Goal: Task Accomplishment & Management: Manage account settings

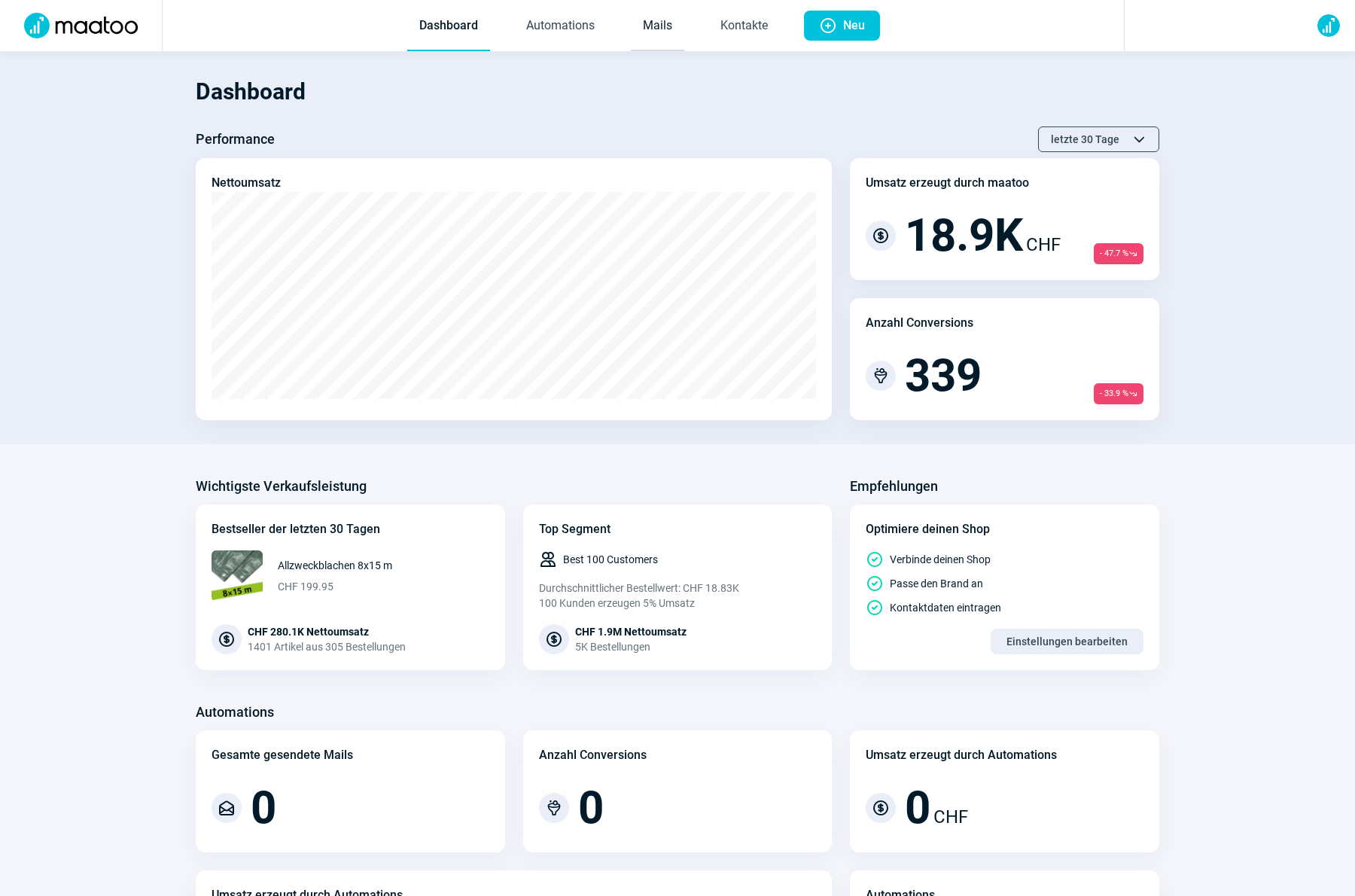
click at [657, 28] on link "Mails" at bounding box center [658, 26] width 53 height 49
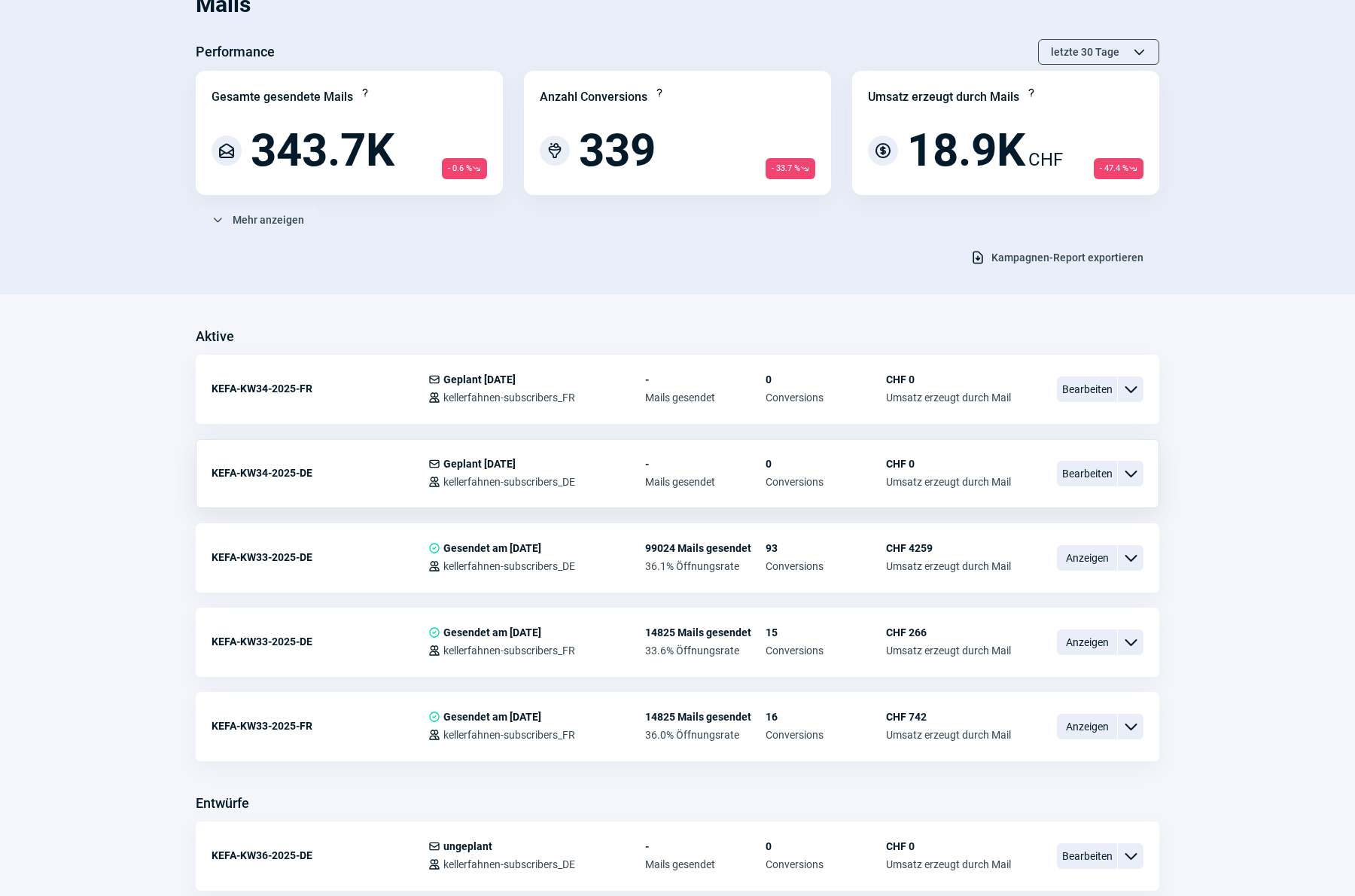
scroll to position [189, 0]
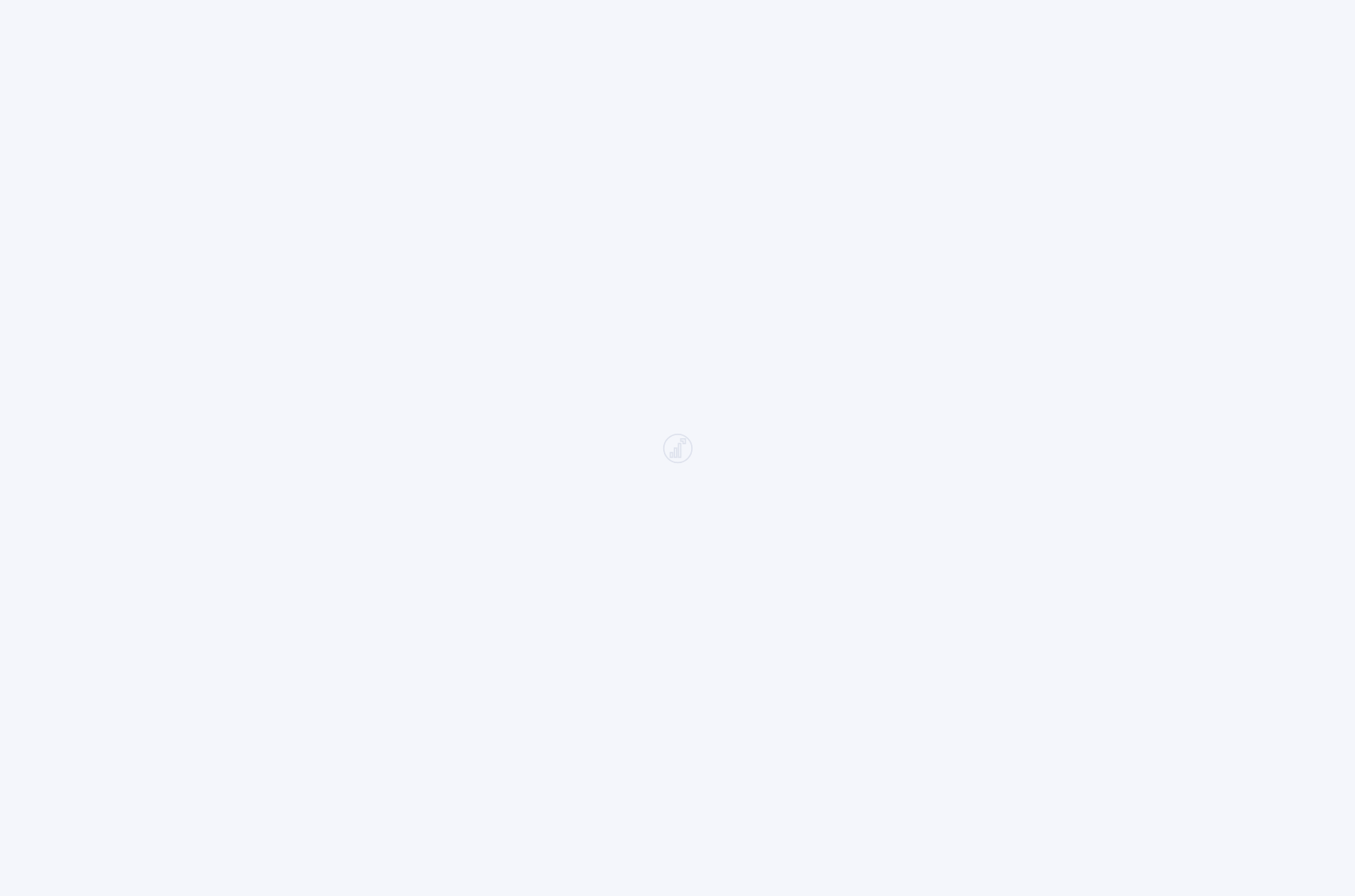
scroll to position [188, 0]
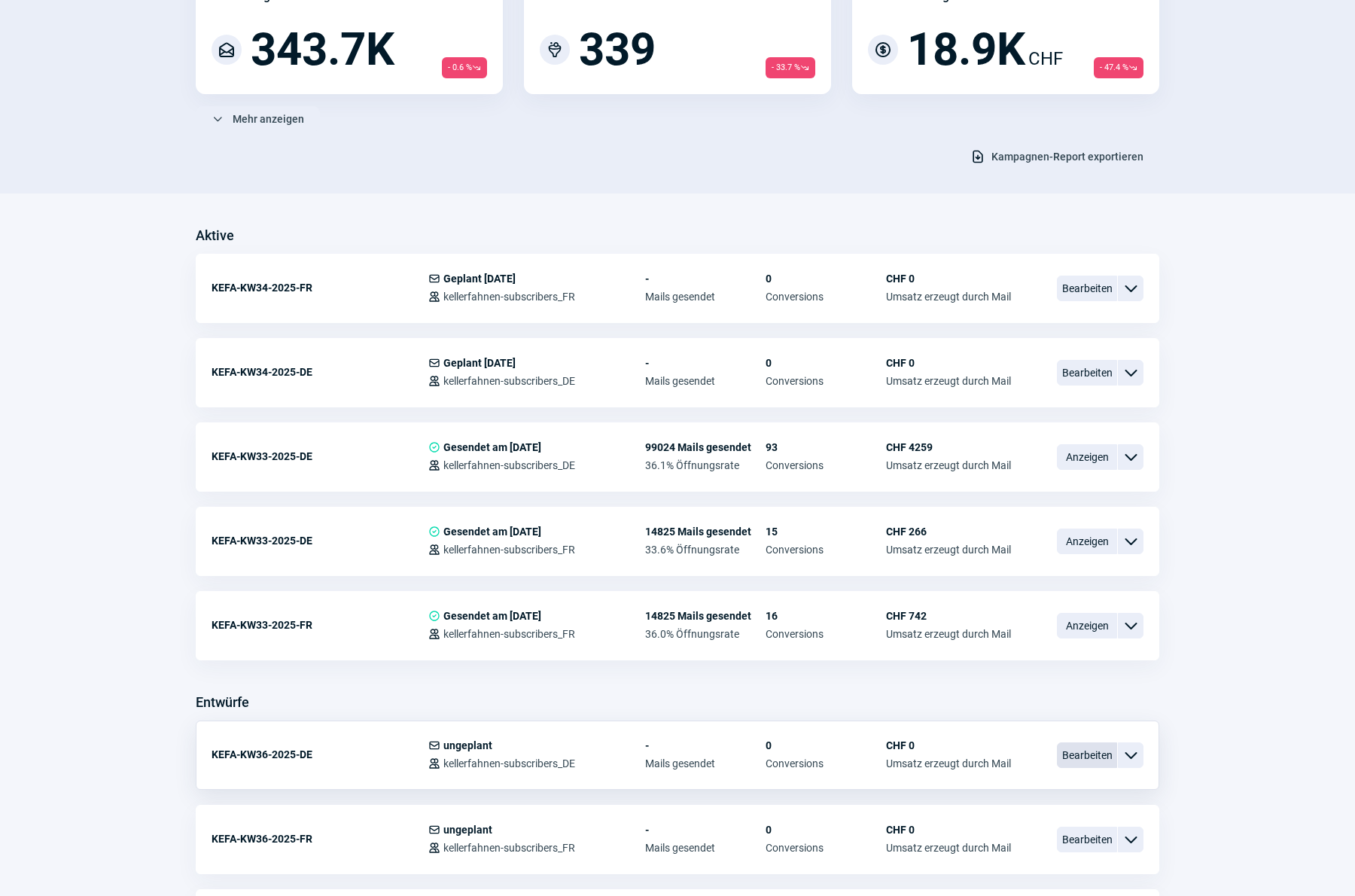
click at [1068, 753] on span "Bearbeiten" at bounding box center [1087, 755] width 61 height 26
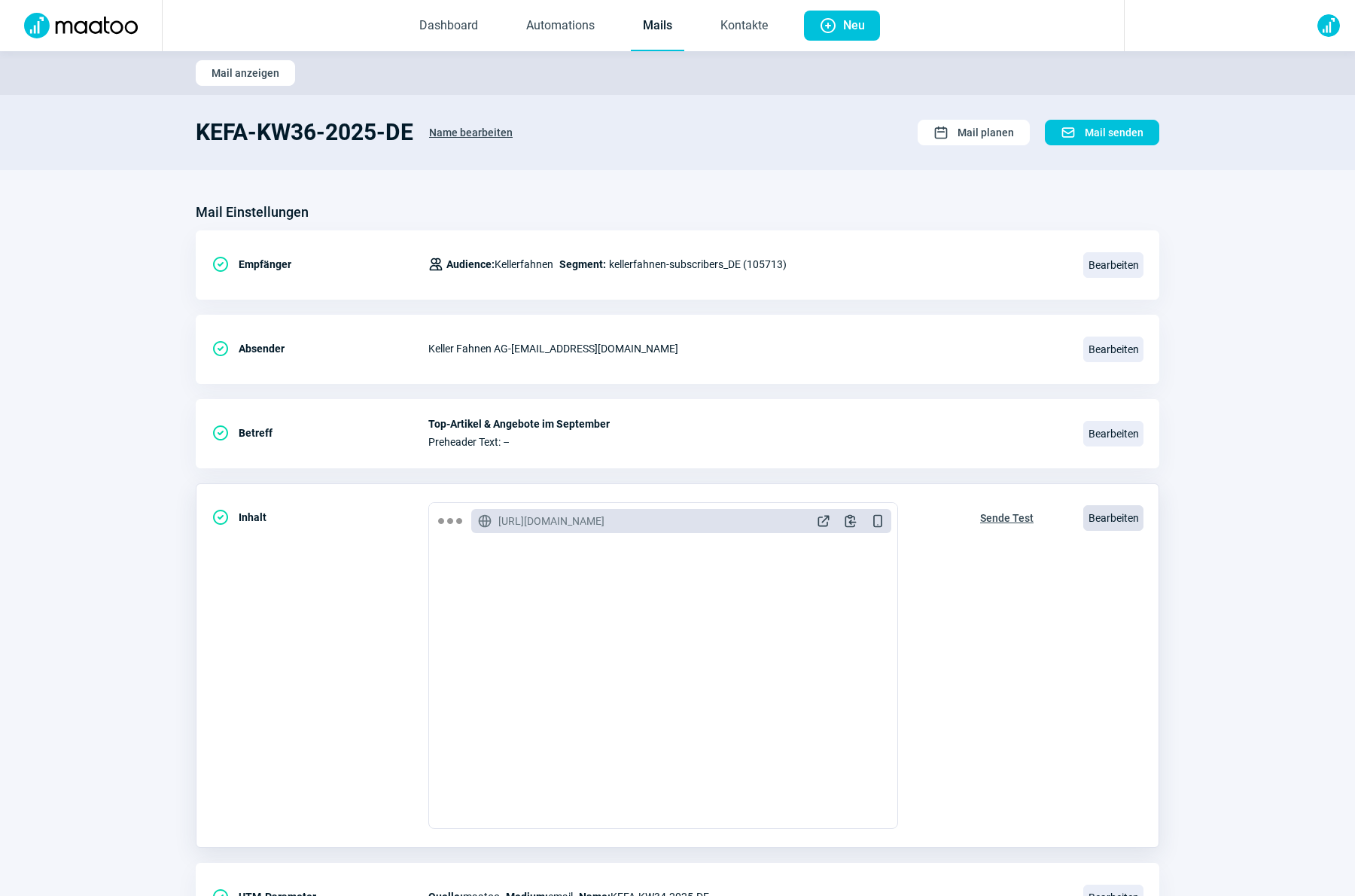
click at [1101, 516] on span "Bearbeiten" at bounding box center [1113, 518] width 61 height 26
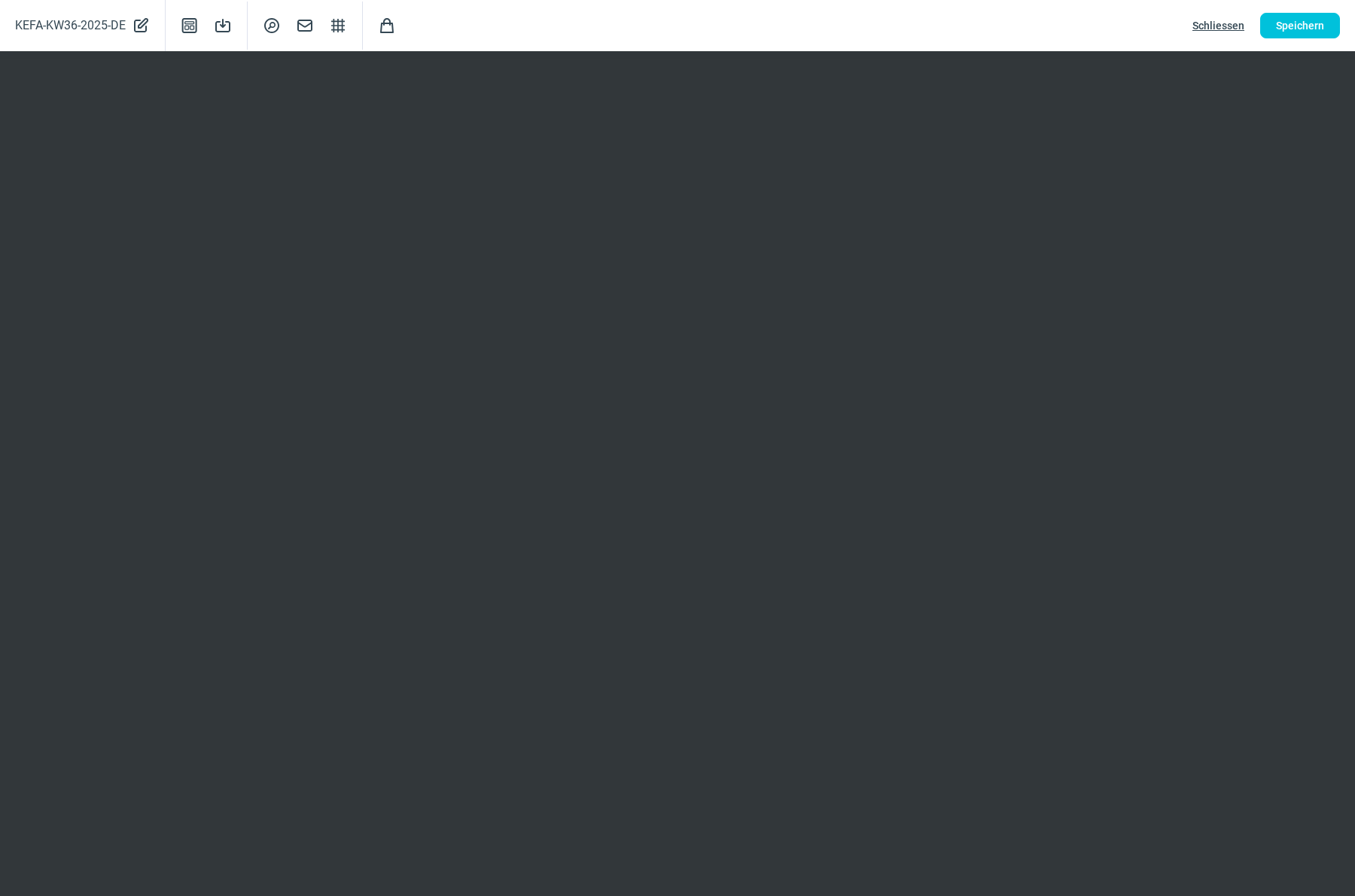
click at [1206, 25] on span "Schliessen" at bounding box center [1218, 26] width 52 height 24
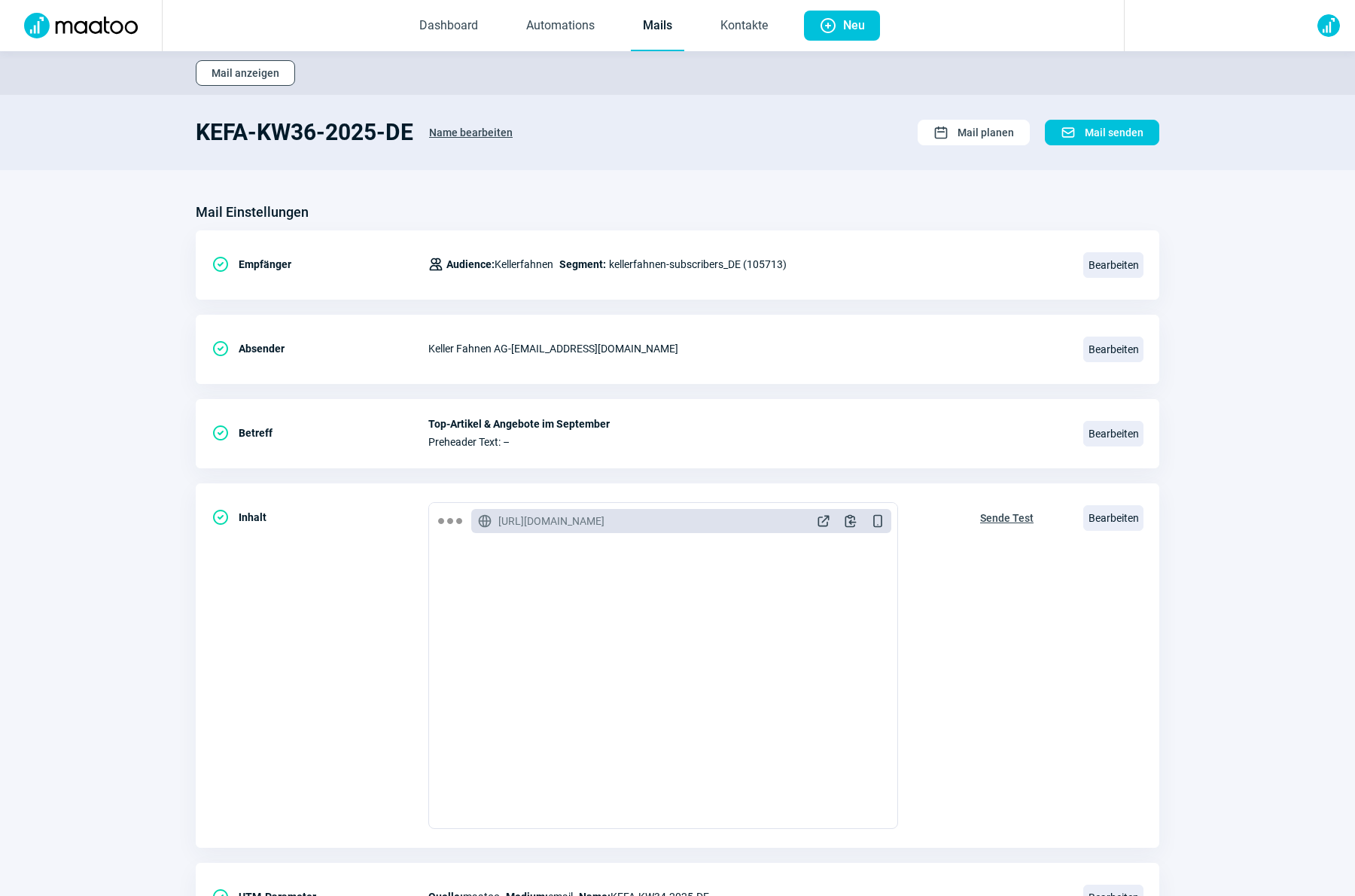
click at [266, 77] on span "Mail anzeigen" at bounding box center [246, 73] width 68 height 24
click at [454, 21] on link "Dashboard" at bounding box center [448, 26] width 82 height 49
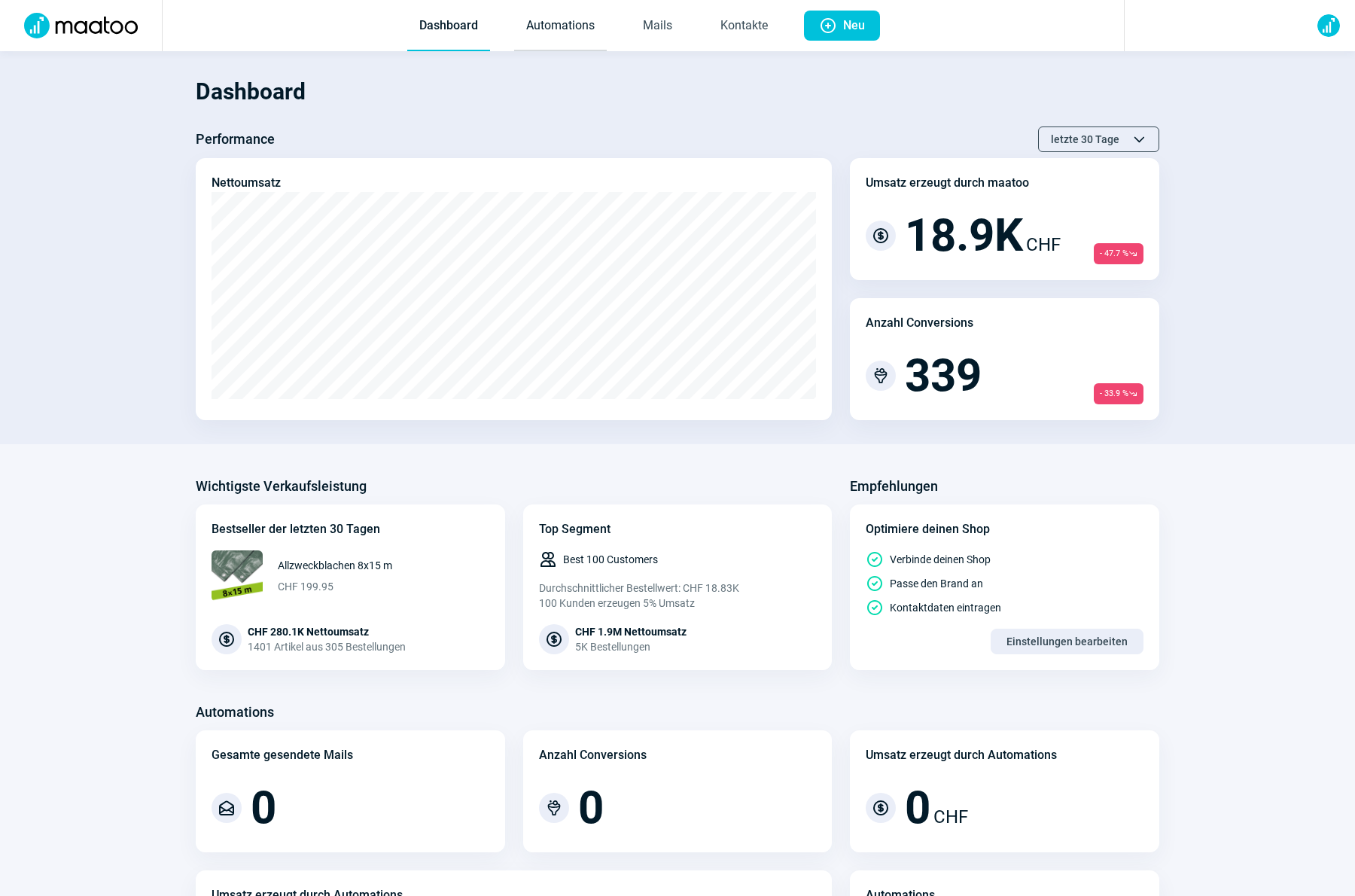
click at [562, 32] on link "Automations" at bounding box center [560, 26] width 93 height 49
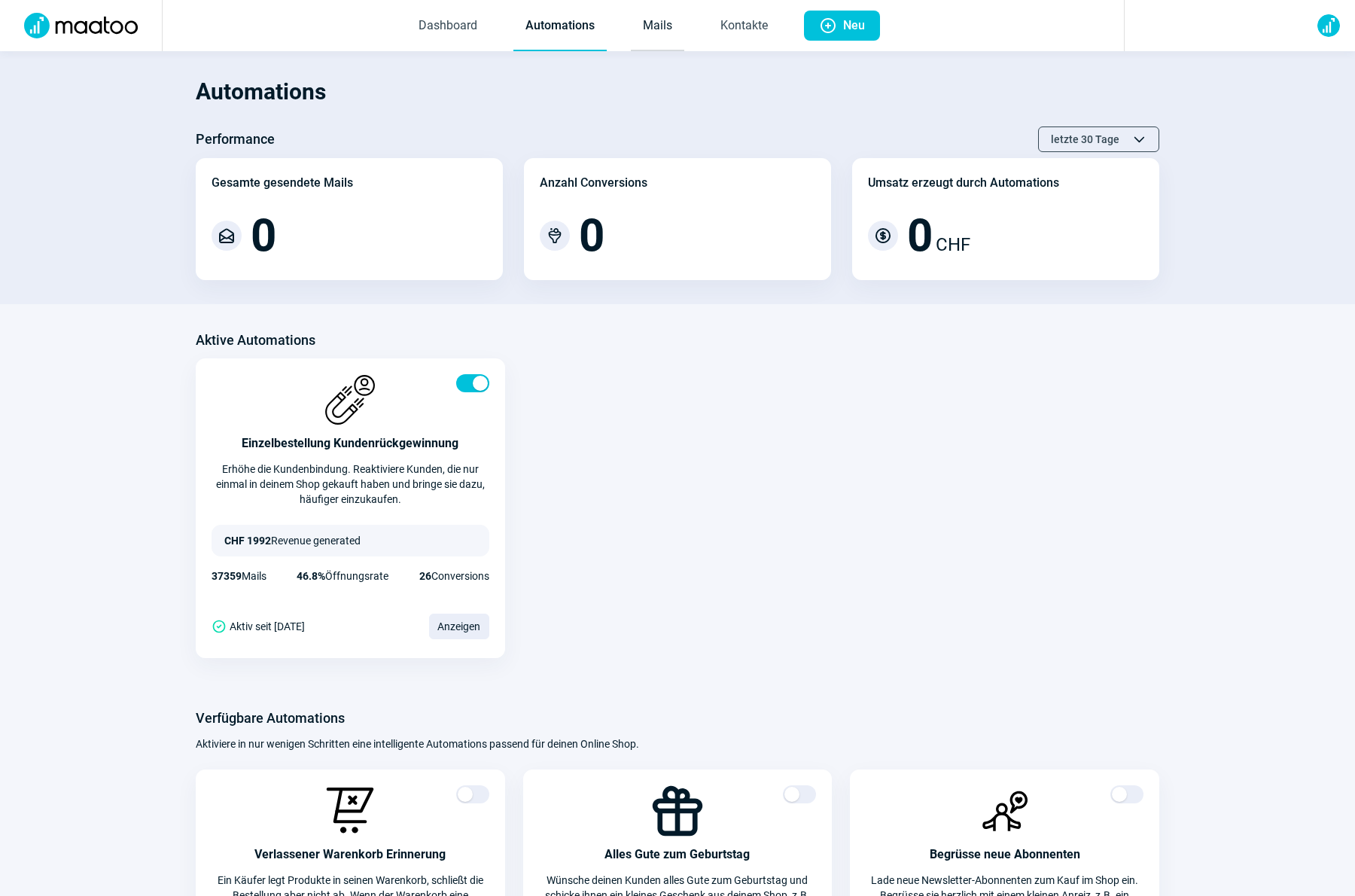
click at [656, 29] on link "Mails" at bounding box center [658, 26] width 53 height 49
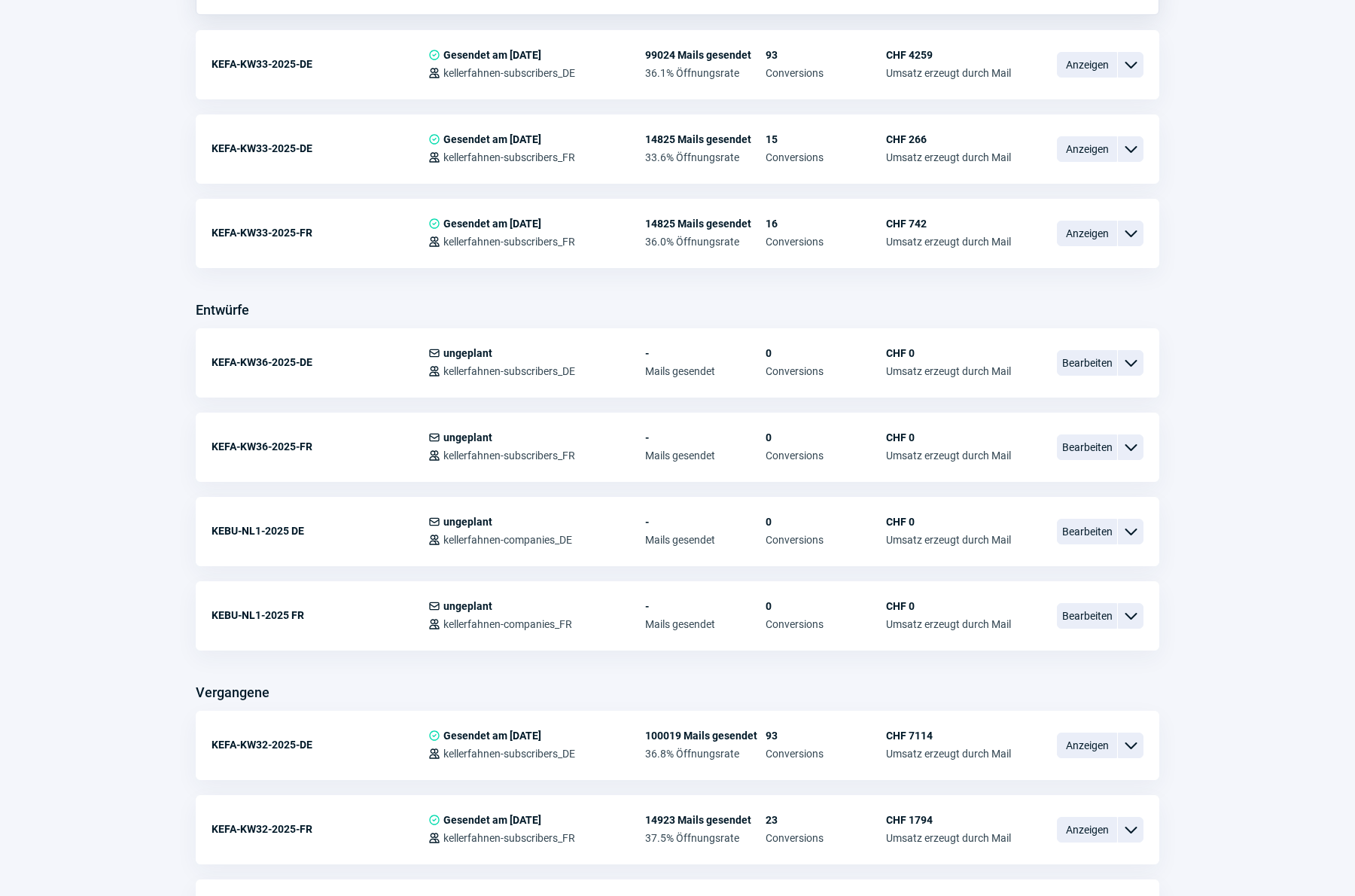
scroll to position [726, 0]
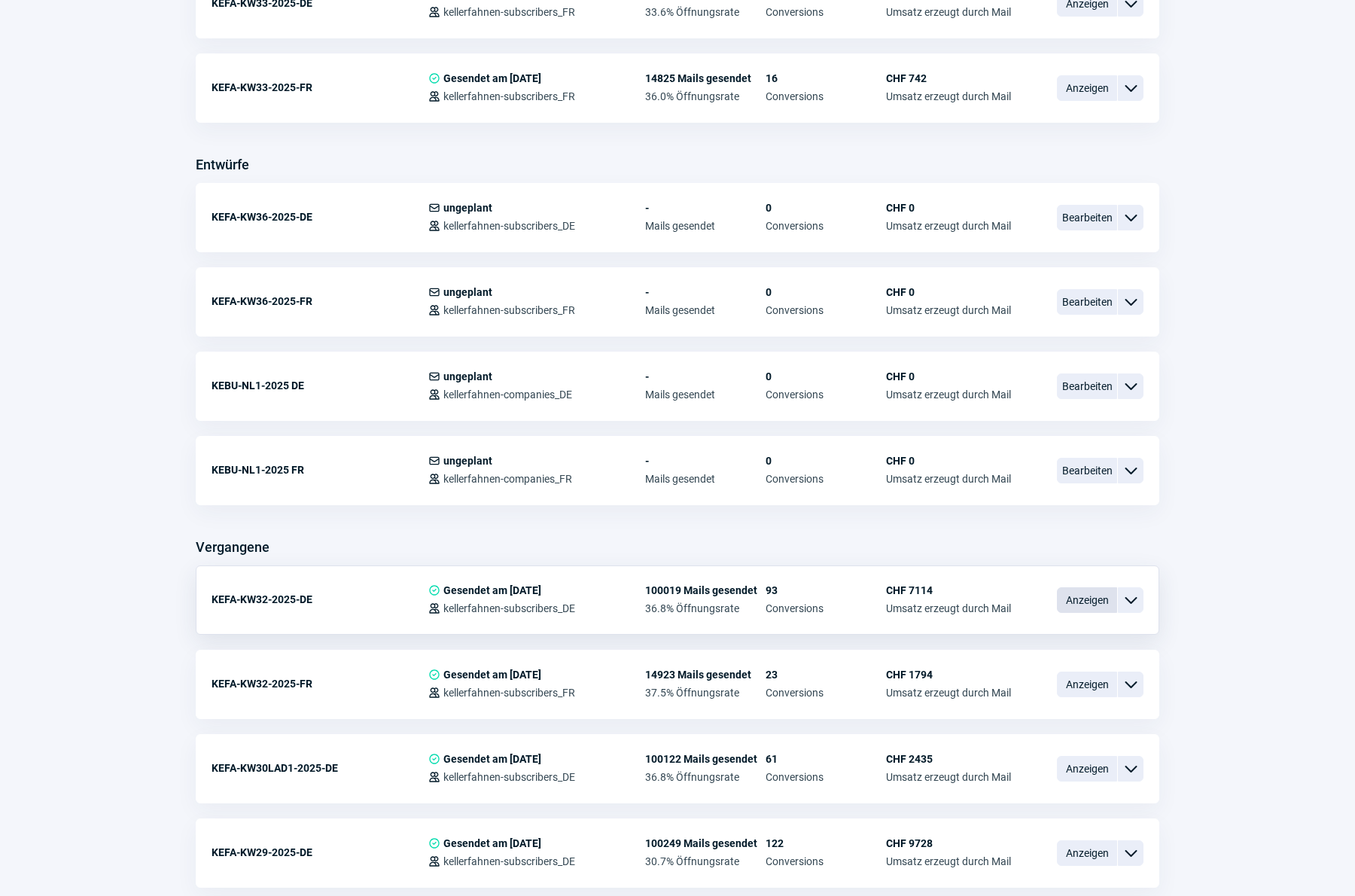
click at [1096, 599] on span "Anzeigen" at bounding box center [1087, 600] width 61 height 26
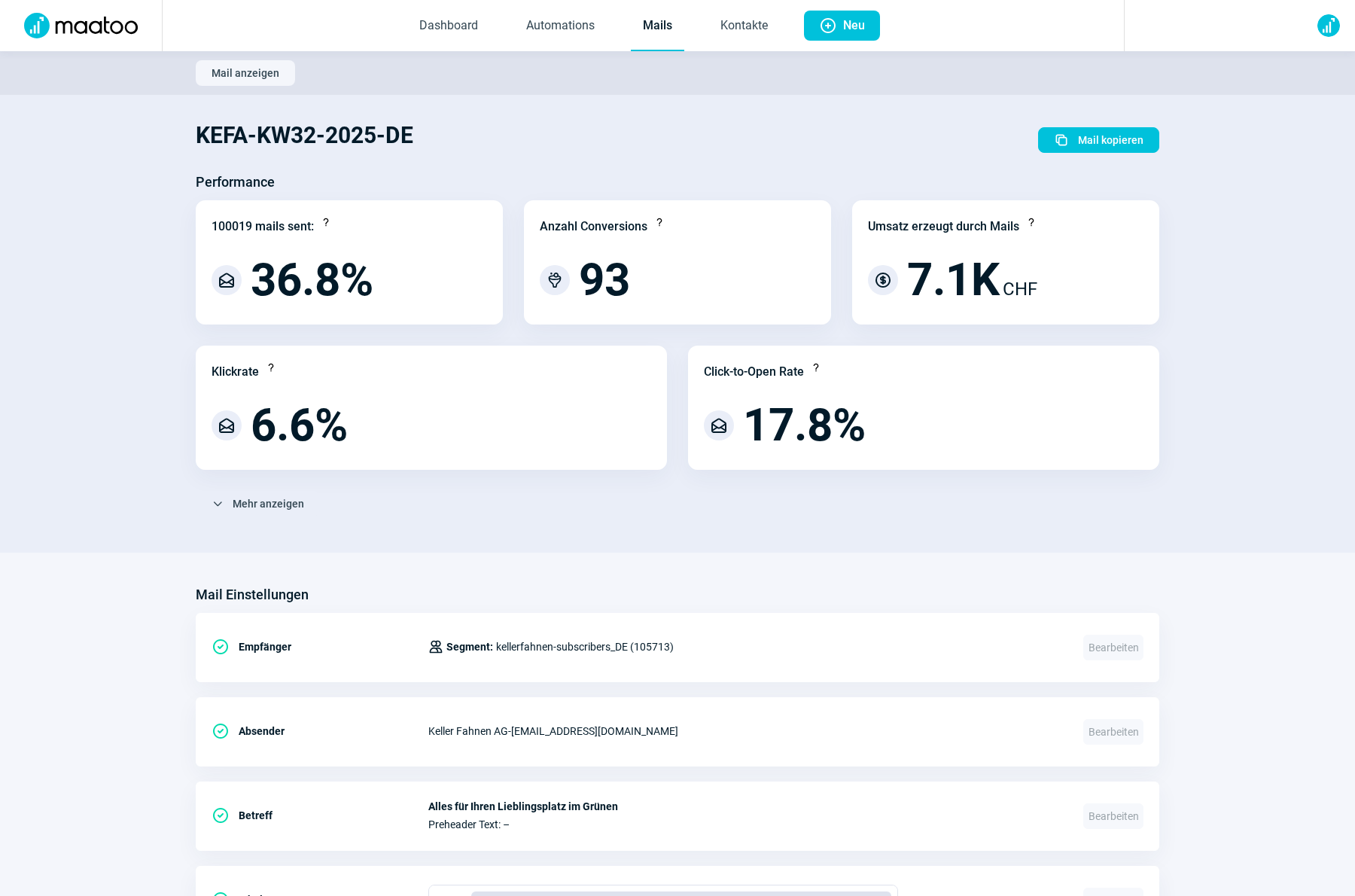
click at [245, 79] on span "Mail anzeigen" at bounding box center [246, 73] width 68 height 24
click at [838, 31] on span "Plus icon Neu" at bounding box center [841, 25] width 46 height 30
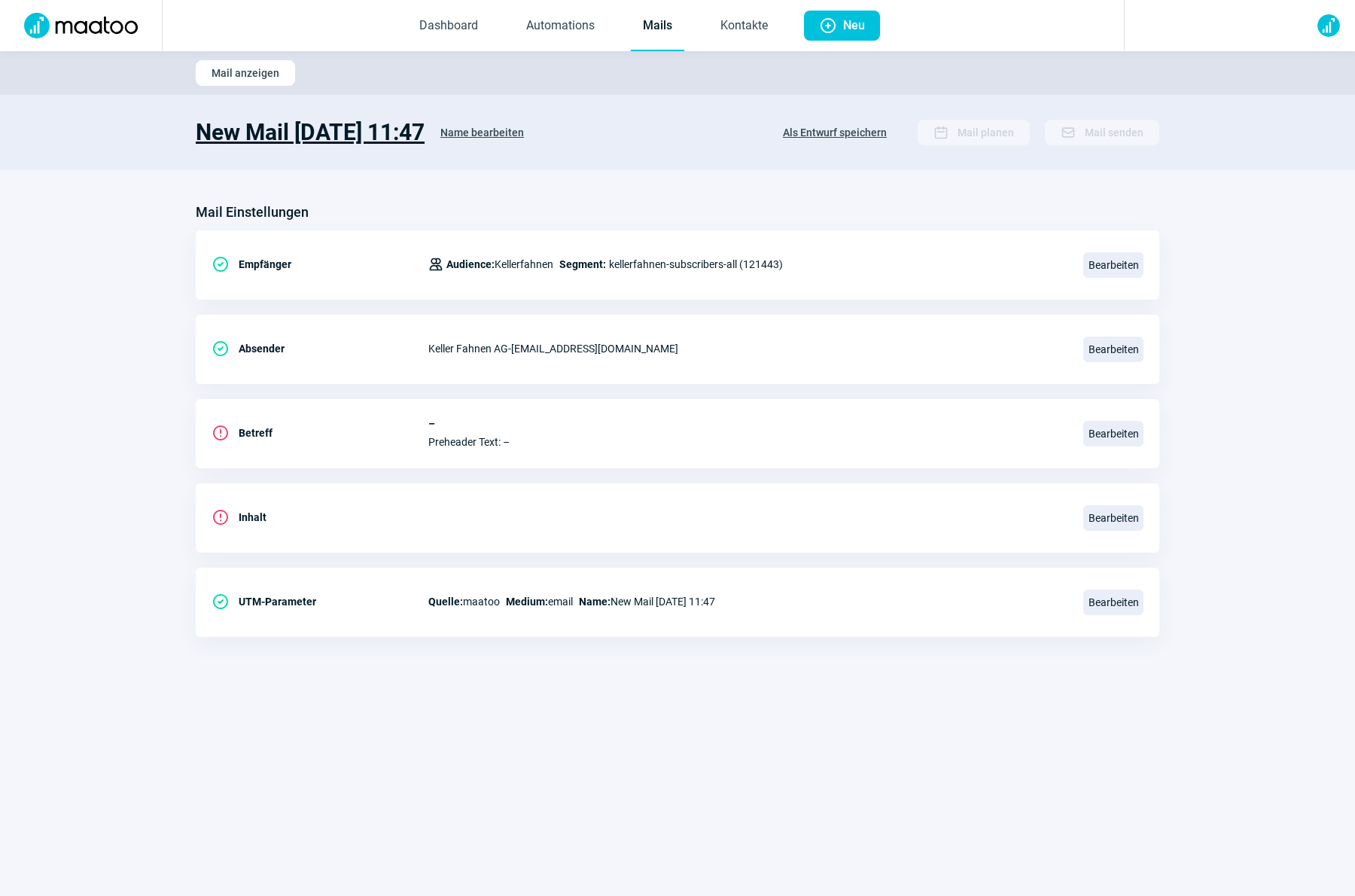
click at [306, 126] on h1 "New Mail 2025-08-20 11:47" at bounding box center [309, 133] width 229 height 27
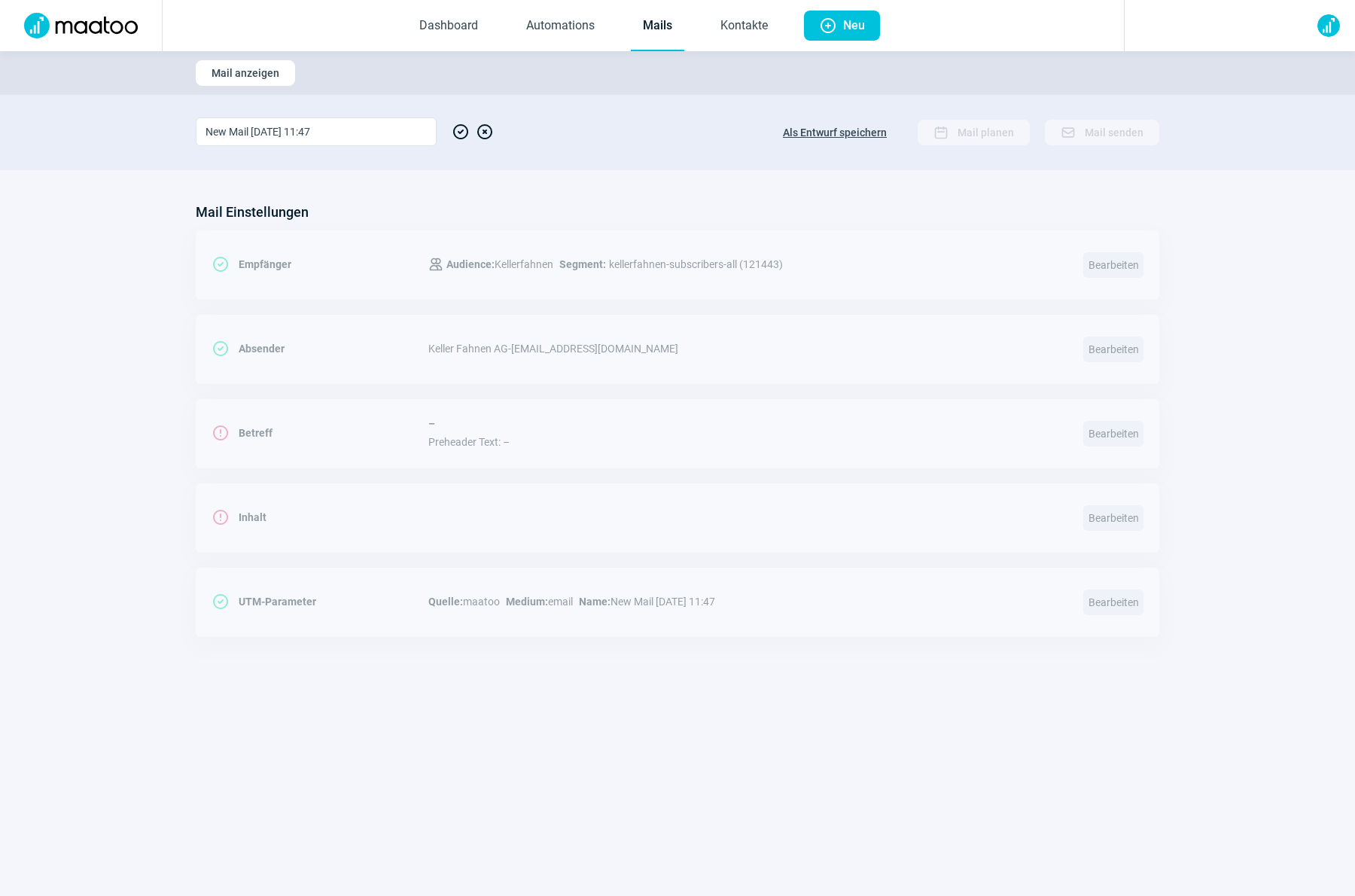
click at [306, 126] on input "New Mail 2025-08-20 11:47" at bounding box center [316, 131] width 241 height 28
type input "Test"
click at [452, 133] on span "CheckCircle icon" at bounding box center [461, 131] width 18 height 28
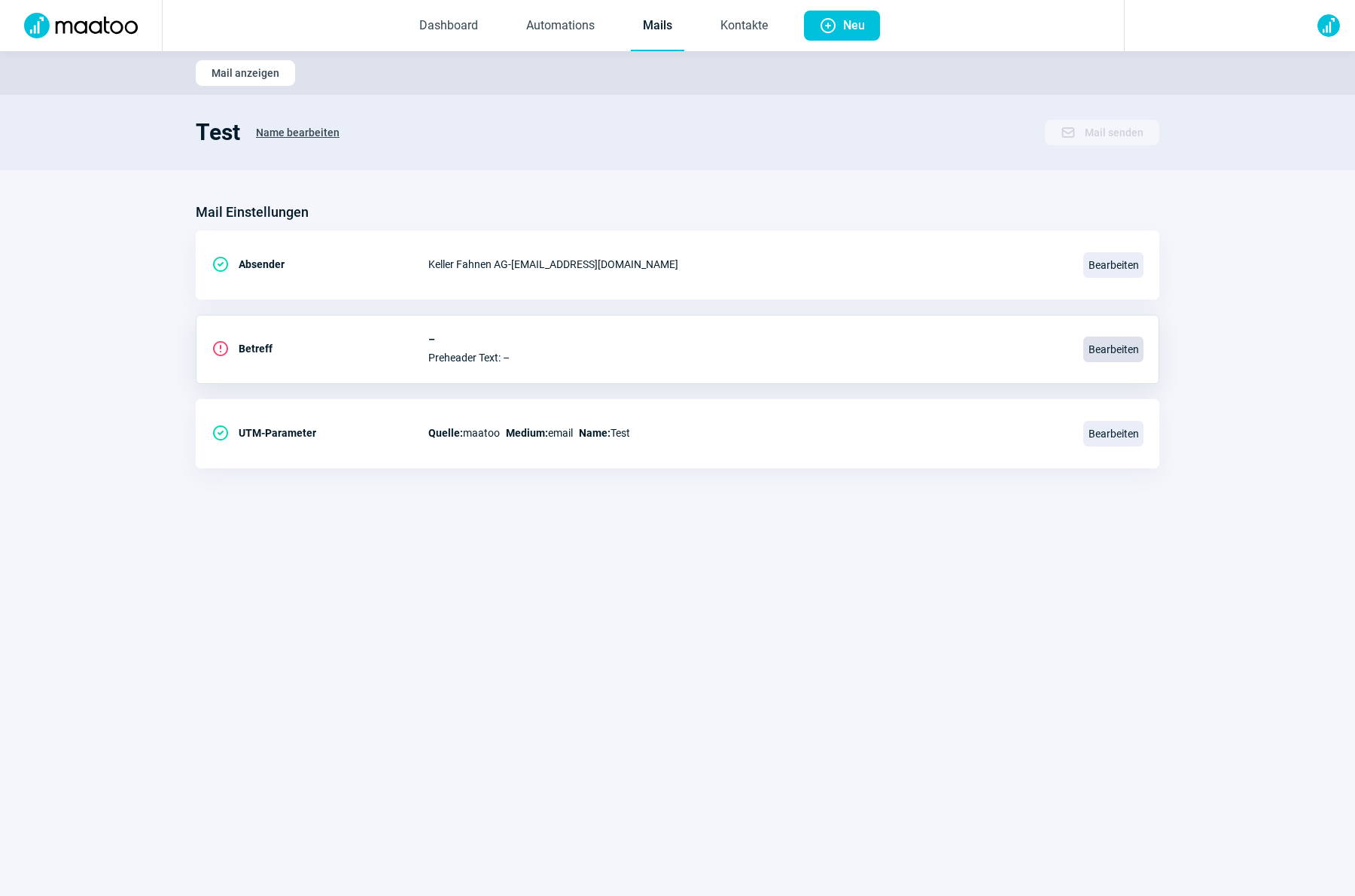
click at [1117, 349] on span "Bearbeiten" at bounding box center [1113, 349] width 61 height 26
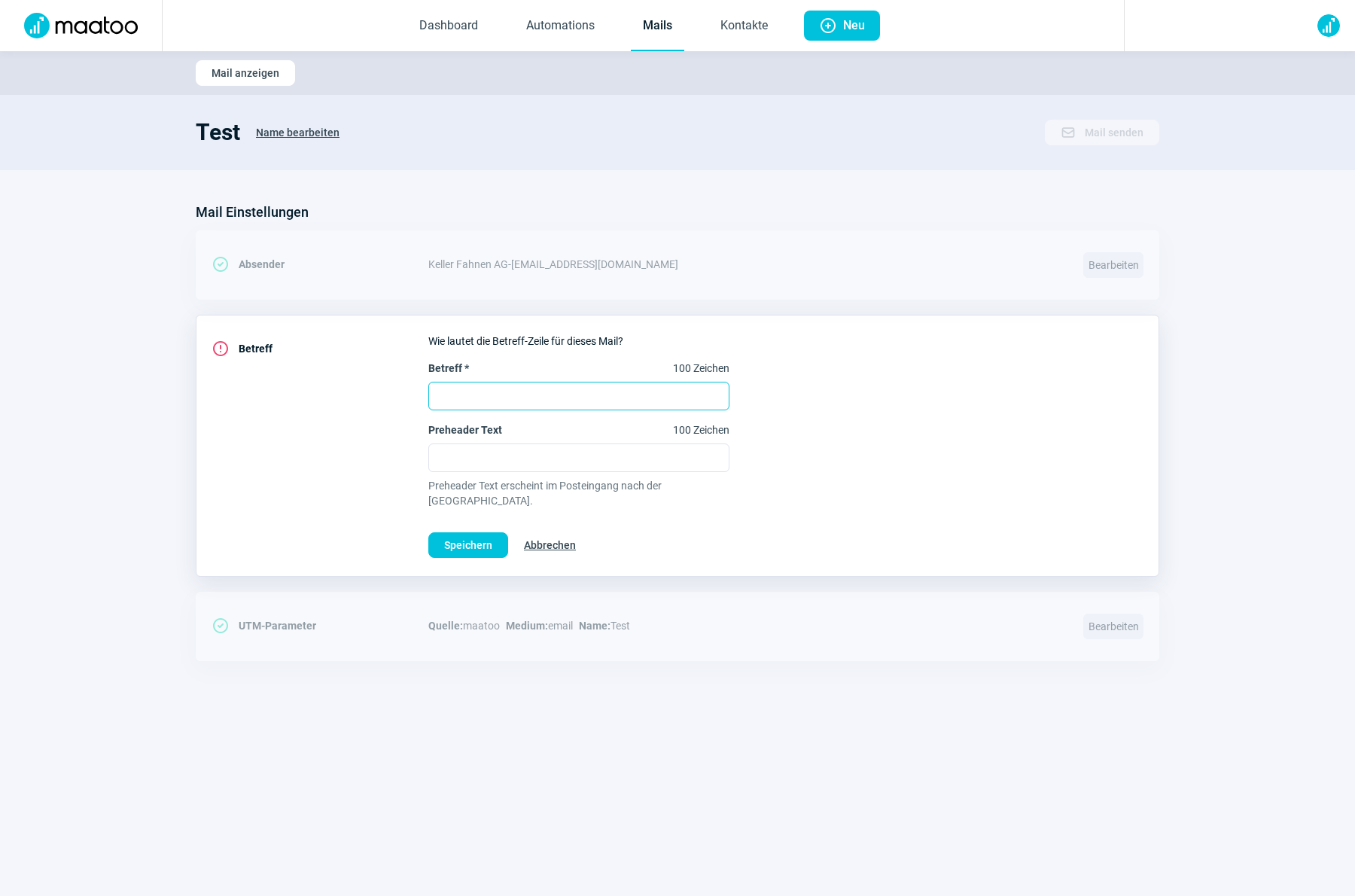
click at [498, 397] on input "Betreff * 100 Zeichen" at bounding box center [579, 395] width 301 height 28
type input "Test"
click at [494, 452] on input "Preheader Text 100 Zeichen" at bounding box center [579, 457] width 301 height 28
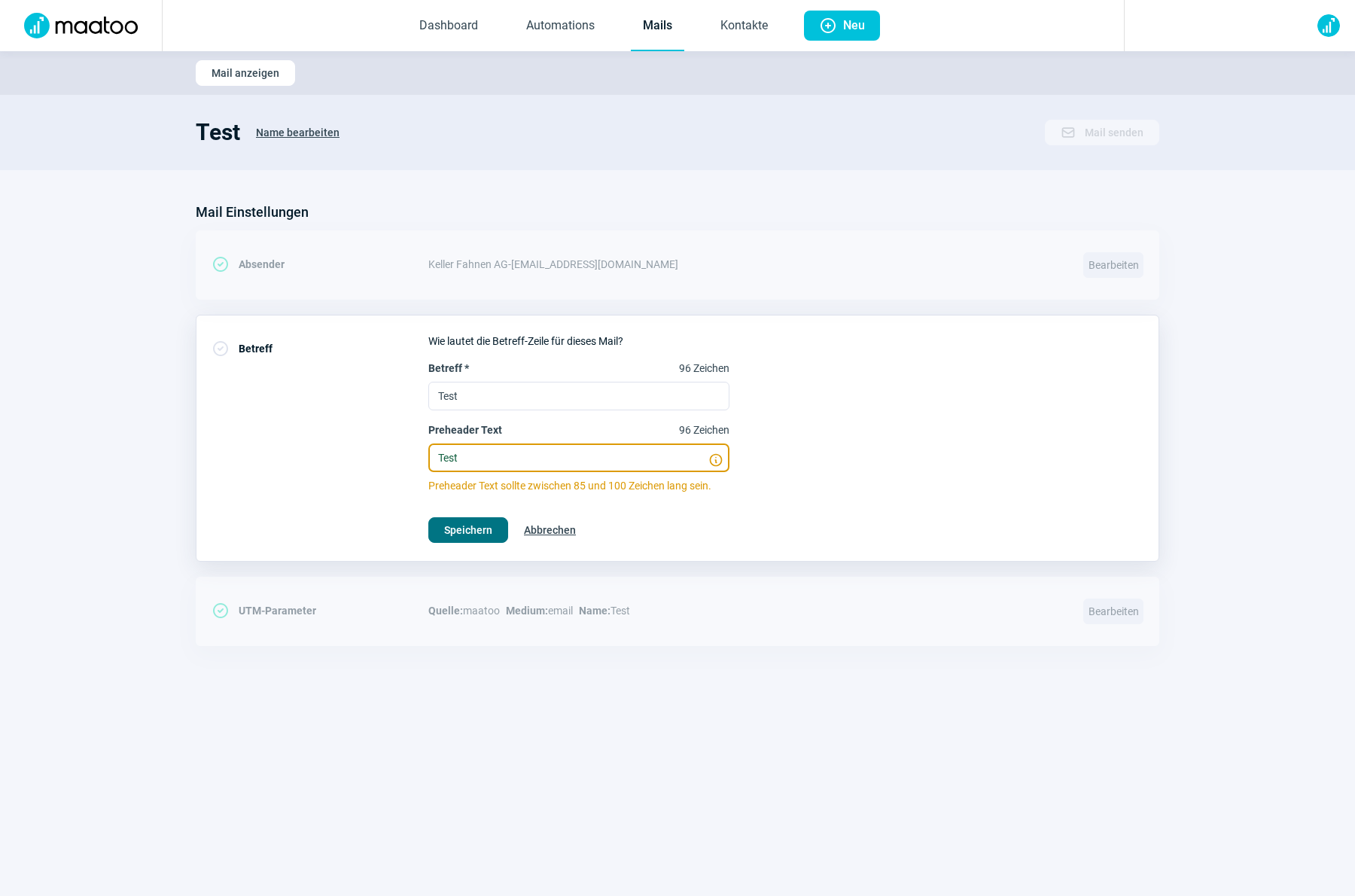
type input "Test"
click at [466, 530] on span "Speichern" at bounding box center [469, 530] width 48 height 24
click at [470, 536] on span "Speichern" at bounding box center [469, 530] width 48 height 24
click at [525, 458] on input "Test" at bounding box center [579, 457] width 301 height 28
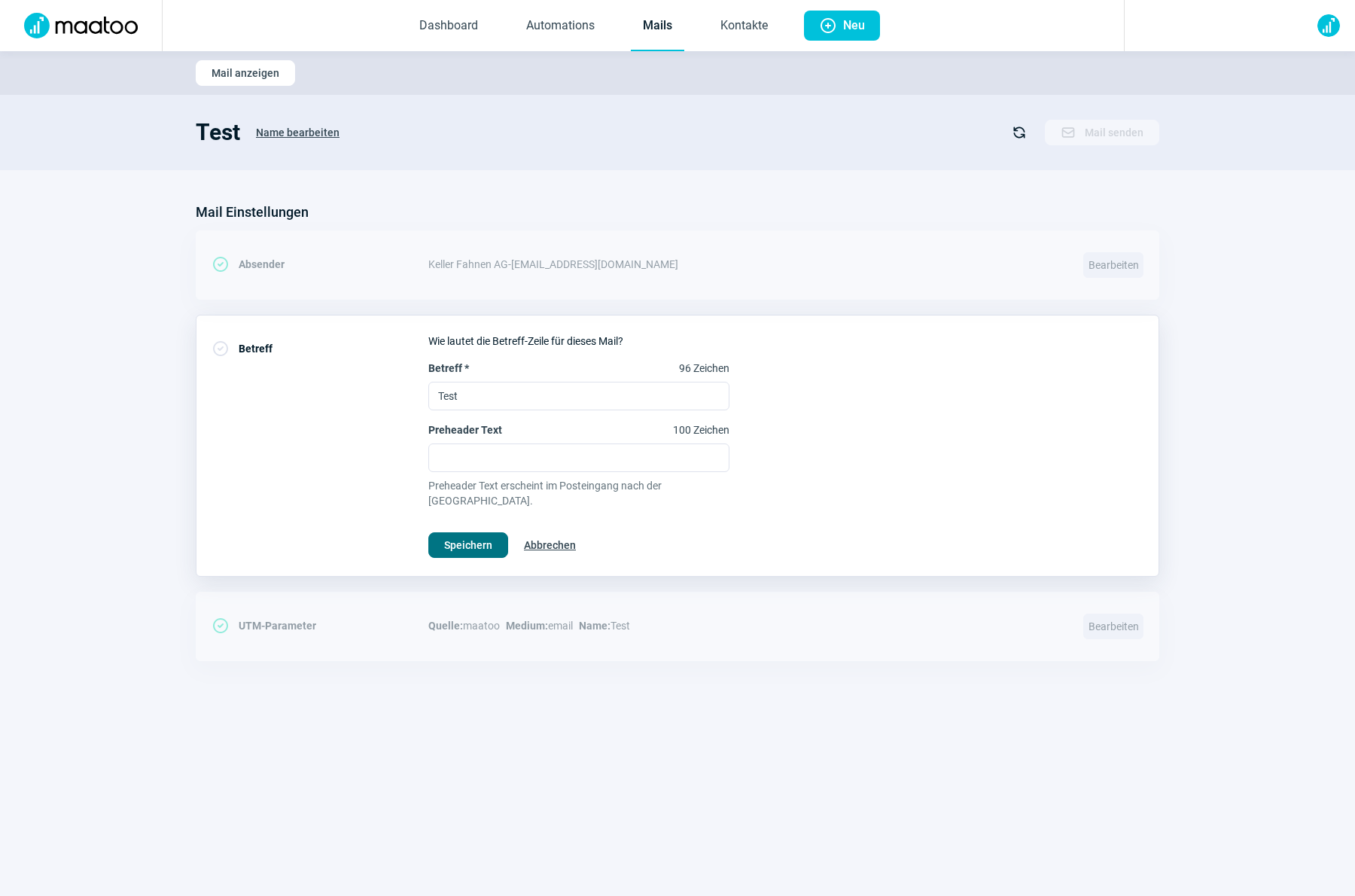
click at [489, 533] on span "Speichern" at bounding box center [469, 545] width 48 height 24
click at [544, 533] on span "Abbrechen" at bounding box center [549, 545] width 52 height 24
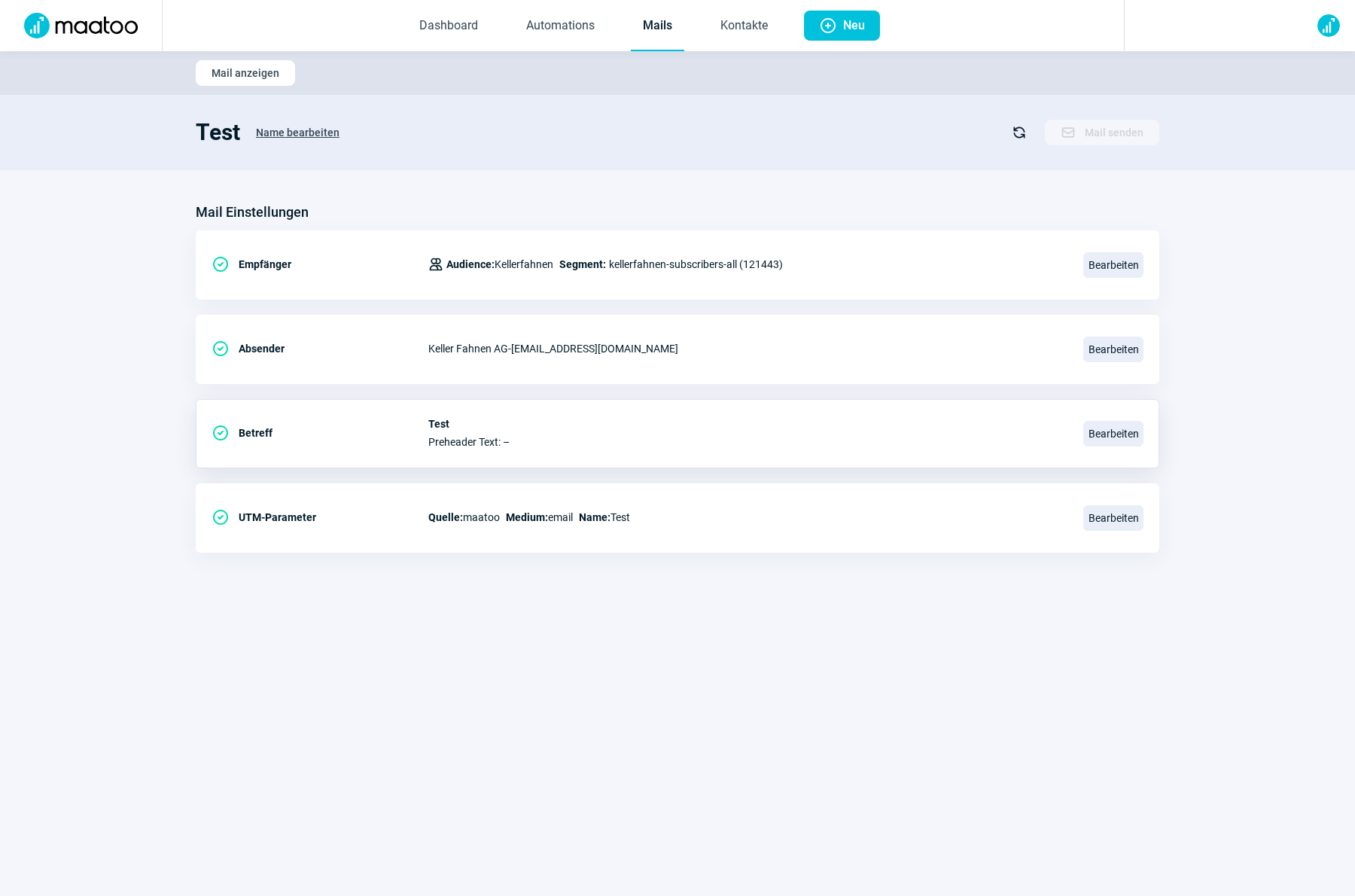
click at [1019, 128] on span "Refresh icon" at bounding box center [1018, 132] width 20 height 20
click at [299, 136] on span "Name bearbeiten" at bounding box center [297, 133] width 83 height 24
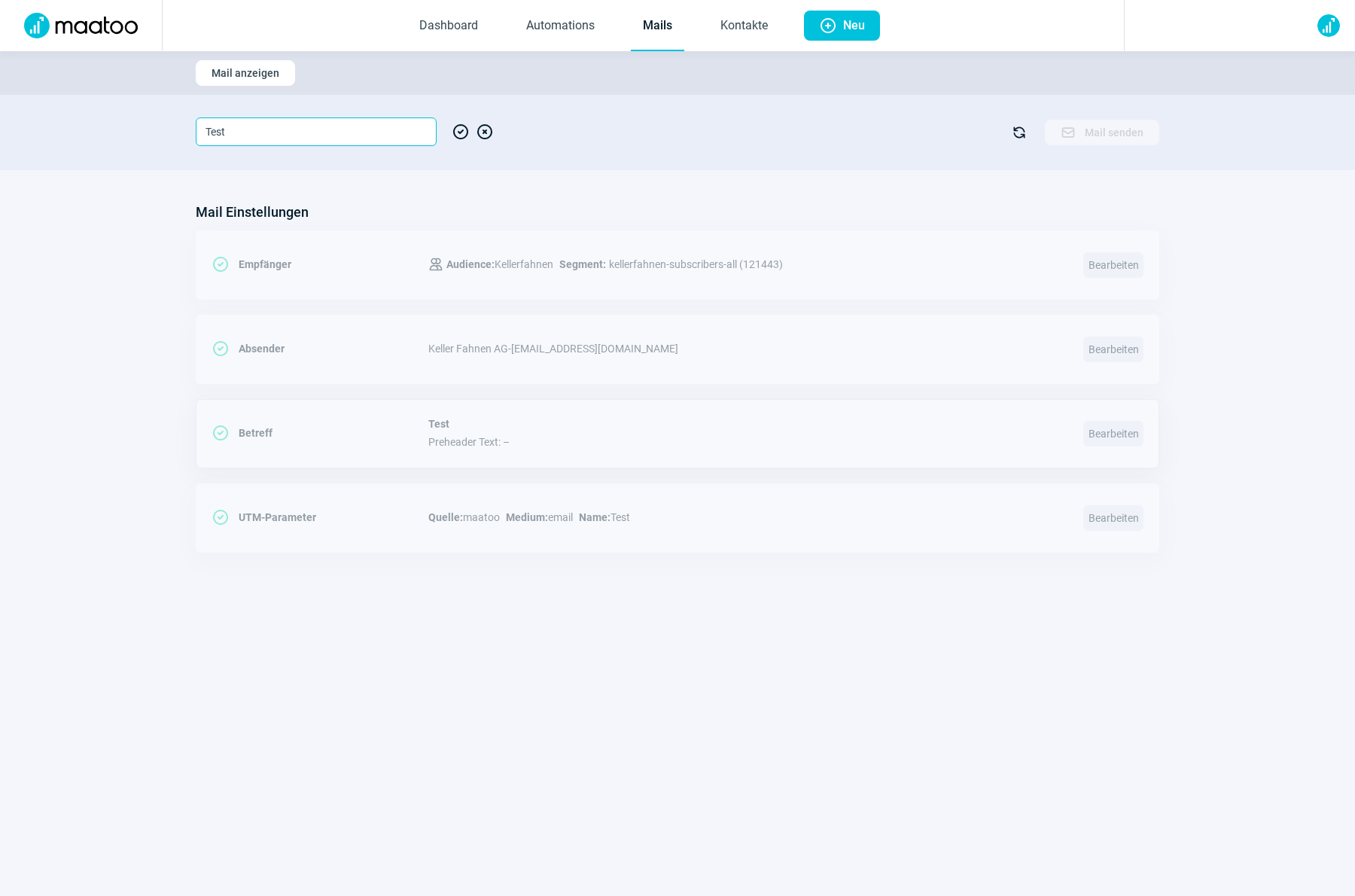
click at [288, 137] on input "Test" at bounding box center [316, 131] width 241 height 28
type input "Test2"
click at [458, 134] on span "CheckCircle icon" at bounding box center [461, 131] width 18 height 28
click at [455, 134] on span "CheckCircle icon" at bounding box center [461, 131] width 18 height 28
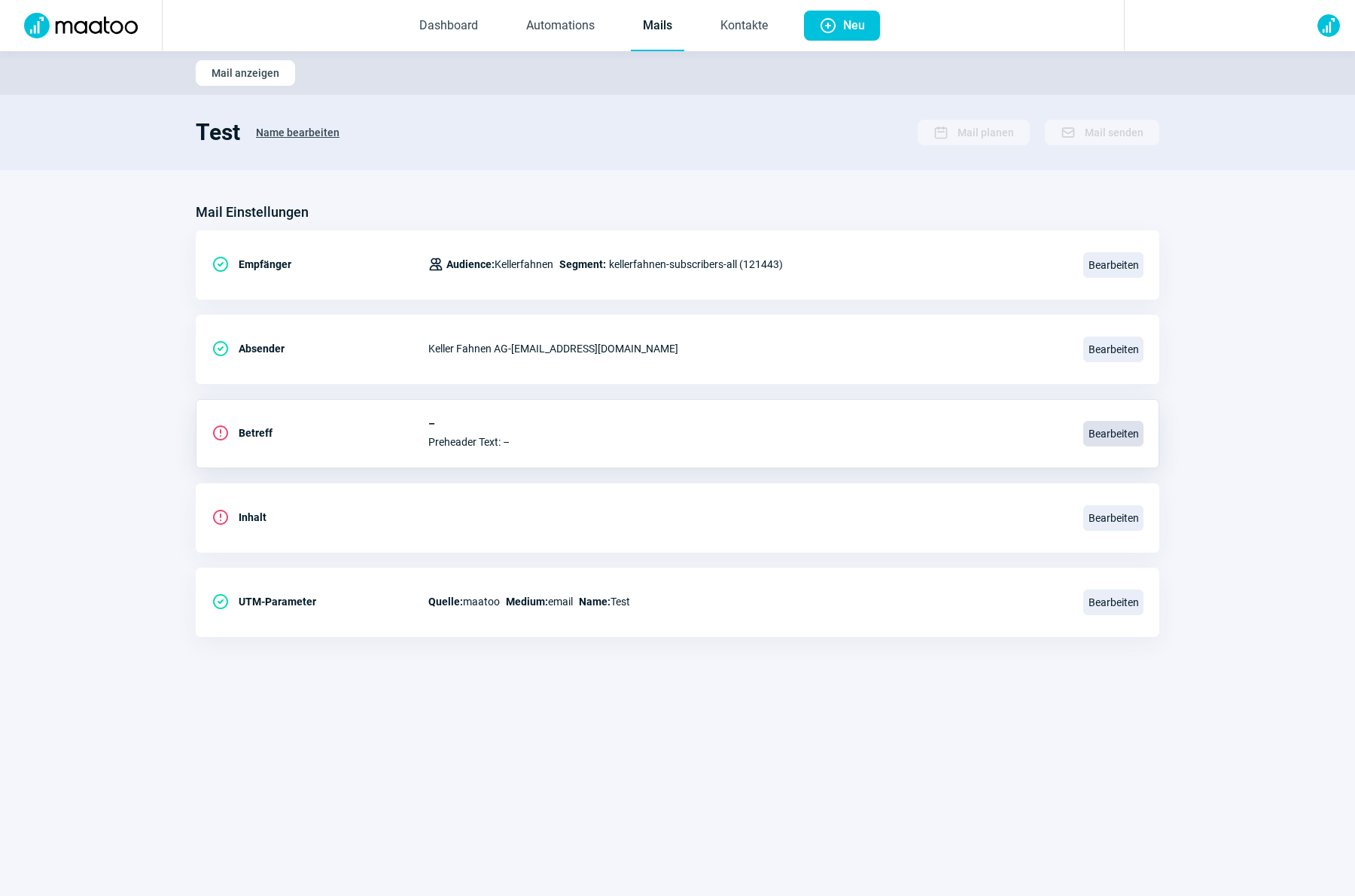
click at [1099, 431] on span "Bearbeiten" at bounding box center [1113, 434] width 61 height 26
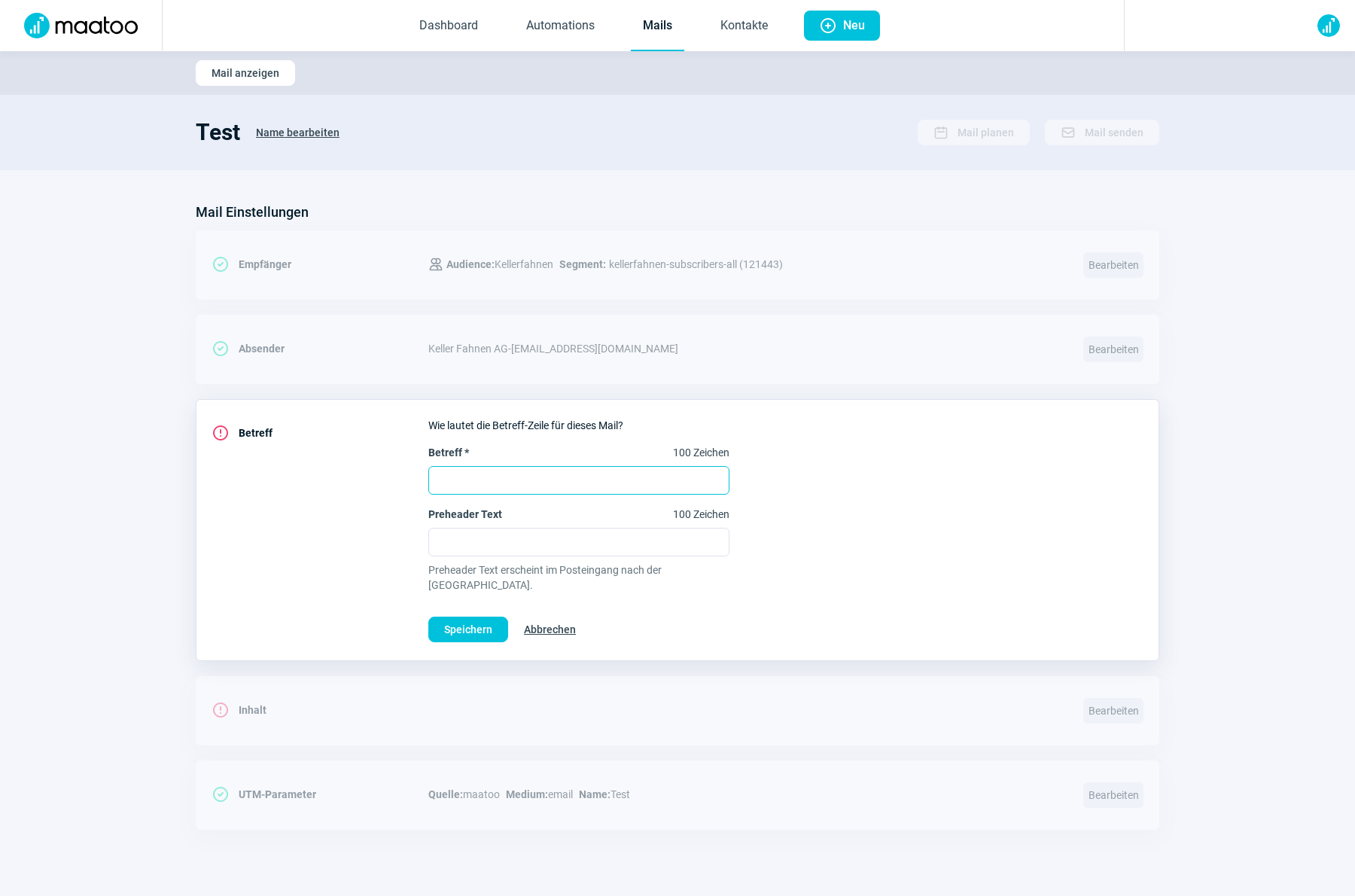
click at [544, 480] on input "Betreff * 100 Zeichen" at bounding box center [579, 480] width 301 height 28
type input "Test"
click at [478, 617] on span "Speichern" at bounding box center [469, 629] width 48 height 24
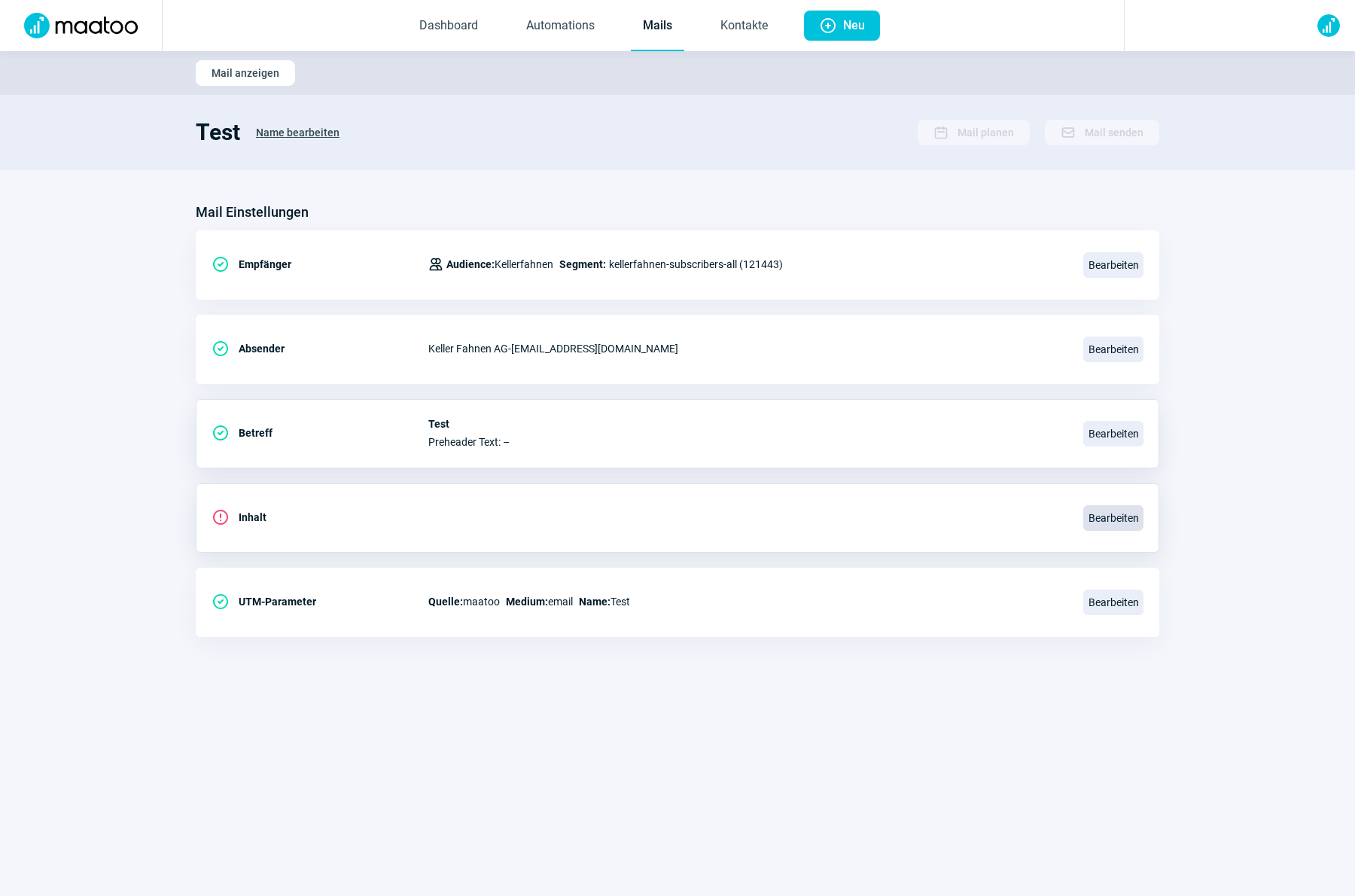
click at [1112, 509] on span "Bearbeiten" at bounding box center [1113, 518] width 61 height 26
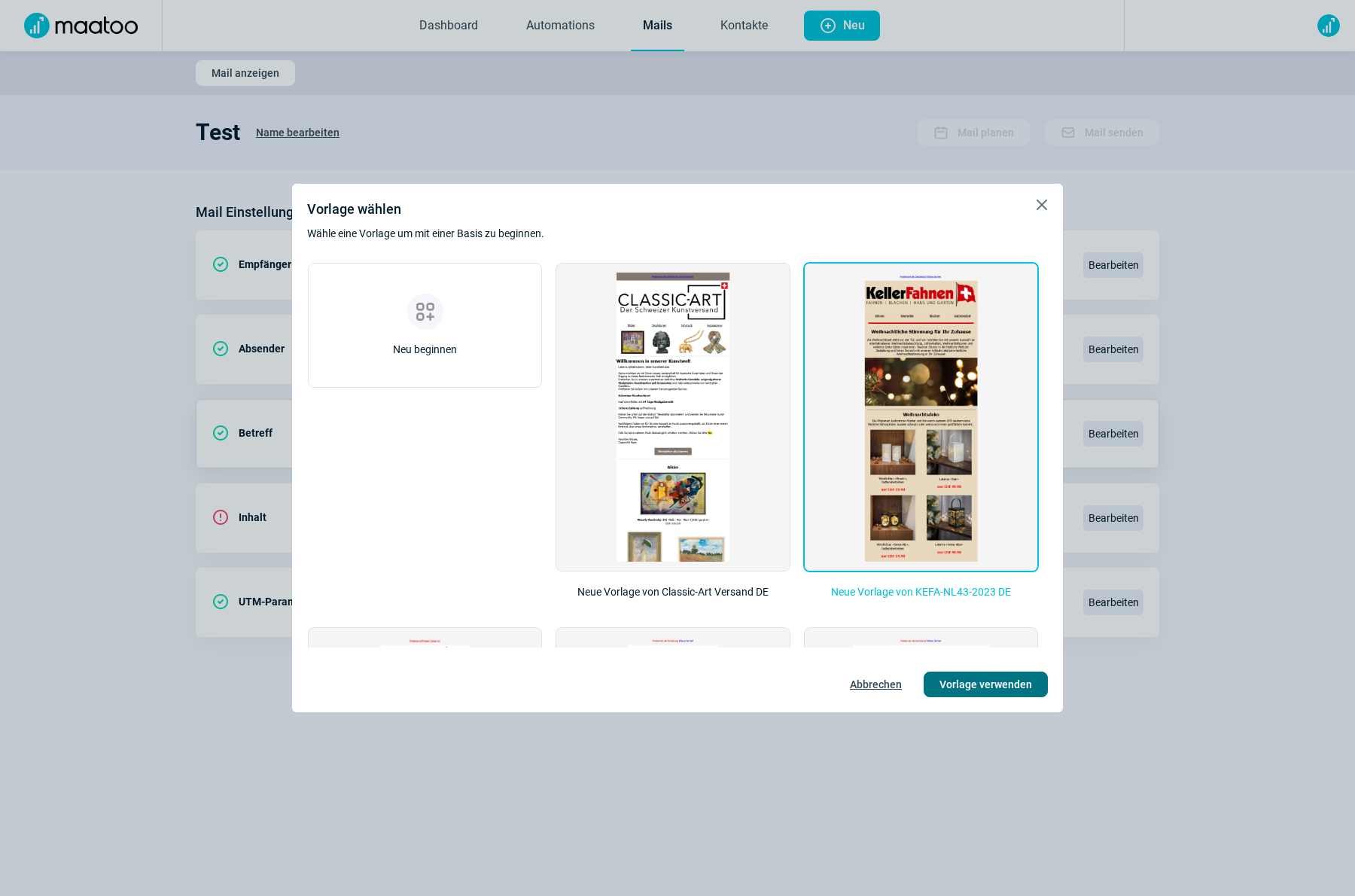
click at [982, 680] on span "Vorlage verwenden" at bounding box center [986, 684] width 93 height 24
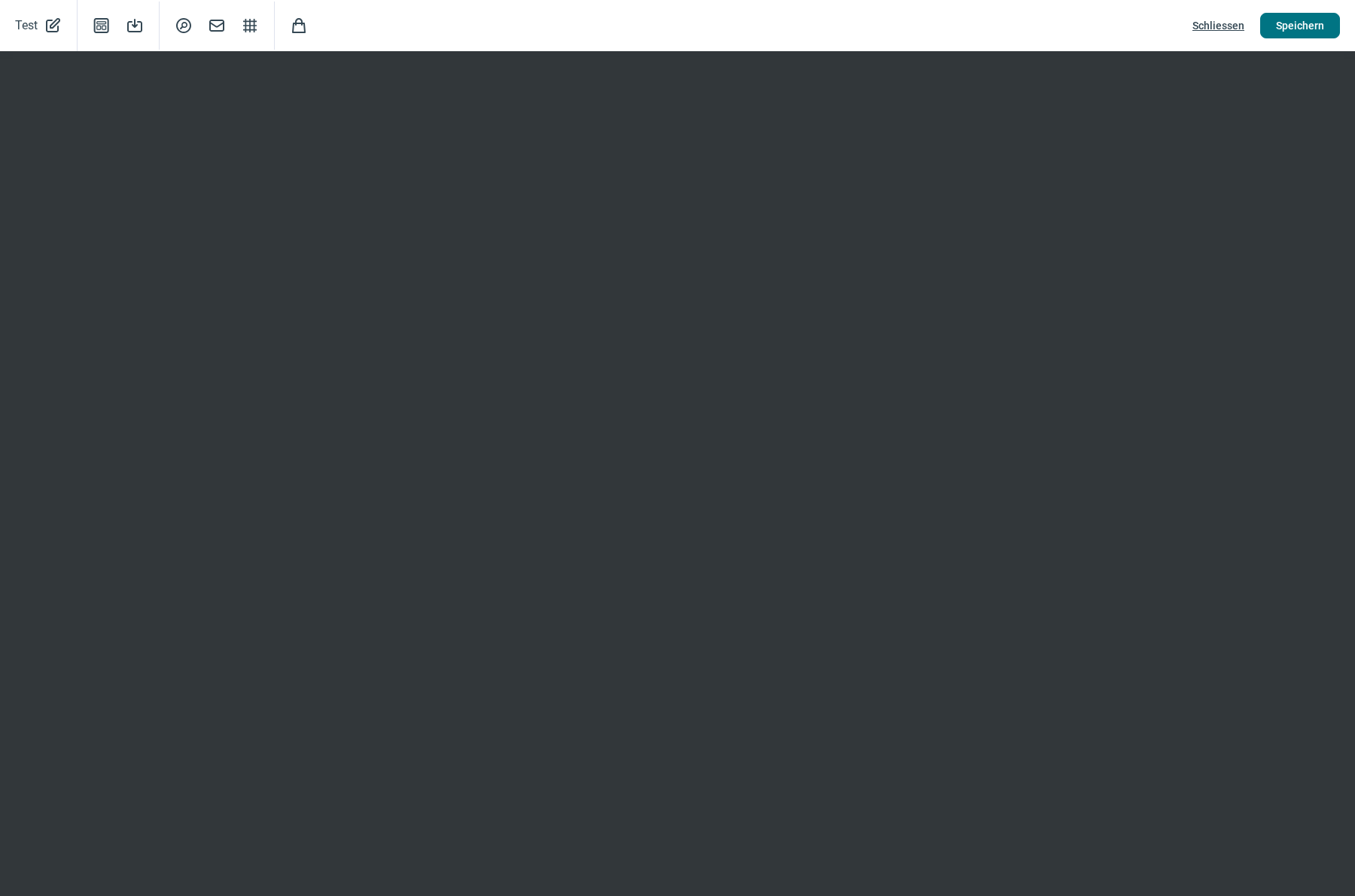
click at [1310, 23] on span "Speichern" at bounding box center [1300, 26] width 48 height 24
click at [1308, 28] on span "Speichern" at bounding box center [1300, 26] width 48 height 24
click at [1231, 23] on span "Schliessen" at bounding box center [1218, 26] width 52 height 24
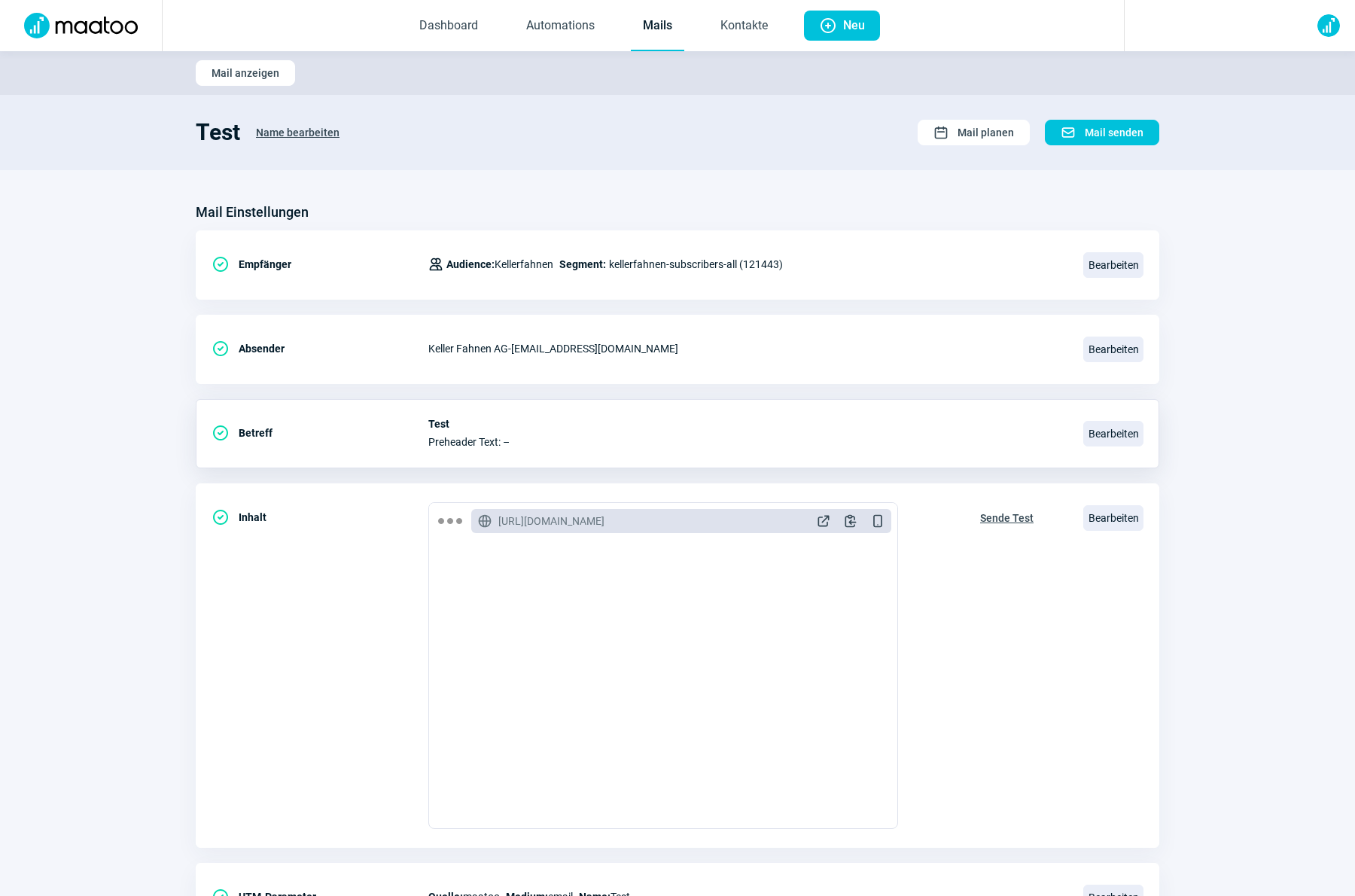
click at [647, 31] on link "Mails" at bounding box center [658, 26] width 53 height 49
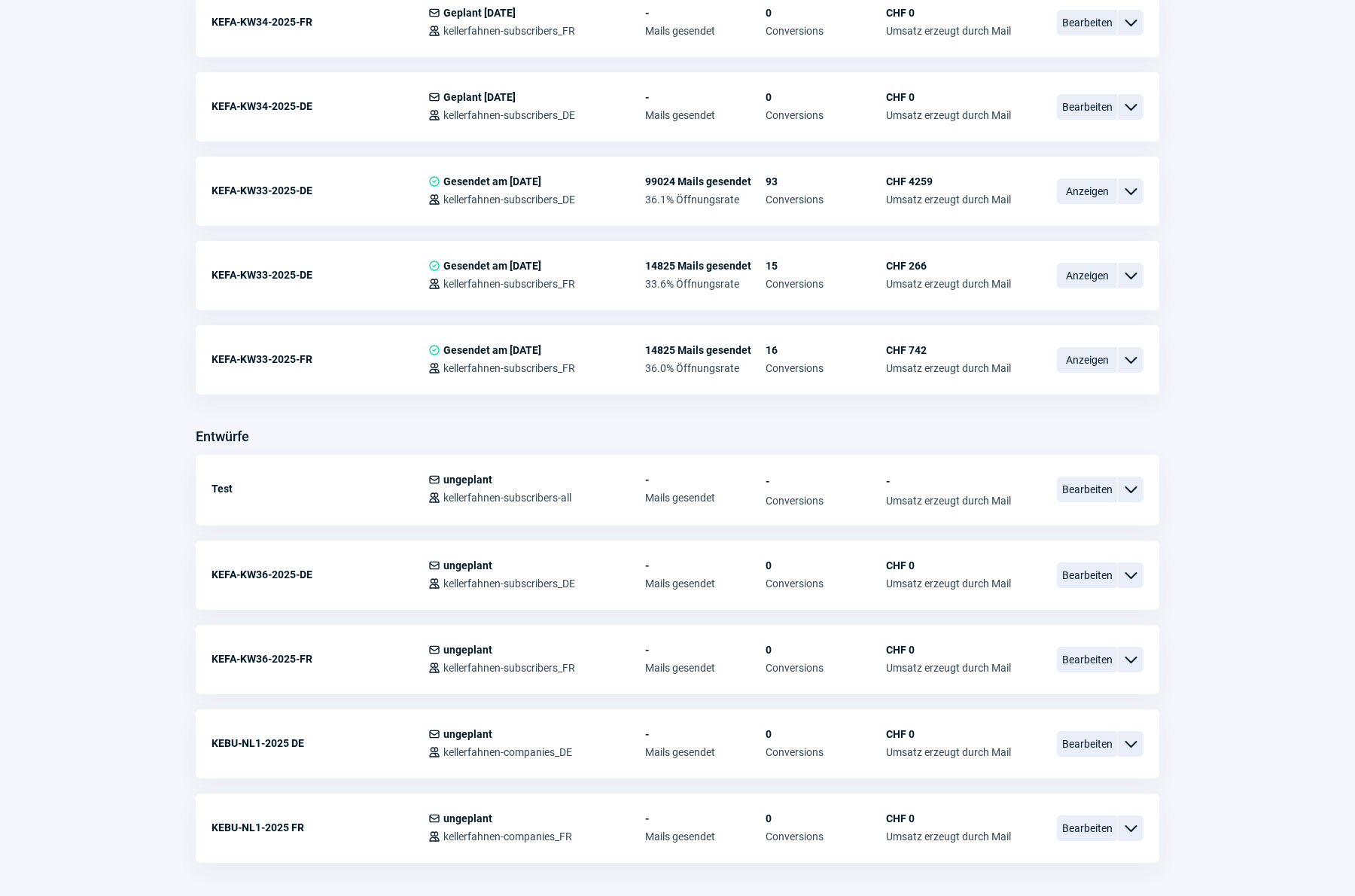
scroll to position [457, 0]
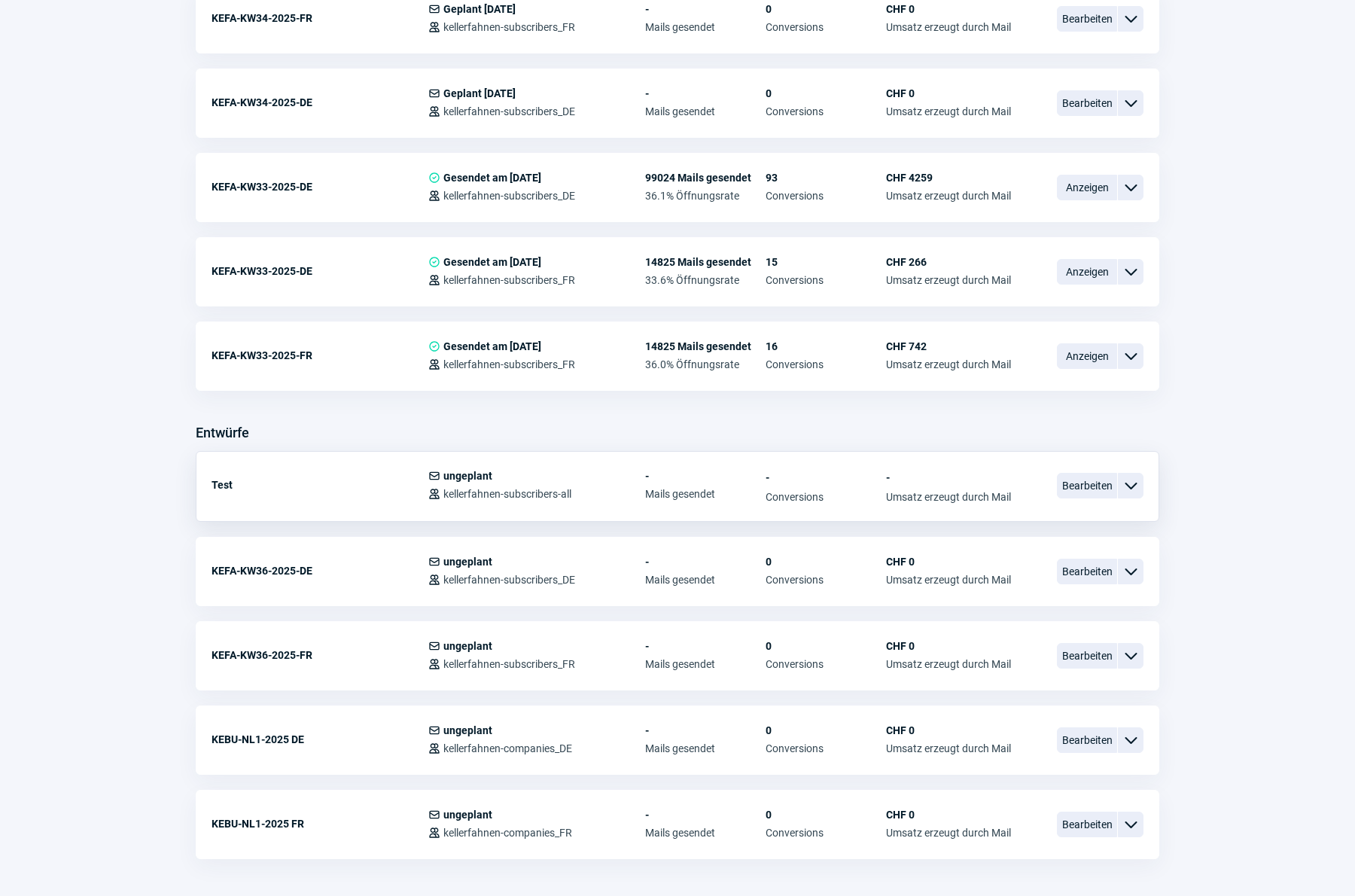
click at [1138, 486] on span "ChevronDown icon" at bounding box center [1130, 486] width 18 height 18
click at [1012, 569] on span "Kopieren" at bounding box center [995, 574] width 44 height 12
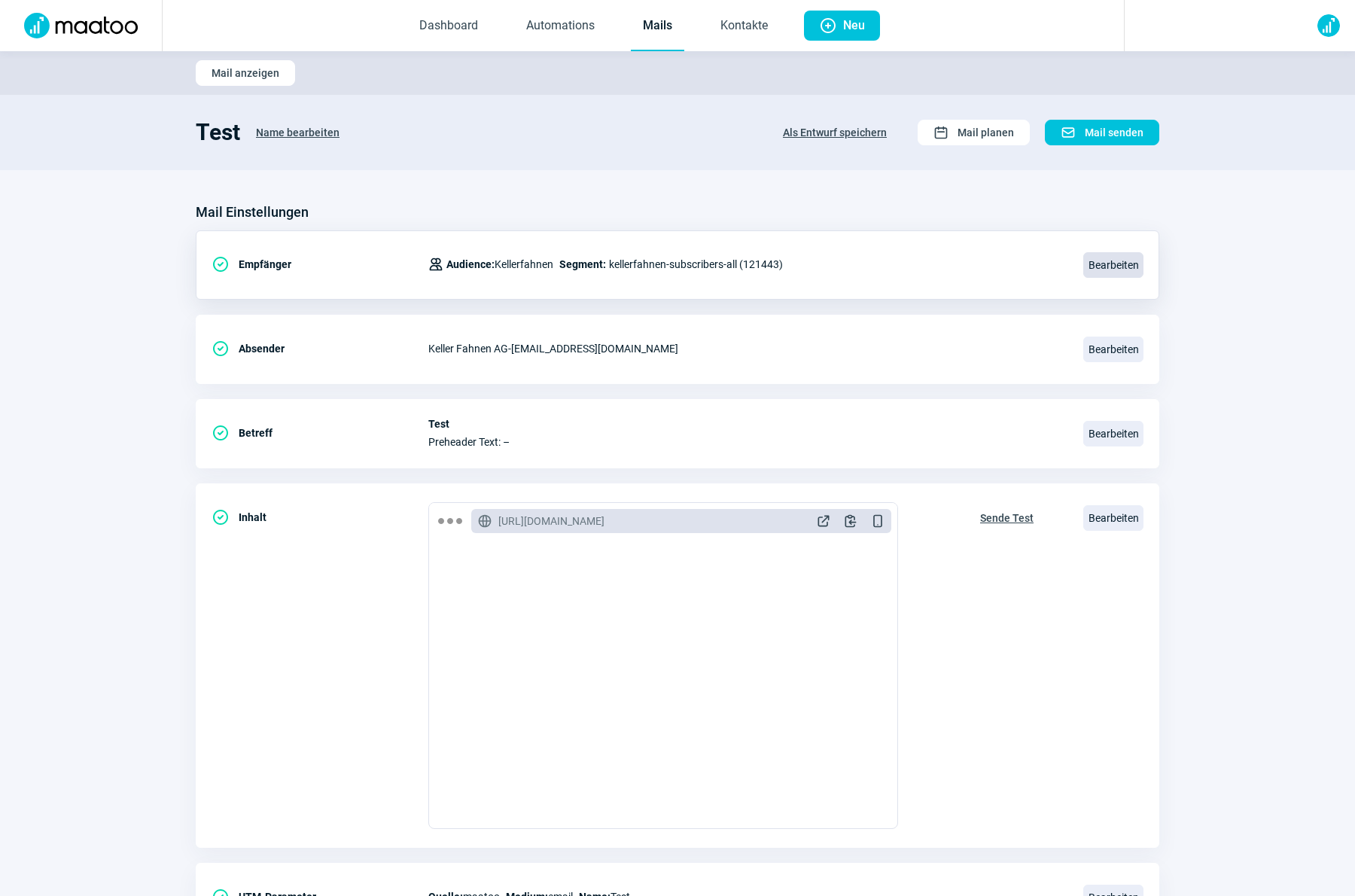
click at [1115, 270] on span "Bearbeiten" at bounding box center [1113, 265] width 61 height 26
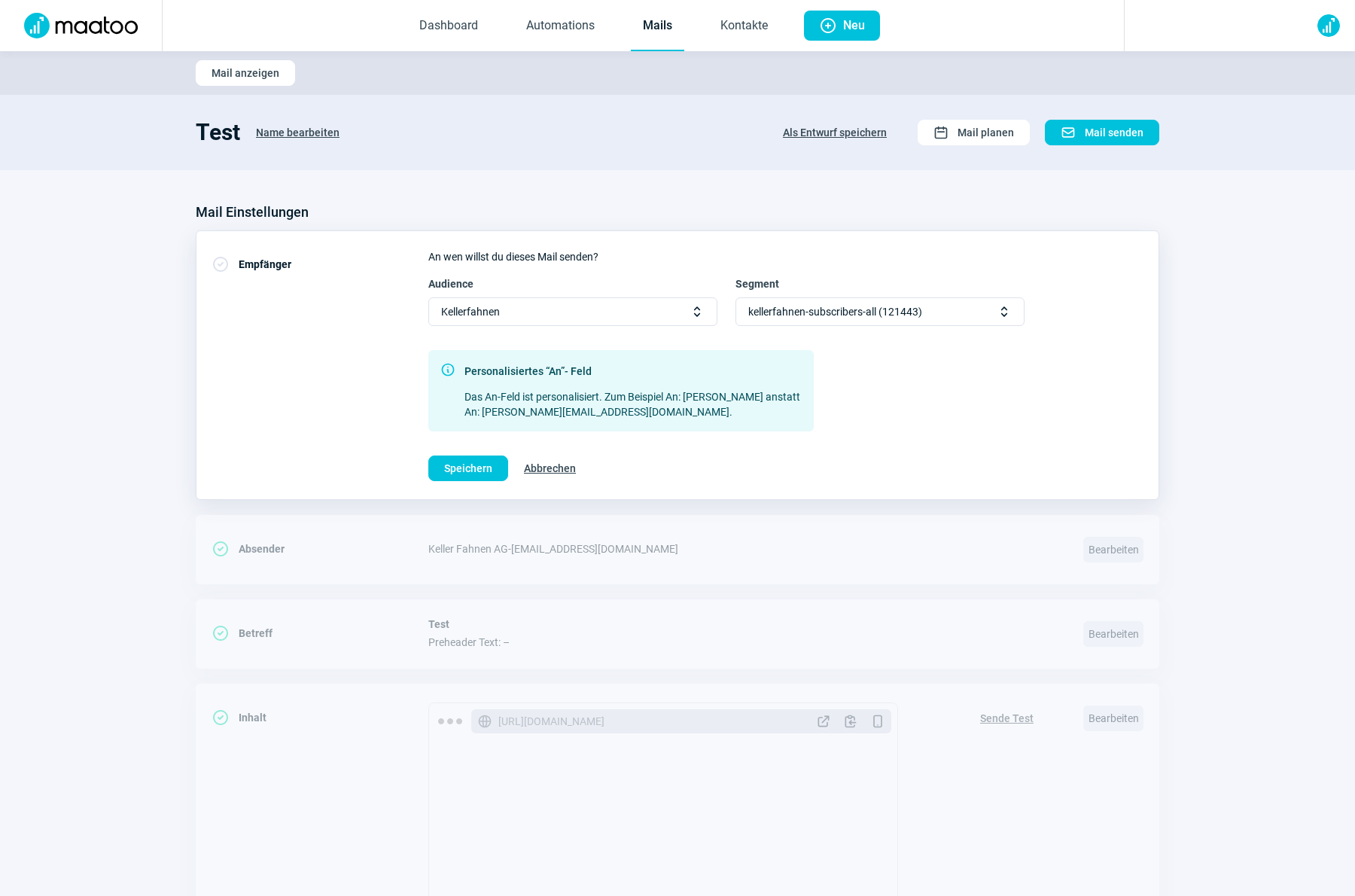
click at [876, 309] on span "kellerfahnen-subscribers-all (121443)" at bounding box center [835, 312] width 174 height 27
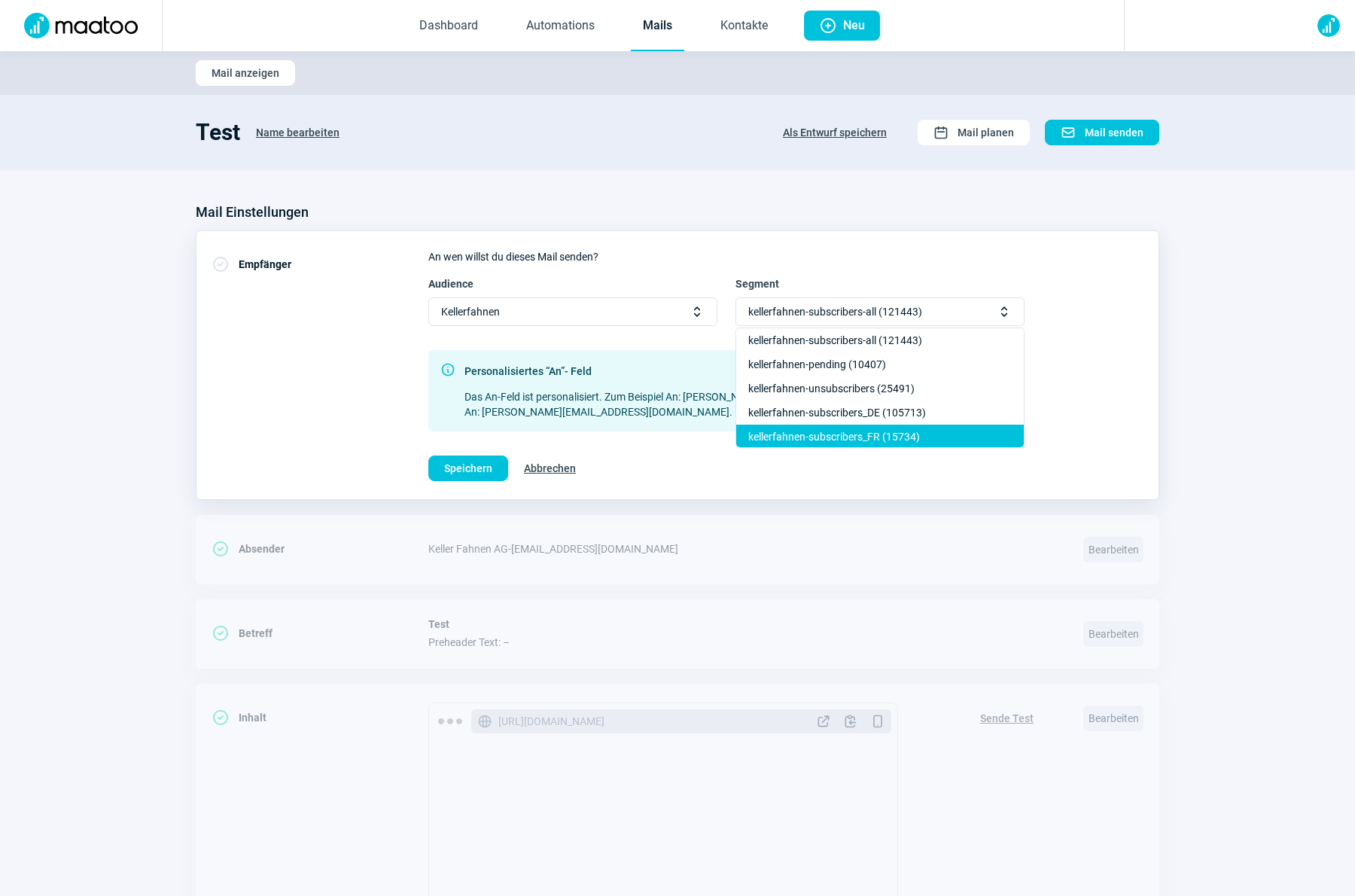
click at [875, 448] on div "kellerfahnen-subscribers_FR (15734)" at bounding box center [880, 461] width 288 height 24
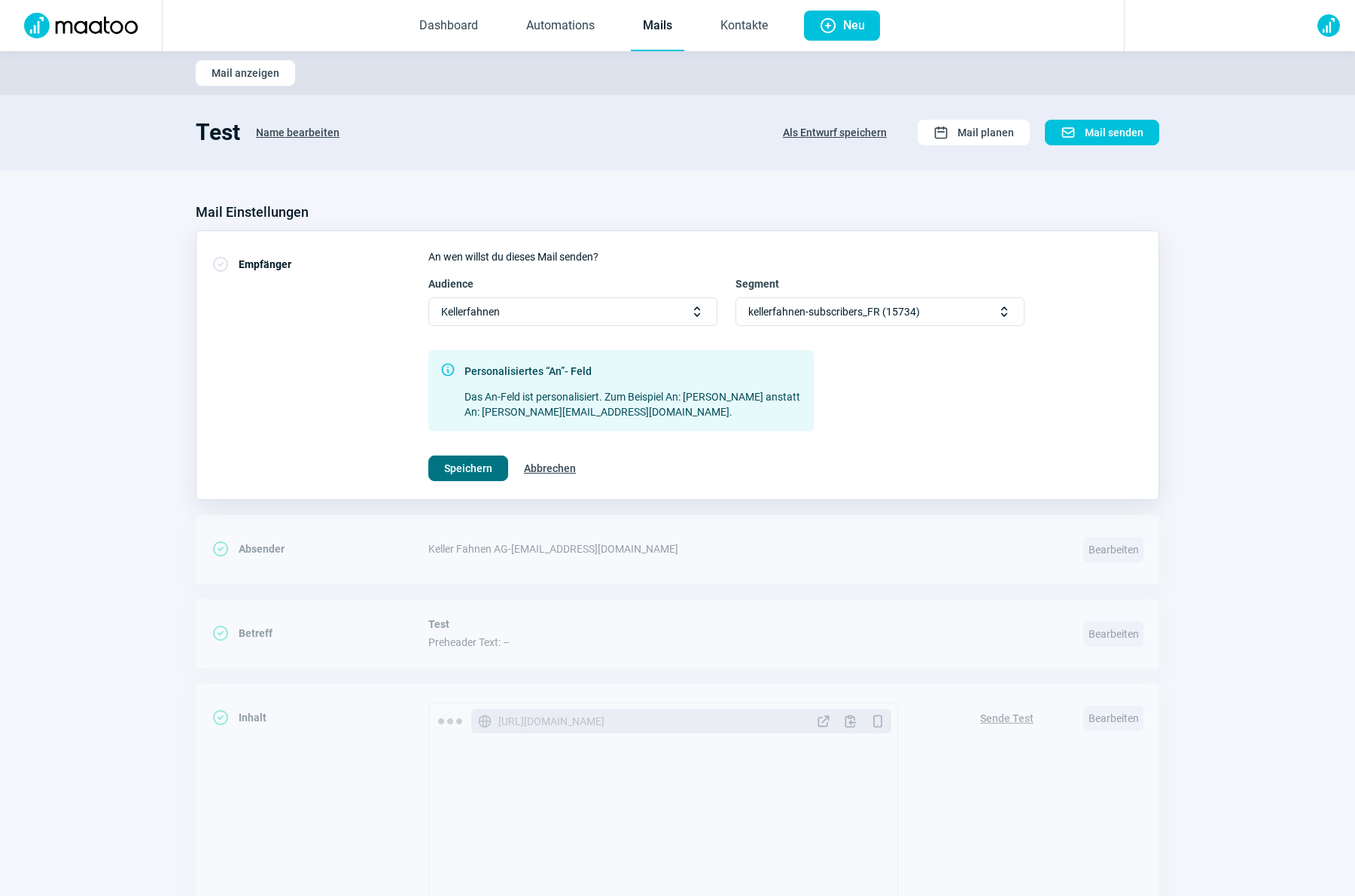
click at [457, 469] on span "Speichern" at bounding box center [469, 469] width 48 height 24
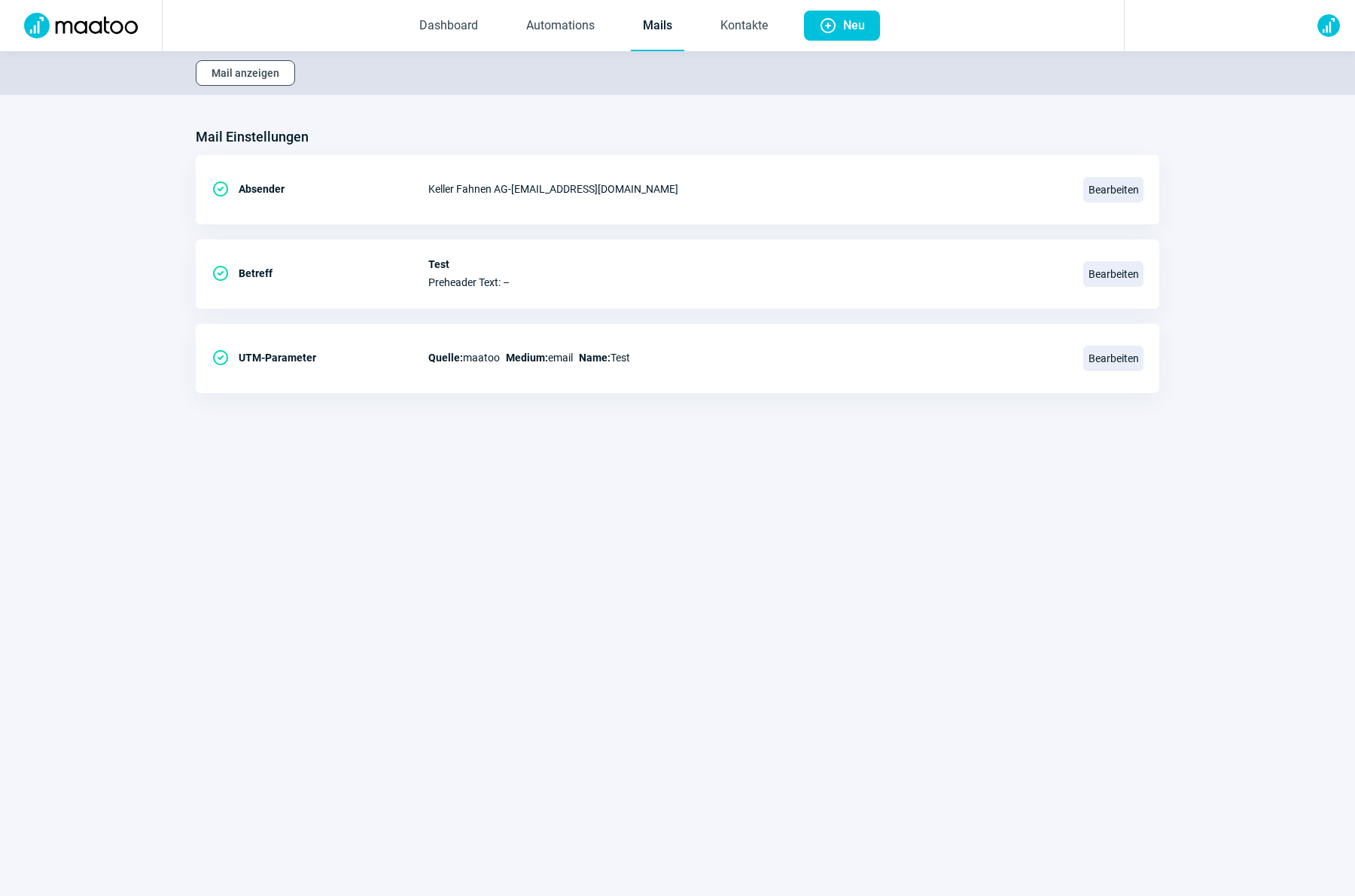
click at [254, 74] on span "Mail anzeigen" at bounding box center [246, 73] width 68 height 24
click at [665, 29] on link "Mails" at bounding box center [658, 26] width 53 height 49
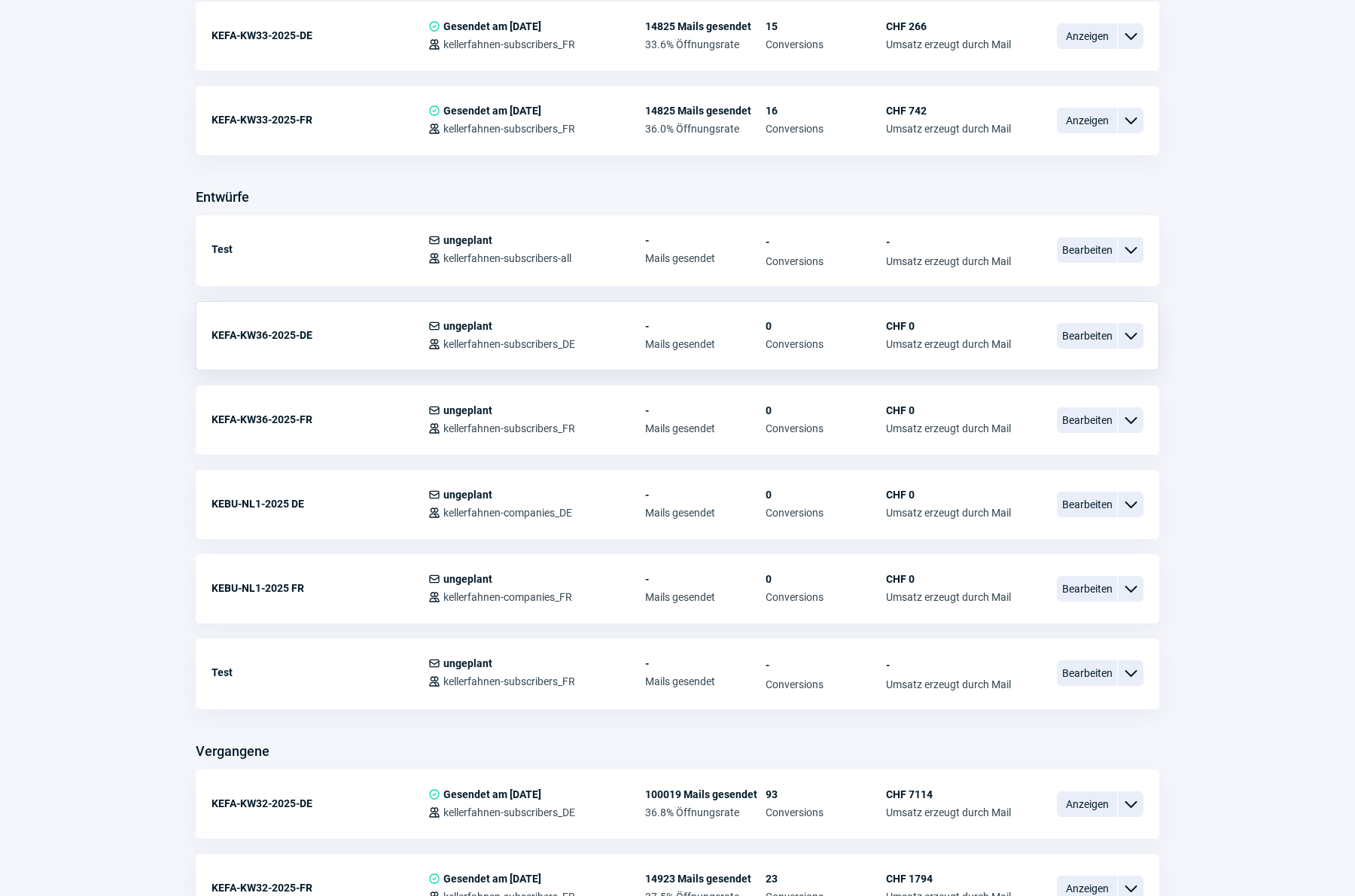
scroll to position [699, 0]
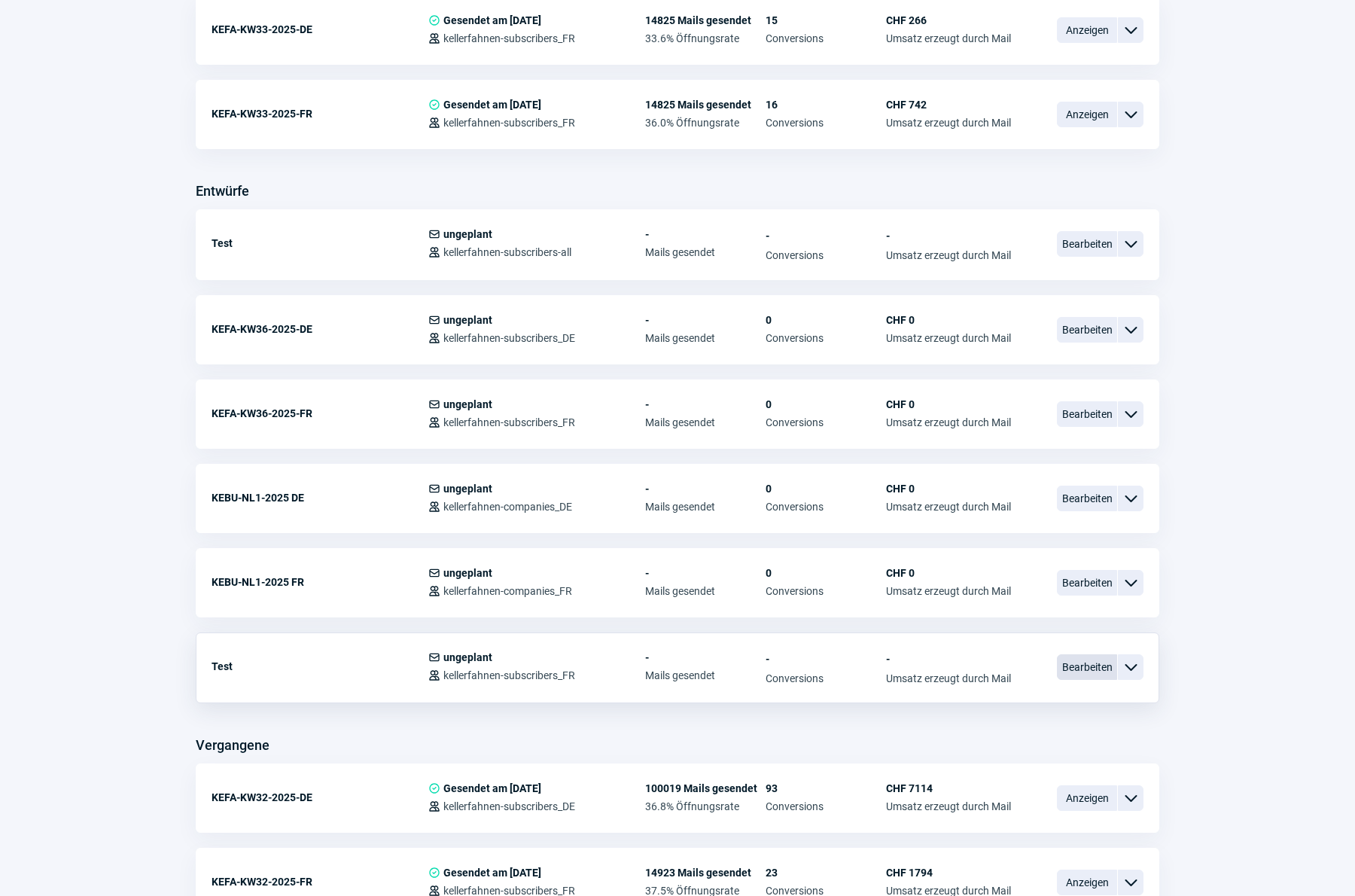
click at [1075, 665] on span "Bearbeiten" at bounding box center [1087, 667] width 61 height 26
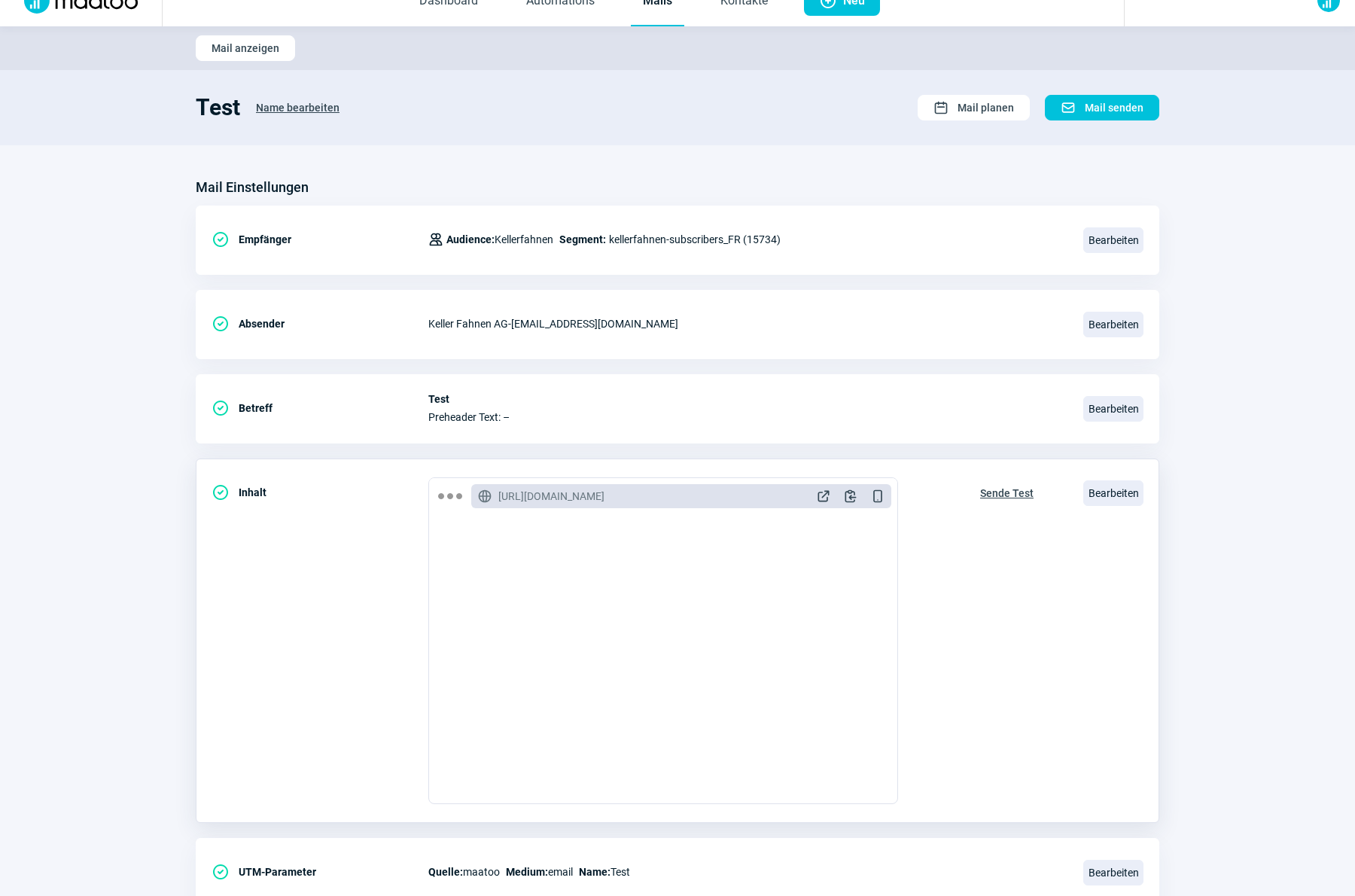
scroll to position [82, 0]
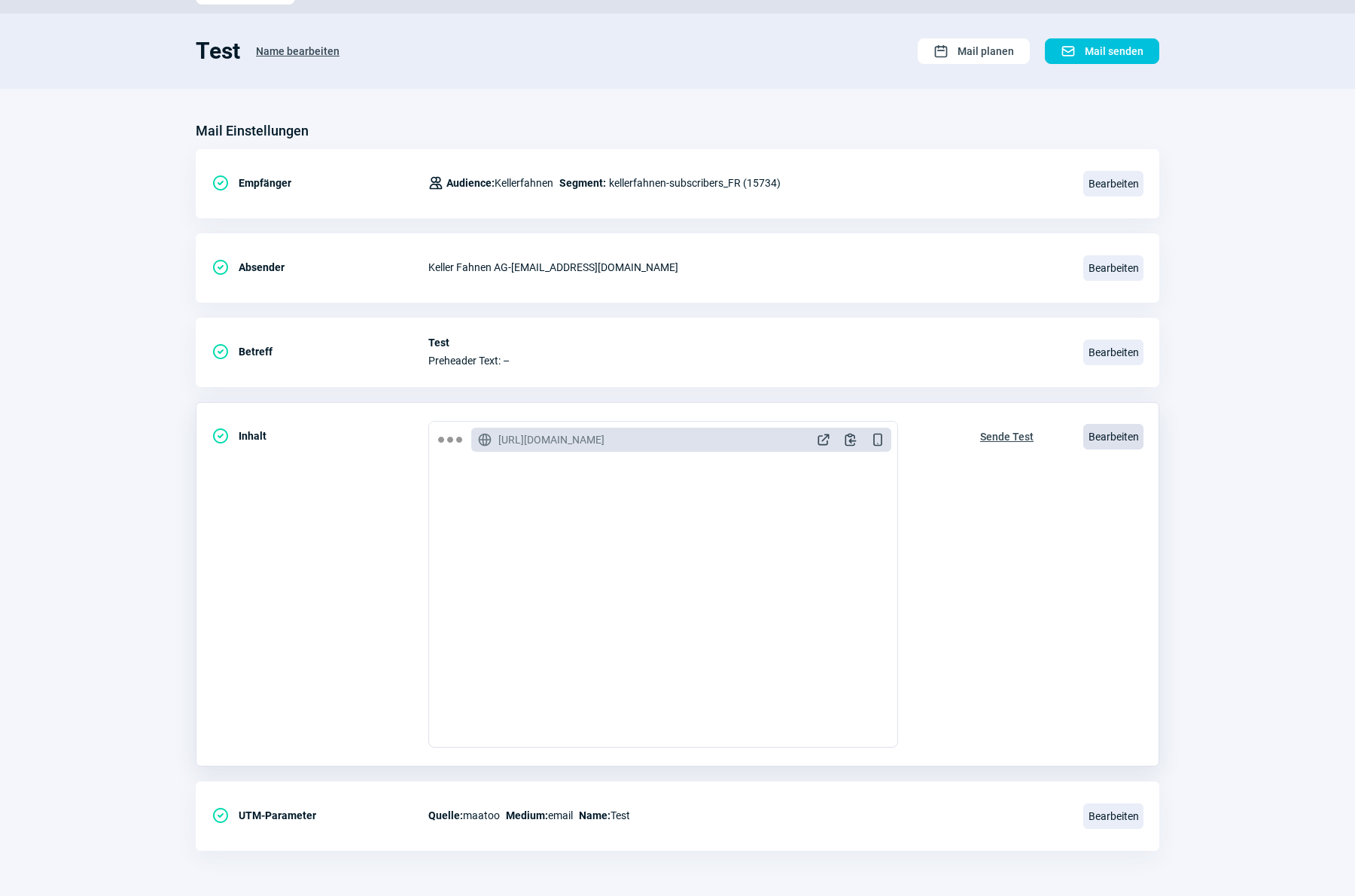
click at [1111, 434] on span "Bearbeiten" at bounding box center [1113, 436] width 61 height 26
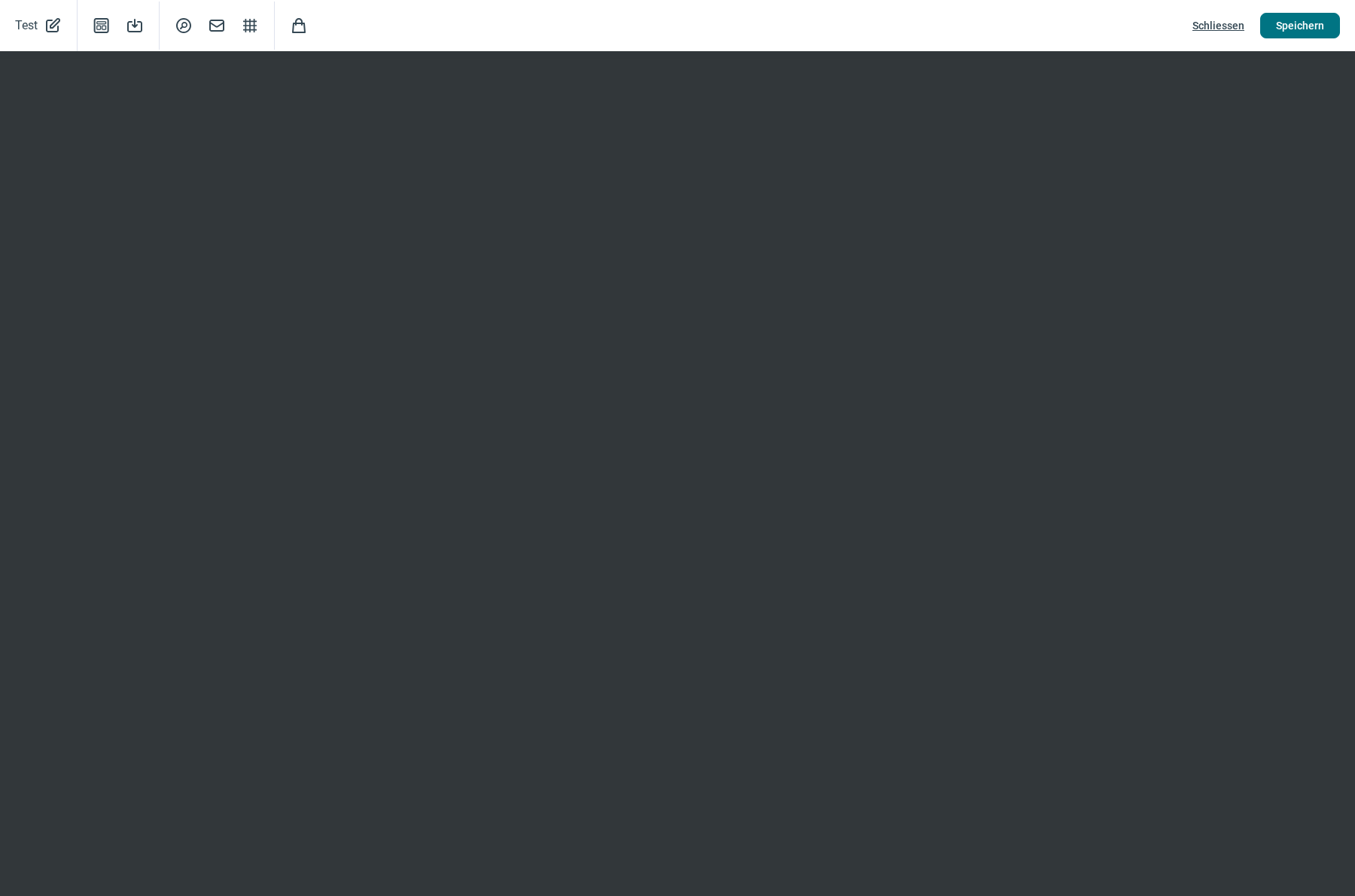
click at [1270, 37] on button "Speichern" at bounding box center [1299, 26] width 80 height 26
click at [1210, 23] on span "Schliessen" at bounding box center [1218, 26] width 52 height 24
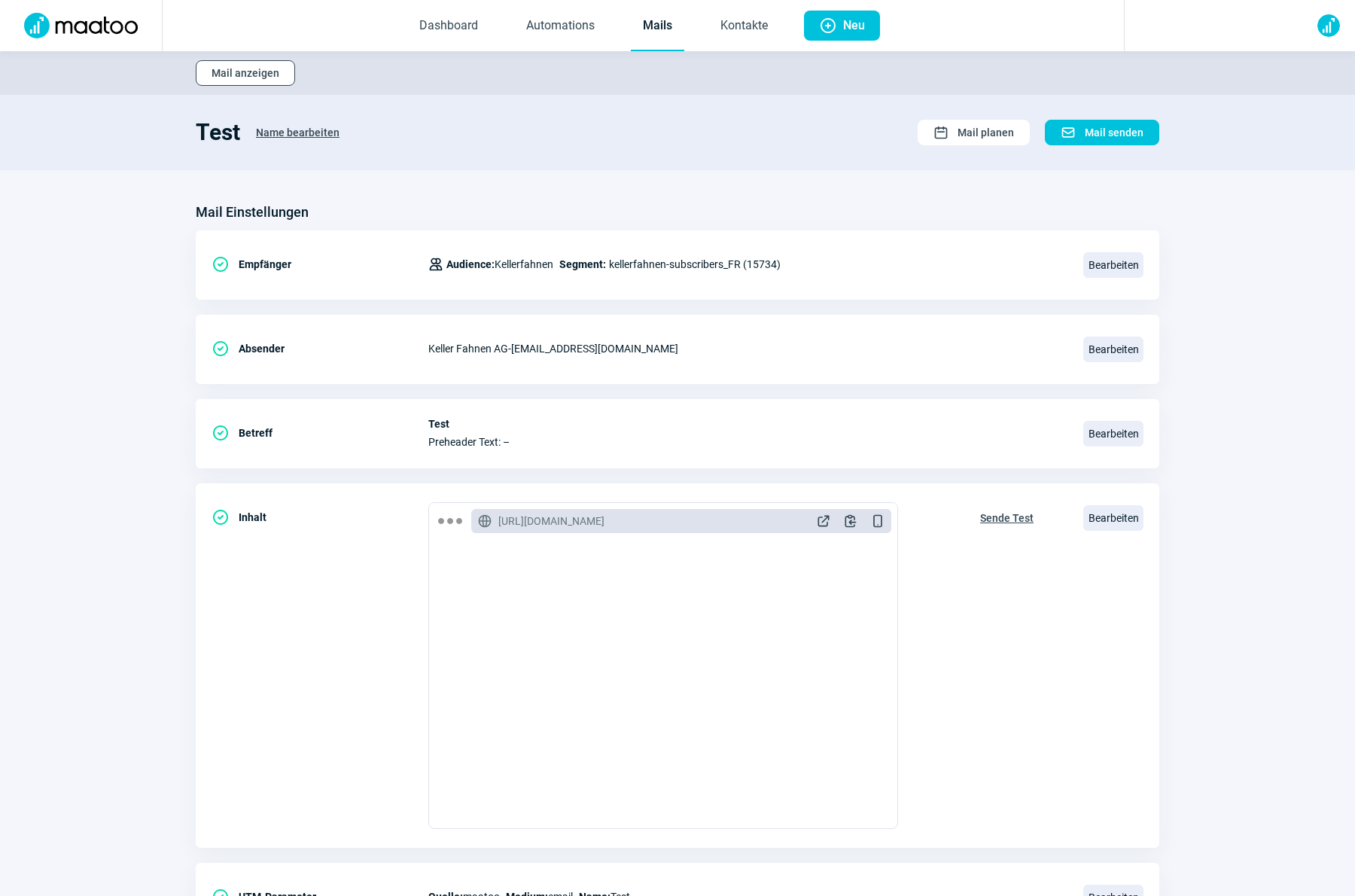
click at [247, 78] on span "Mail anzeigen" at bounding box center [246, 73] width 68 height 24
click at [654, 32] on link "Mails" at bounding box center [658, 26] width 53 height 49
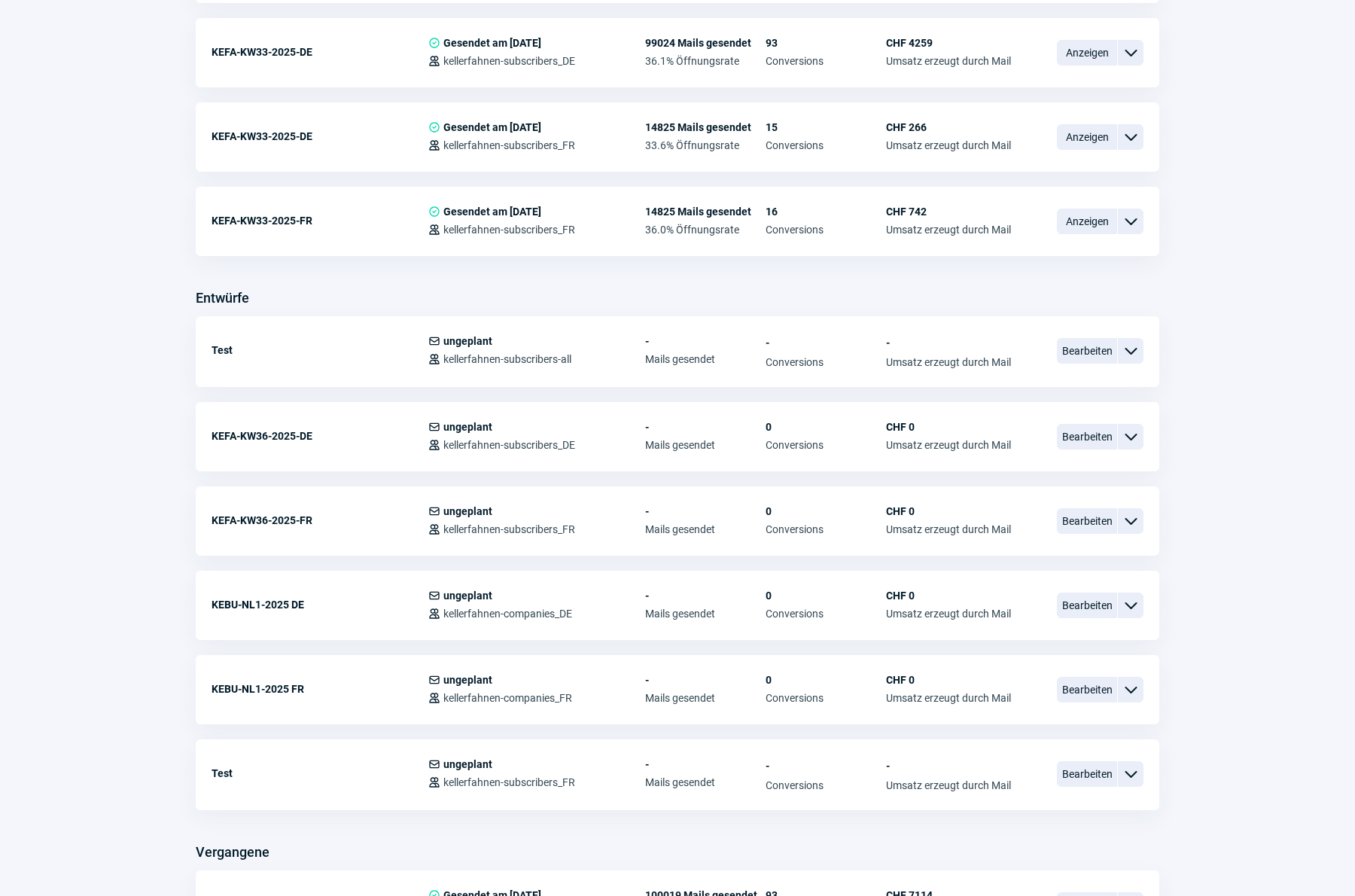
scroll to position [599, 0]
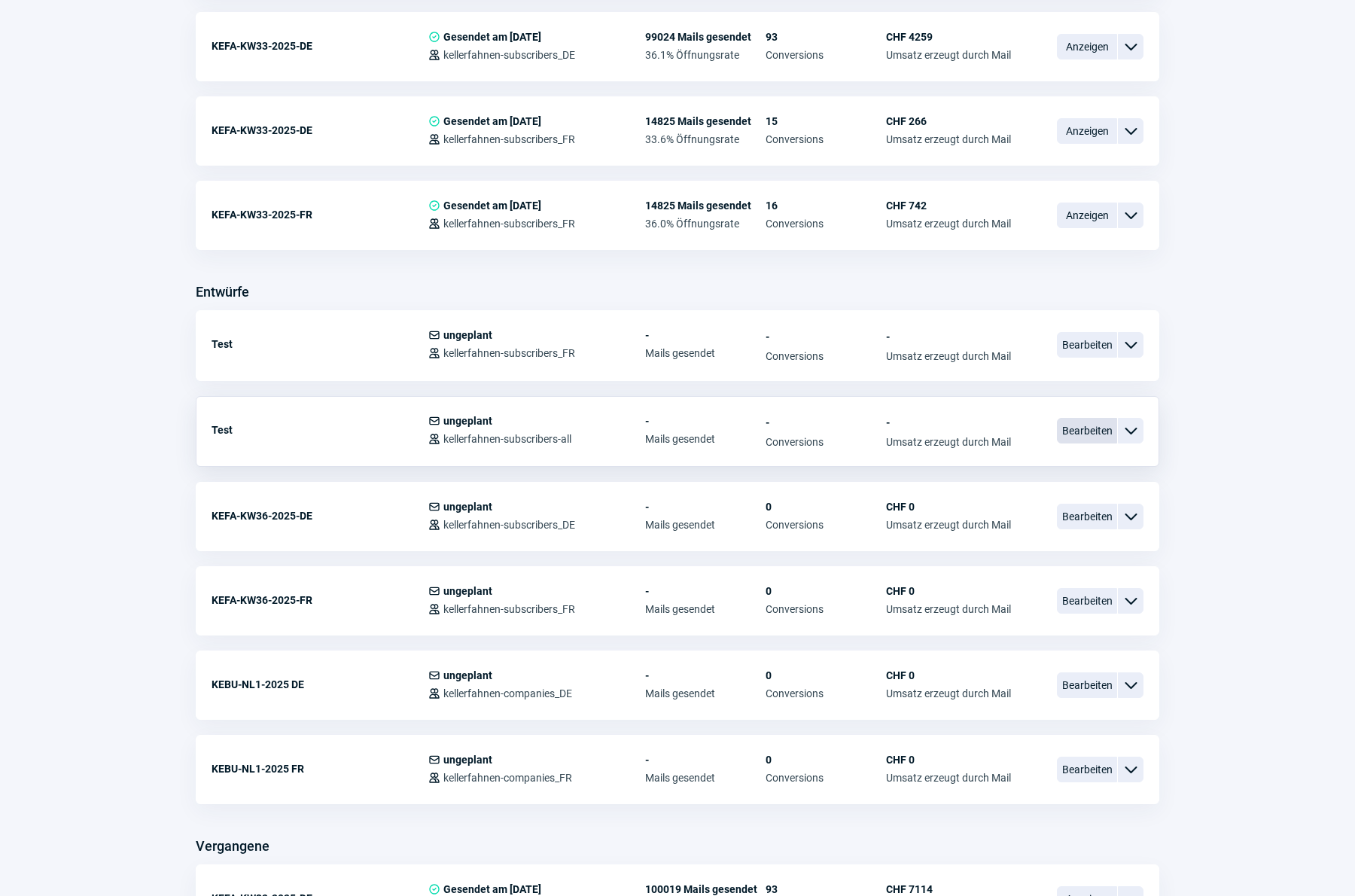
click at [1082, 435] on span "Bearbeiten" at bounding box center [1087, 431] width 61 height 26
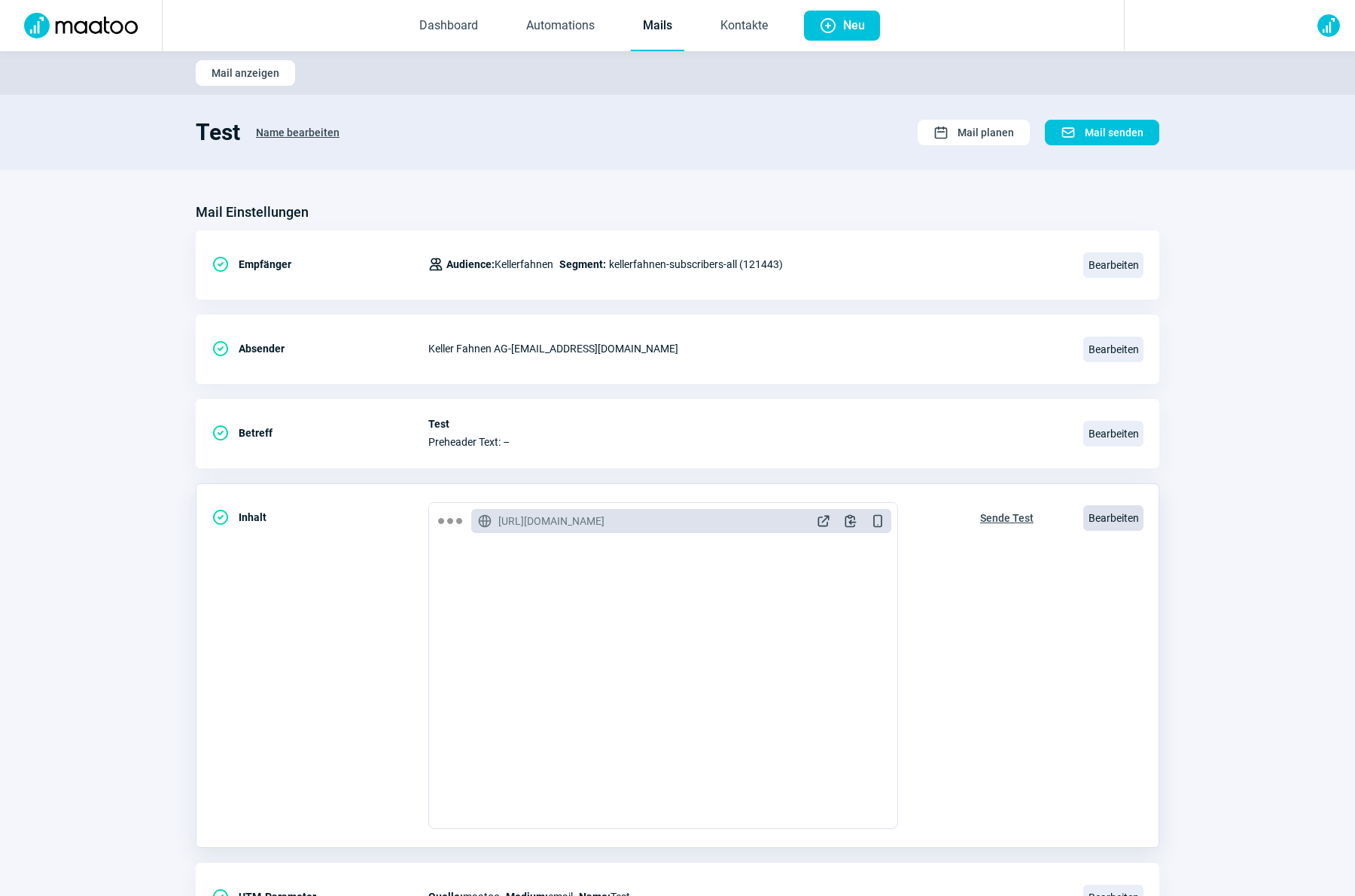
click at [1105, 515] on span "Bearbeiten" at bounding box center [1113, 518] width 61 height 26
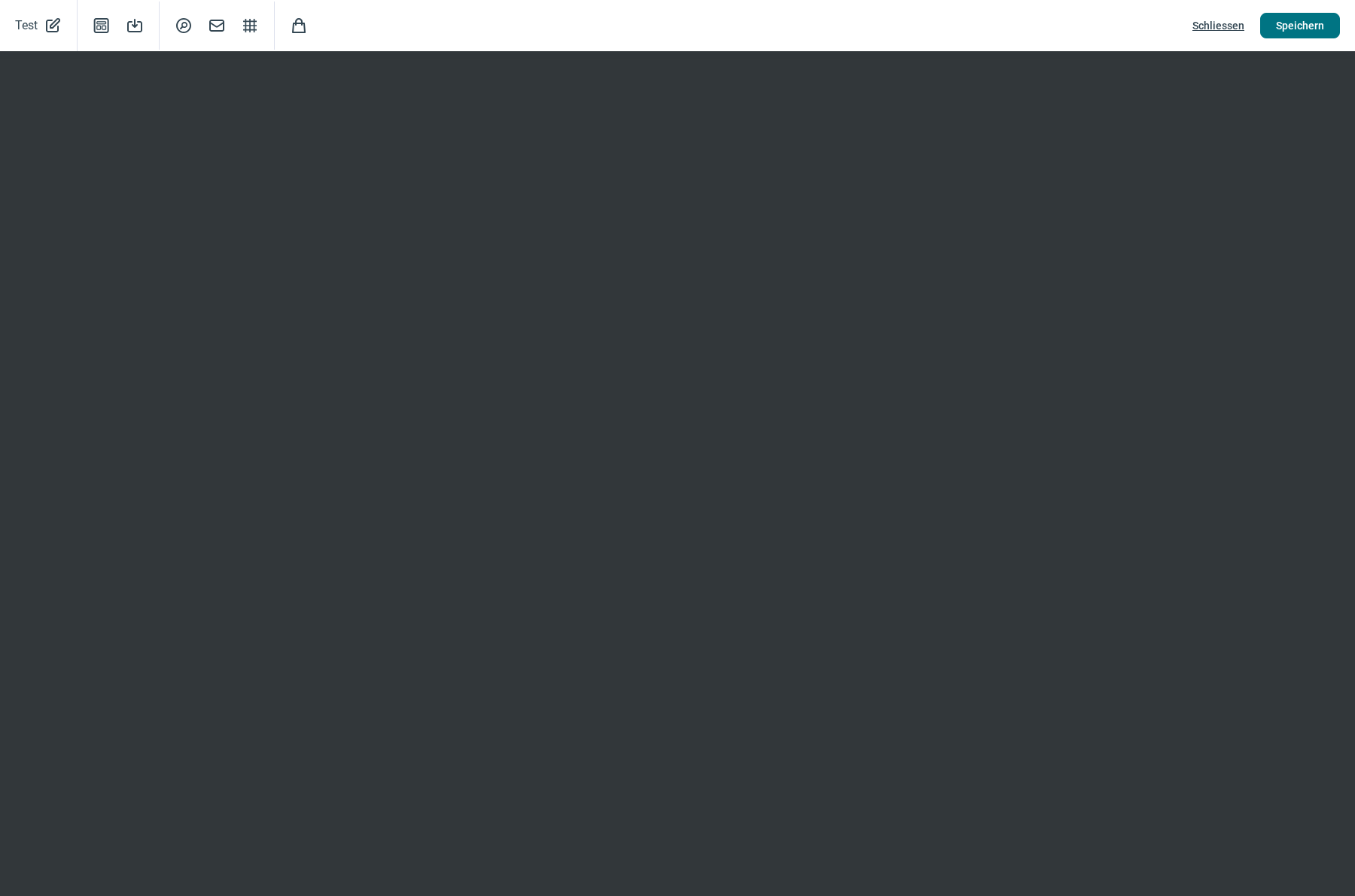
click at [1298, 28] on span "Speichern" at bounding box center [1300, 26] width 48 height 24
click at [1222, 29] on span "Schliessen" at bounding box center [1218, 26] width 52 height 24
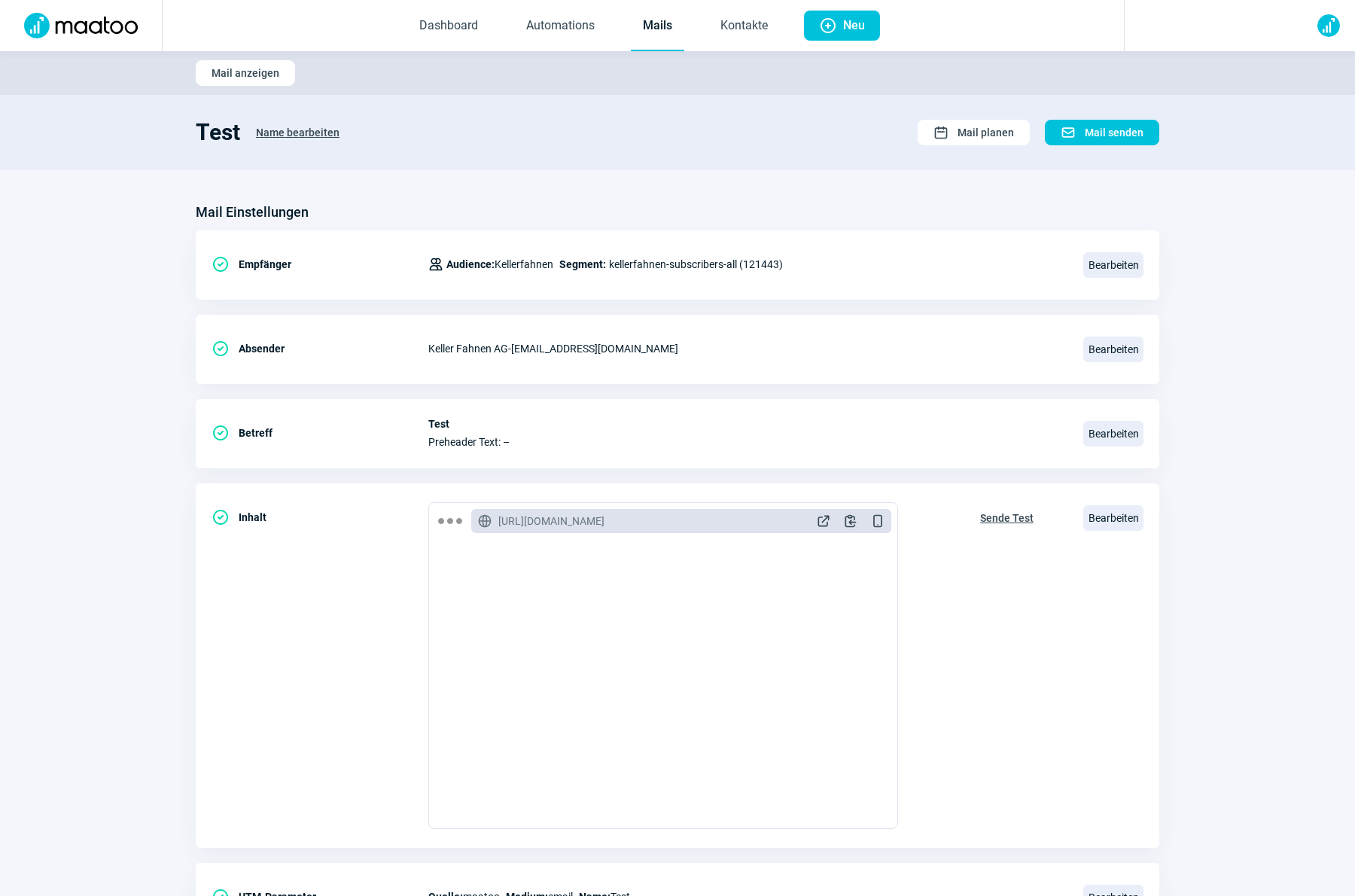
click at [641, 30] on link "Mails" at bounding box center [658, 26] width 53 height 49
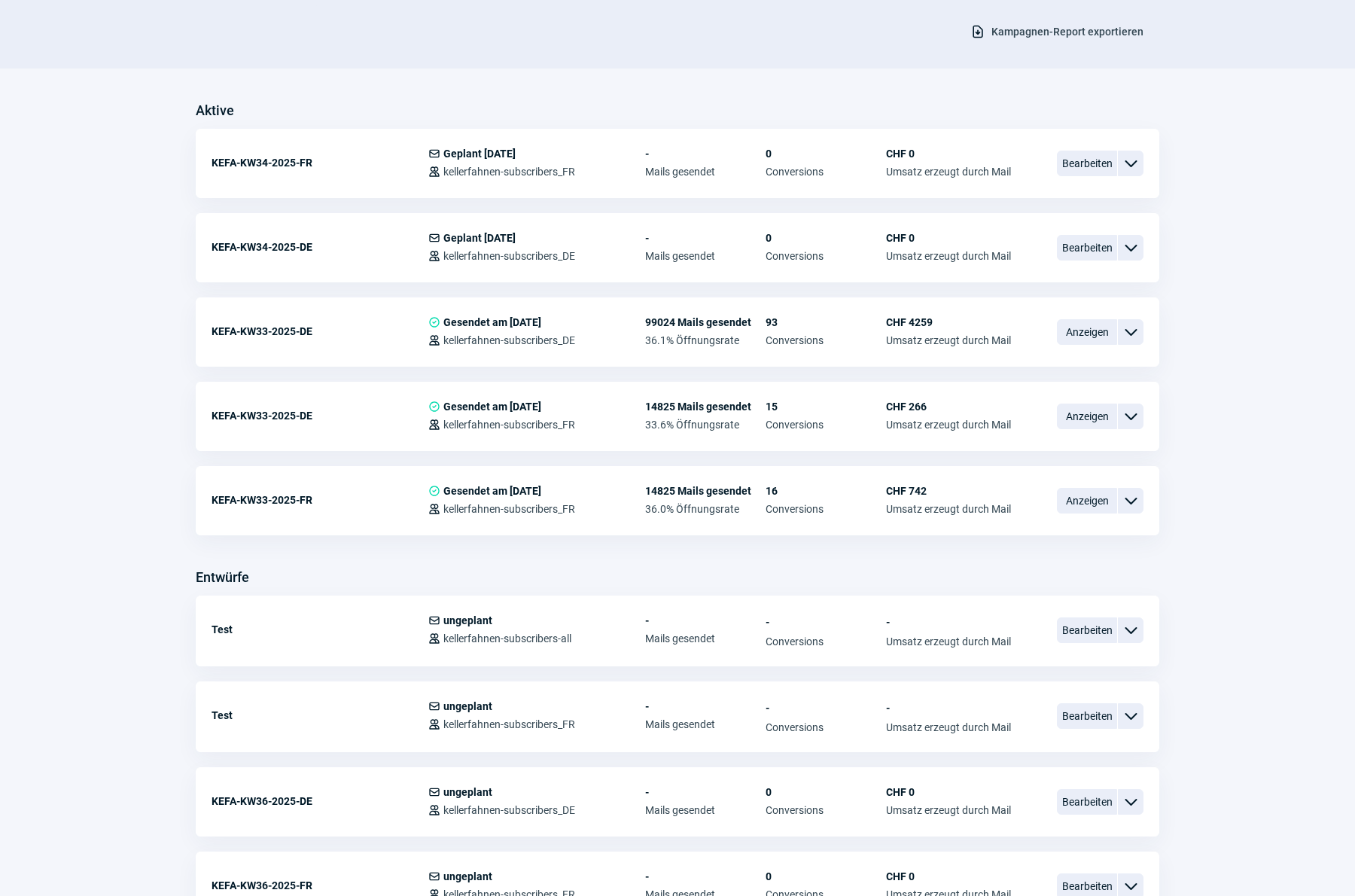
scroll to position [583, 0]
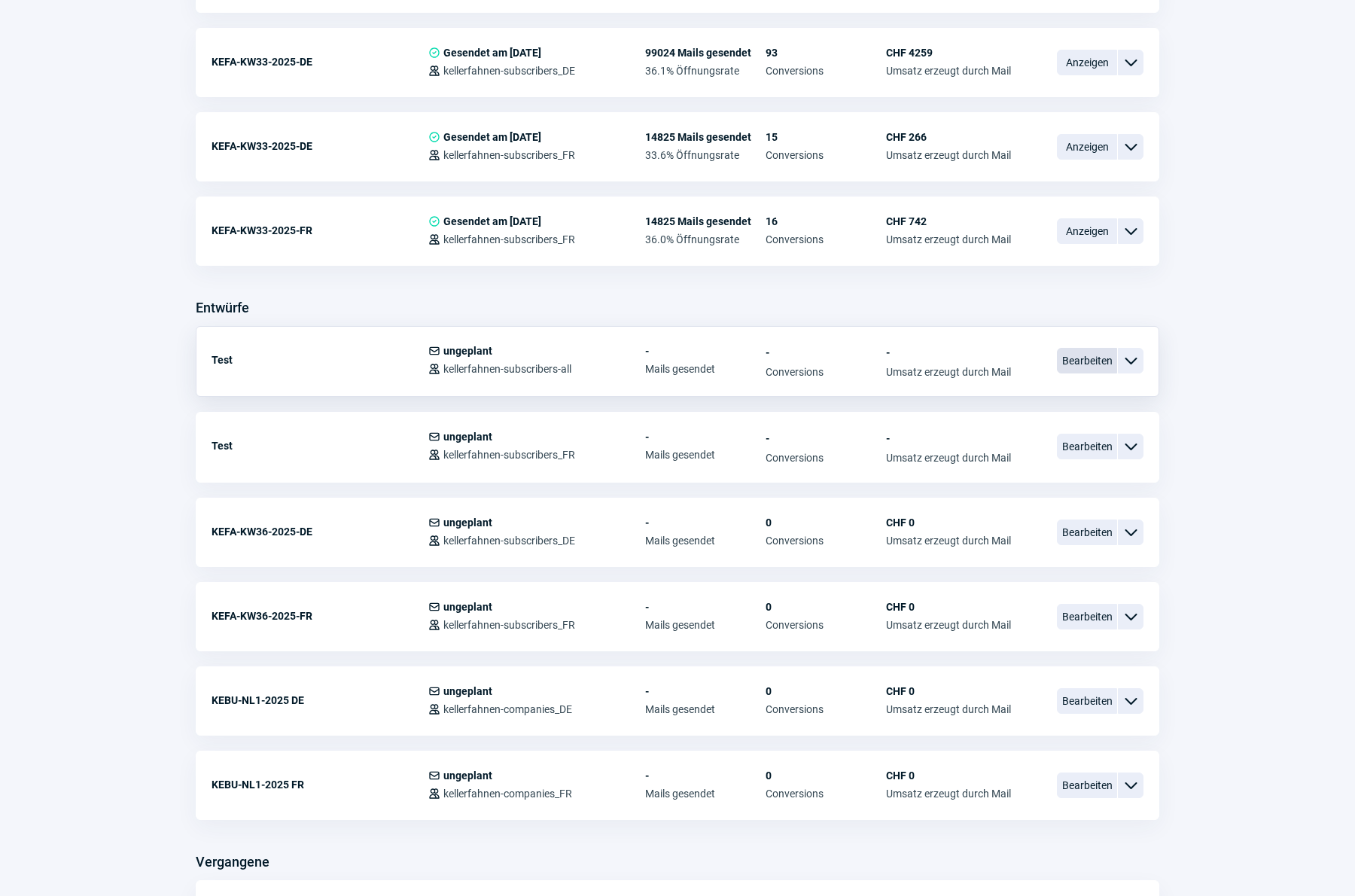
click at [1095, 368] on span "Bearbeiten" at bounding box center [1087, 360] width 61 height 26
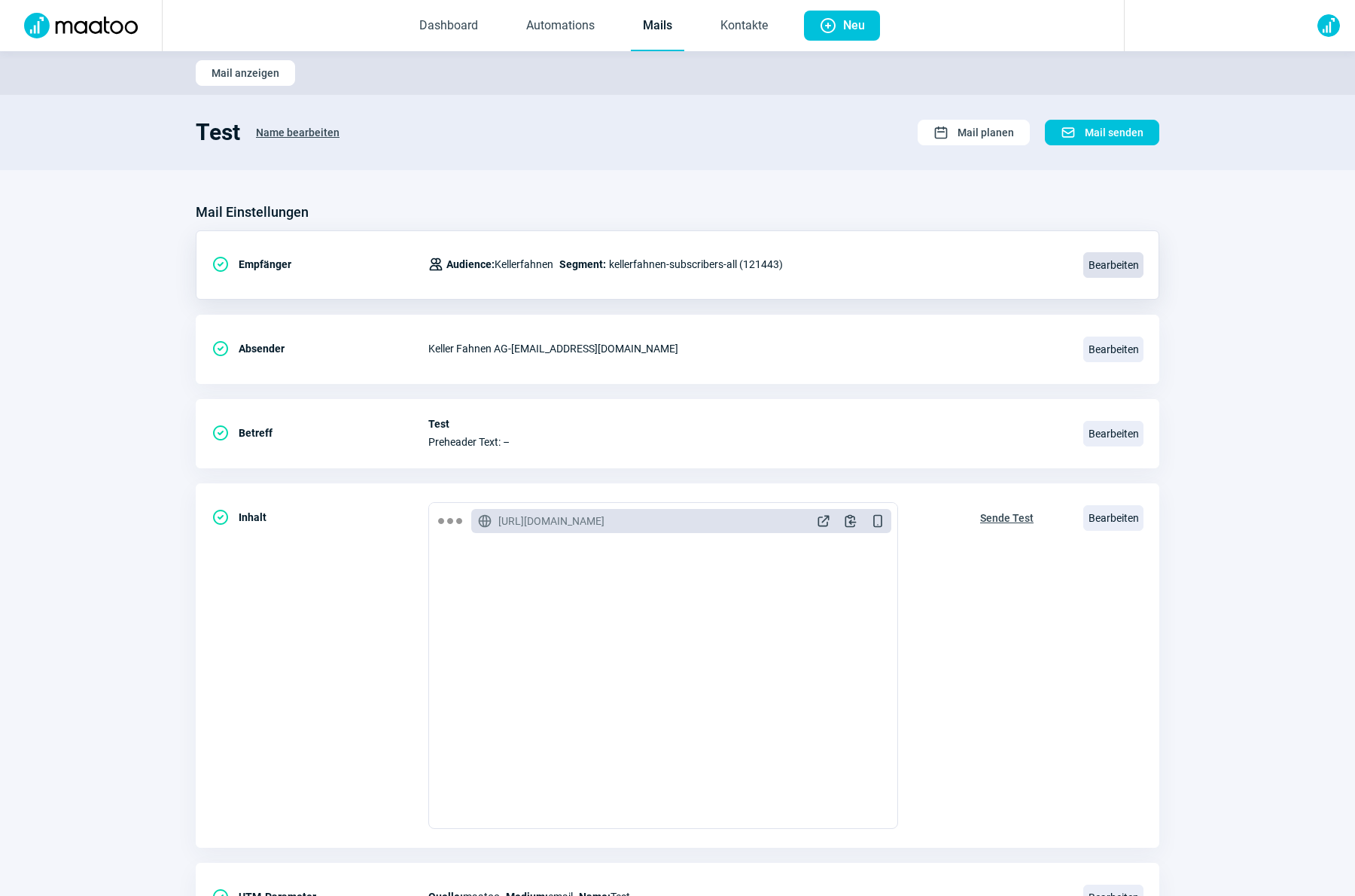
click at [1101, 267] on span "Bearbeiten" at bounding box center [1113, 265] width 61 height 26
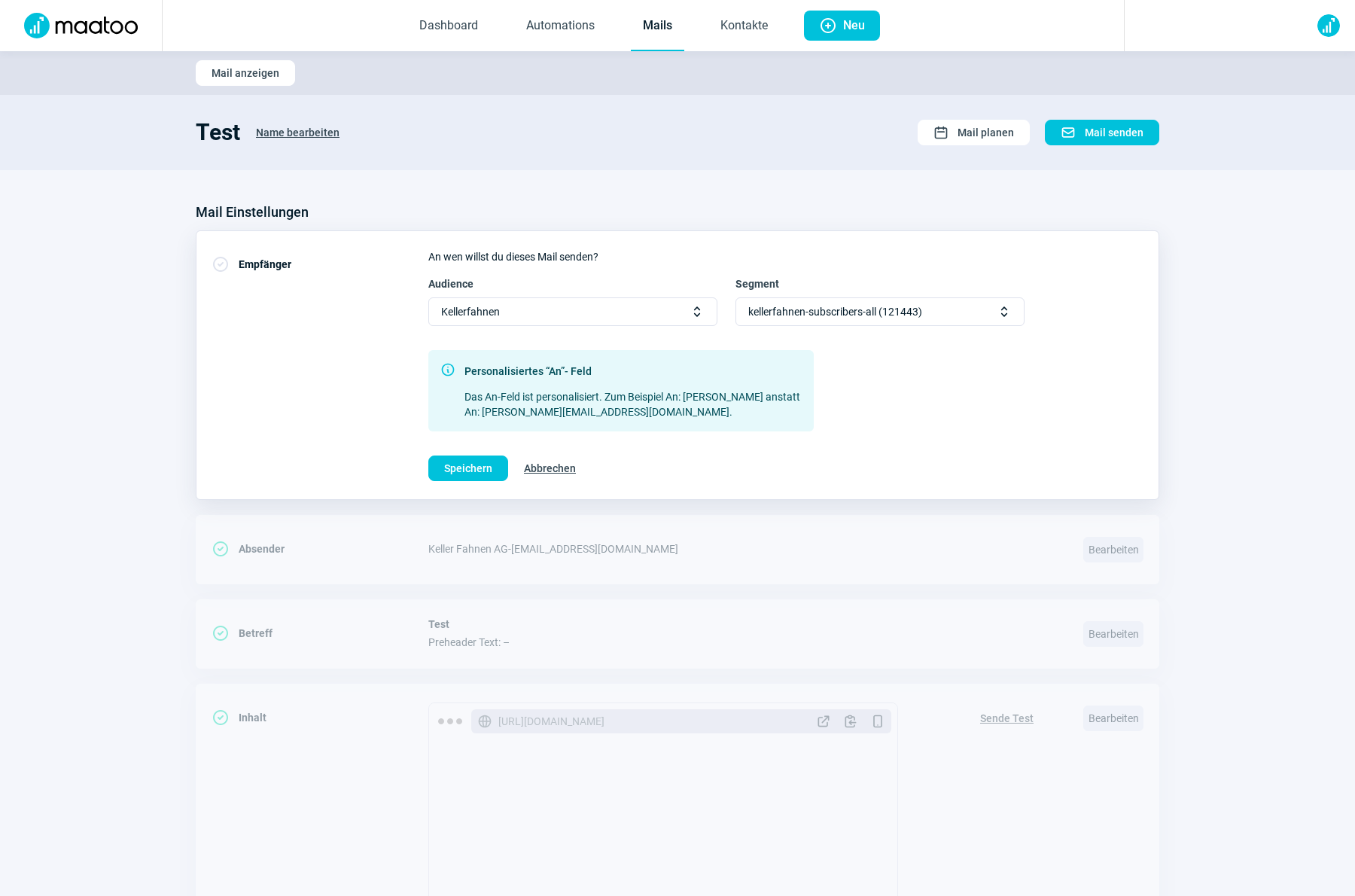
click at [857, 314] on span "kellerfahnen-subscribers-all (121443)" at bounding box center [835, 312] width 174 height 27
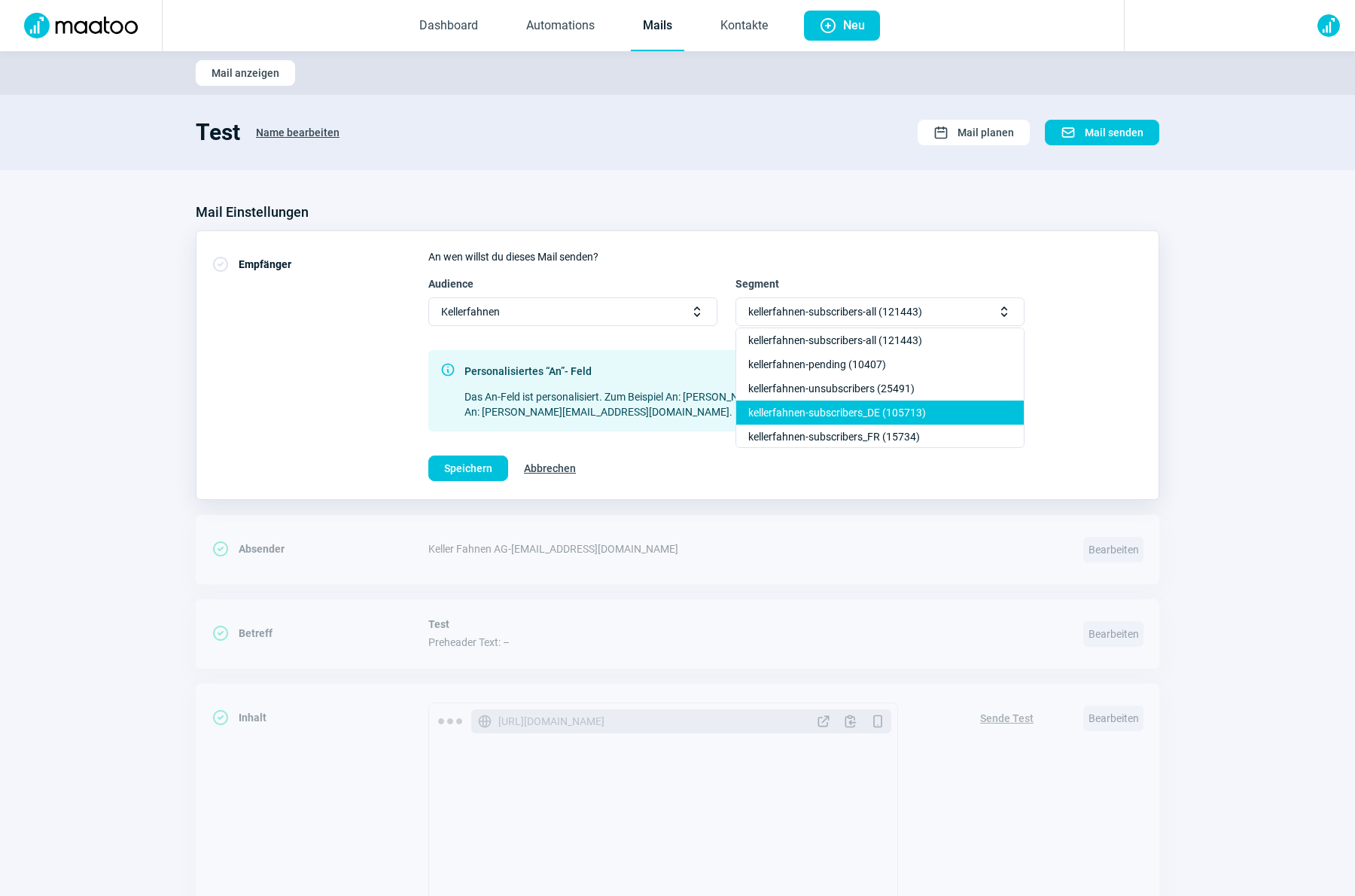
click at [856, 424] on div "kellerfahnen-subscribers_DE (105713)" at bounding box center [880, 436] width 288 height 24
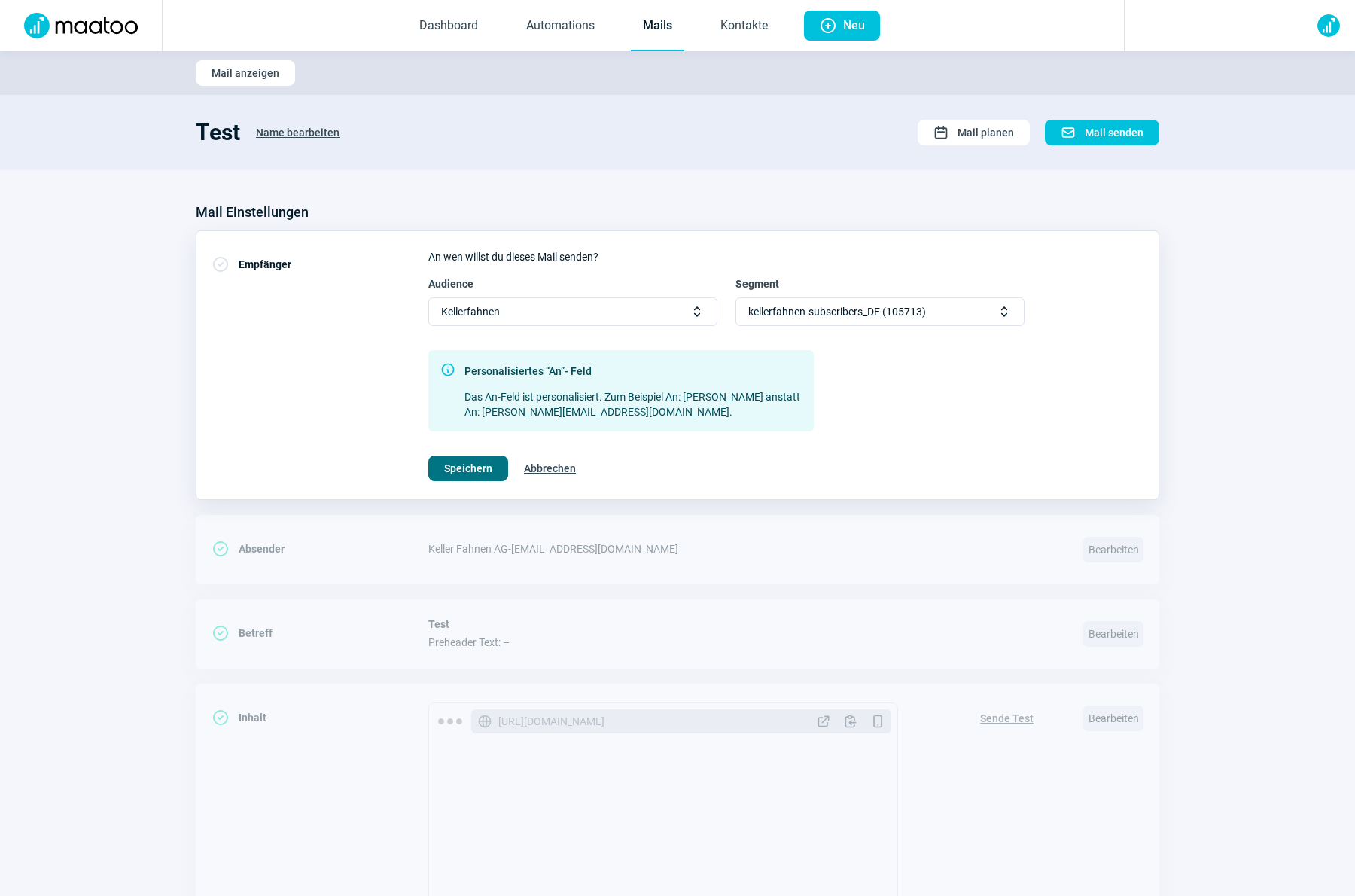
click at [486, 478] on span "Speichern" at bounding box center [469, 469] width 48 height 24
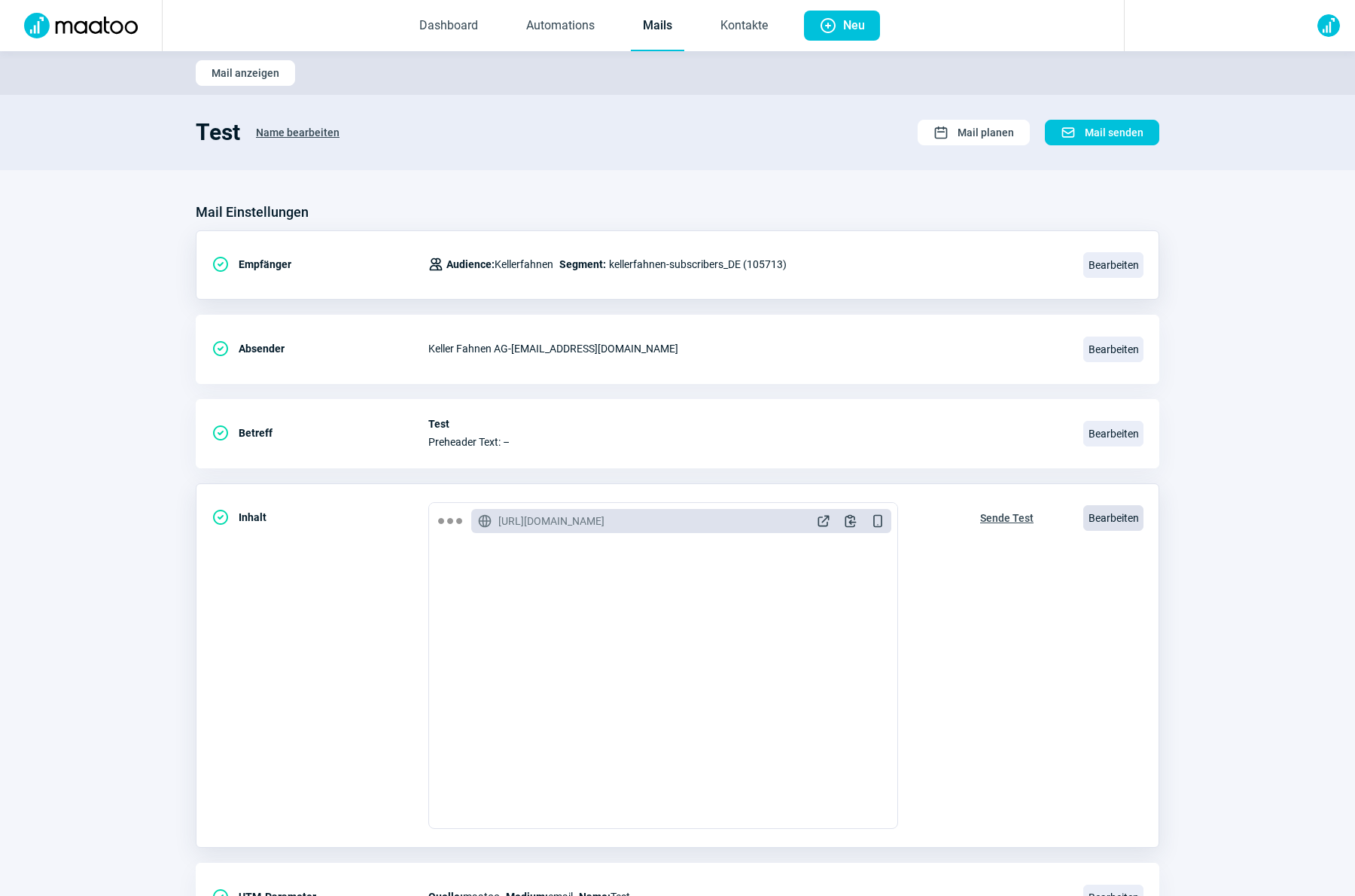
click at [1090, 523] on span "Bearbeiten" at bounding box center [1113, 518] width 61 height 26
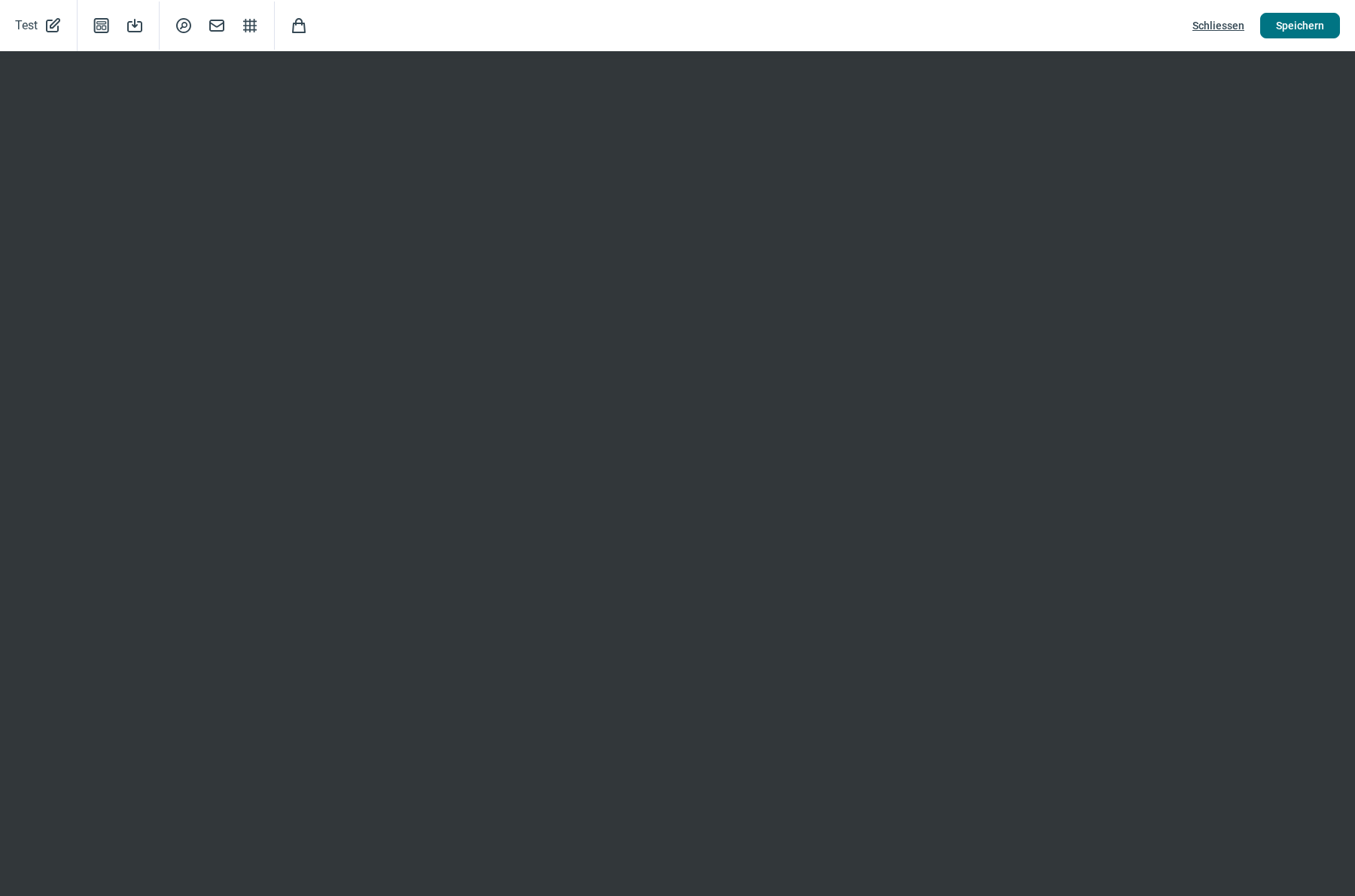
click at [1292, 26] on span "Speichern" at bounding box center [1300, 26] width 48 height 24
click at [1213, 23] on span "Schliessen" at bounding box center [1218, 26] width 52 height 24
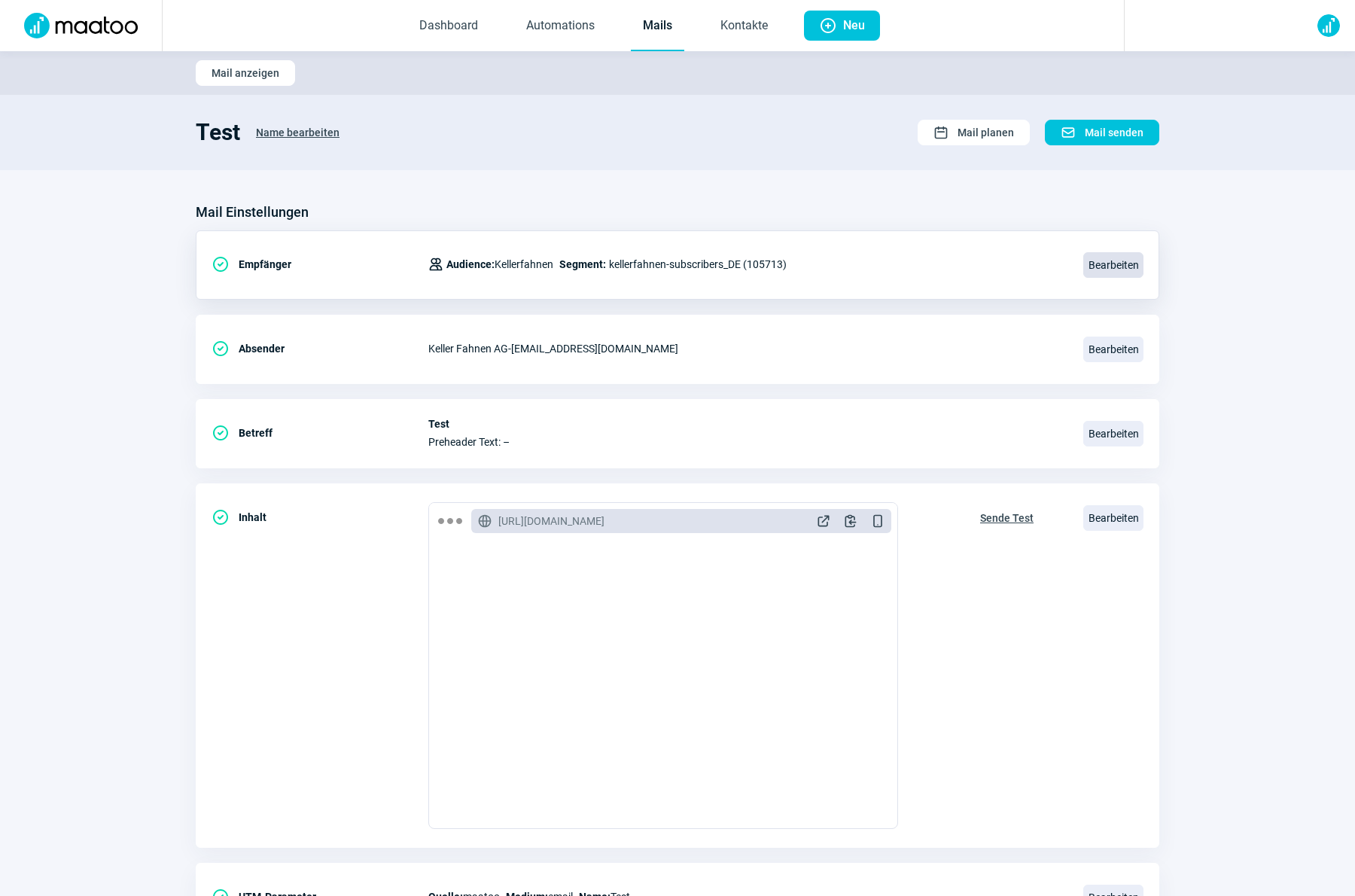
click at [1094, 269] on span "Bearbeiten" at bounding box center [1113, 265] width 61 height 26
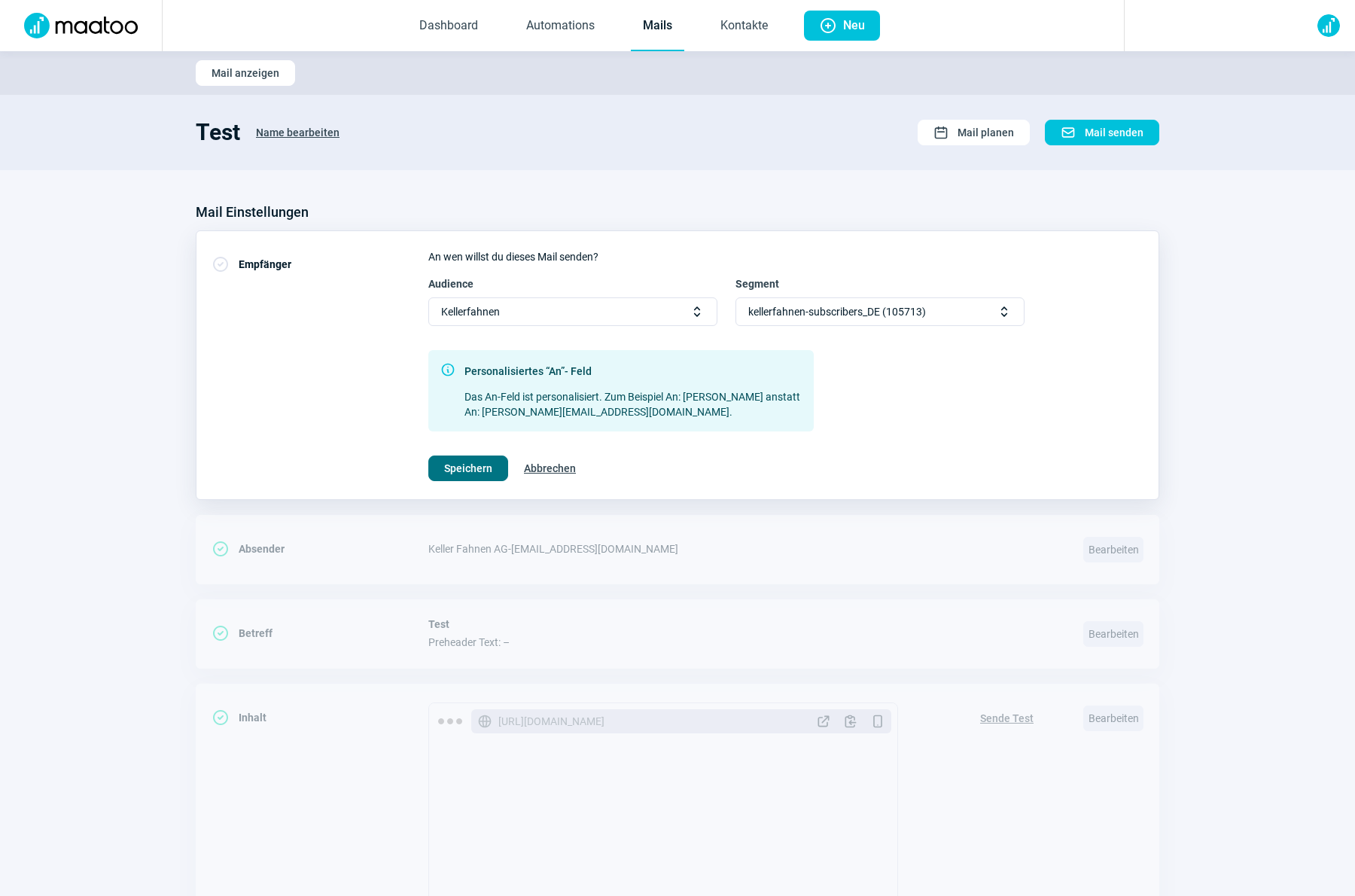
click at [479, 467] on span "Speichern" at bounding box center [469, 469] width 48 height 24
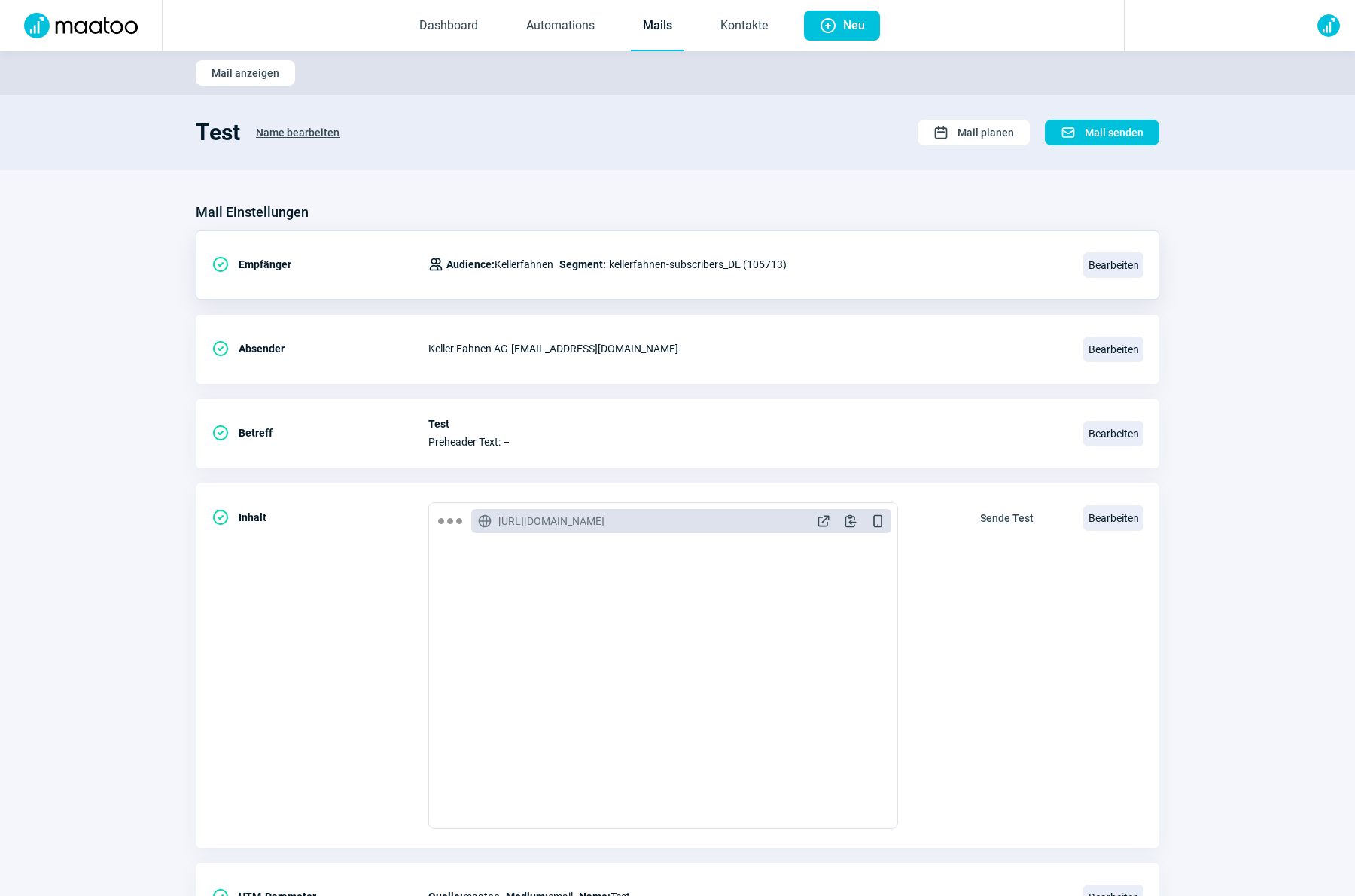
click at [317, 132] on span "Name bearbeiten" at bounding box center [297, 133] width 83 height 24
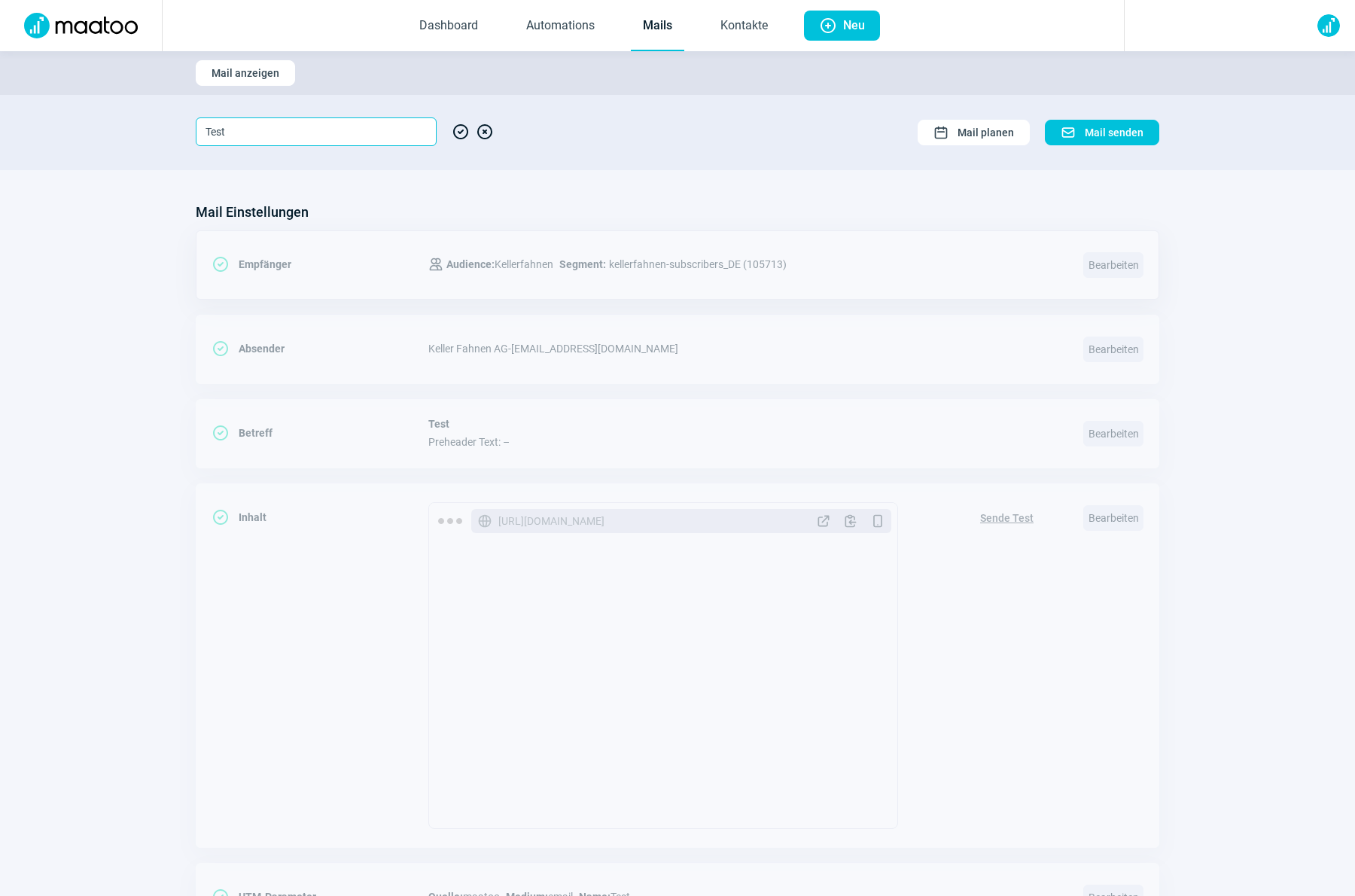
click at [300, 138] on input "Test" at bounding box center [316, 131] width 241 height 28
type input "Test DE"
click at [462, 133] on span "CheckCircle icon" at bounding box center [461, 131] width 18 height 28
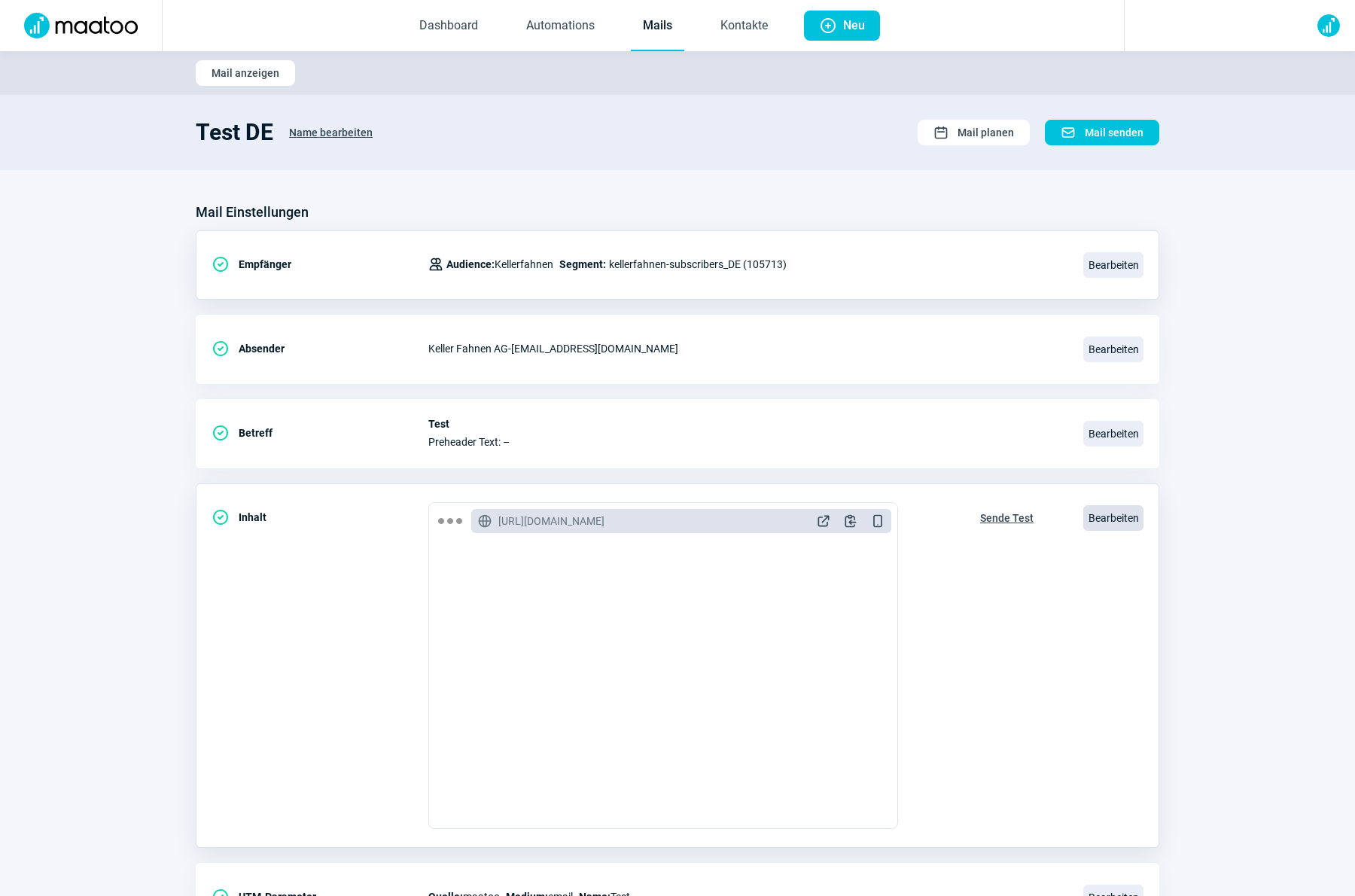
click at [1116, 516] on span "Bearbeiten" at bounding box center [1113, 518] width 61 height 26
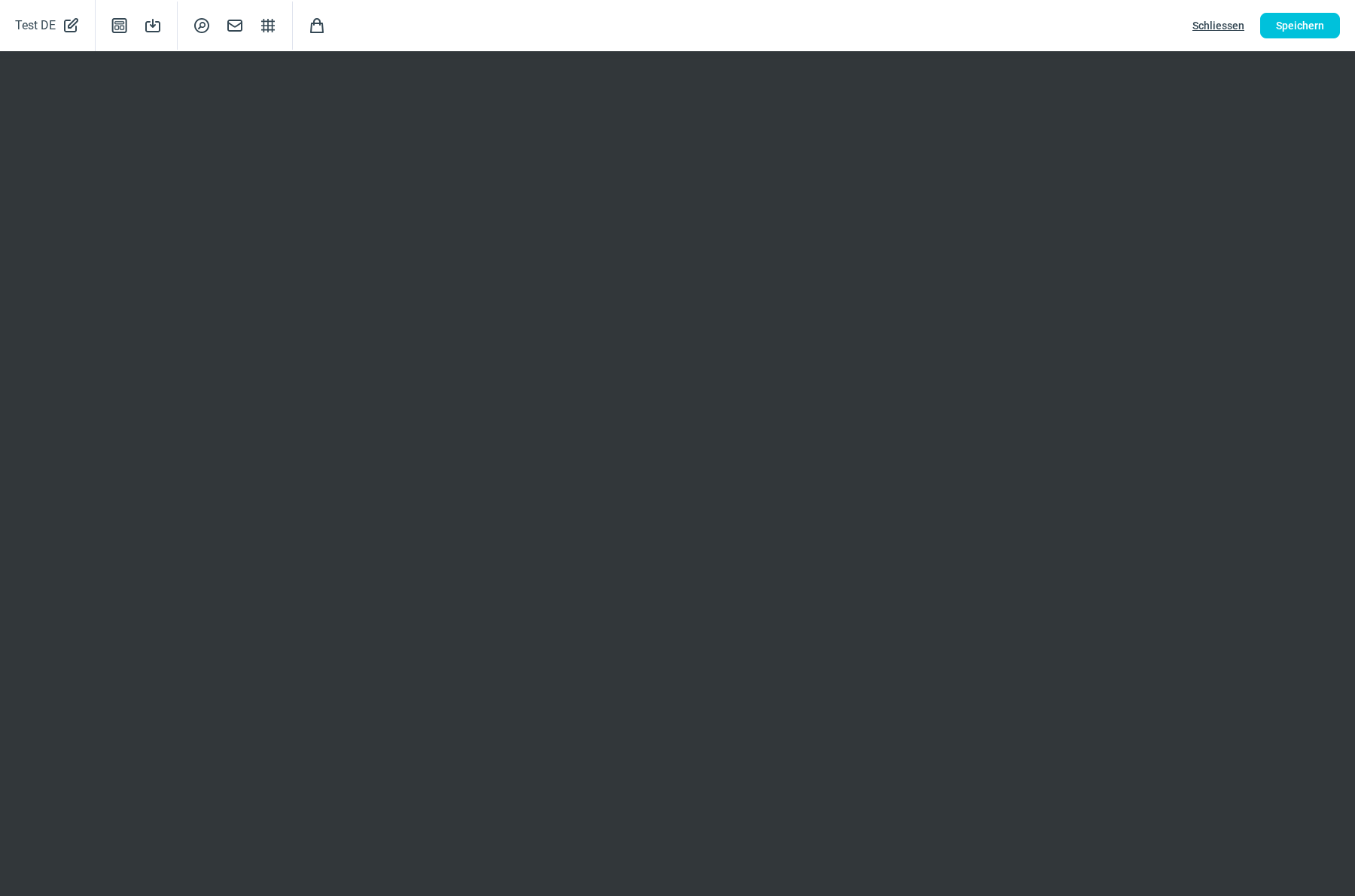
click at [1220, 26] on span "Schliessen" at bounding box center [1218, 26] width 52 height 24
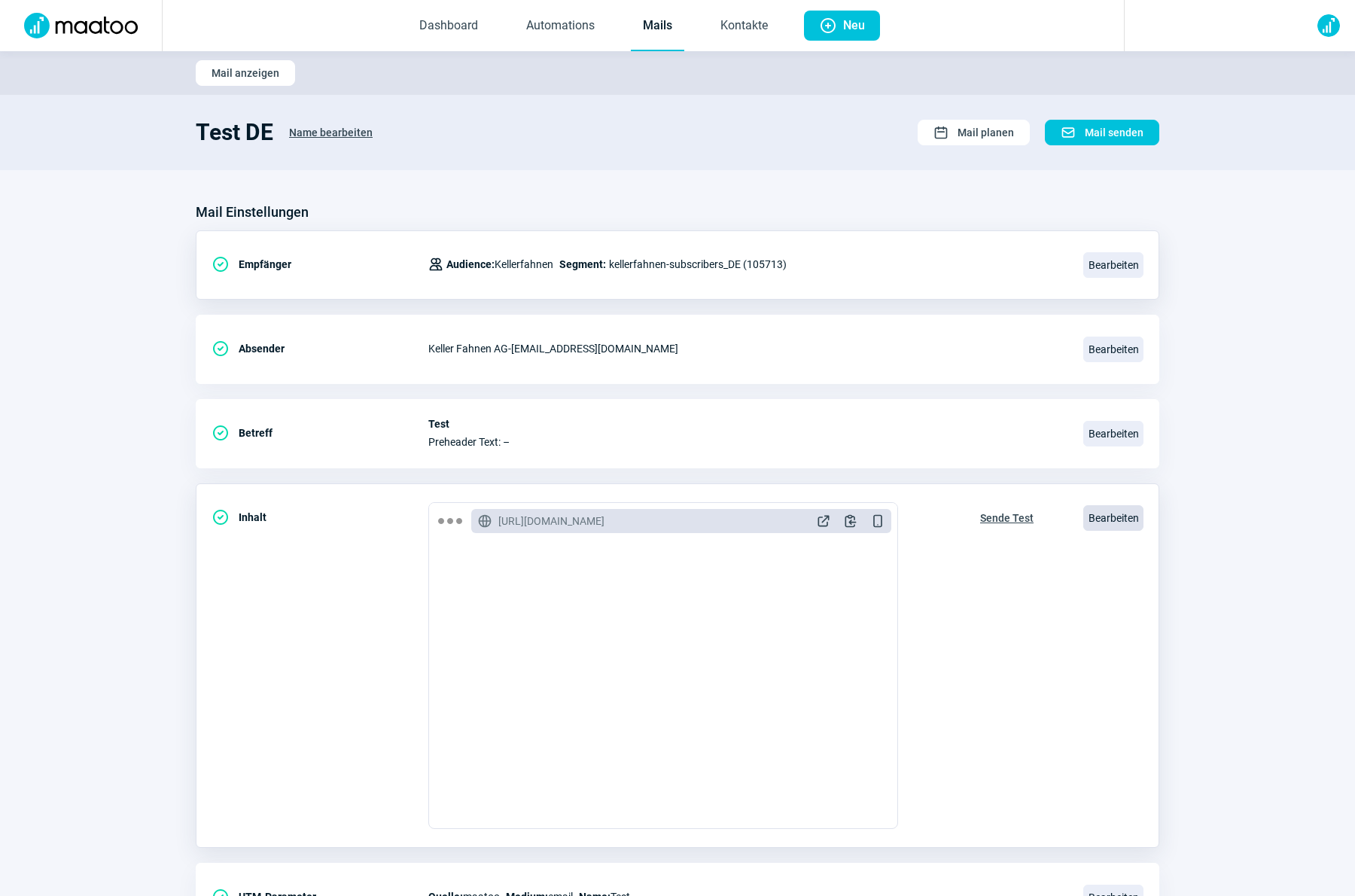
click at [1121, 519] on span "Bearbeiten" at bounding box center [1113, 518] width 61 height 26
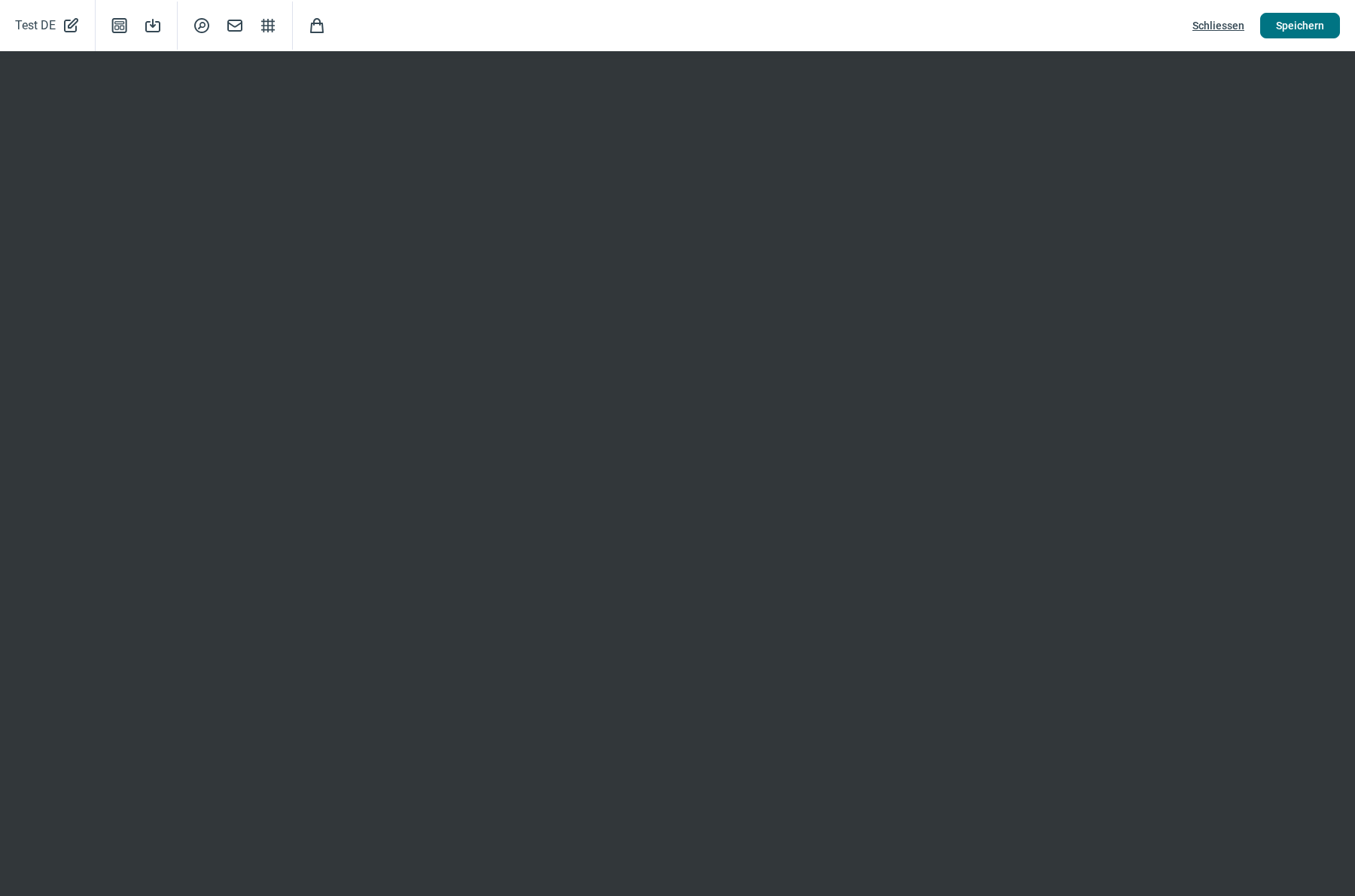
click at [1283, 30] on span "Speichern" at bounding box center [1300, 26] width 48 height 24
click at [1290, 29] on span "Speichern" at bounding box center [1300, 26] width 48 height 24
click at [1213, 27] on span "Schliessen" at bounding box center [1218, 26] width 52 height 24
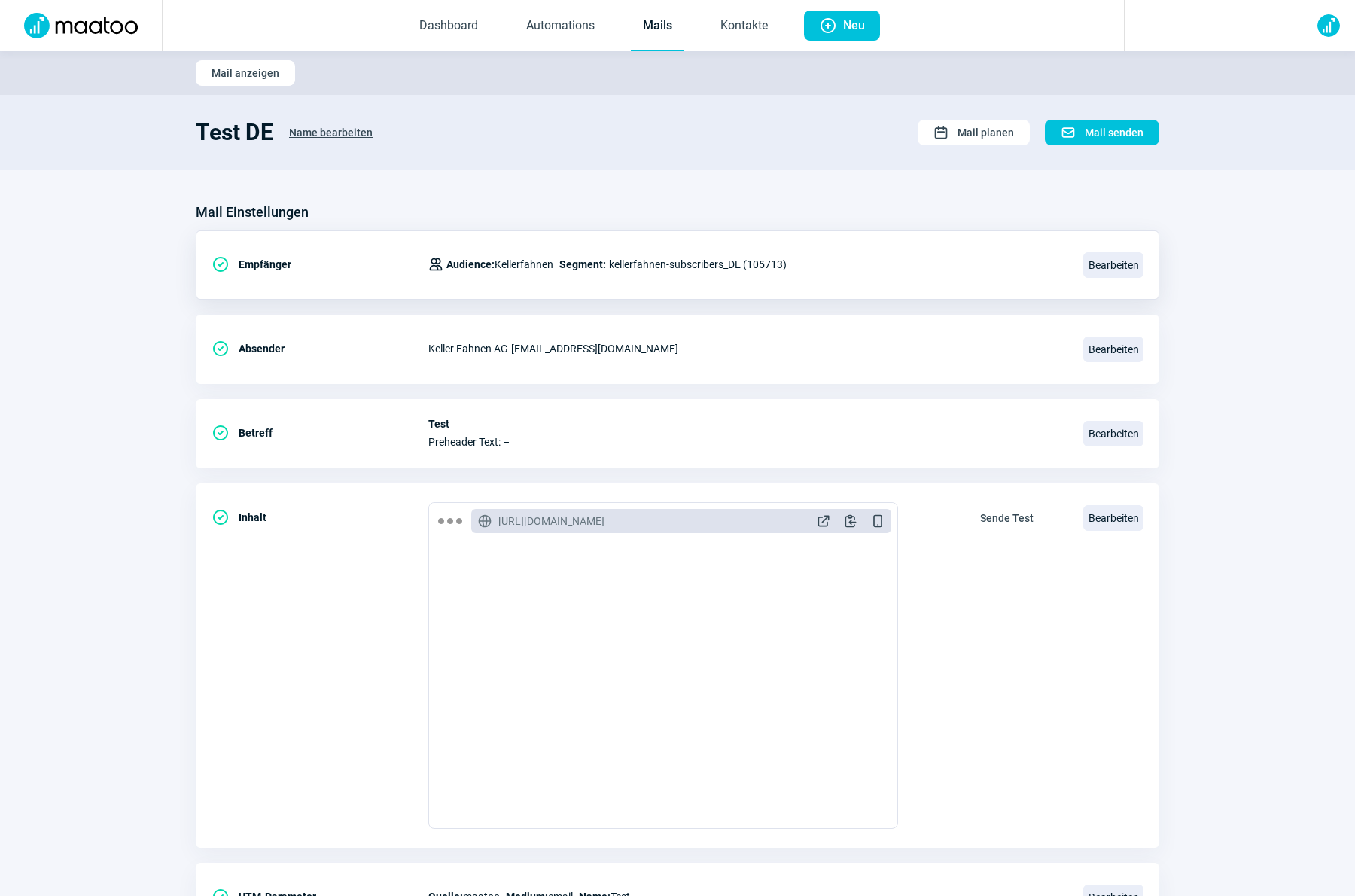
click at [650, 31] on link "Mails" at bounding box center [658, 26] width 53 height 49
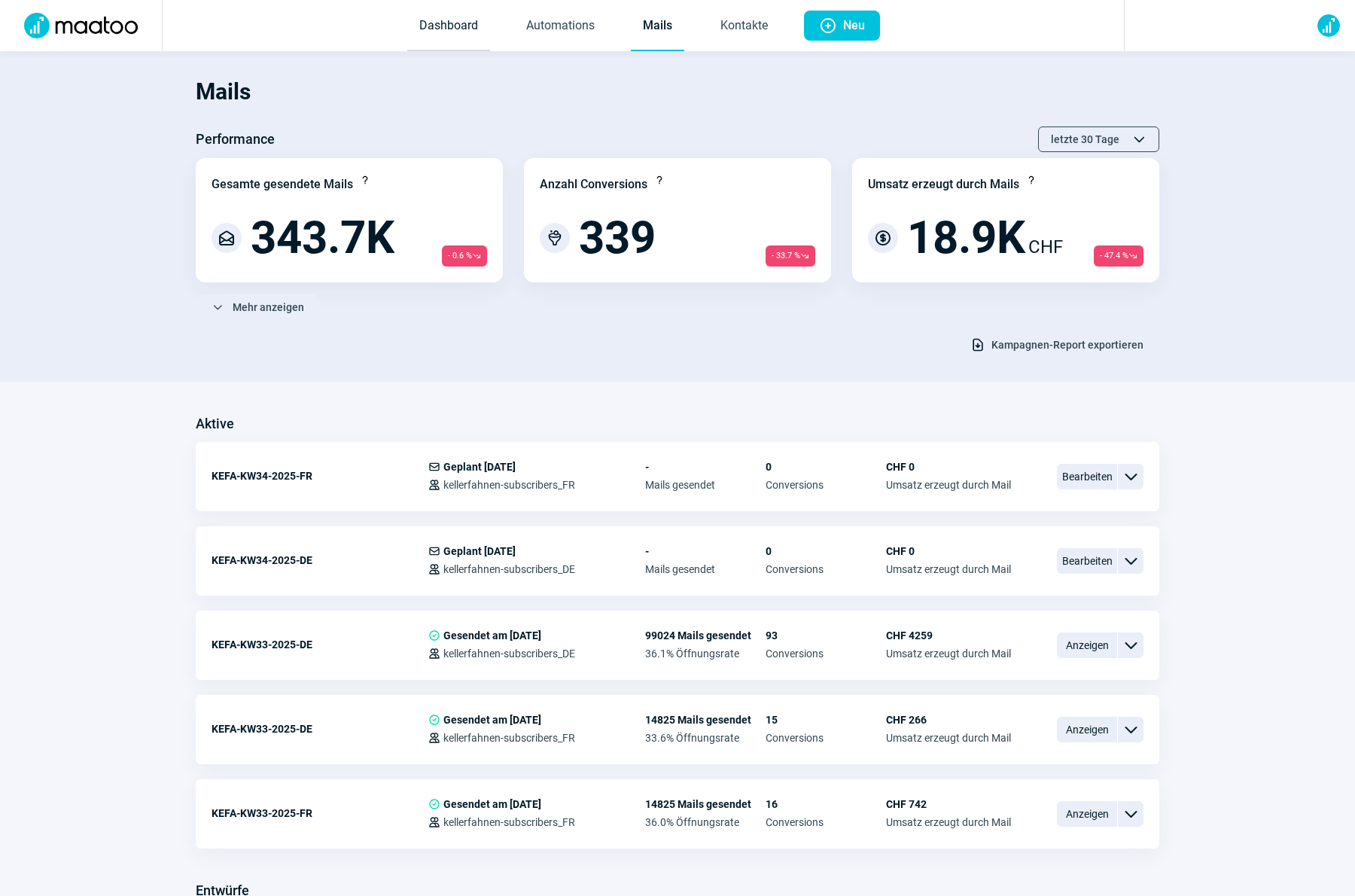
click at [441, 31] on link "Dashboard" at bounding box center [448, 26] width 82 height 49
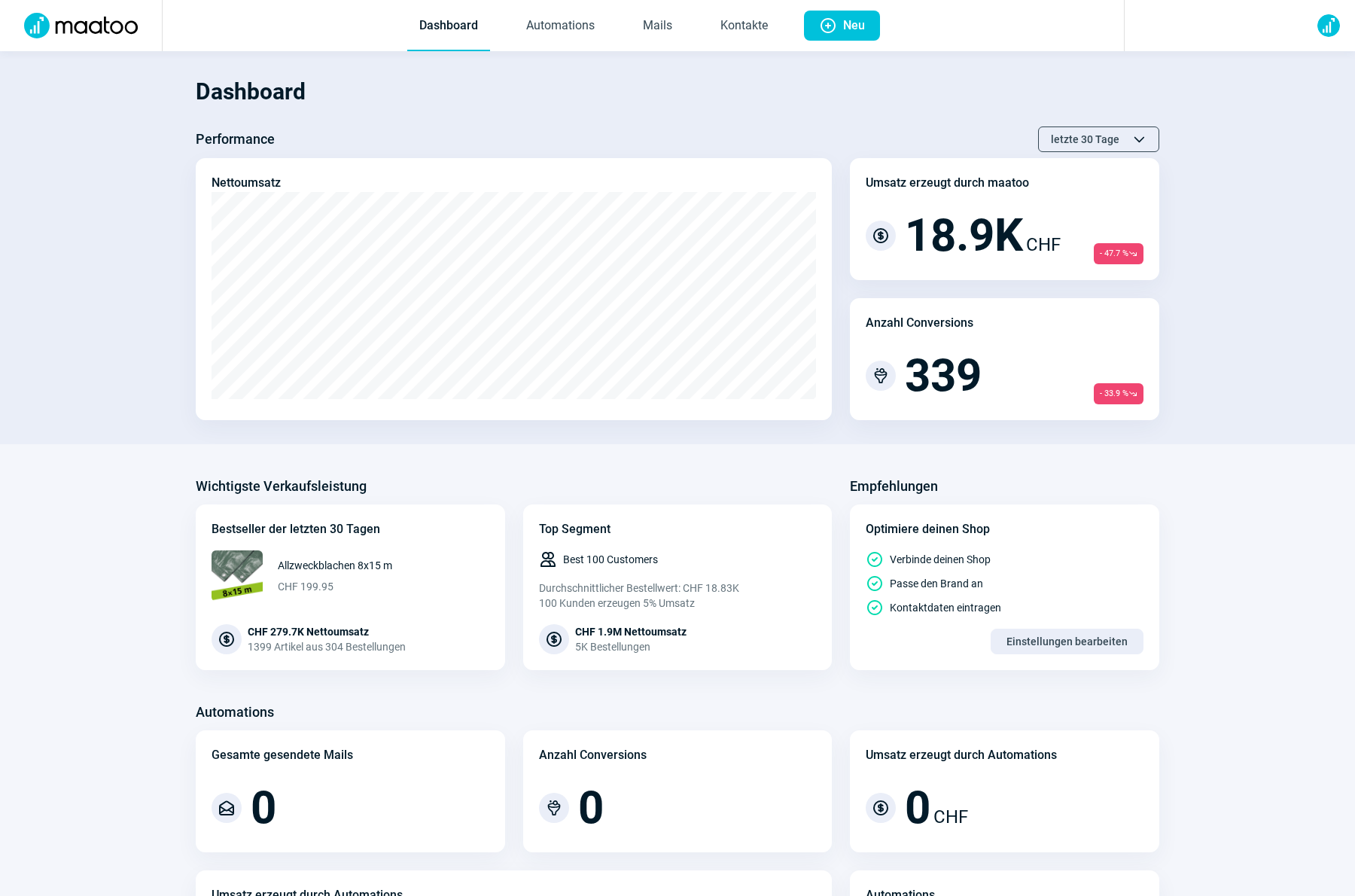
click at [680, 69] on h1 "Dashboard" at bounding box center [677, 91] width 963 height 51
click at [659, 34] on link "Mails" at bounding box center [658, 26] width 53 height 49
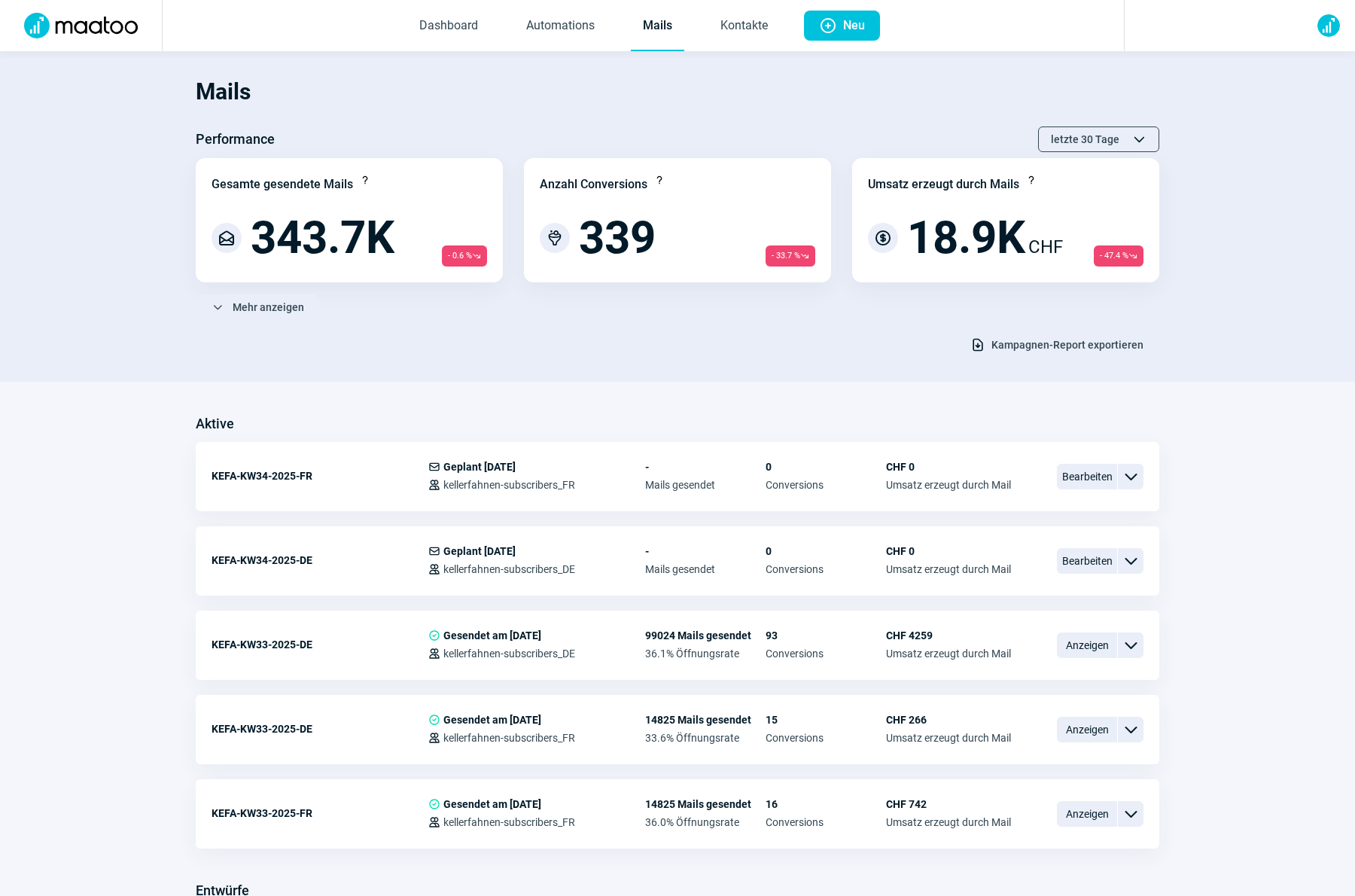
click at [1262, 196] on section "Mails Performance letzte 30 Tage ChevronUp icon ChevronDown icon Gesamte gesend…" at bounding box center [677, 216] width 1355 height 330
click at [643, 28] on link "Mails" at bounding box center [658, 26] width 53 height 49
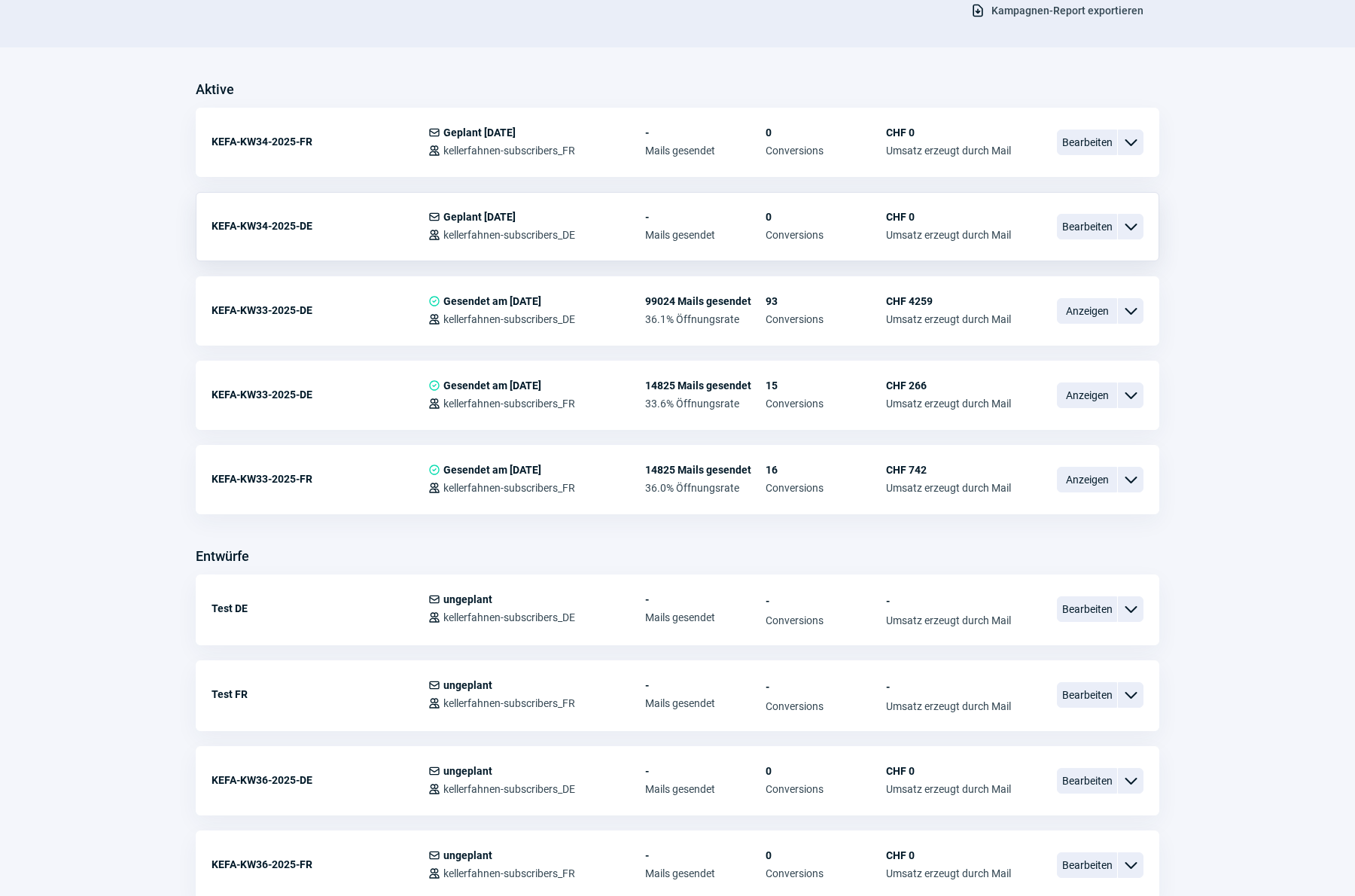
scroll to position [357, 0]
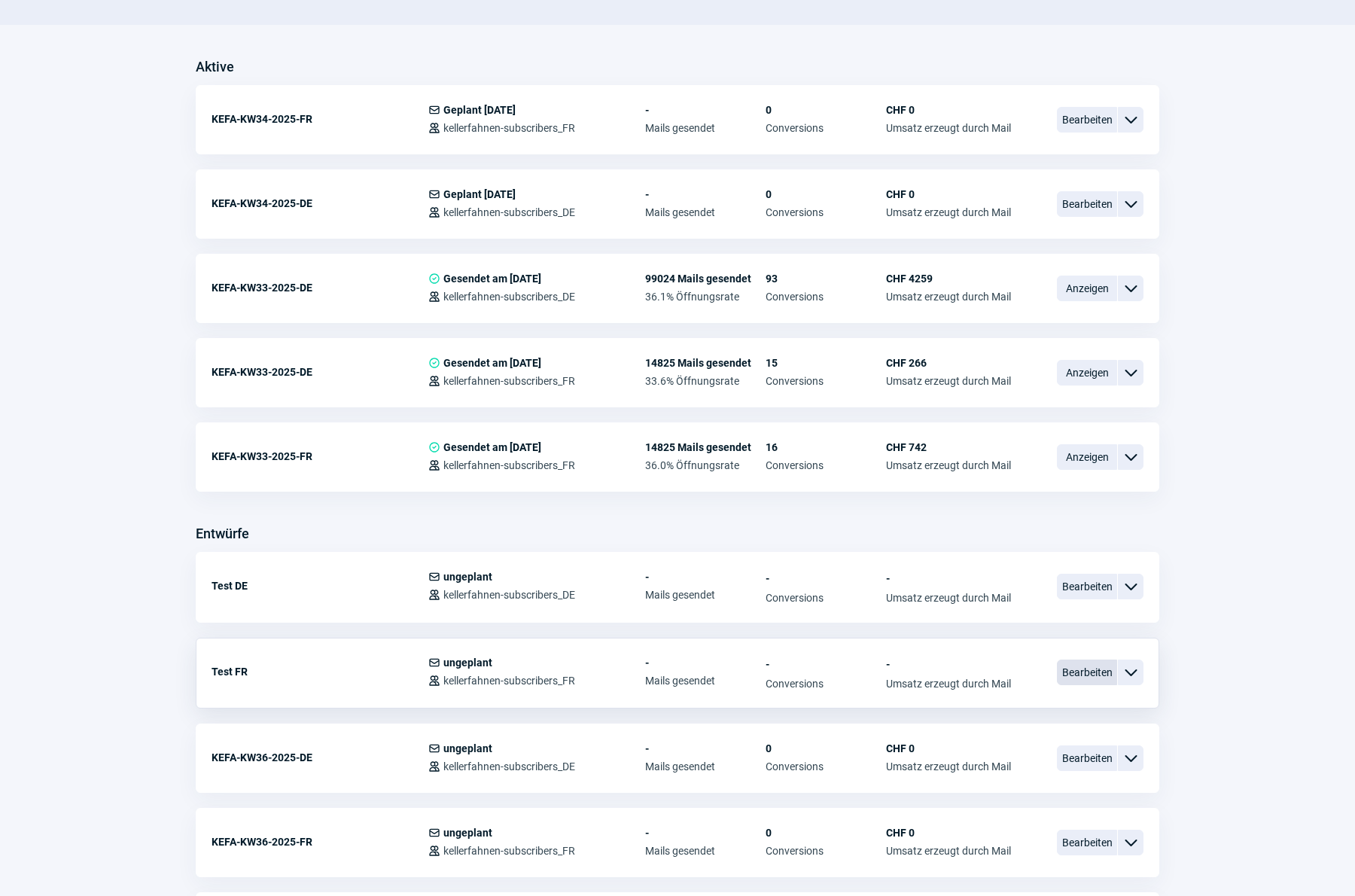
click at [1083, 669] on span "Bearbeiten" at bounding box center [1087, 672] width 61 height 26
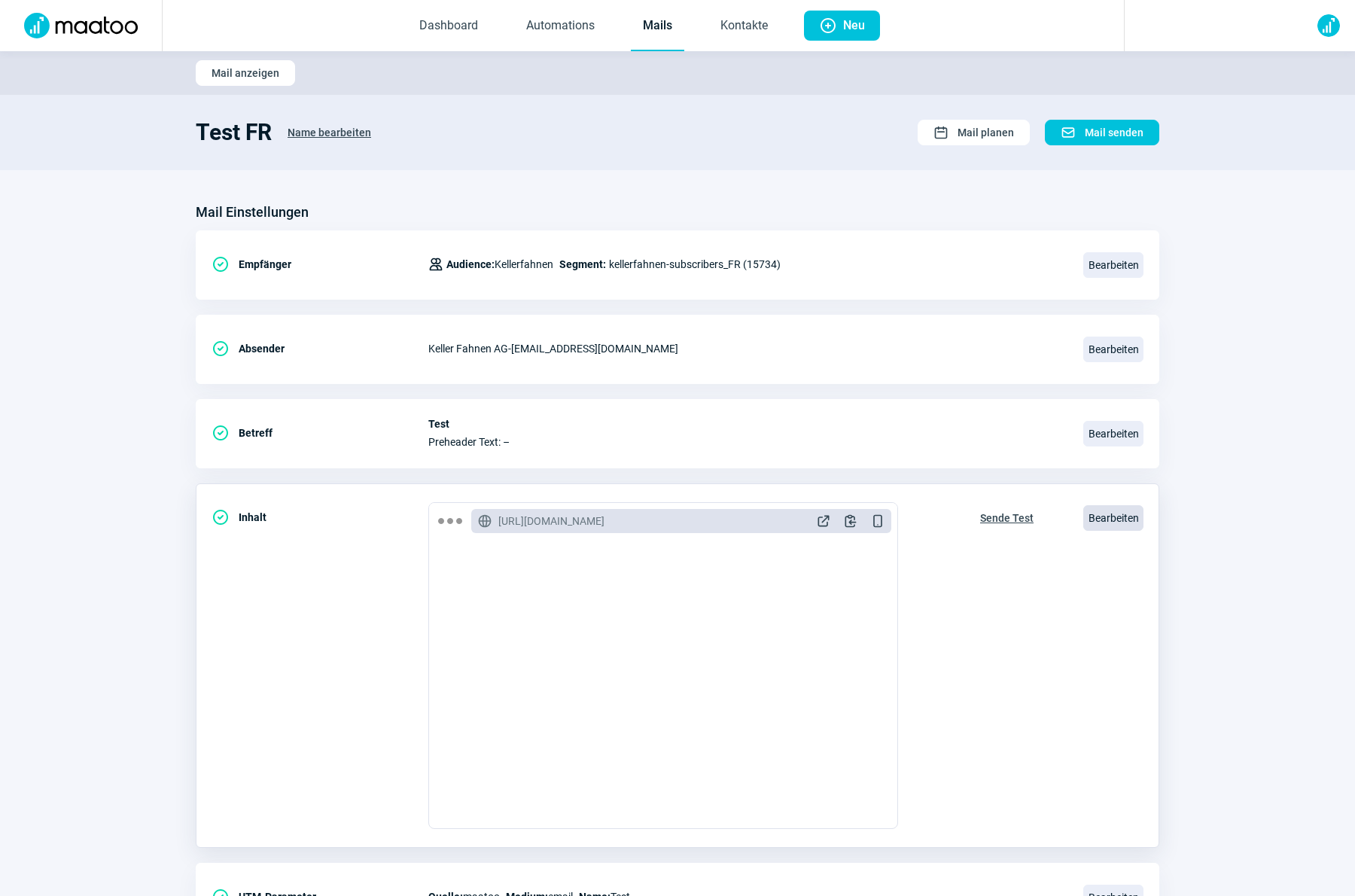
click at [1104, 513] on span "Bearbeiten" at bounding box center [1113, 518] width 61 height 26
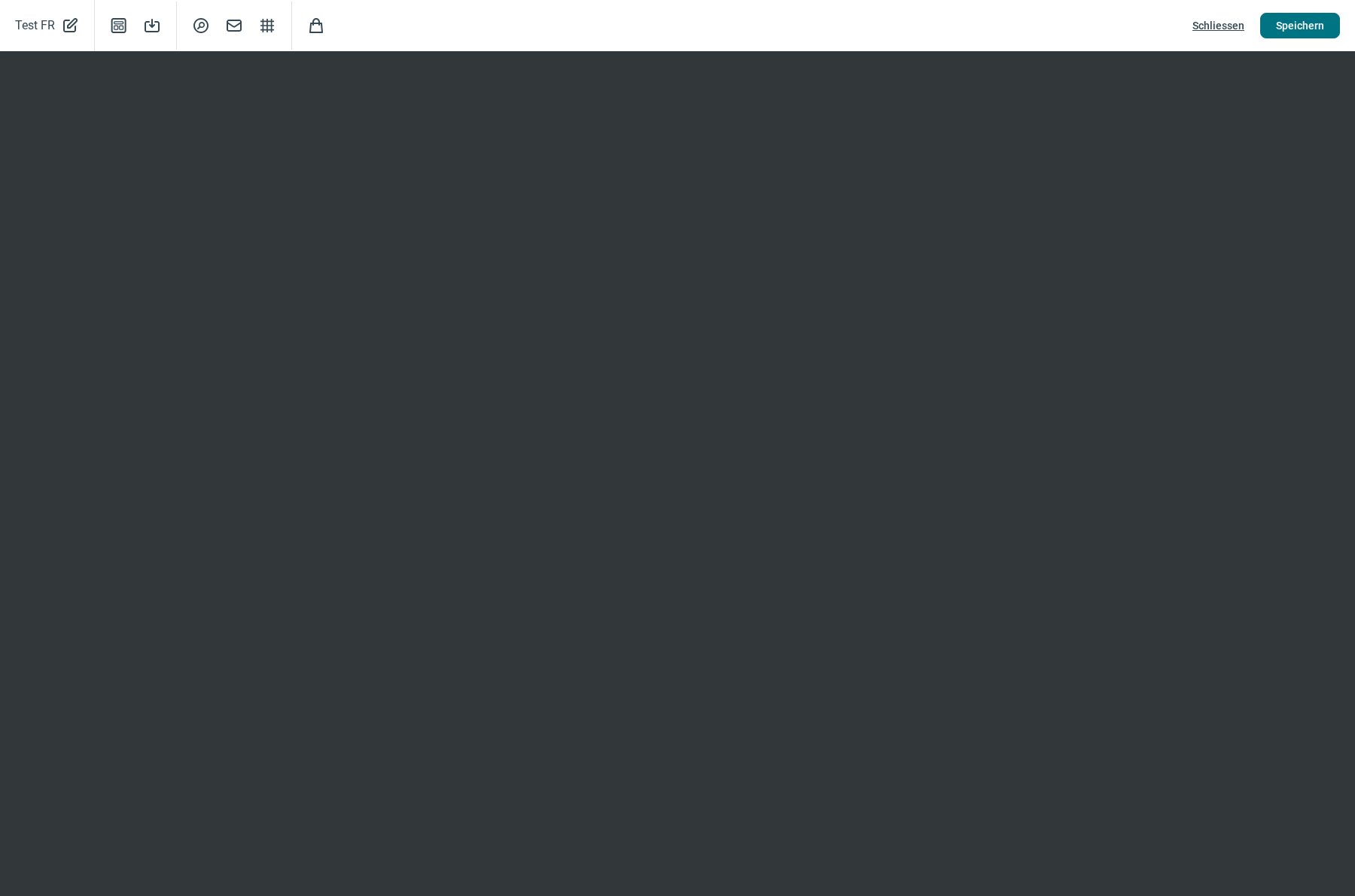
click at [1298, 31] on span "Speichern" at bounding box center [1300, 26] width 48 height 24
click at [1217, 28] on span "Schliessen" at bounding box center [1218, 26] width 52 height 24
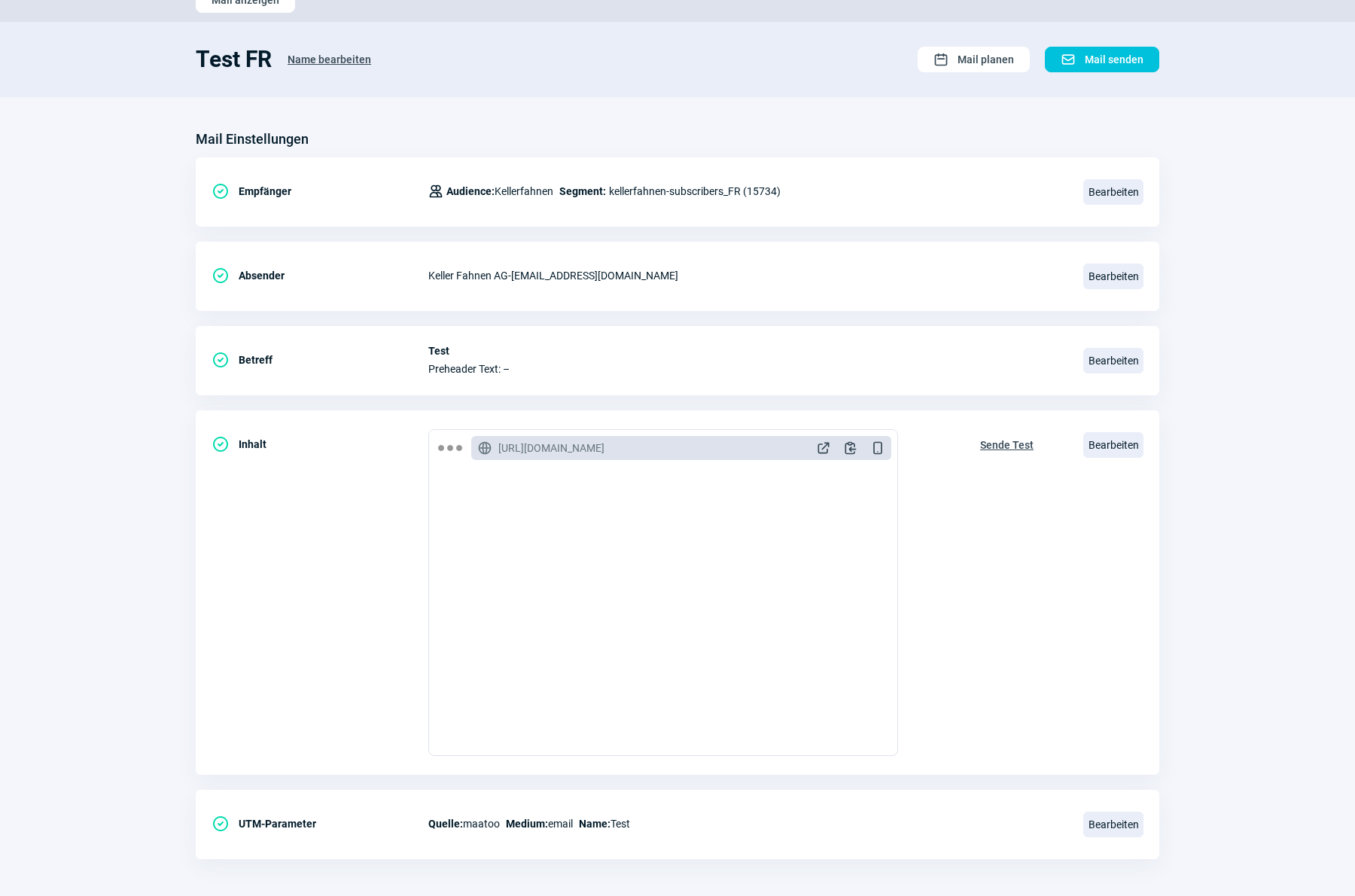
scroll to position [82, 0]
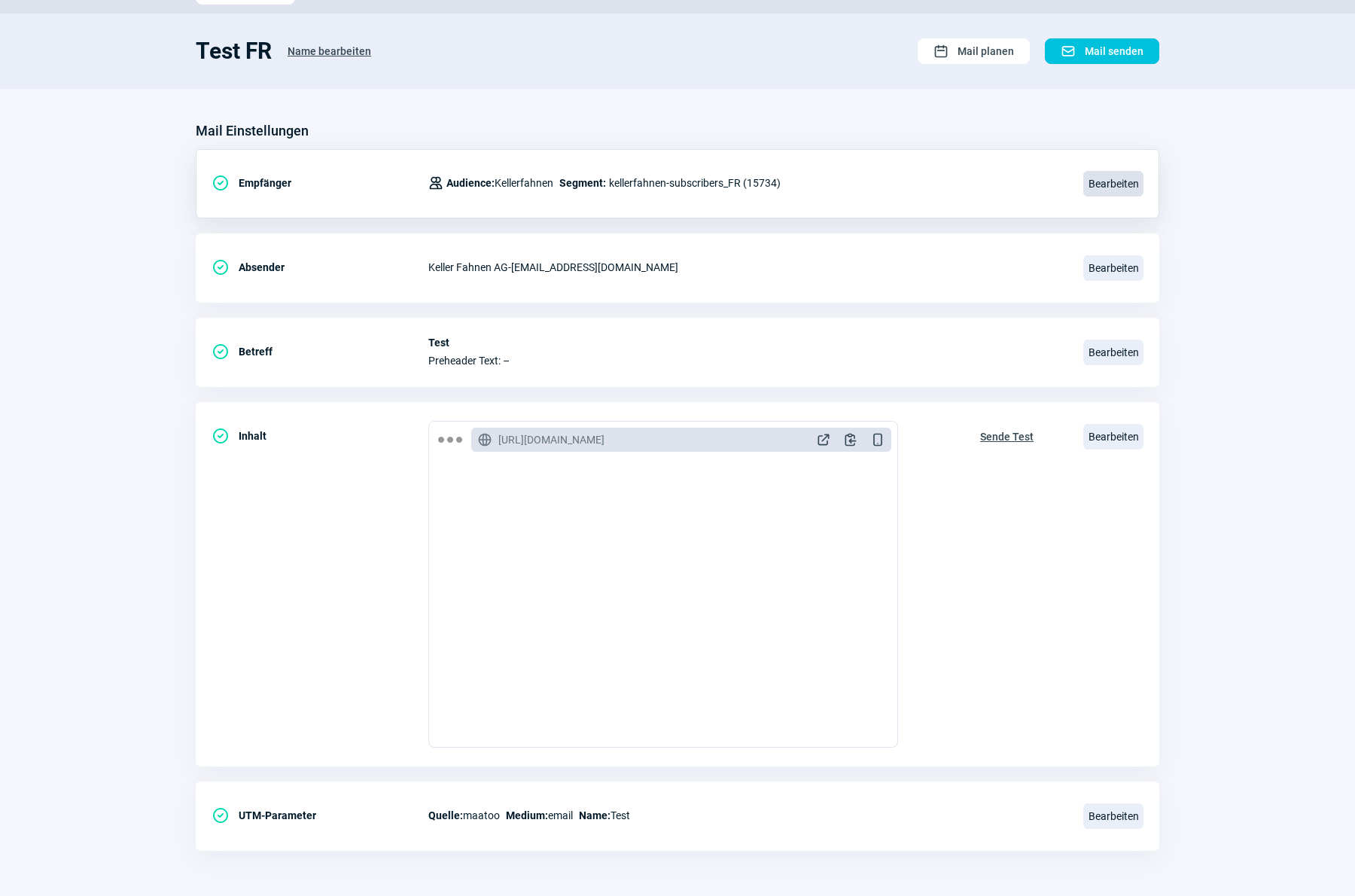
click at [1105, 177] on span "Bearbeiten" at bounding box center [1113, 183] width 61 height 26
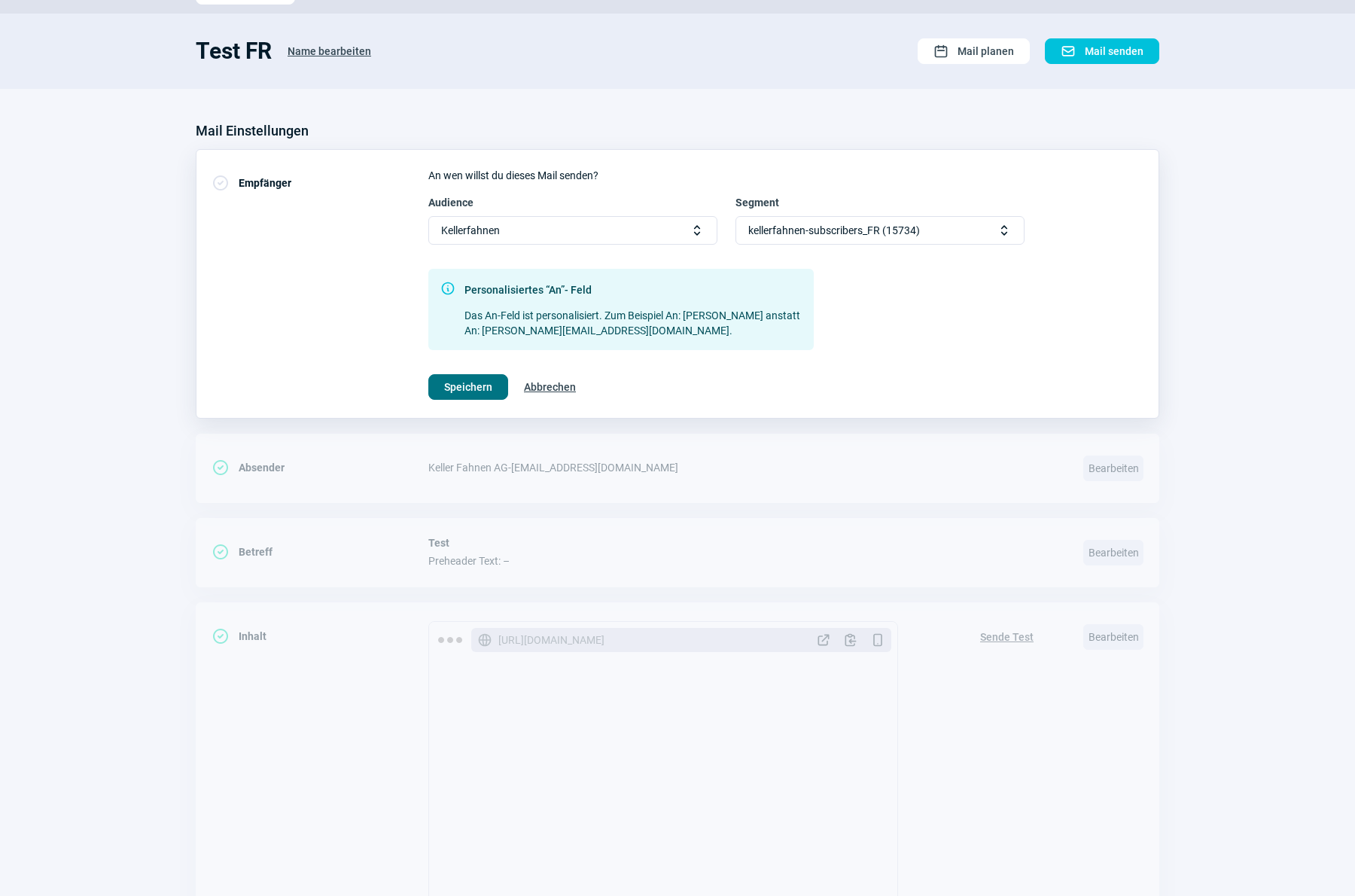
click at [475, 388] on span "Speichern" at bounding box center [469, 387] width 48 height 24
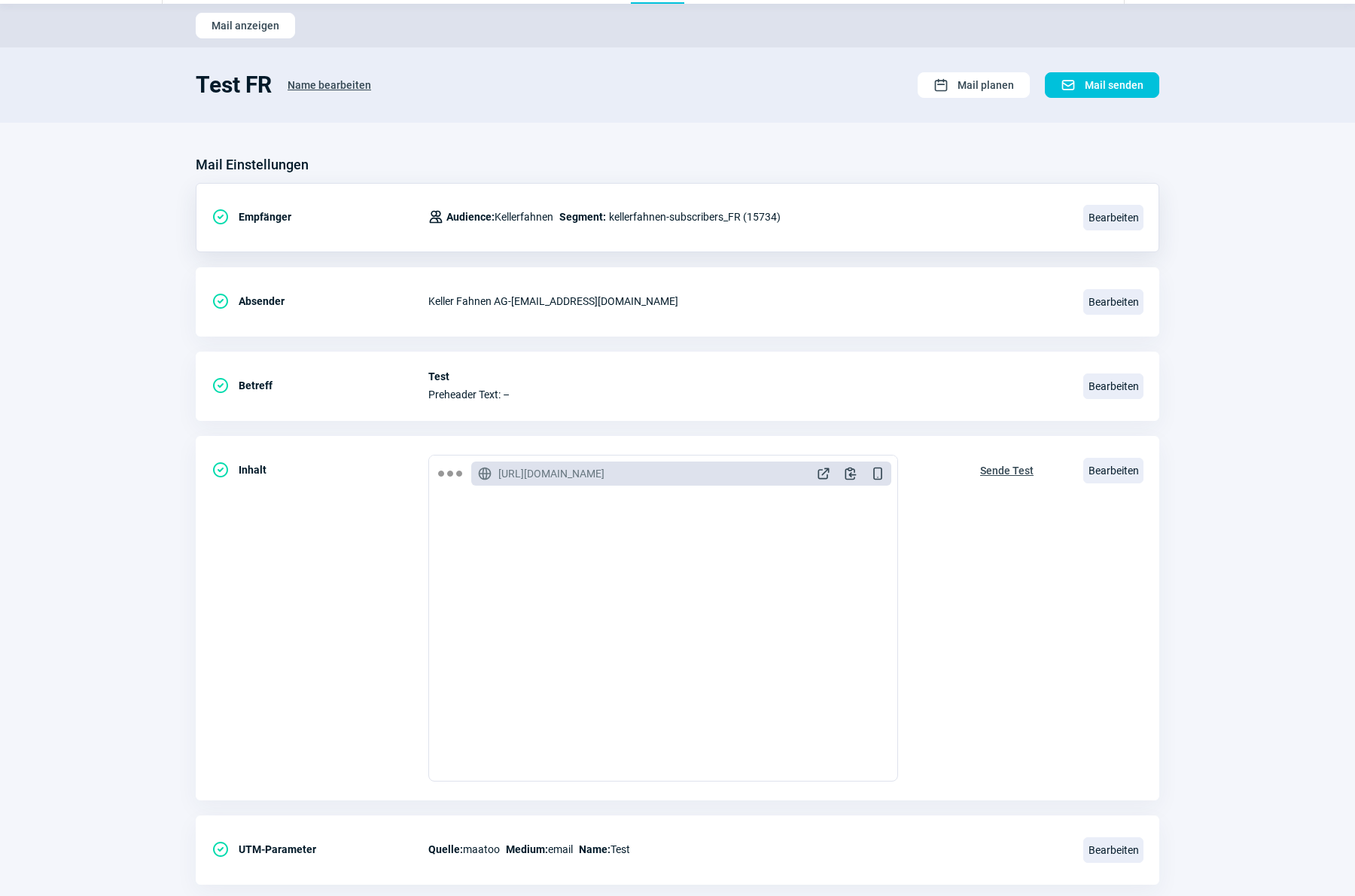
scroll to position [0, 0]
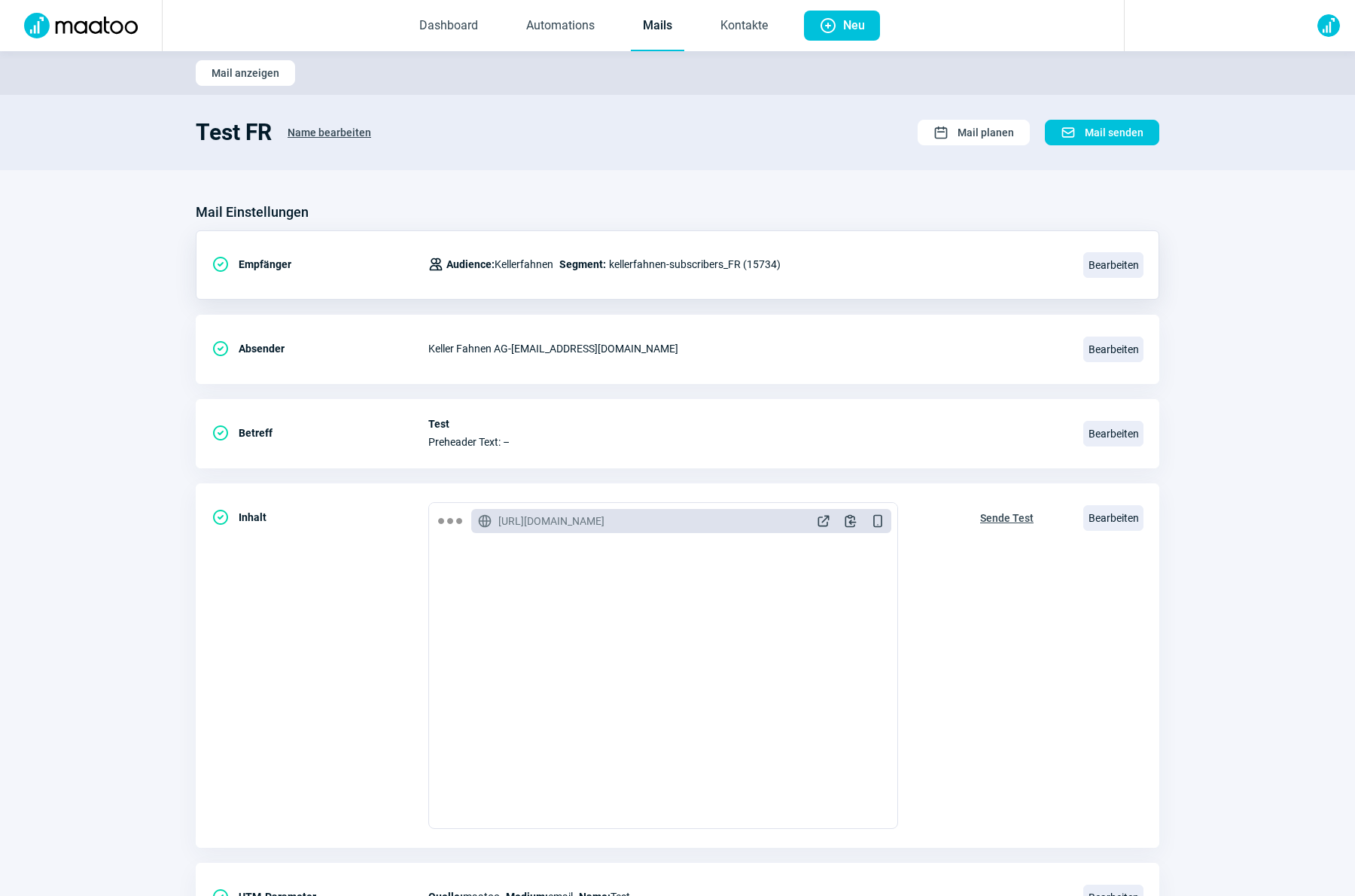
click at [652, 27] on link "Mails" at bounding box center [658, 26] width 53 height 49
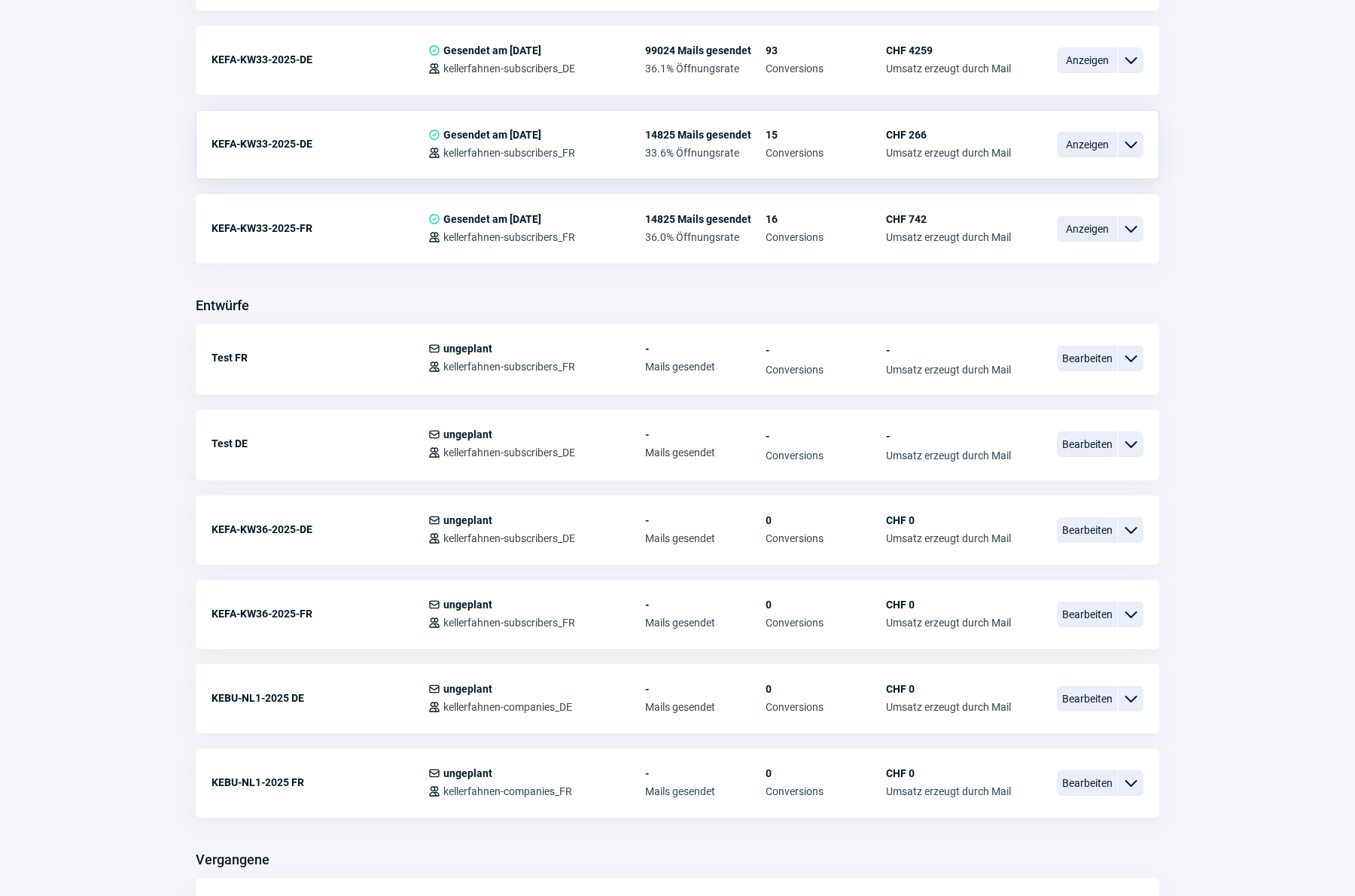
scroll to position [621, 0]
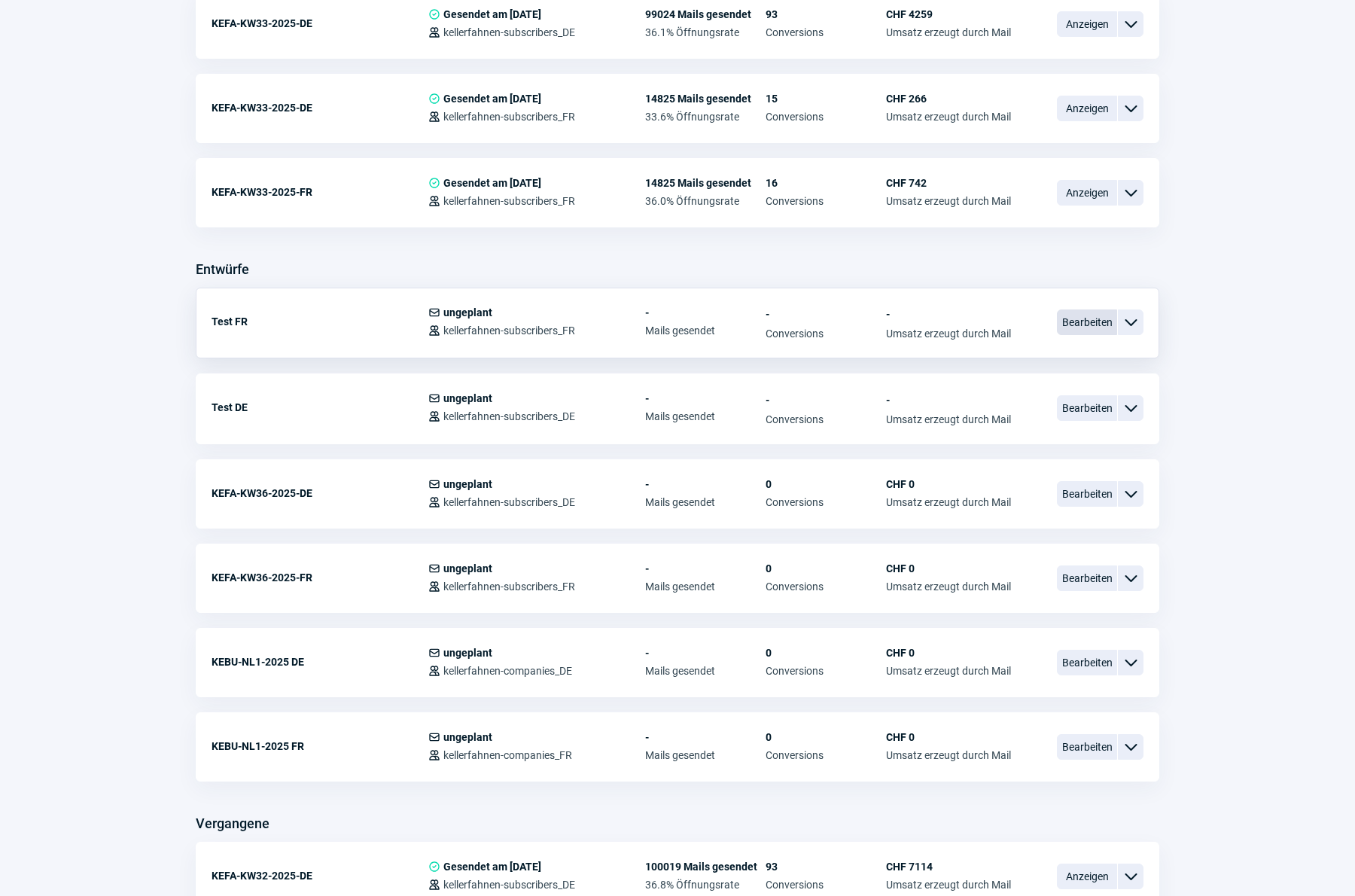
click at [1086, 317] on span "Bearbeiten" at bounding box center [1087, 322] width 61 height 26
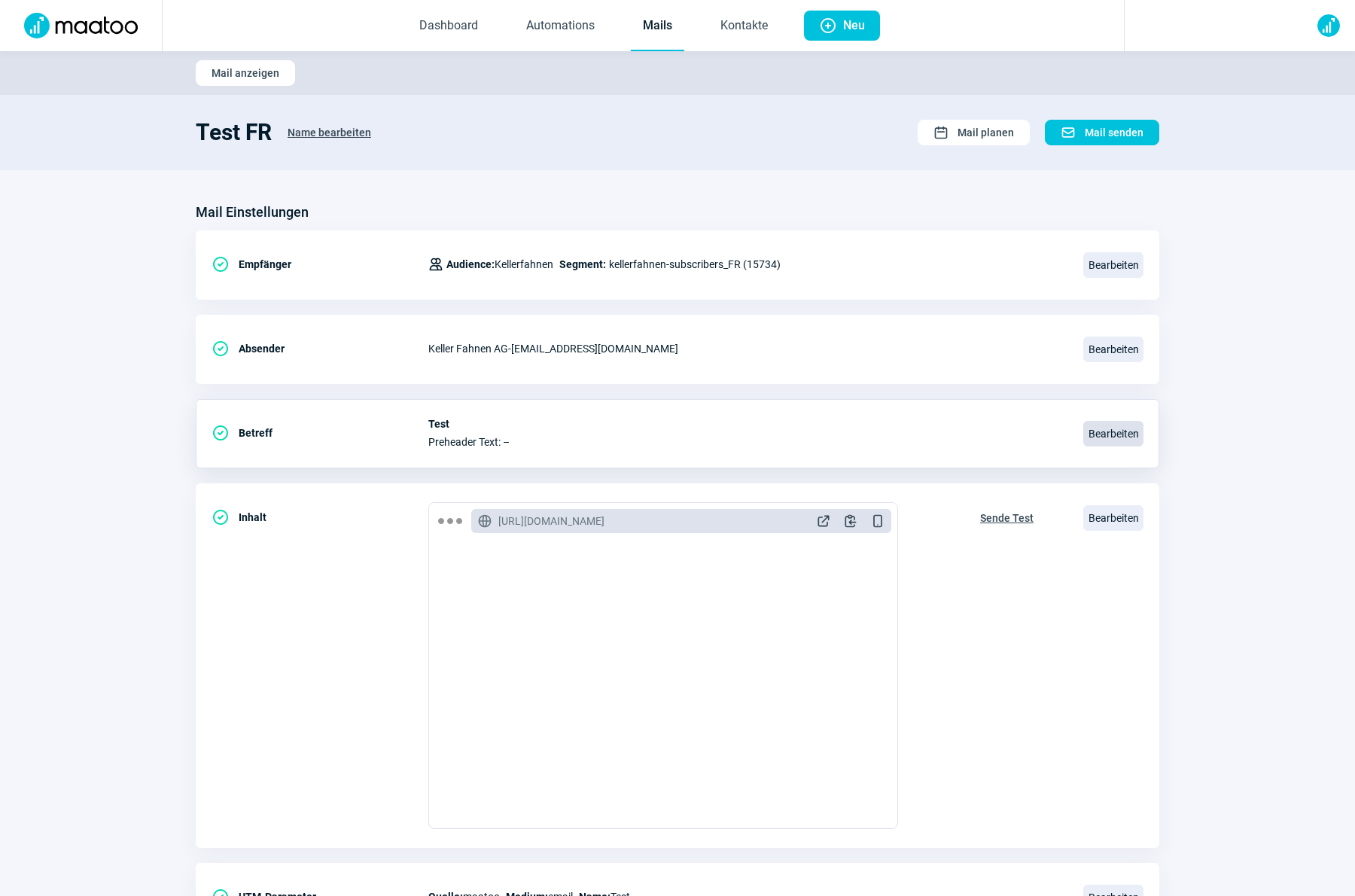
click at [1106, 435] on span "Bearbeiten" at bounding box center [1113, 434] width 61 height 26
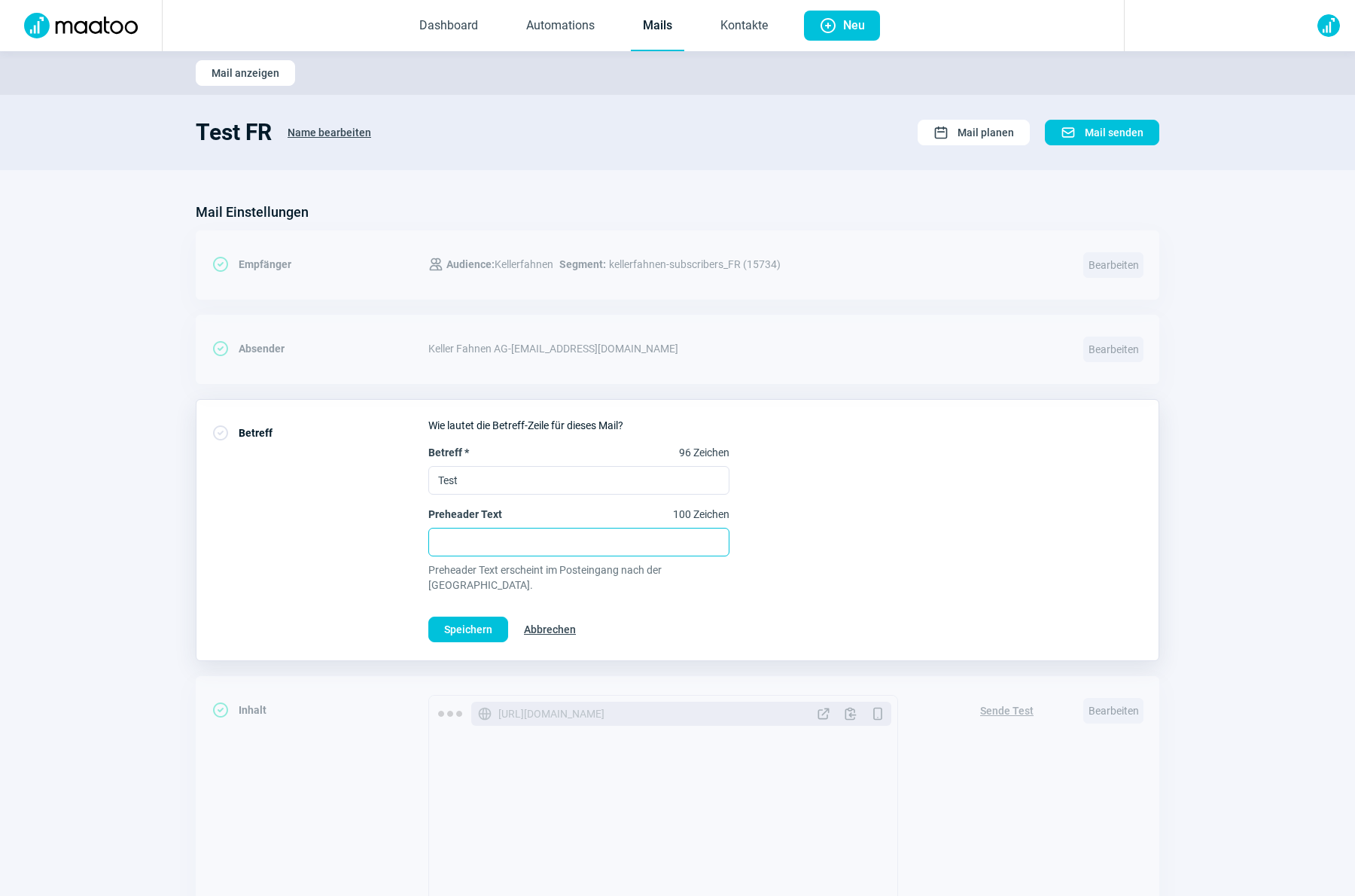
click at [568, 542] on input "Preheader Text 100 Zeichen" at bounding box center [579, 541] width 301 height 28
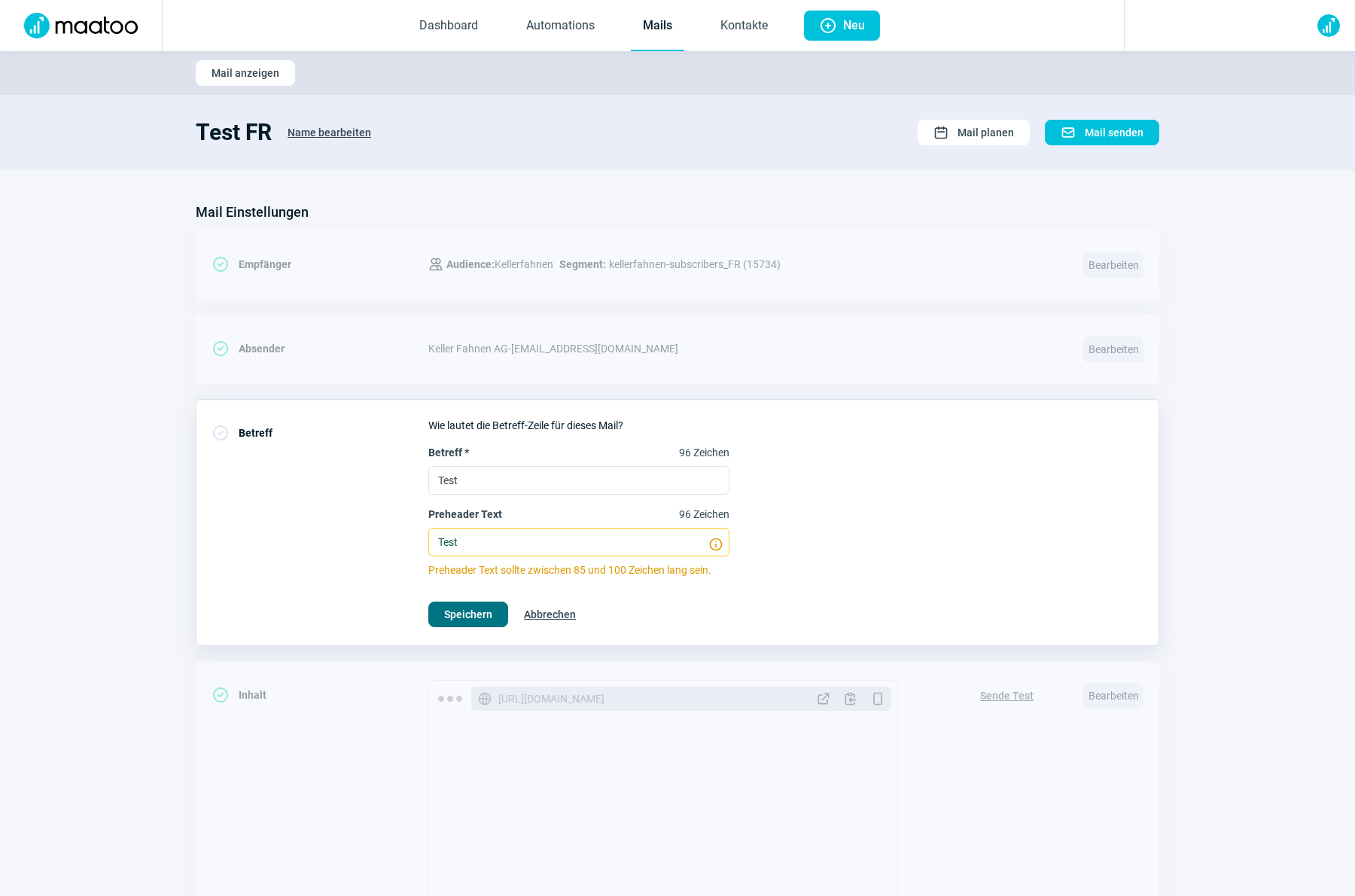
click at [486, 613] on span "Speichern" at bounding box center [469, 614] width 48 height 24
click at [545, 538] on input "Test" at bounding box center [579, 541] width 301 height 28
type input "Test ich kann nicht speichern"
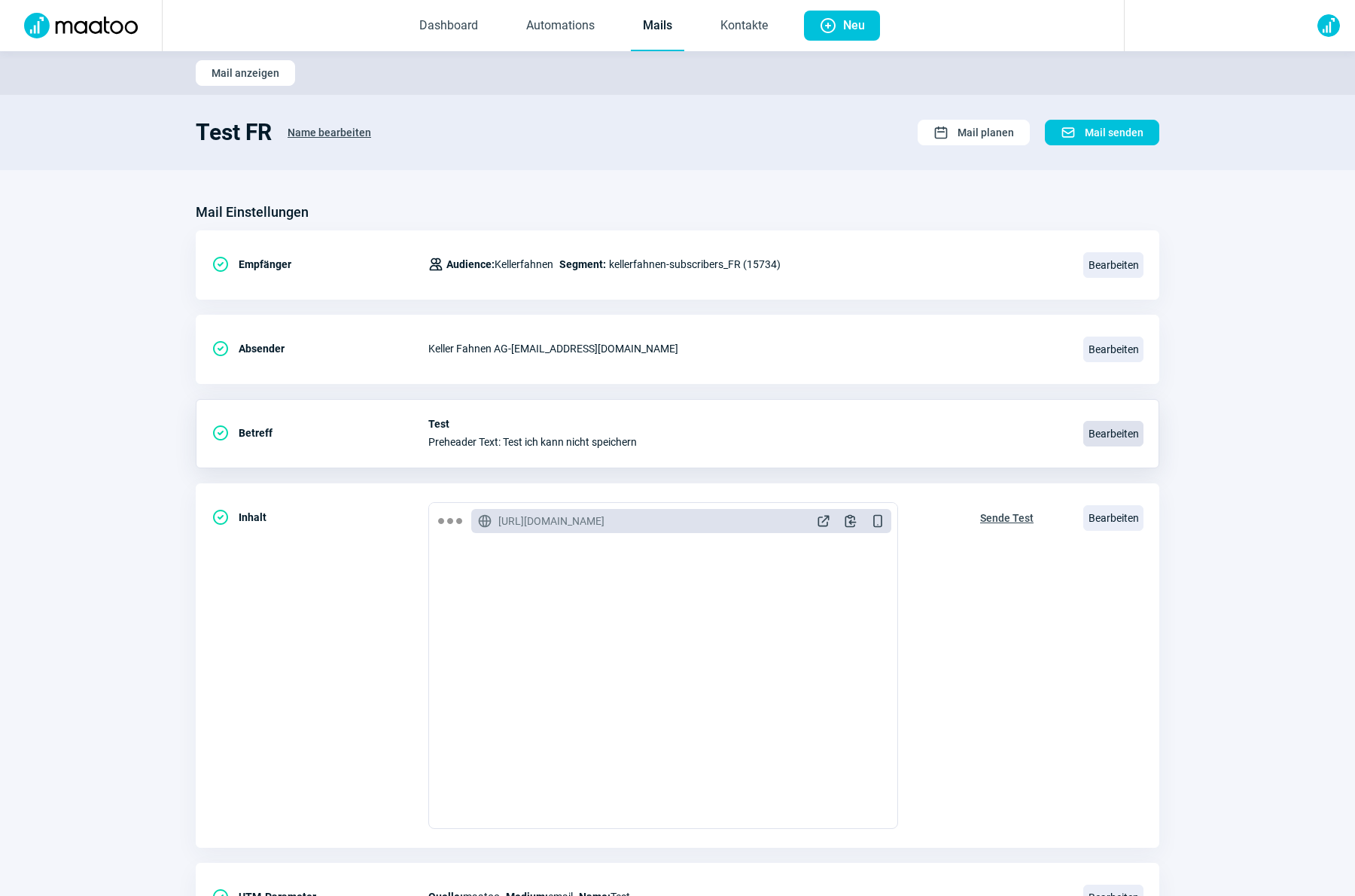
click at [1113, 427] on span "Bearbeiten" at bounding box center [1113, 434] width 61 height 26
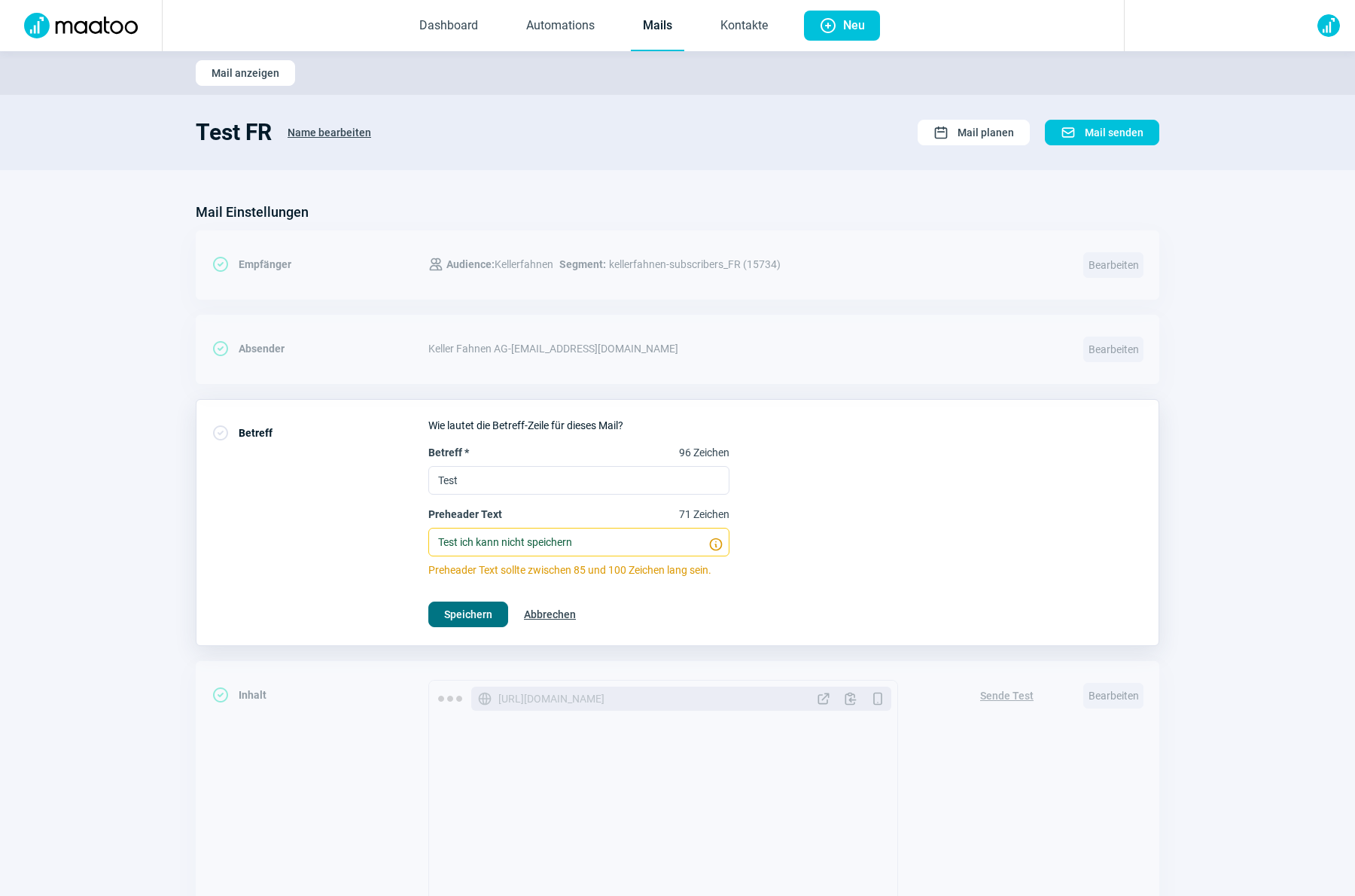
click at [454, 611] on span "Speichern" at bounding box center [469, 614] width 48 height 24
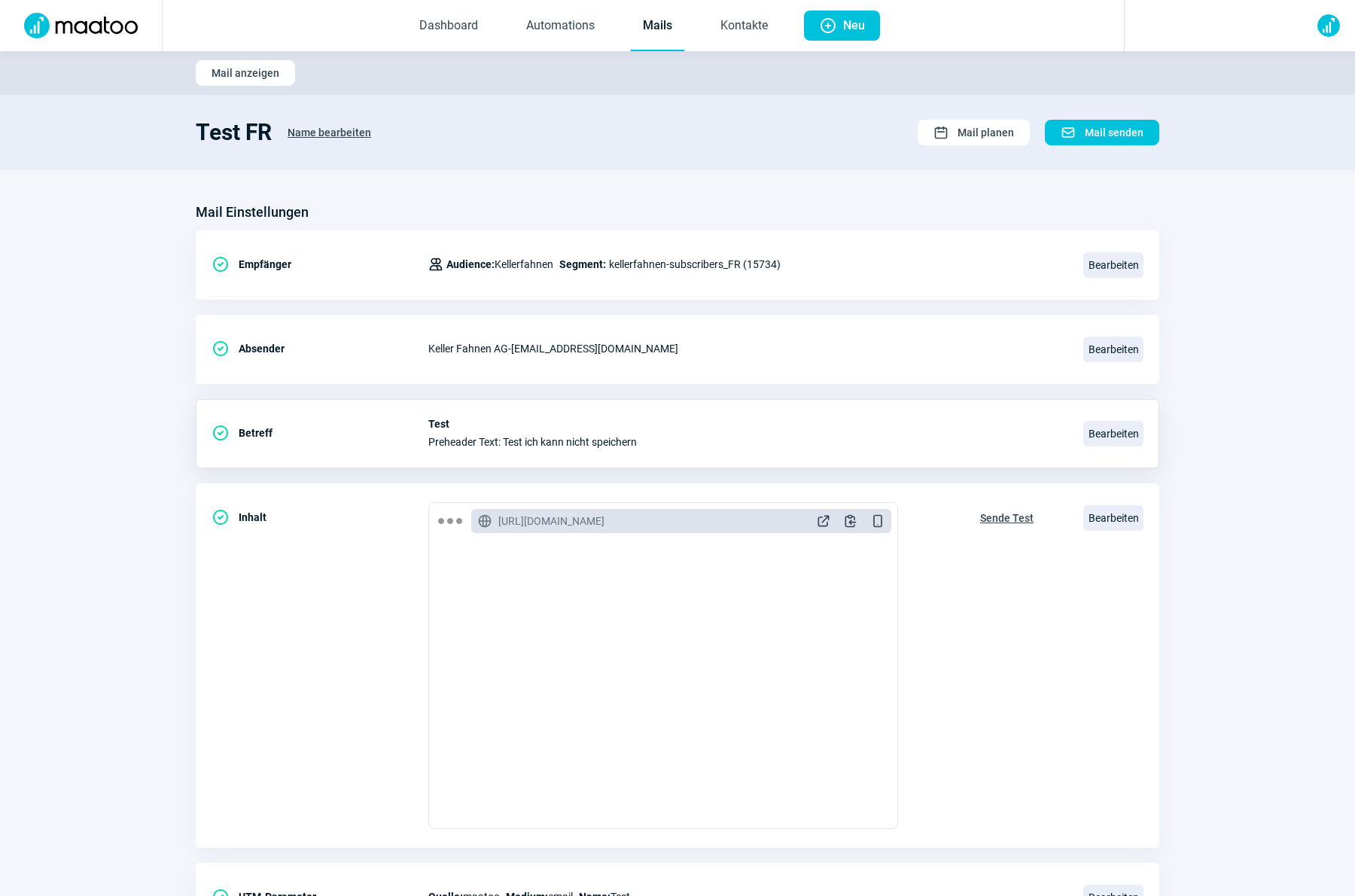
click at [643, 18] on link "Mails" at bounding box center [658, 26] width 53 height 49
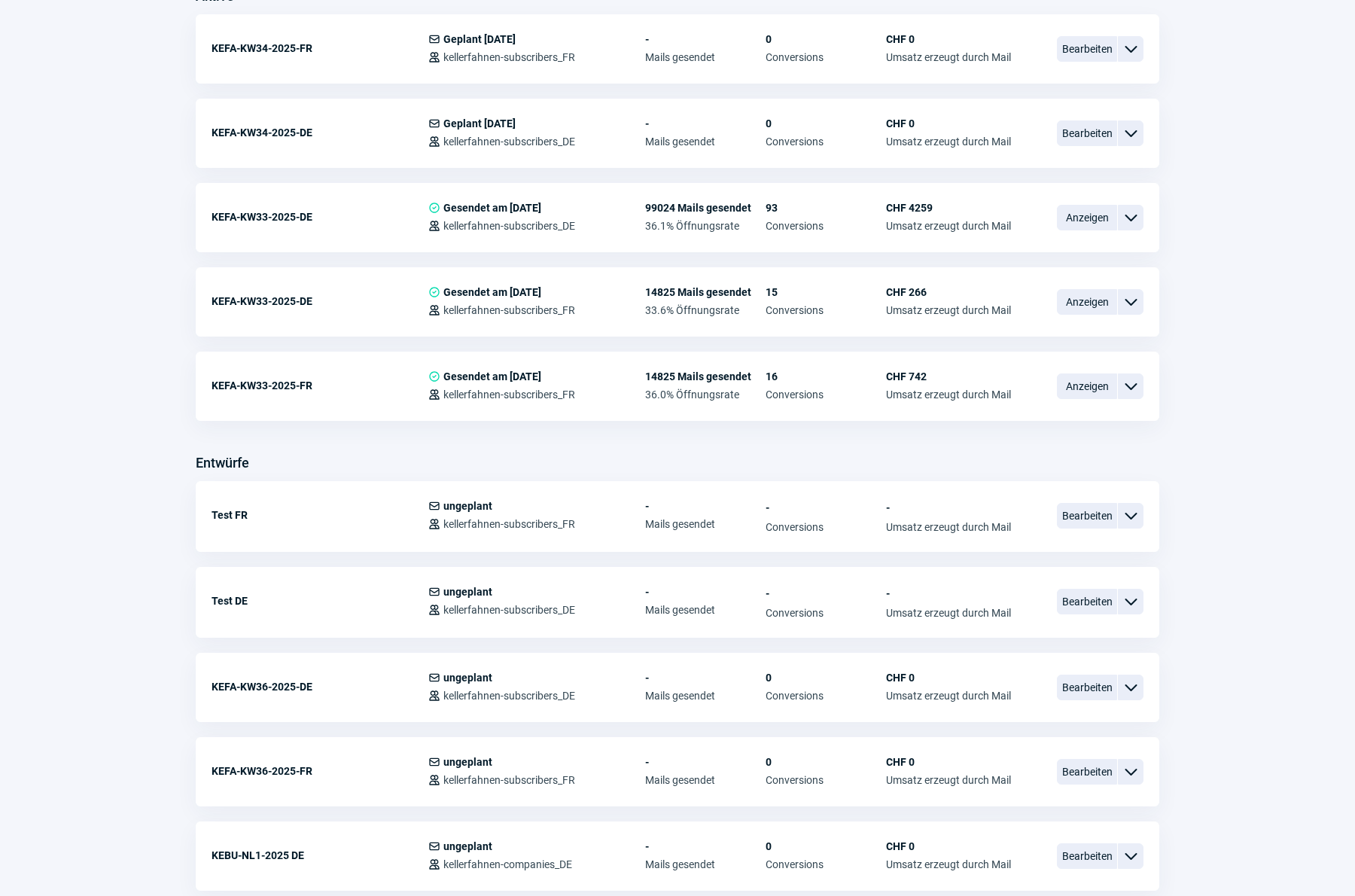
scroll to position [507, 0]
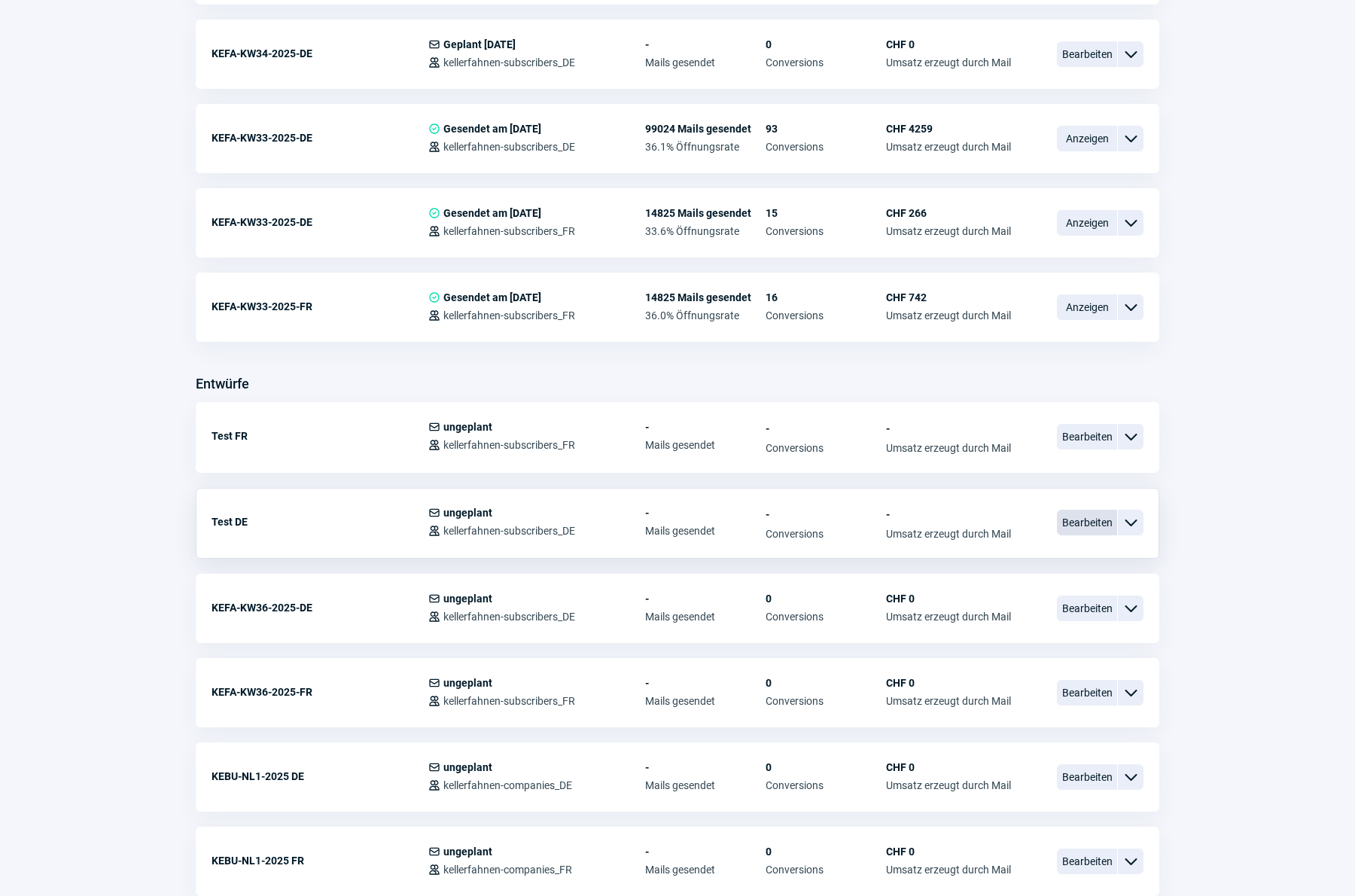
click at [1084, 520] on span "Bearbeiten" at bounding box center [1087, 523] width 61 height 26
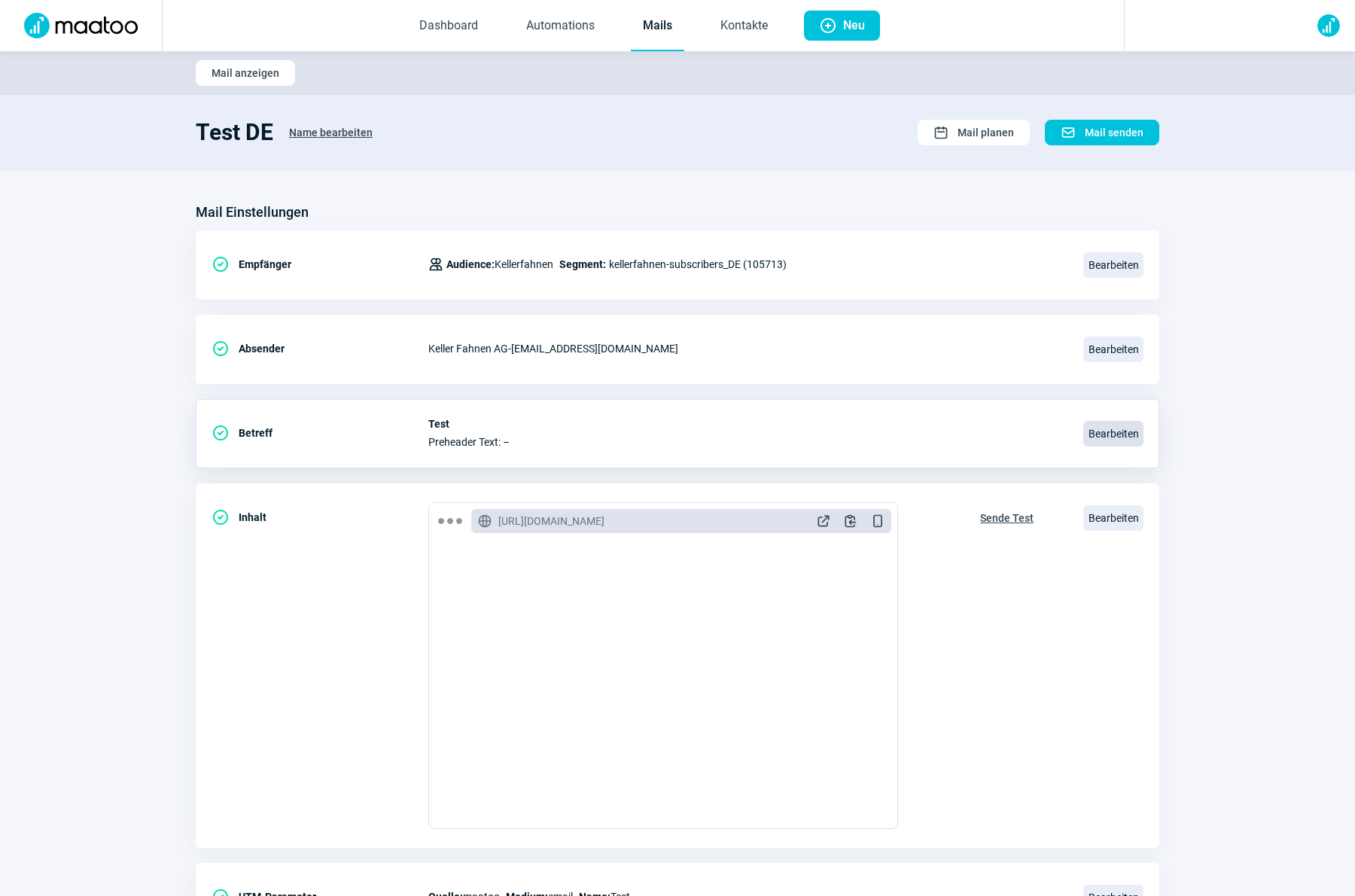
click at [1107, 431] on span "Bearbeiten" at bounding box center [1113, 434] width 61 height 26
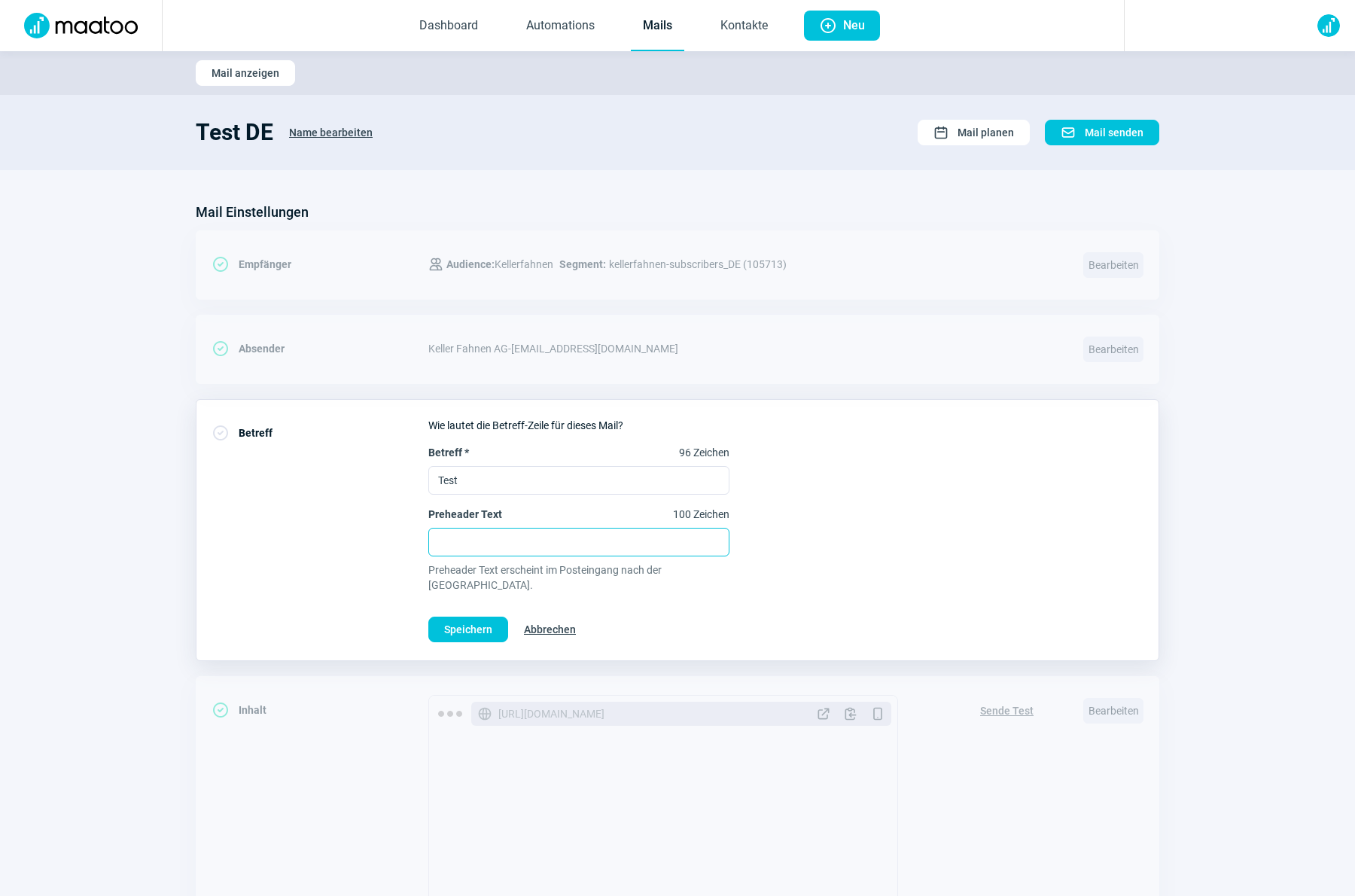
click at [641, 537] on input "Preheader Text 100 Zeichen" at bounding box center [579, 541] width 301 height 28
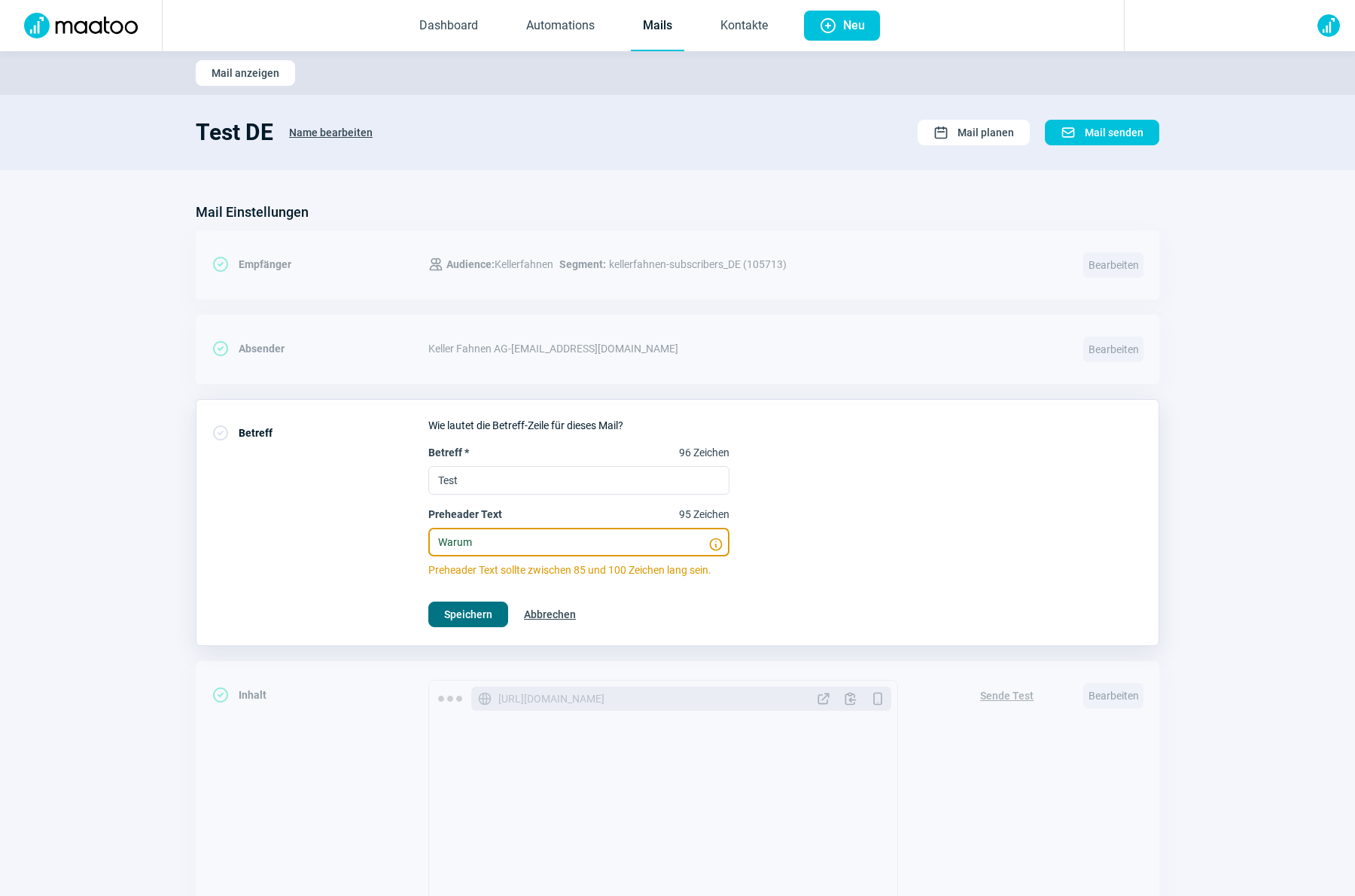
type input "Warum"
click at [489, 614] on span "Speichern" at bounding box center [469, 614] width 48 height 24
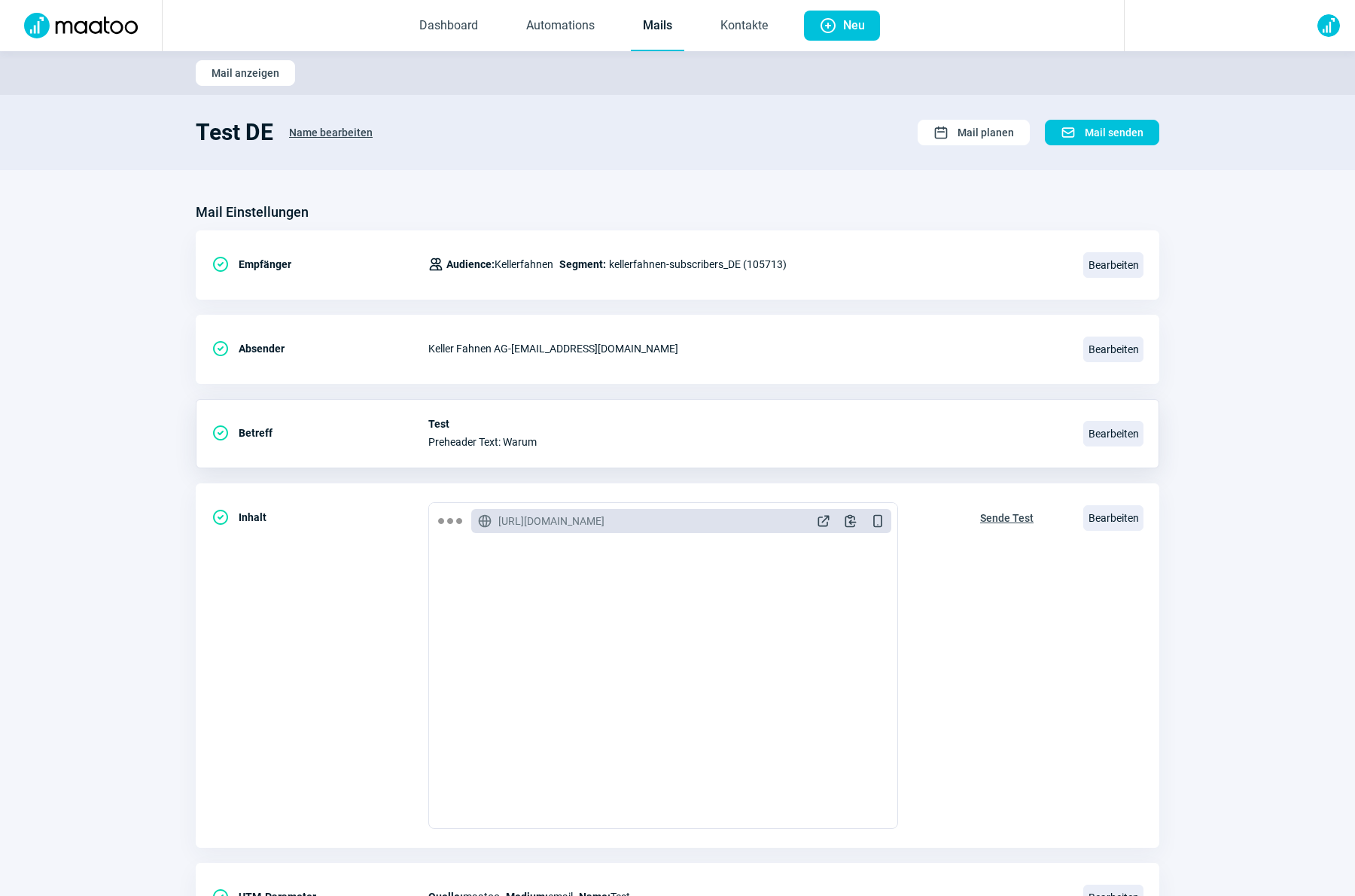
click at [642, 40] on link "Mails" at bounding box center [658, 26] width 53 height 49
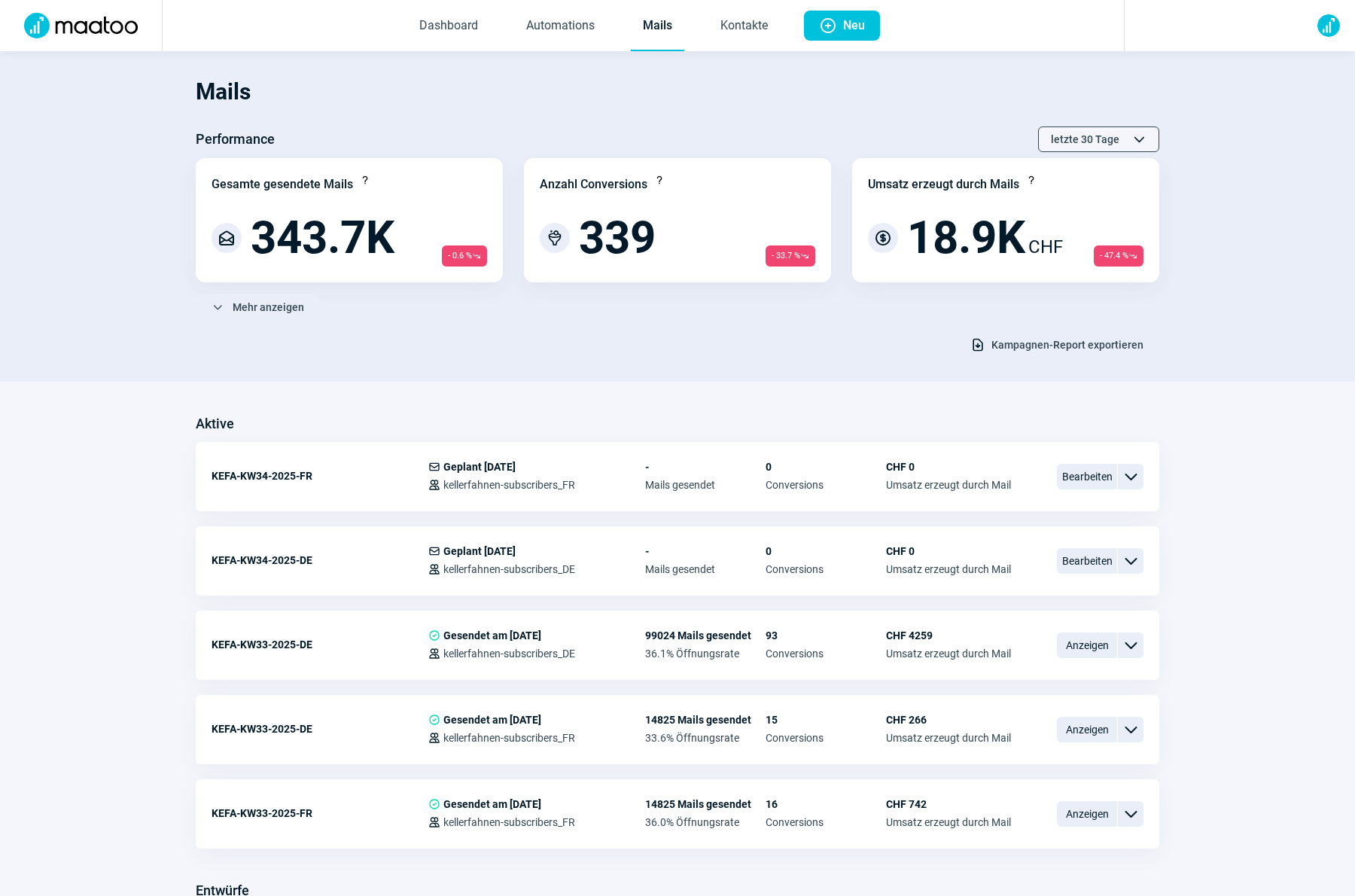
click at [1072, 137] on span "letzte 30 Tage" at bounding box center [1084, 139] width 69 height 24
click at [1043, 209] on div "letzte 60 Tage" at bounding box center [1068, 222] width 181 height 27
click at [1083, 149] on span "letzte 60 Tage" at bounding box center [1084, 139] width 69 height 24
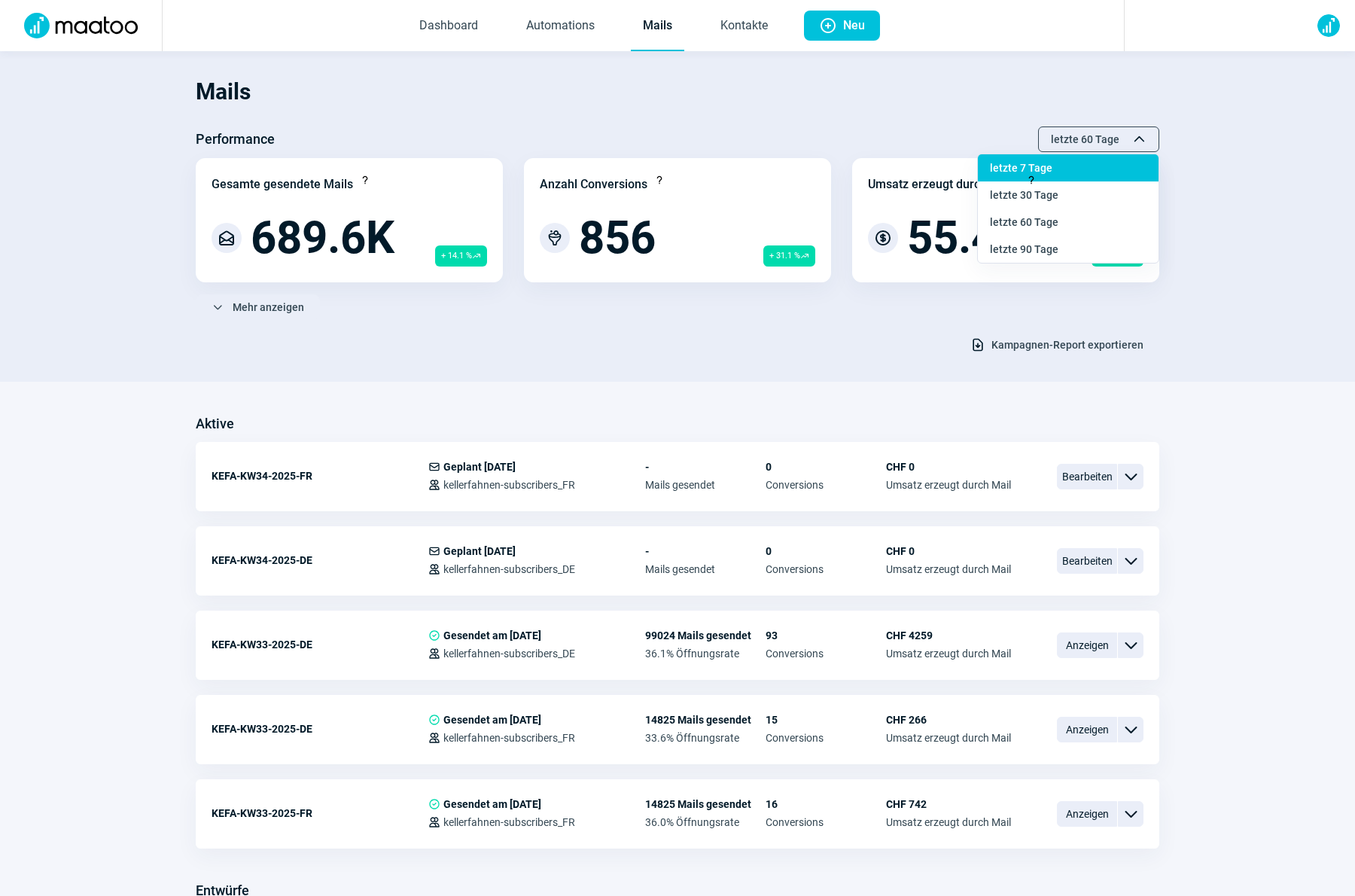
click at [1063, 208] on div "letzte 7 Tage" at bounding box center [1068, 222] width 181 height 27
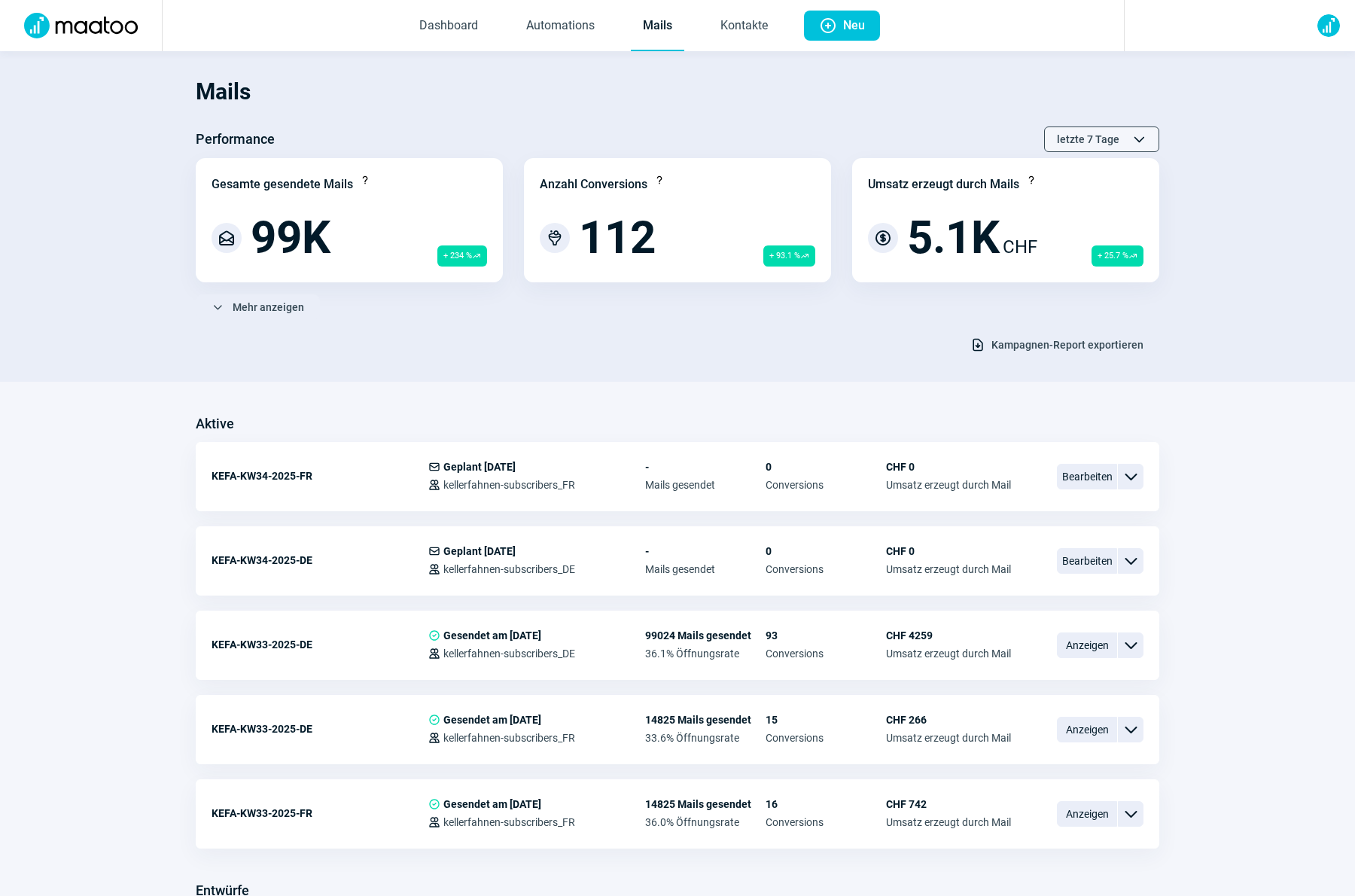
click at [1133, 149] on div "letzte 7 Tage ChevronUp icon ChevronDown icon" at bounding box center [1101, 139] width 116 height 26
click at [665, 27] on link "Mails" at bounding box center [658, 26] width 53 height 49
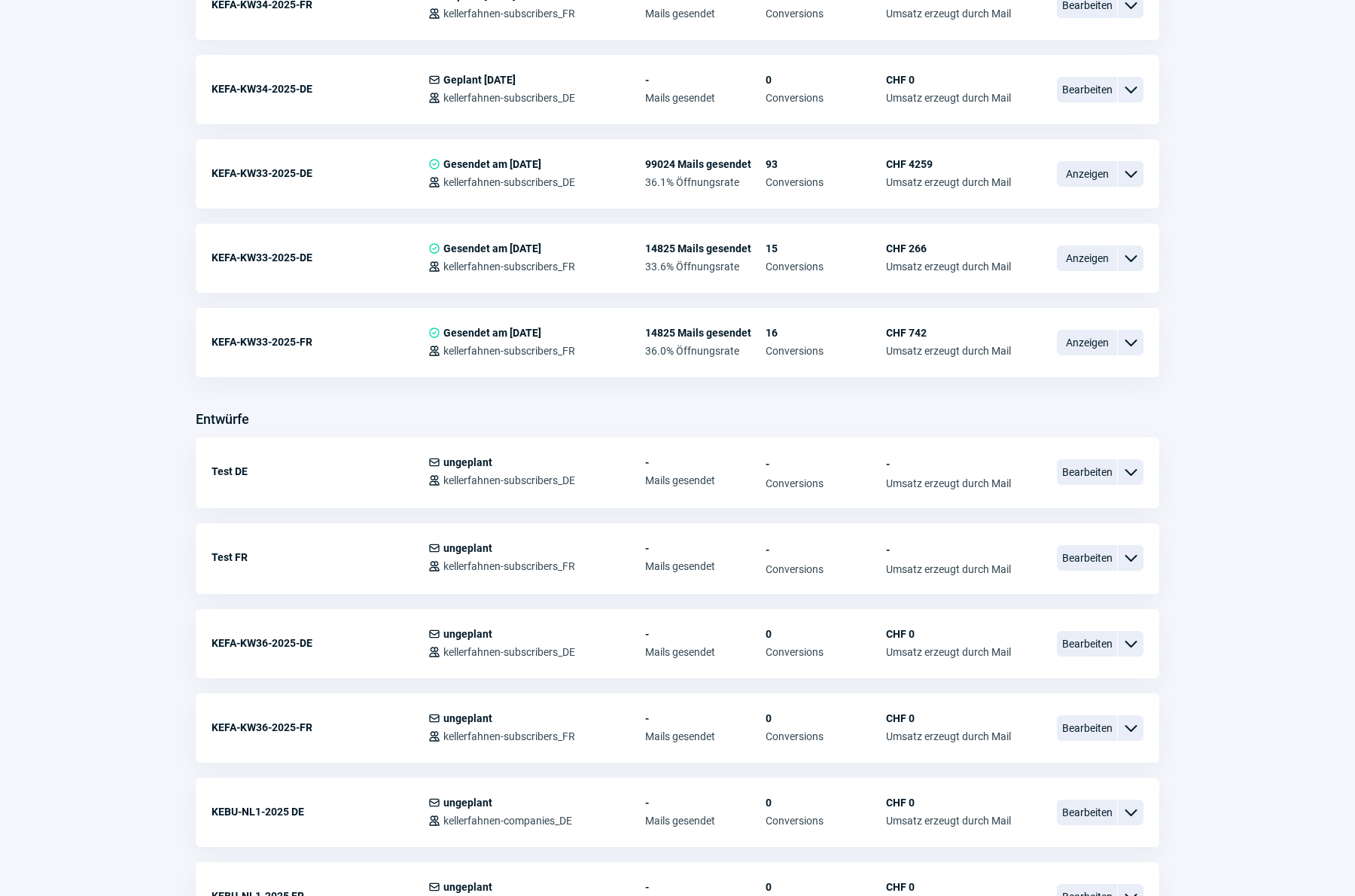
scroll to position [479, 0]
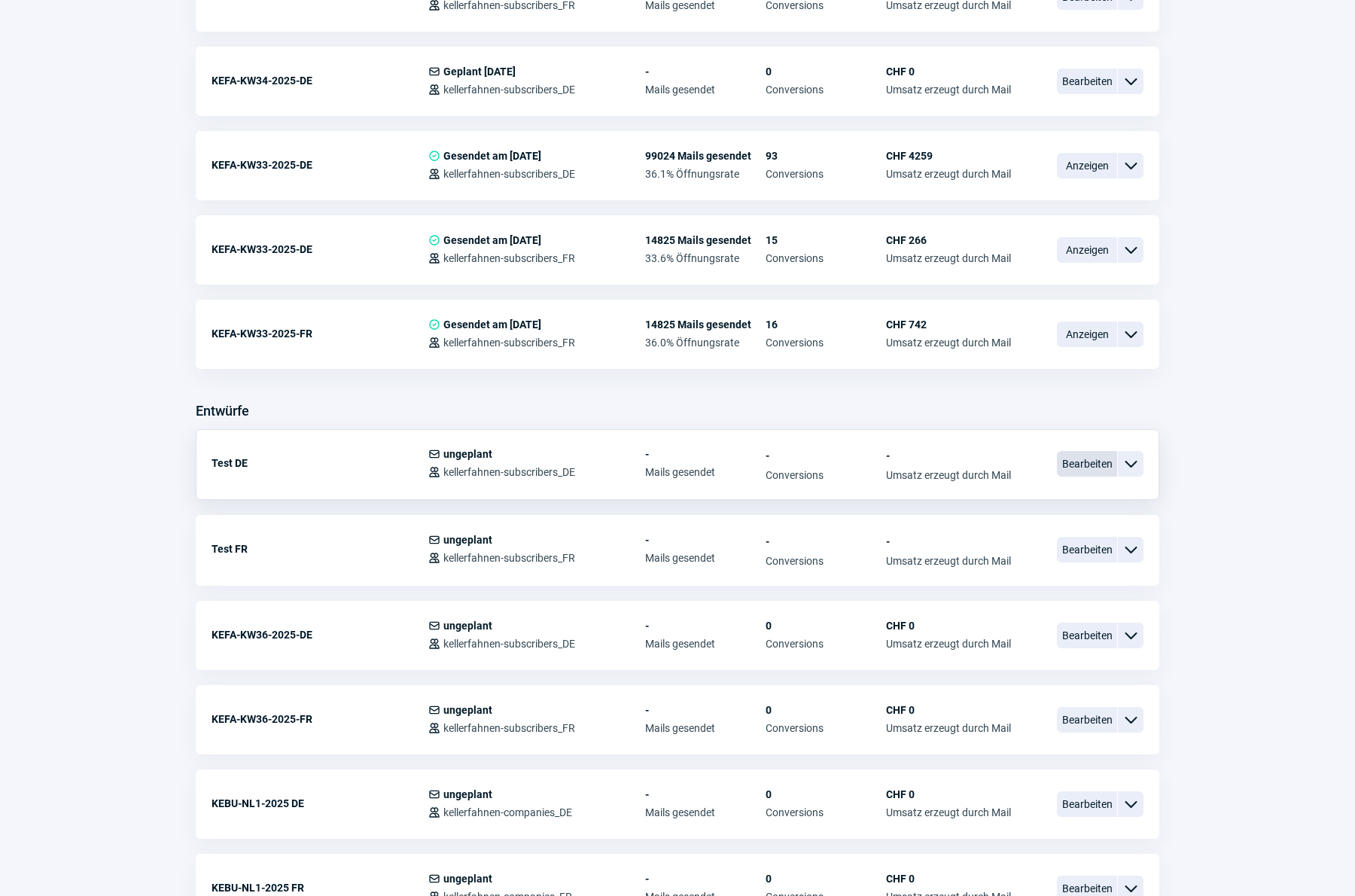
click at [1072, 459] on span "Bearbeiten" at bounding box center [1087, 464] width 61 height 26
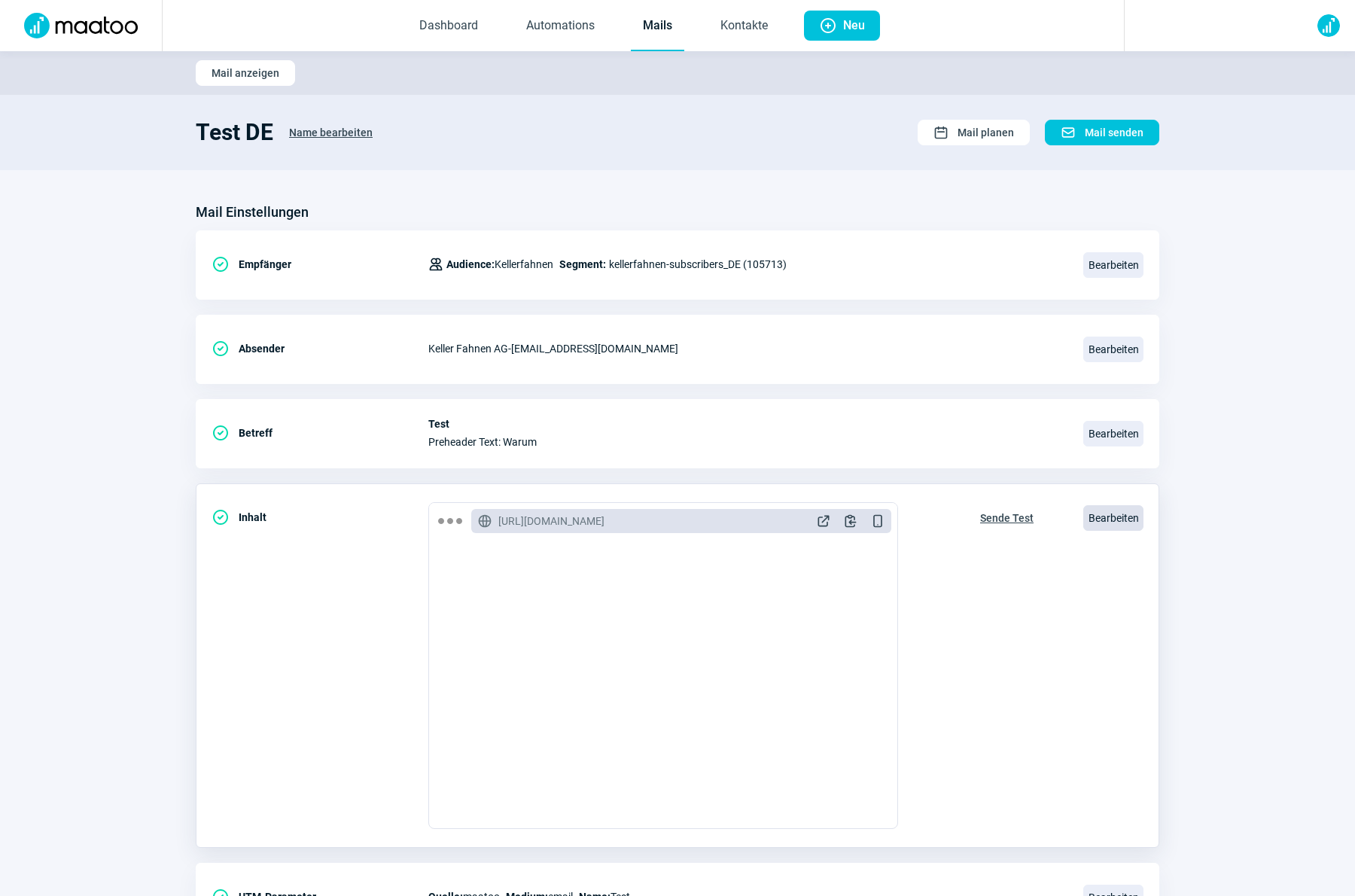
click at [1107, 520] on span "Bearbeiten" at bounding box center [1113, 518] width 61 height 26
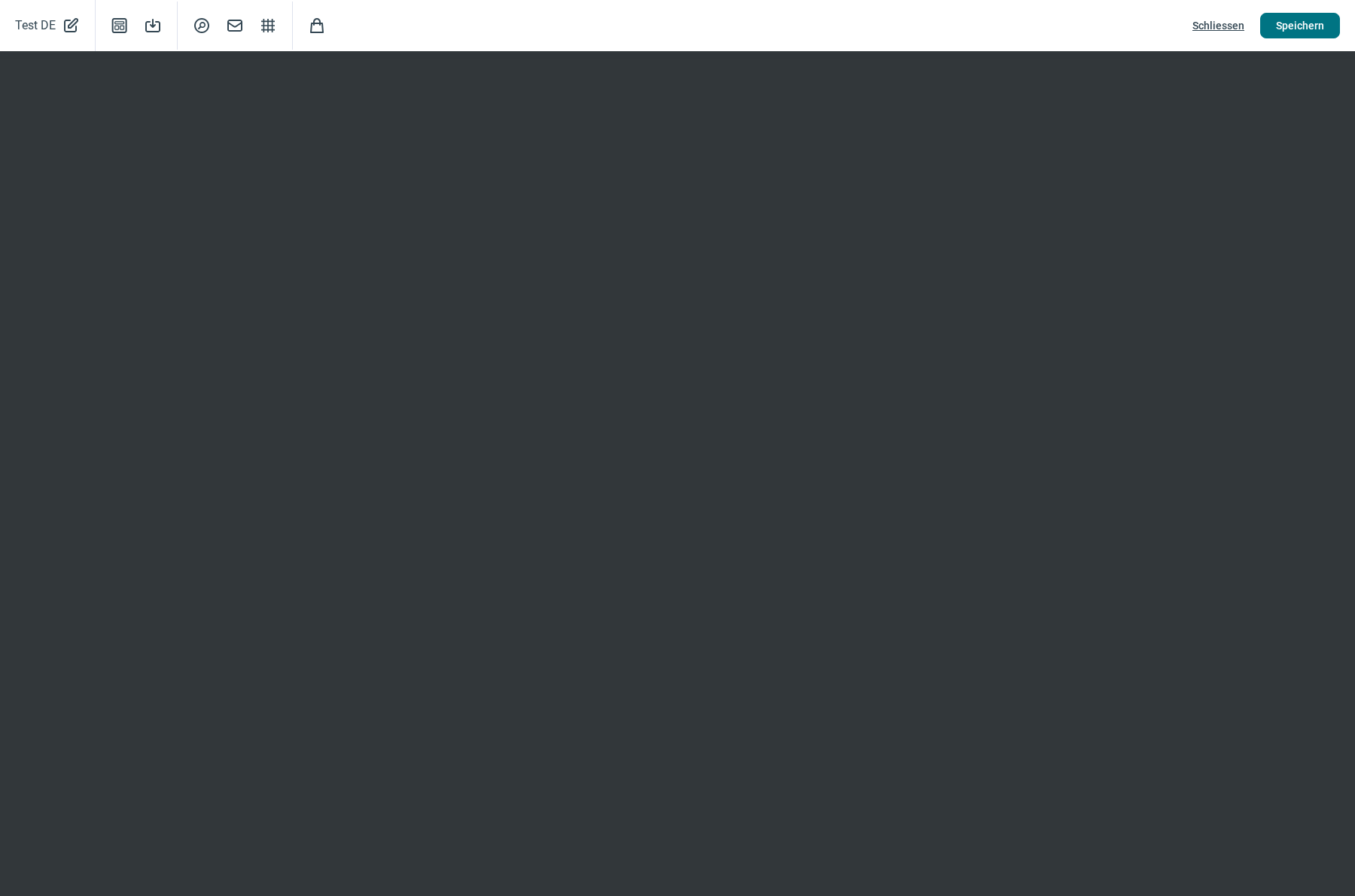
click at [1297, 27] on span "Speichern" at bounding box center [1300, 26] width 48 height 24
click at [1292, 23] on span "Speichern" at bounding box center [1300, 26] width 48 height 24
click at [1219, 23] on span "Schliessen" at bounding box center [1218, 26] width 52 height 24
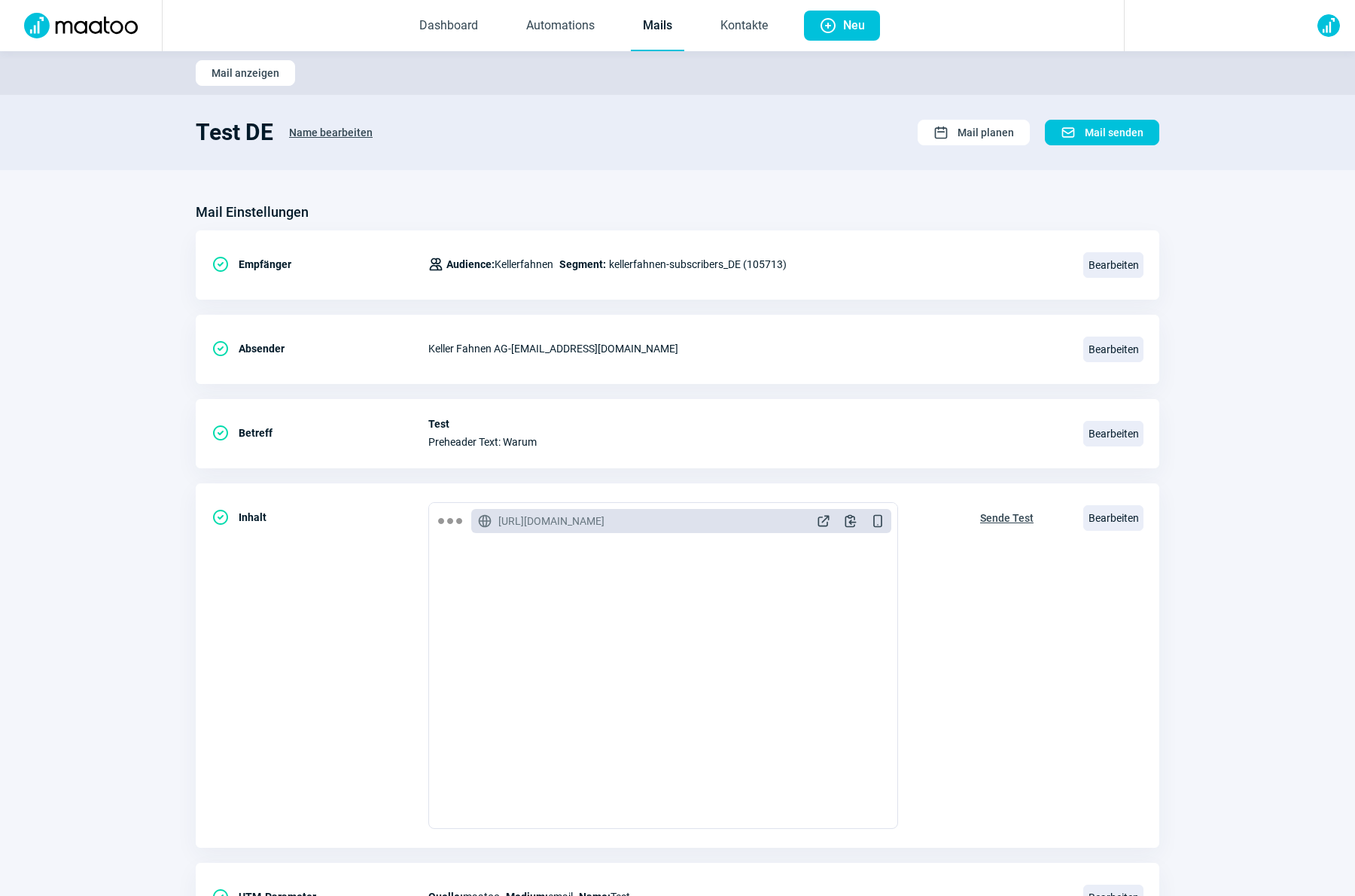
click at [643, 37] on link "Mails" at bounding box center [658, 26] width 53 height 49
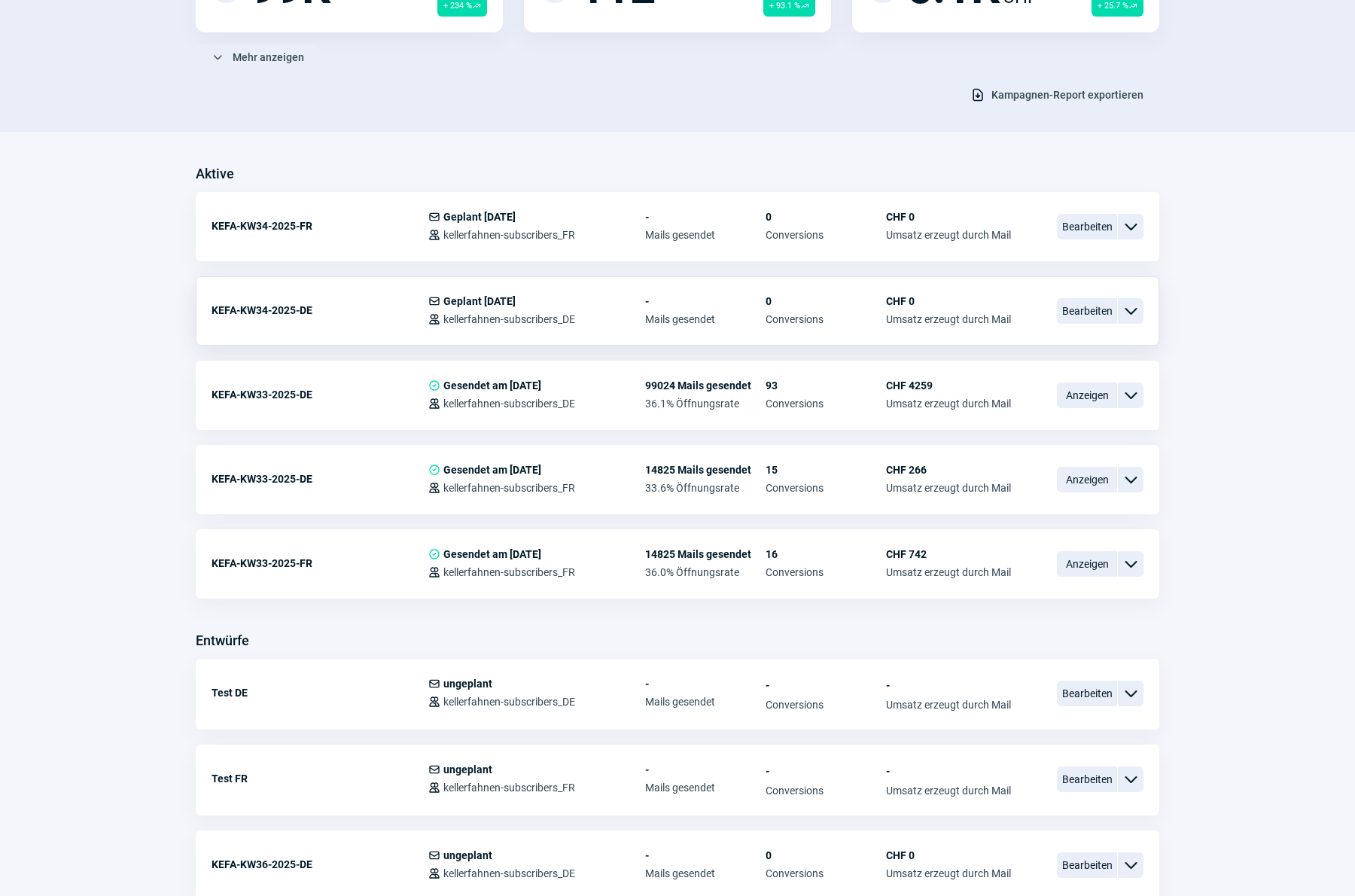
scroll to position [278, 0]
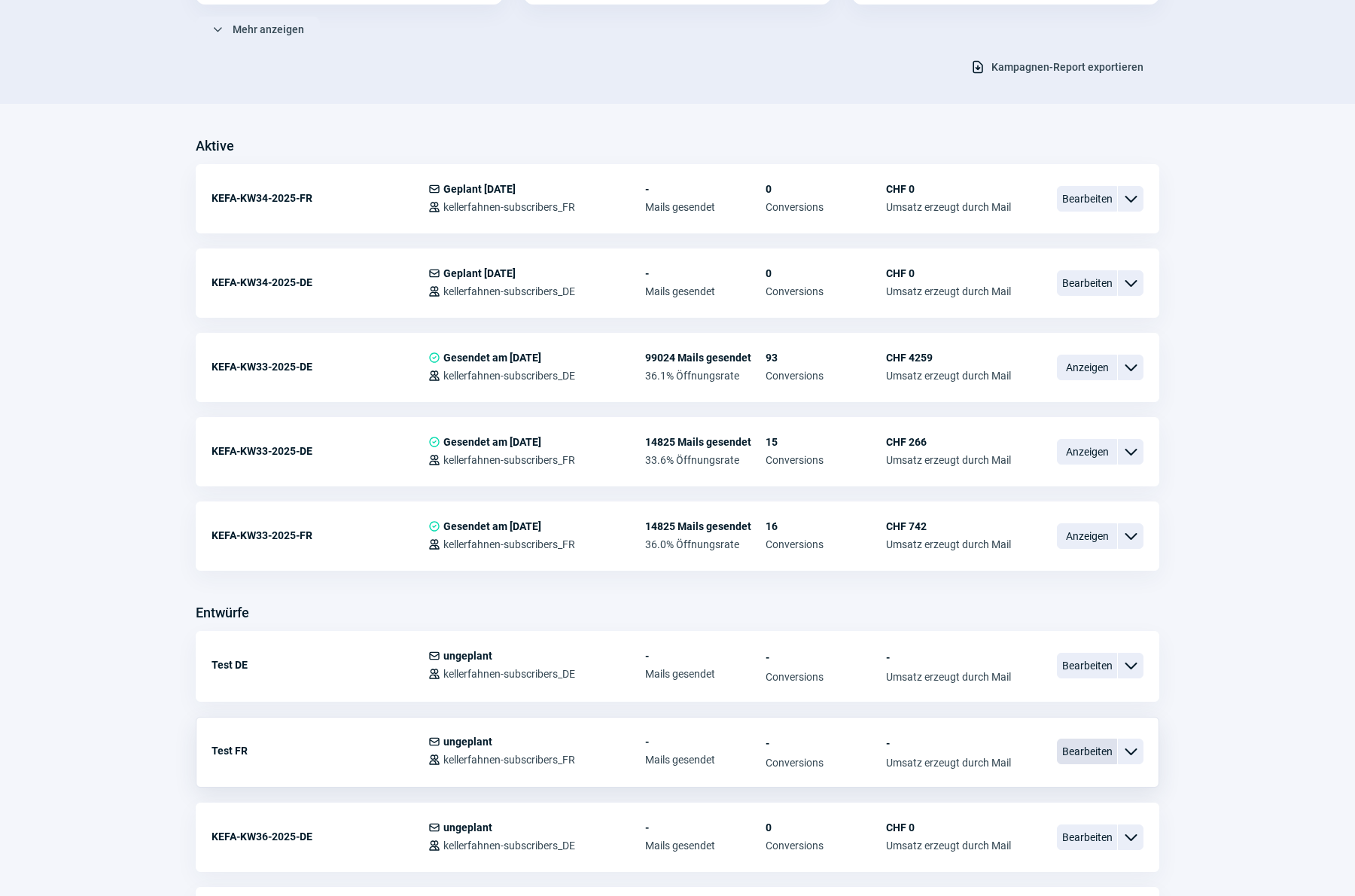
click at [1076, 750] on span "Bearbeiten" at bounding box center [1087, 751] width 61 height 26
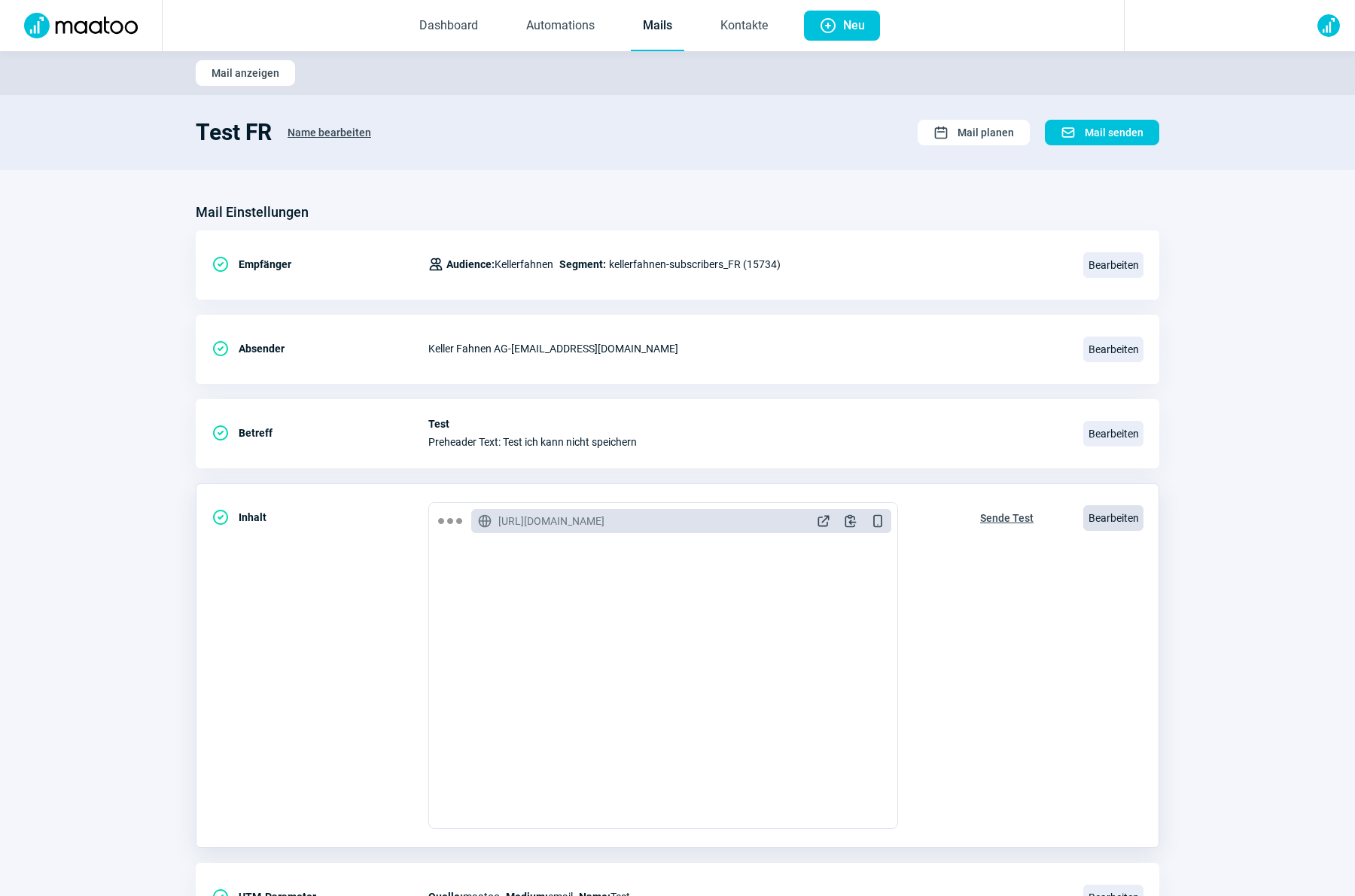
click at [1116, 511] on span "Bearbeiten" at bounding box center [1113, 518] width 61 height 26
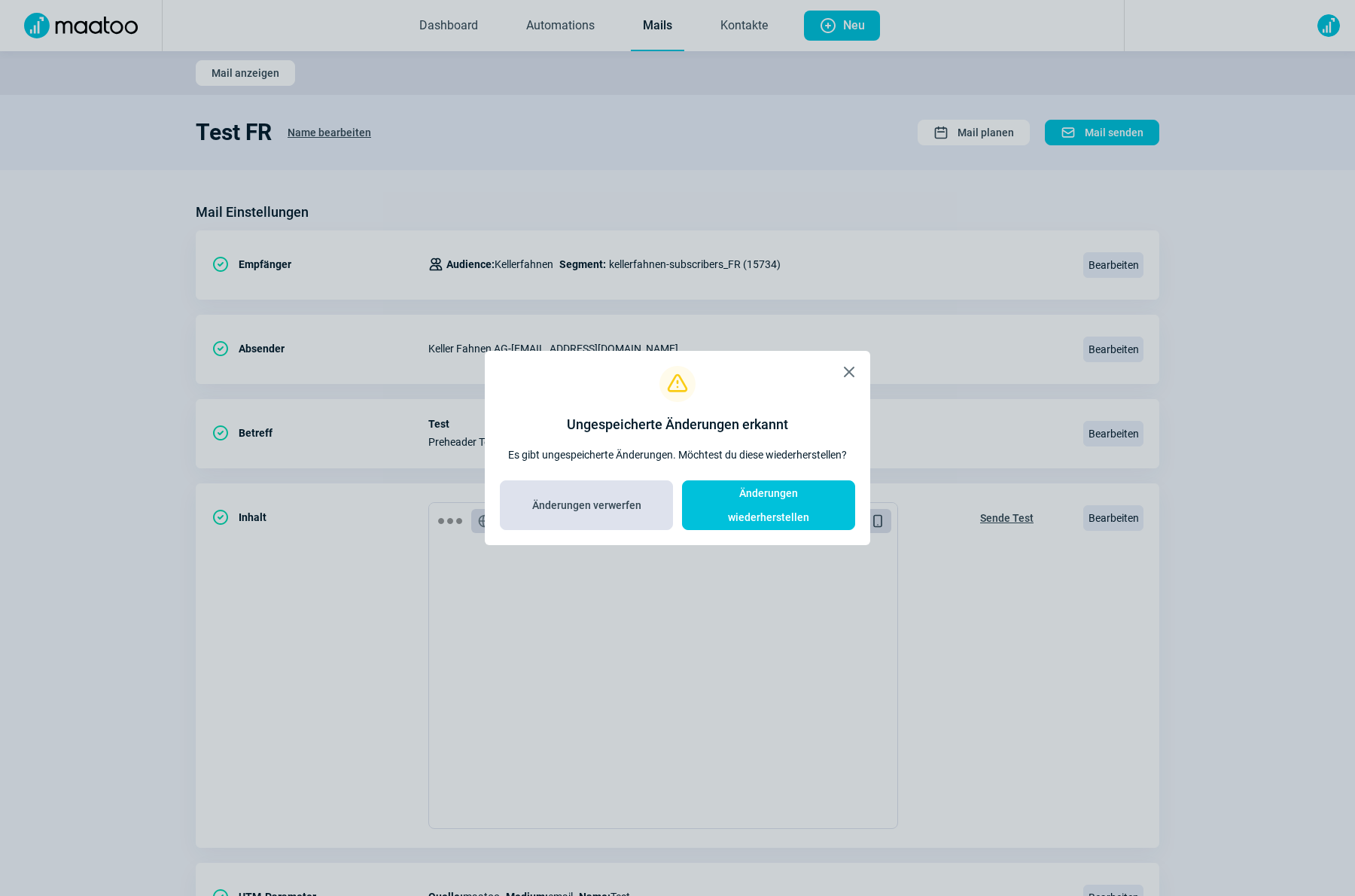
click at [643, 507] on span "Änderungen verwerfen" at bounding box center [586, 505] width 141 height 24
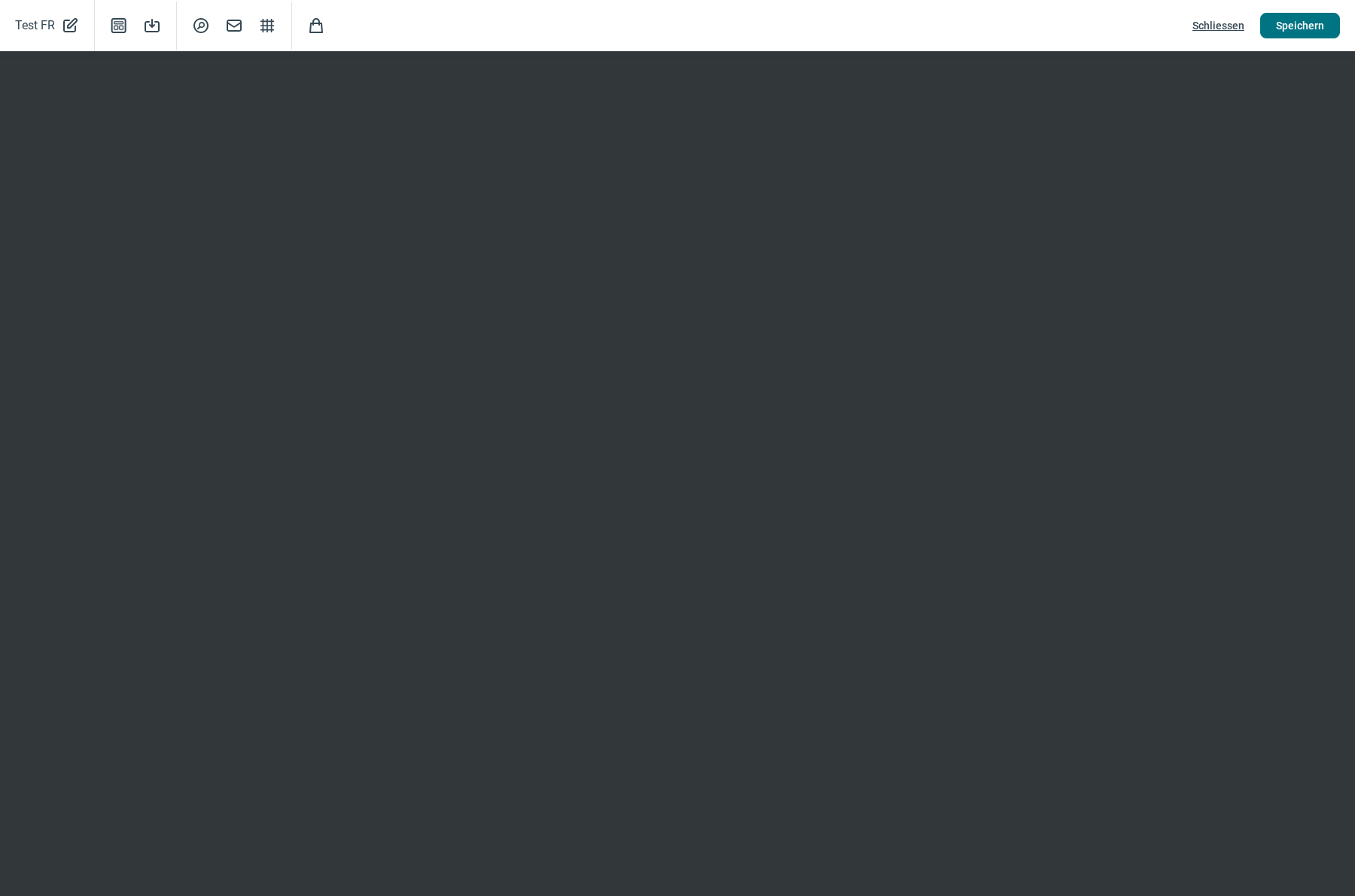
click at [1286, 26] on span "Speichern" at bounding box center [1300, 26] width 48 height 24
click at [1307, 27] on span "Speichern" at bounding box center [1300, 26] width 48 height 24
click at [1227, 27] on span "Schliessen" at bounding box center [1218, 26] width 52 height 24
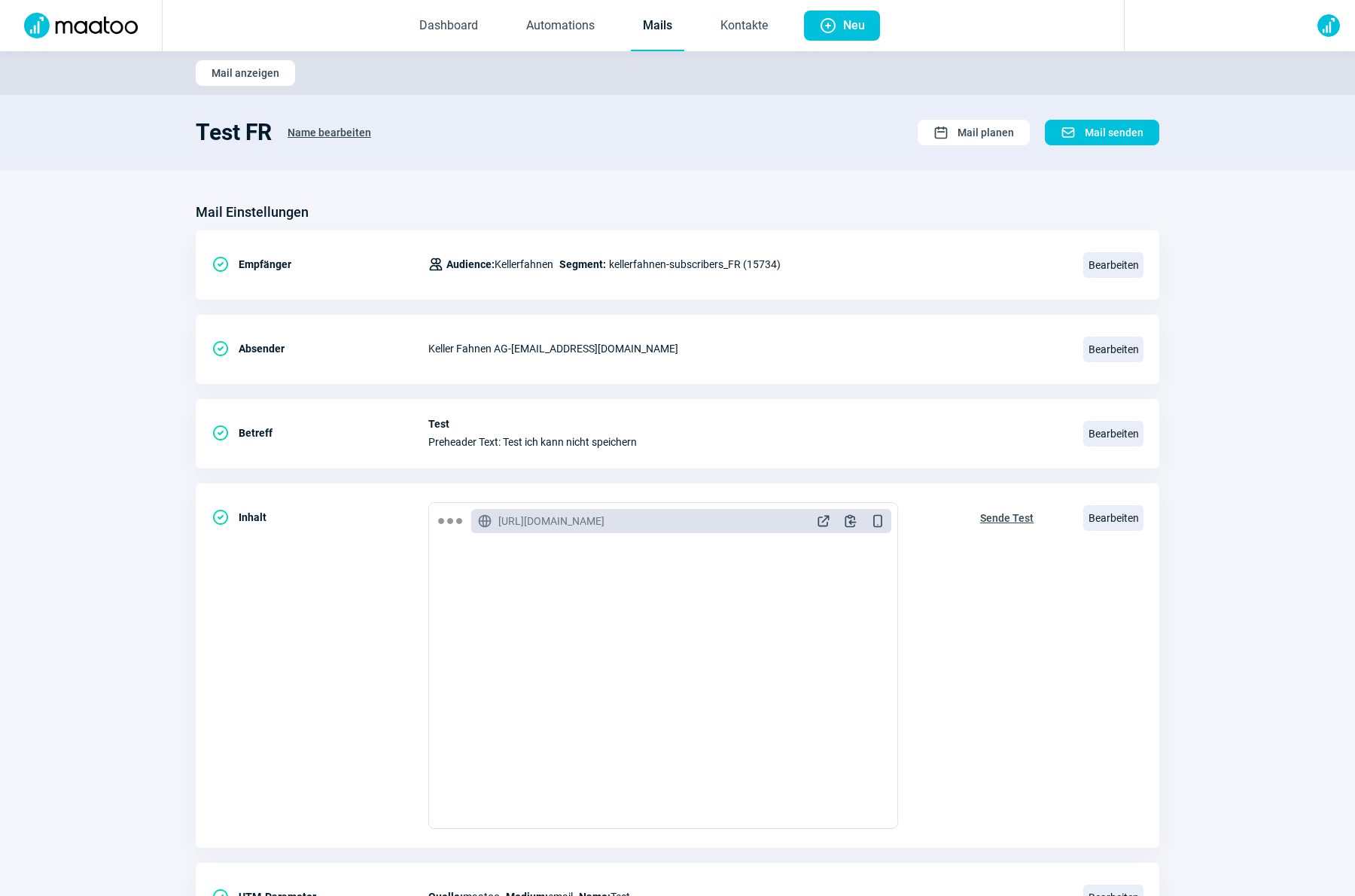
click at [671, 39] on link "Mails" at bounding box center [658, 26] width 53 height 49
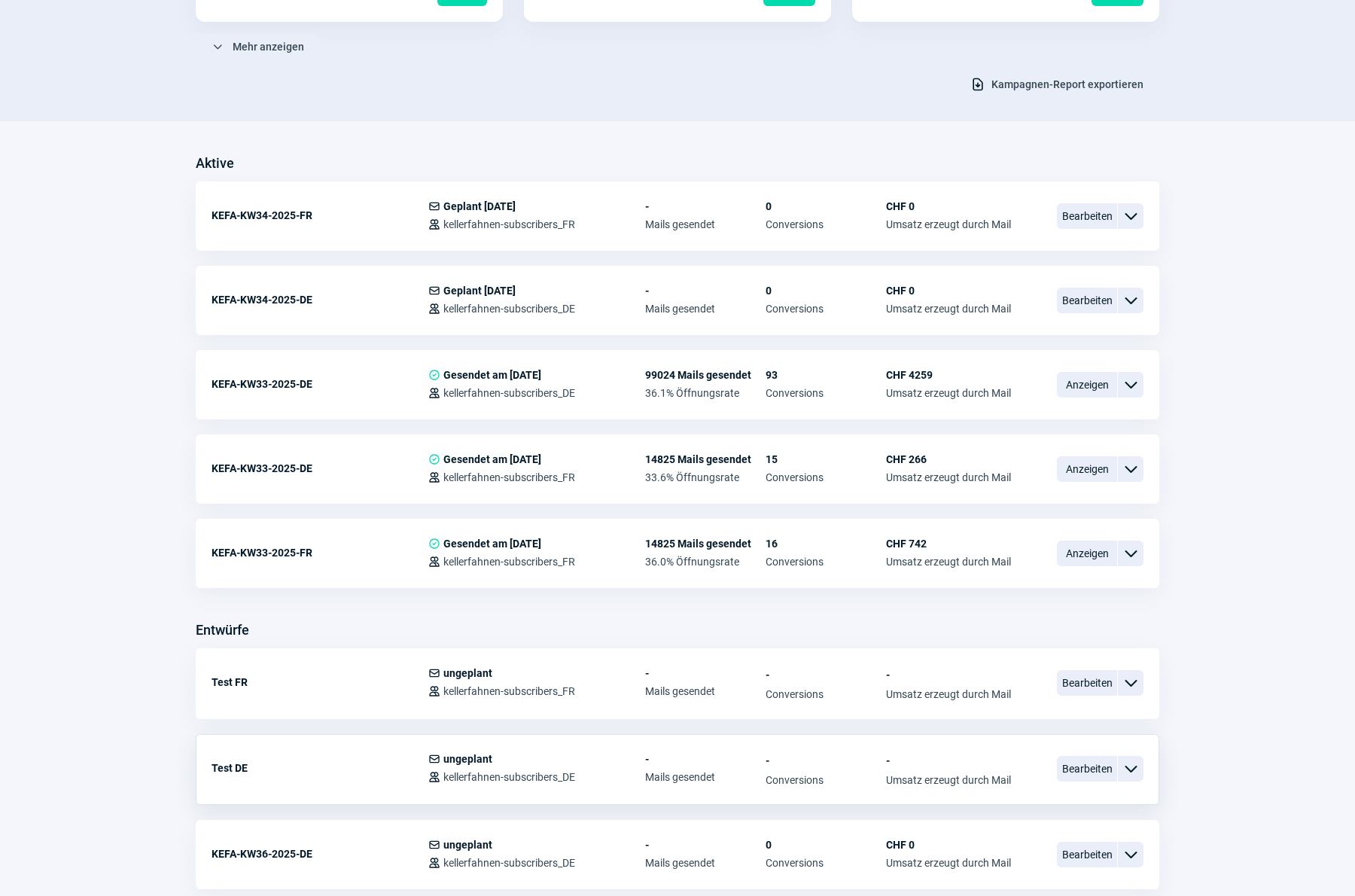
scroll to position [271, 0]
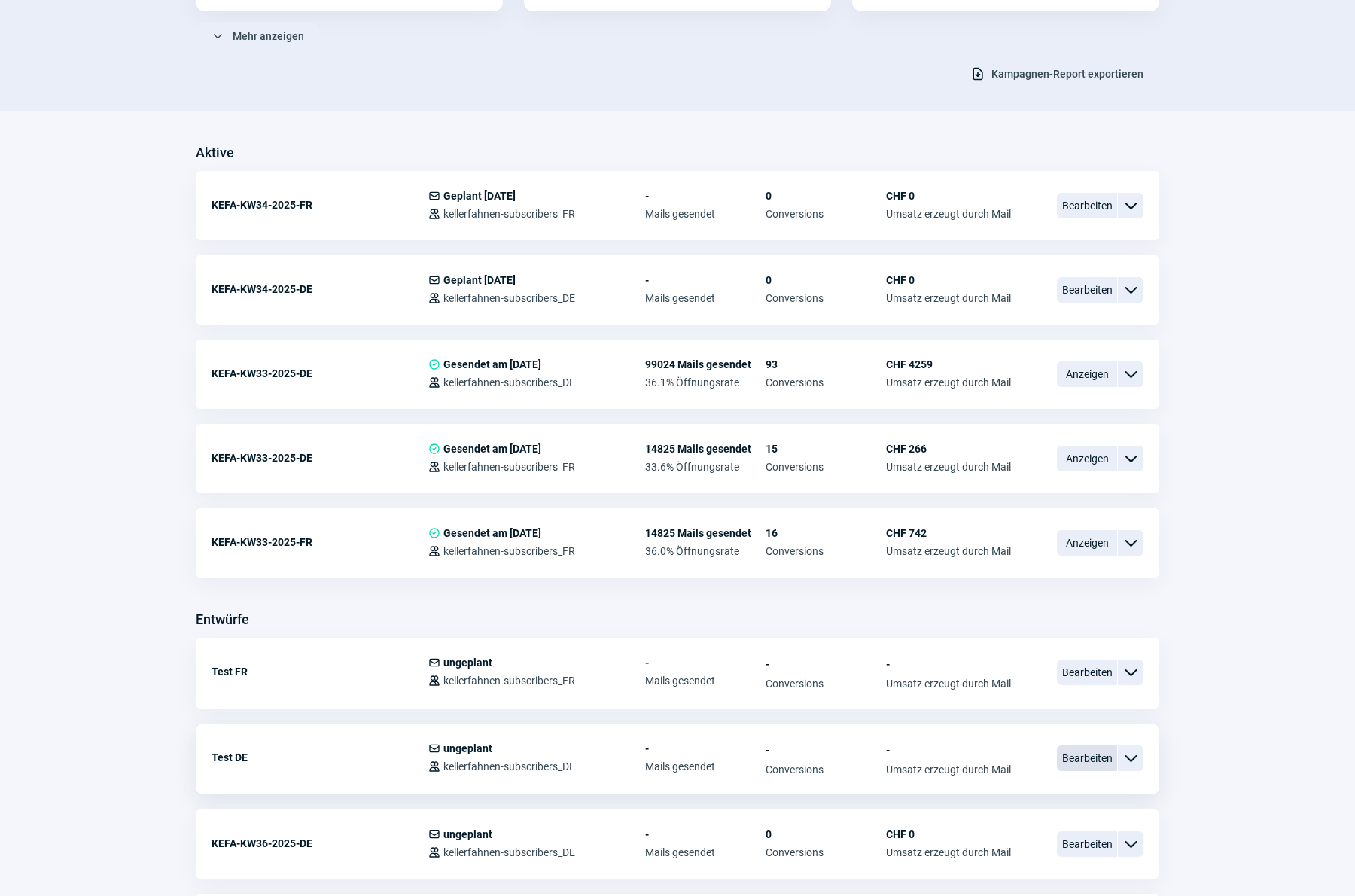
click at [1087, 751] on span "Bearbeiten" at bounding box center [1087, 758] width 61 height 26
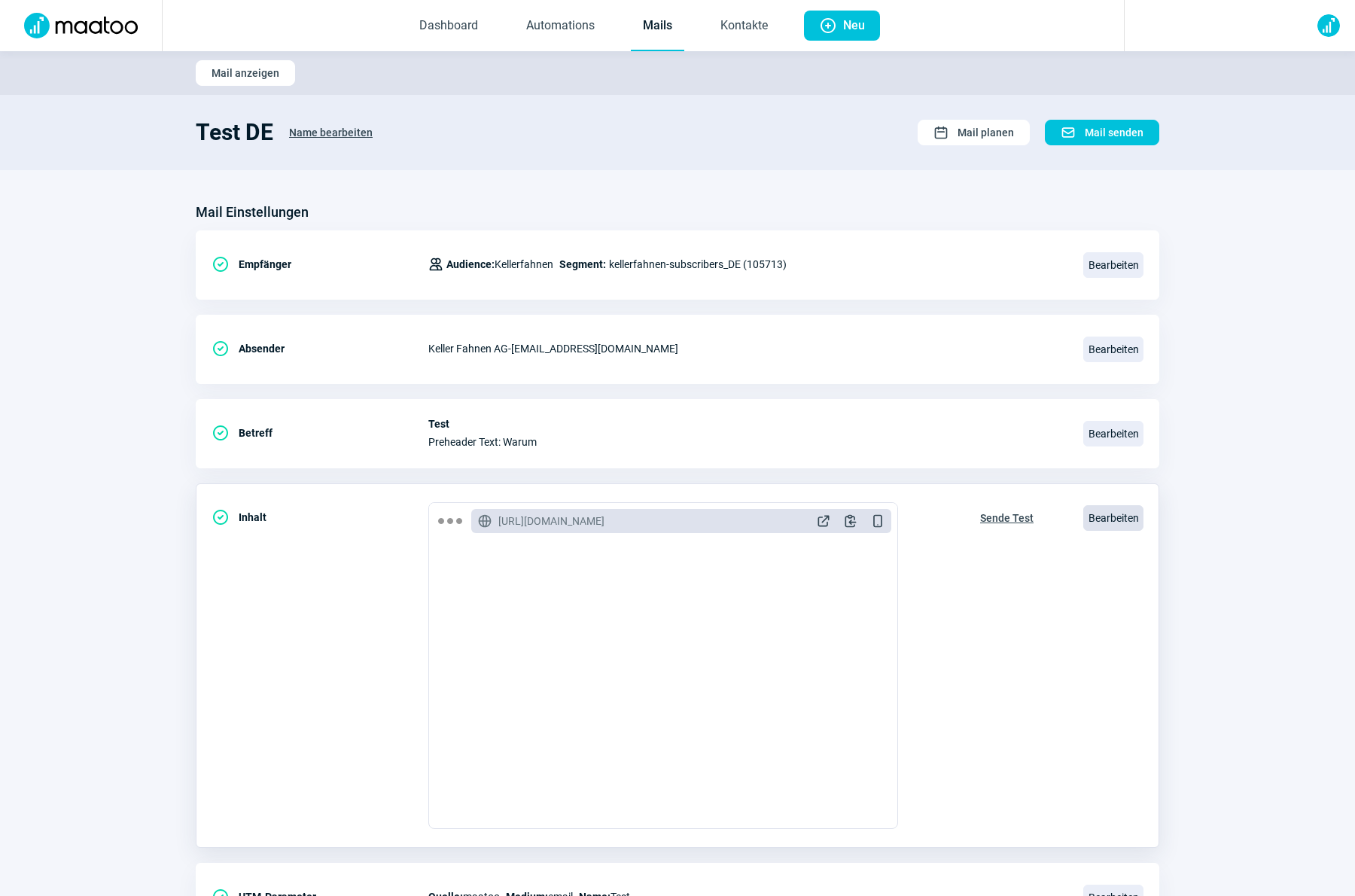
click at [1100, 521] on span "Bearbeiten" at bounding box center [1113, 518] width 61 height 26
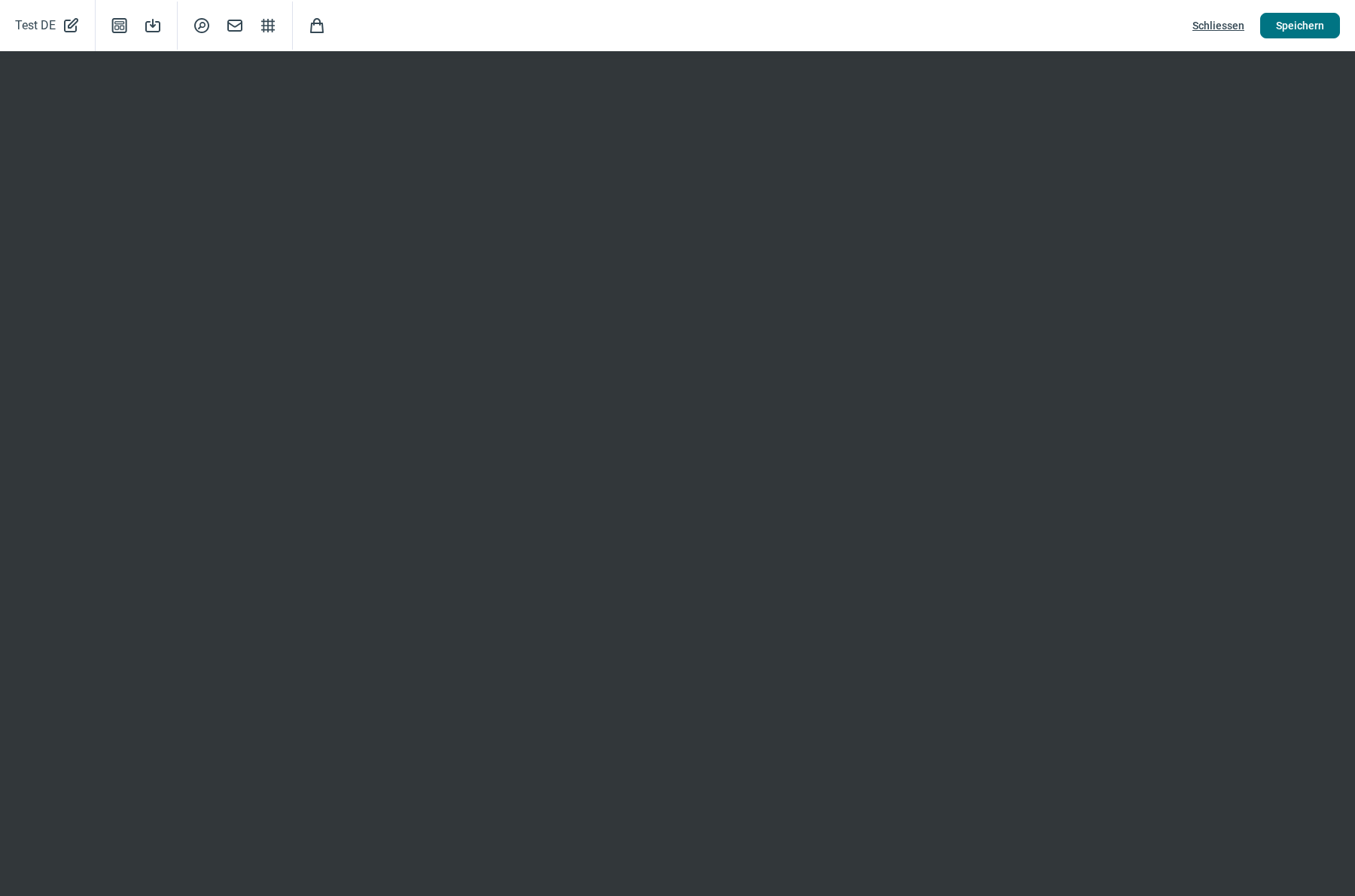
click at [1296, 28] on span "Speichern" at bounding box center [1300, 26] width 48 height 24
click at [1223, 26] on span "Schliessen" at bounding box center [1218, 26] width 52 height 24
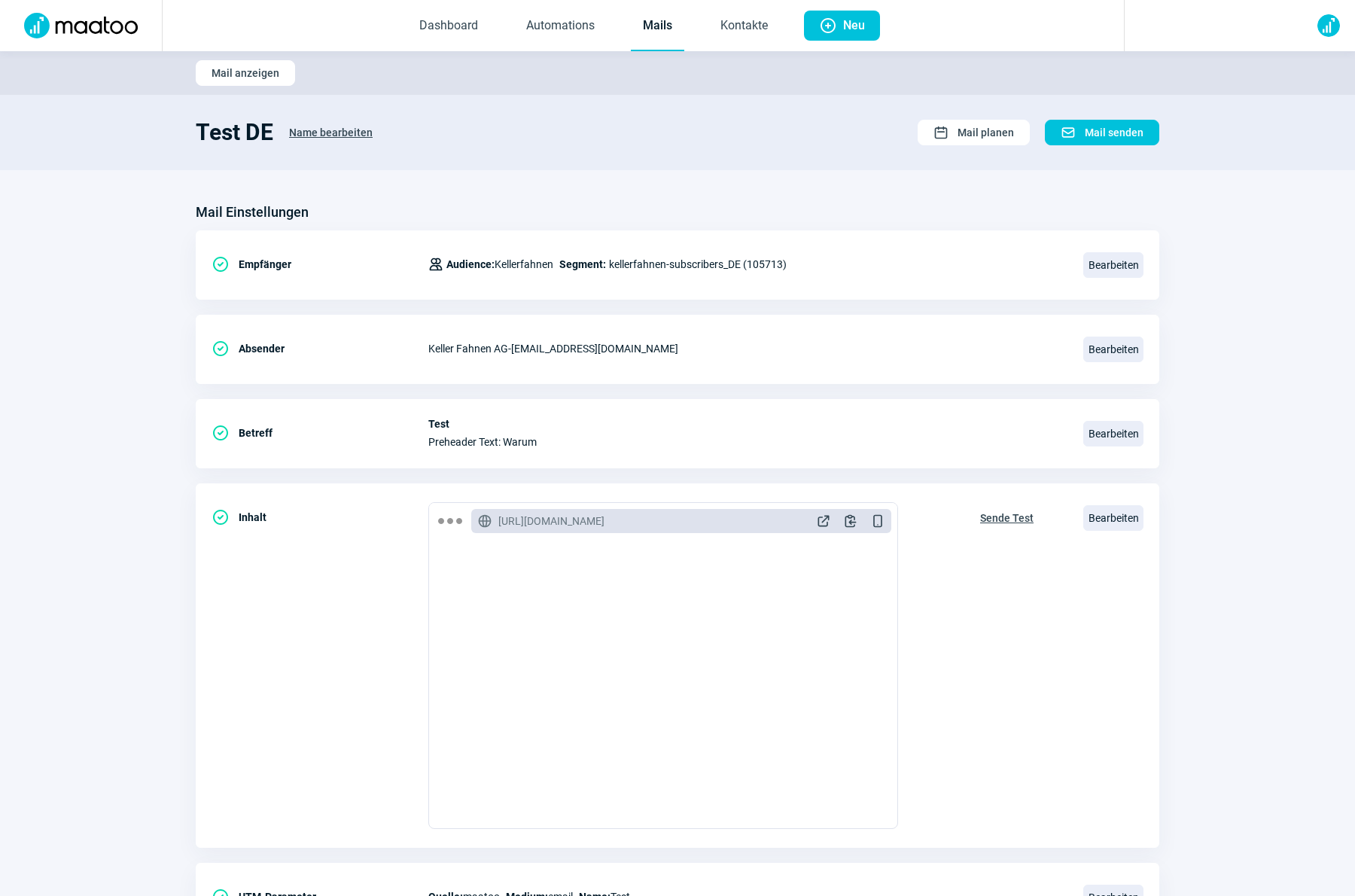
click at [672, 21] on link "Mails" at bounding box center [658, 26] width 53 height 49
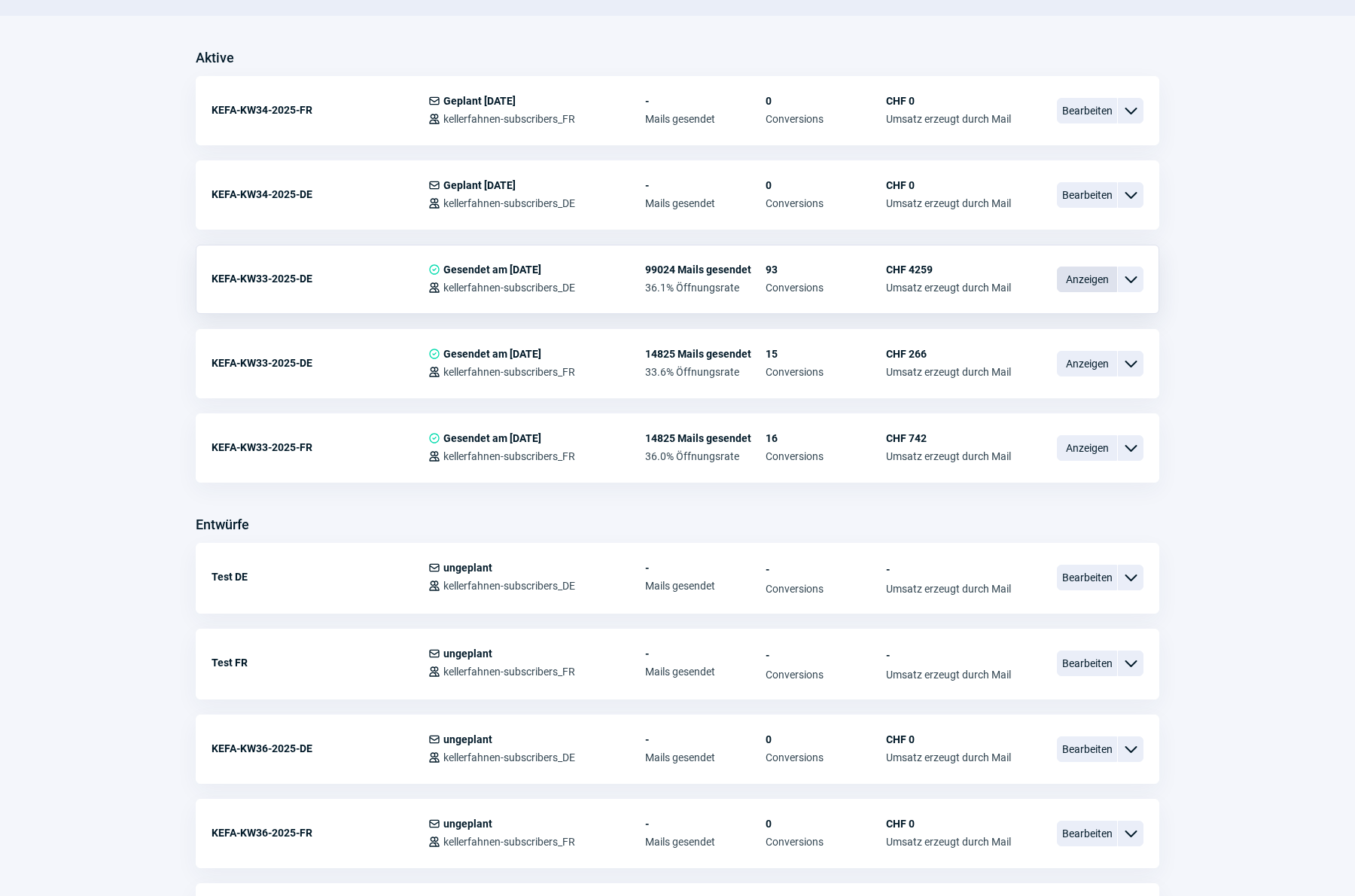
scroll to position [374, 0]
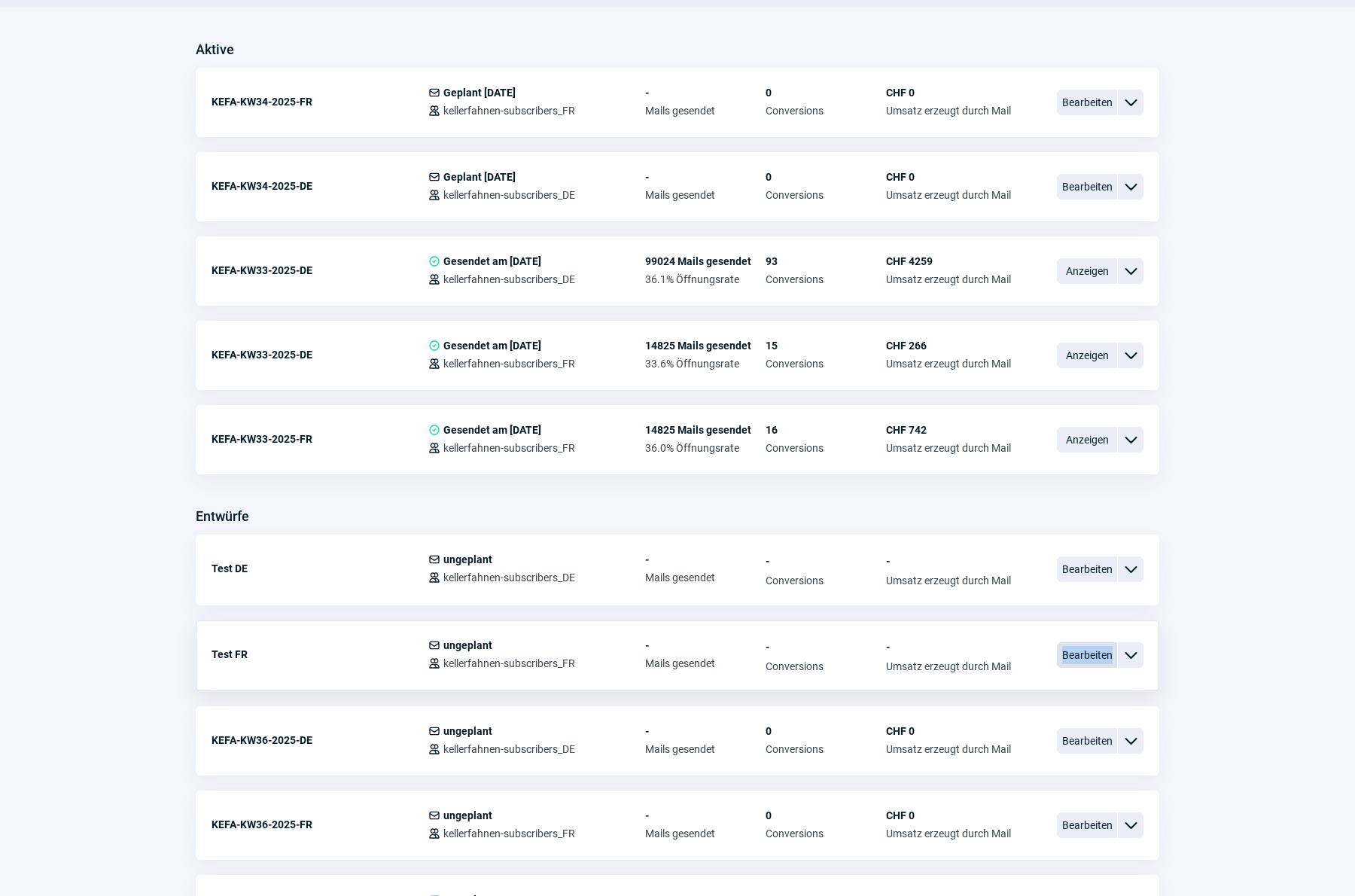
click at [1071, 656] on span "Bearbeiten" at bounding box center [1087, 655] width 61 height 26
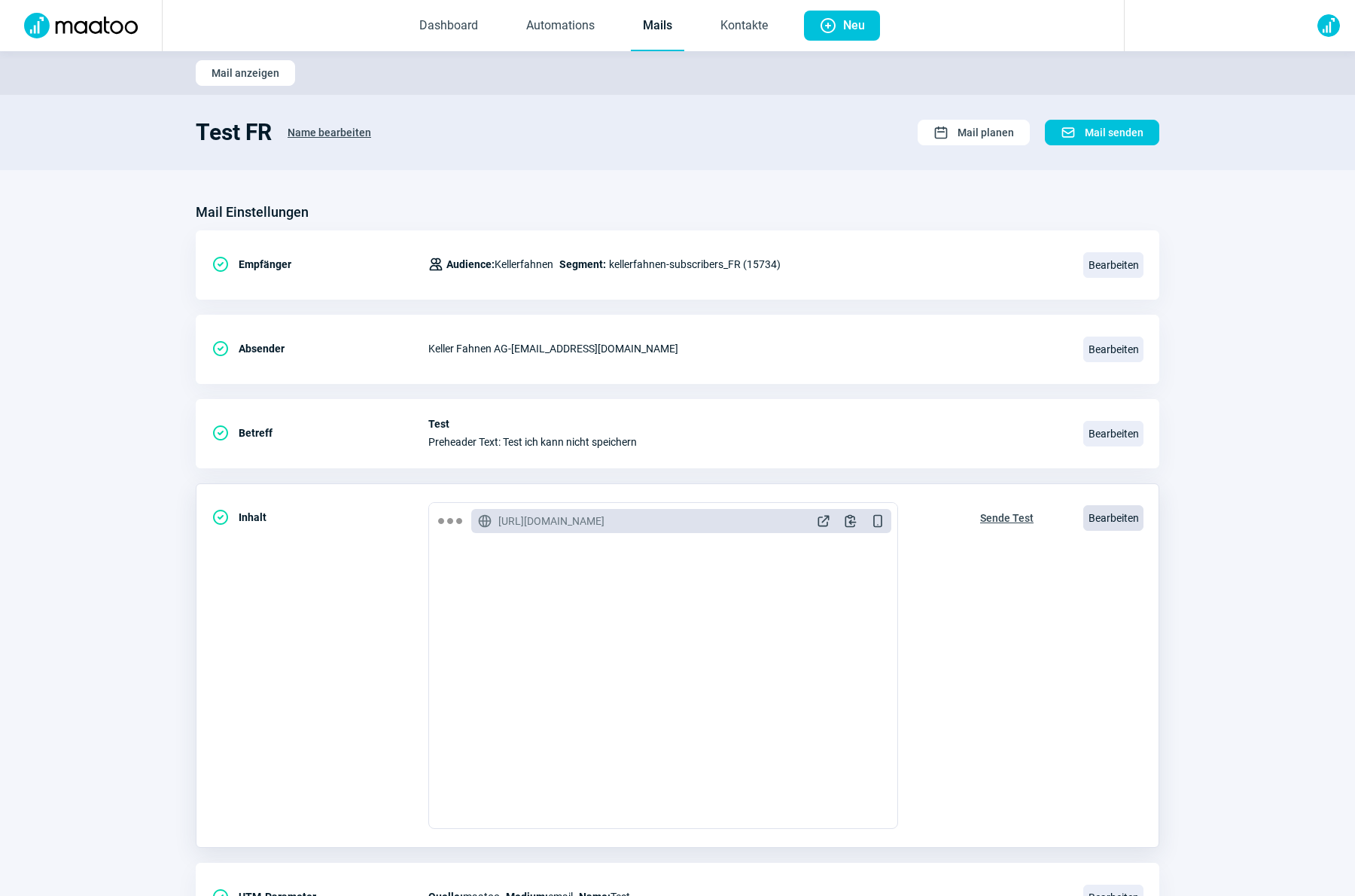
click at [1105, 518] on span "Bearbeiten" at bounding box center [1113, 518] width 61 height 26
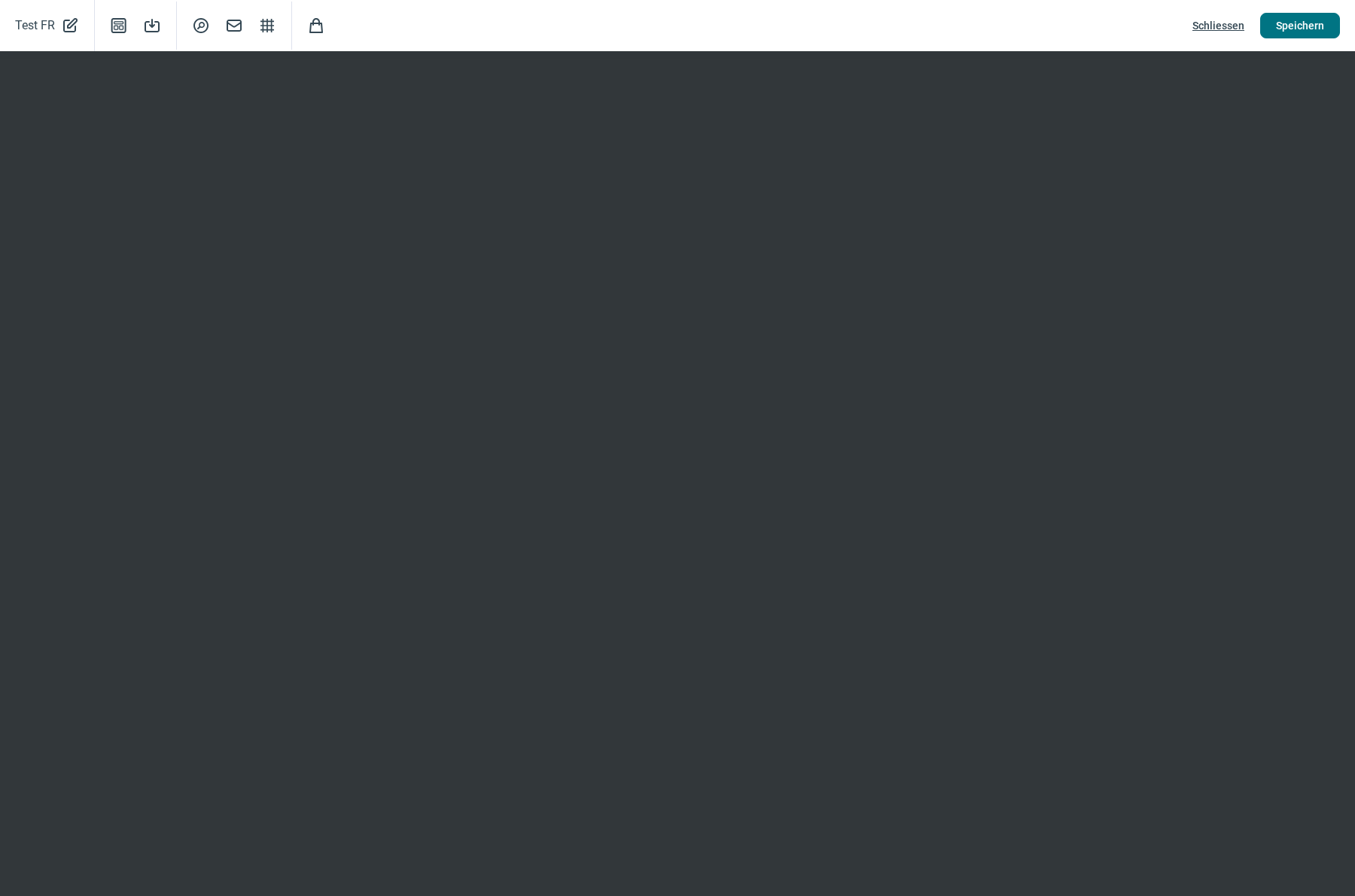
click at [1288, 20] on span "Speichern" at bounding box center [1300, 26] width 48 height 24
click at [1298, 25] on span "Speichern" at bounding box center [1300, 26] width 48 height 24
click at [1295, 25] on span "Speichern" at bounding box center [1300, 26] width 48 height 24
click at [1313, 27] on span "Speichern" at bounding box center [1300, 26] width 48 height 24
click at [1214, 25] on span "Schliessen" at bounding box center [1218, 26] width 52 height 24
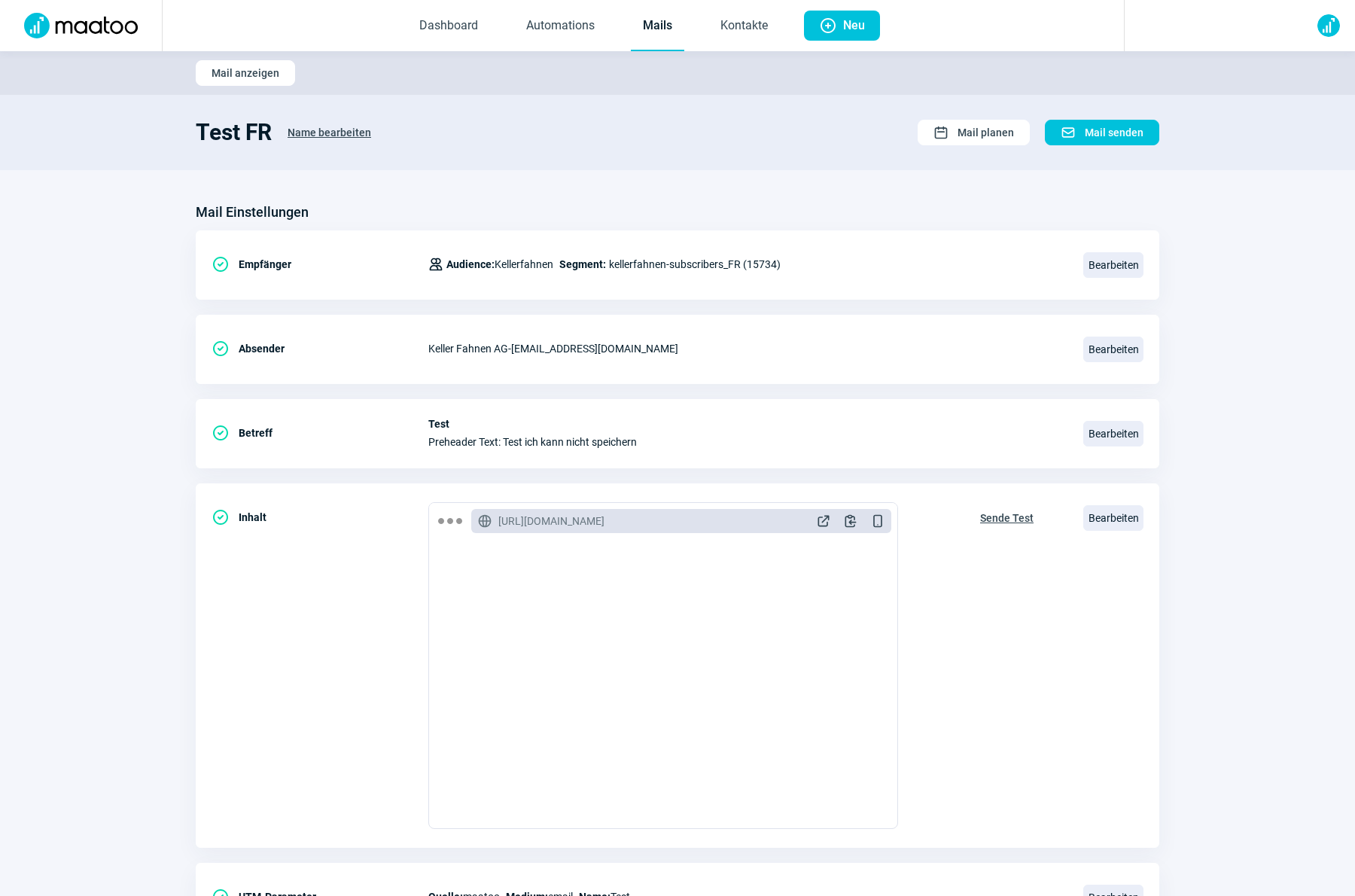
click at [650, 27] on link "Mails" at bounding box center [658, 26] width 53 height 49
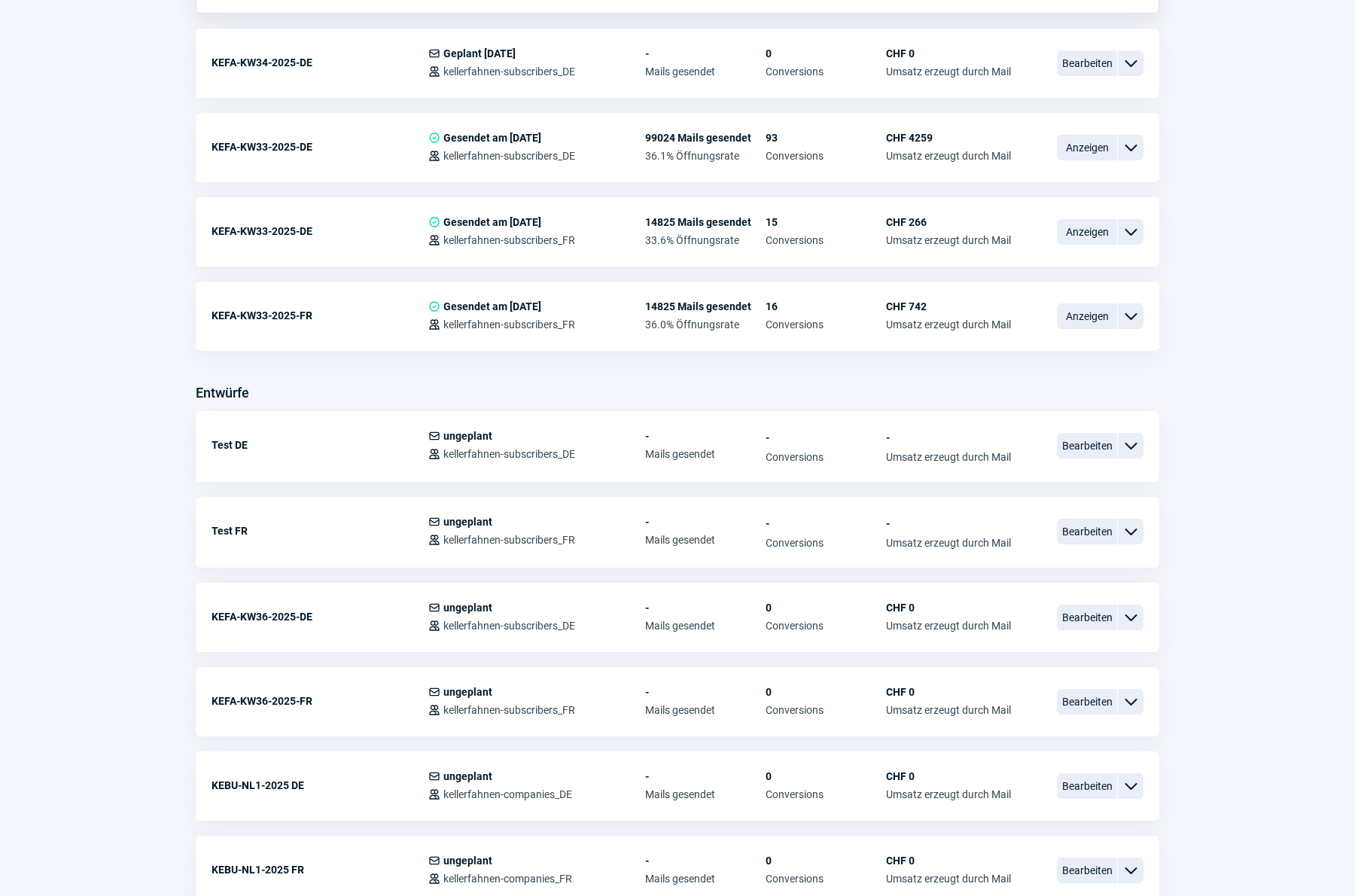
scroll to position [526, 0]
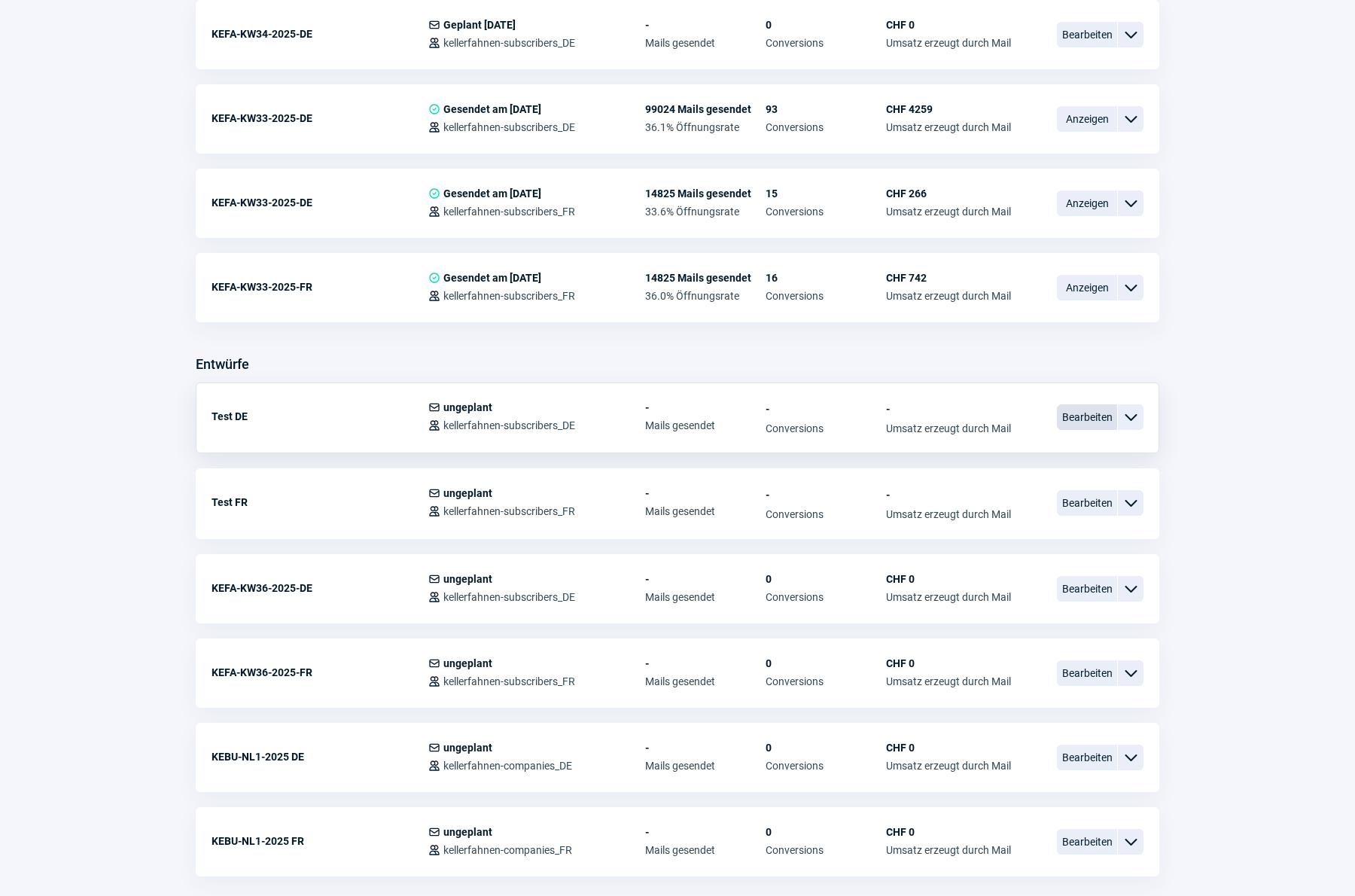
click at [1071, 423] on span "Bearbeiten" at bounding box center [1087, 417] width 61 height 26
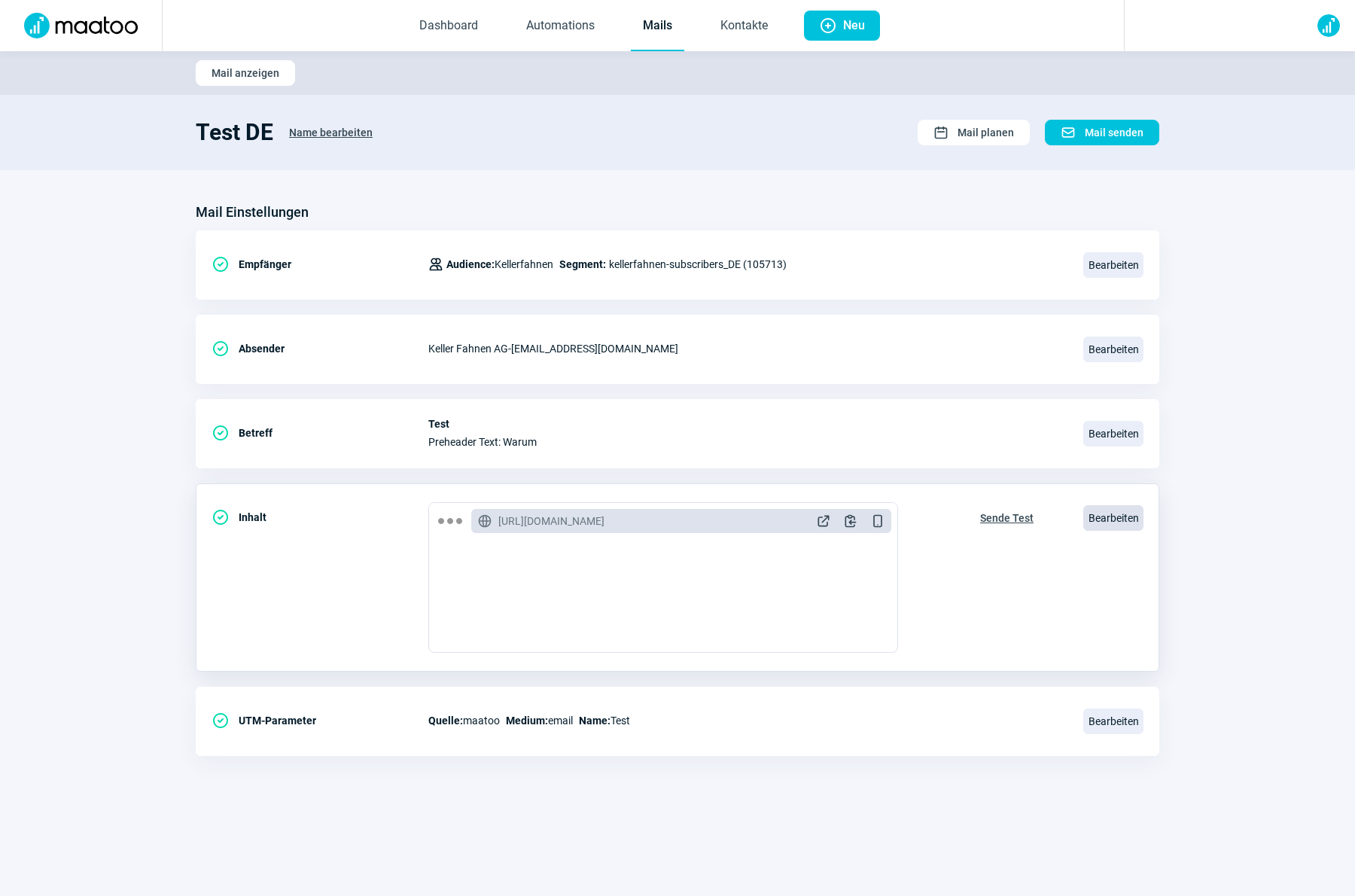
click at [1112, 521] on span "Bearbeiten" at bounding box center [1113, 518] width 61 height 26
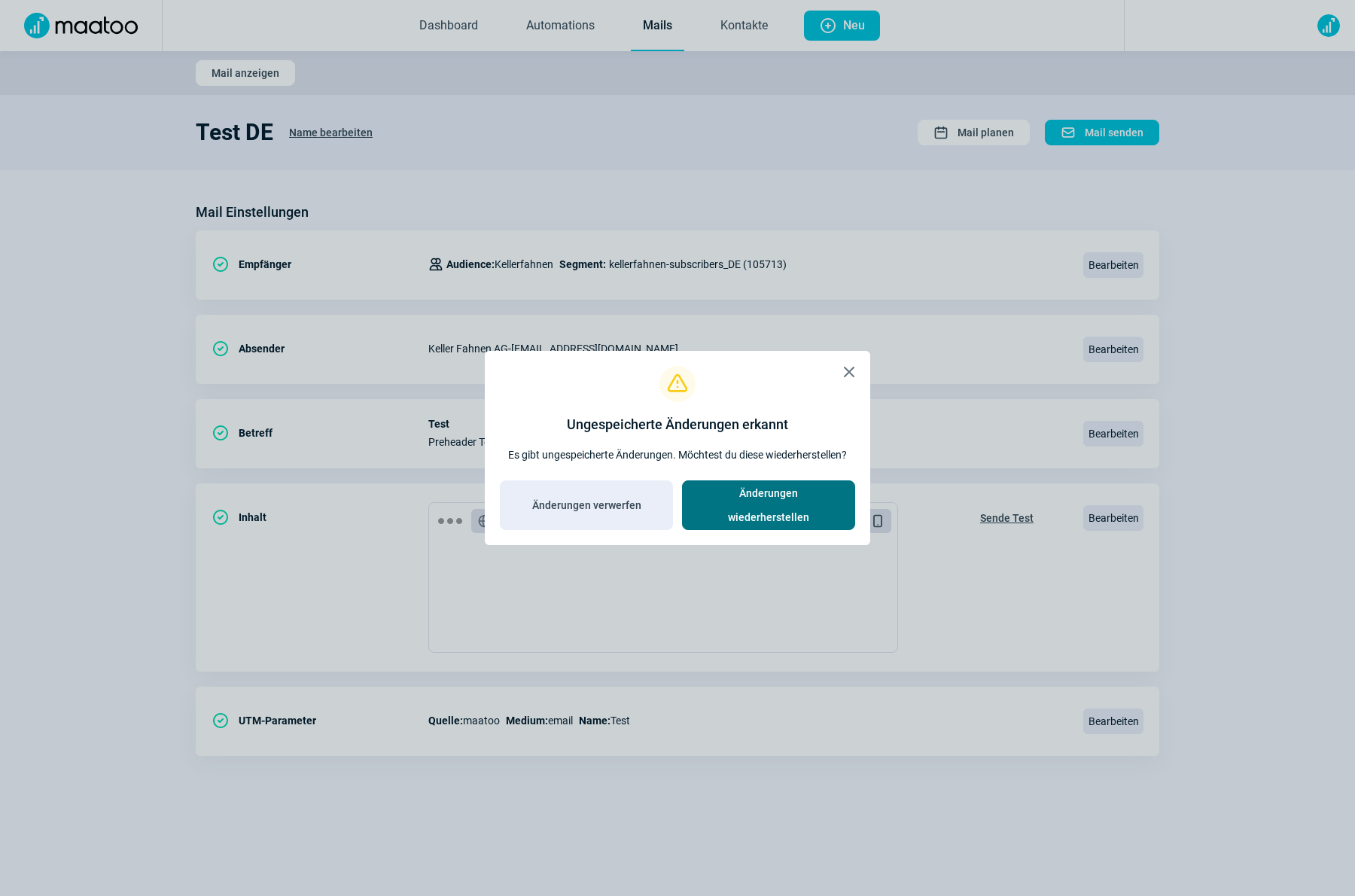
click at [755, 502] on span "Änderungen wiederherstellen" at bounding box center [768, 505] width 141 height 48
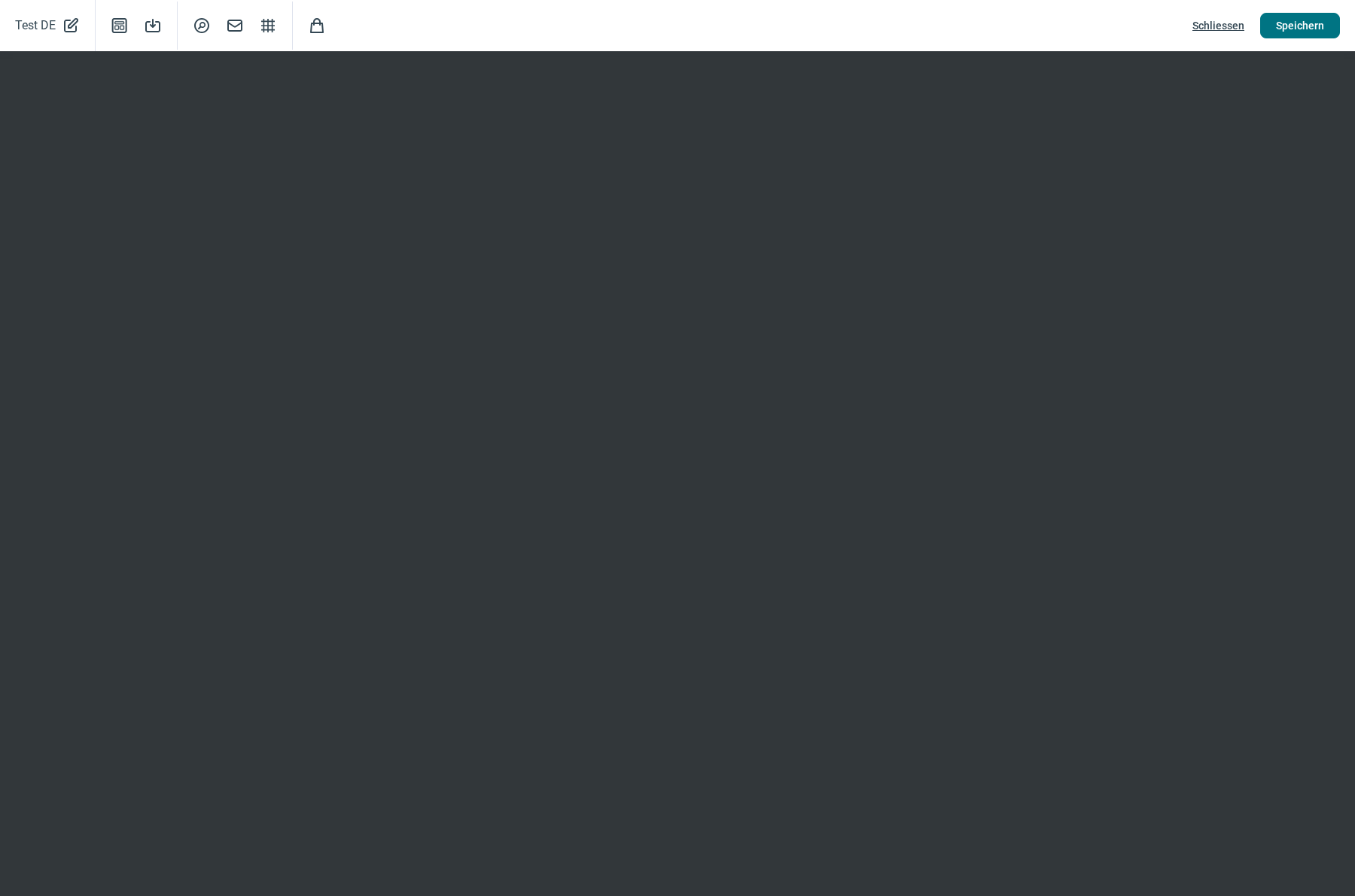
click at [1290, 30] on span "Speichern" at bounding box center [1300, 26] width 48 height 24
click at [1224, 26] on span "Schliessen" at bounding box center [1218, 26] width 52 height 24
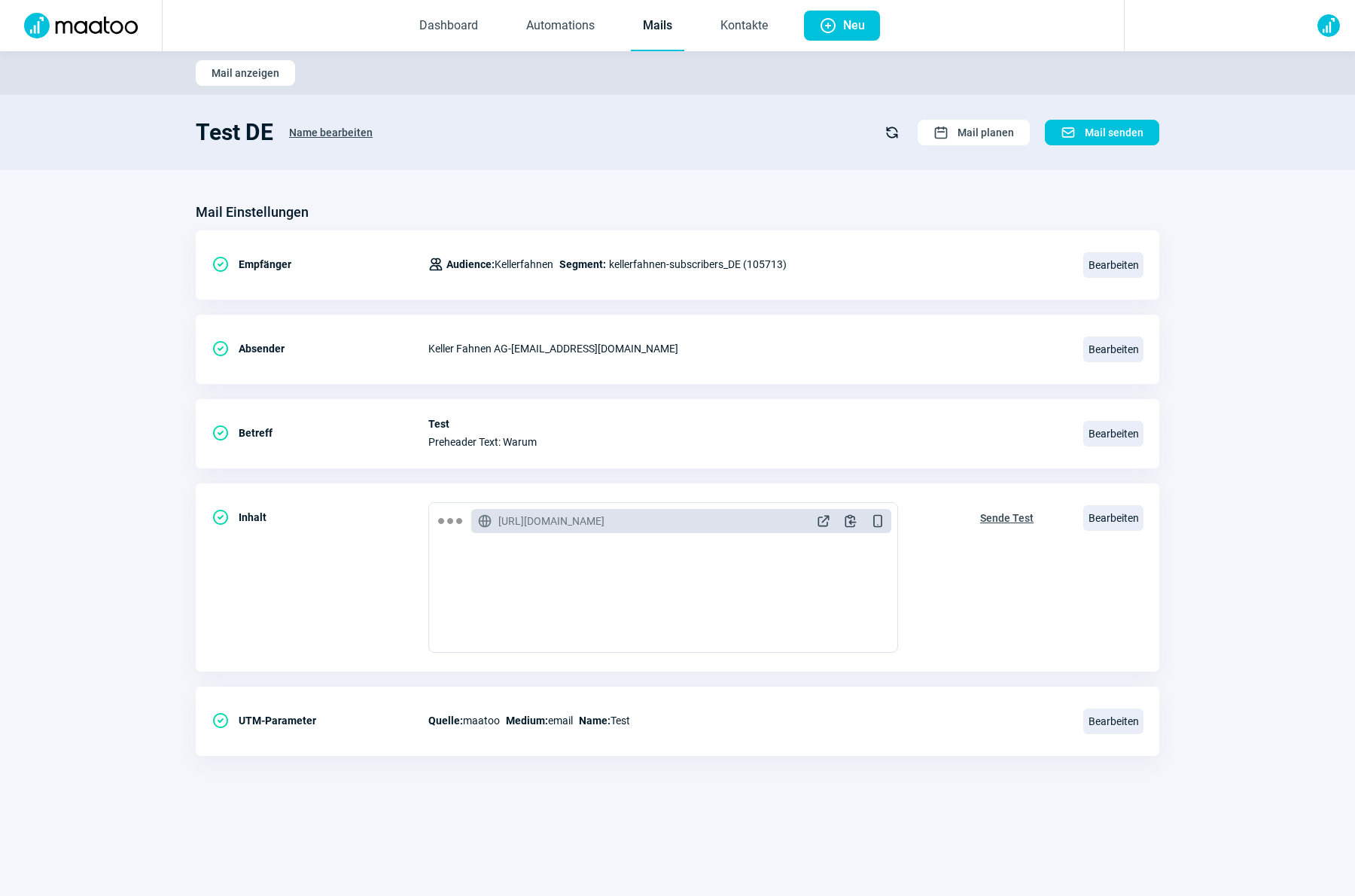
click at [649, 22] on link "Mails" at bounding box center [658, 26] width 53 height 49
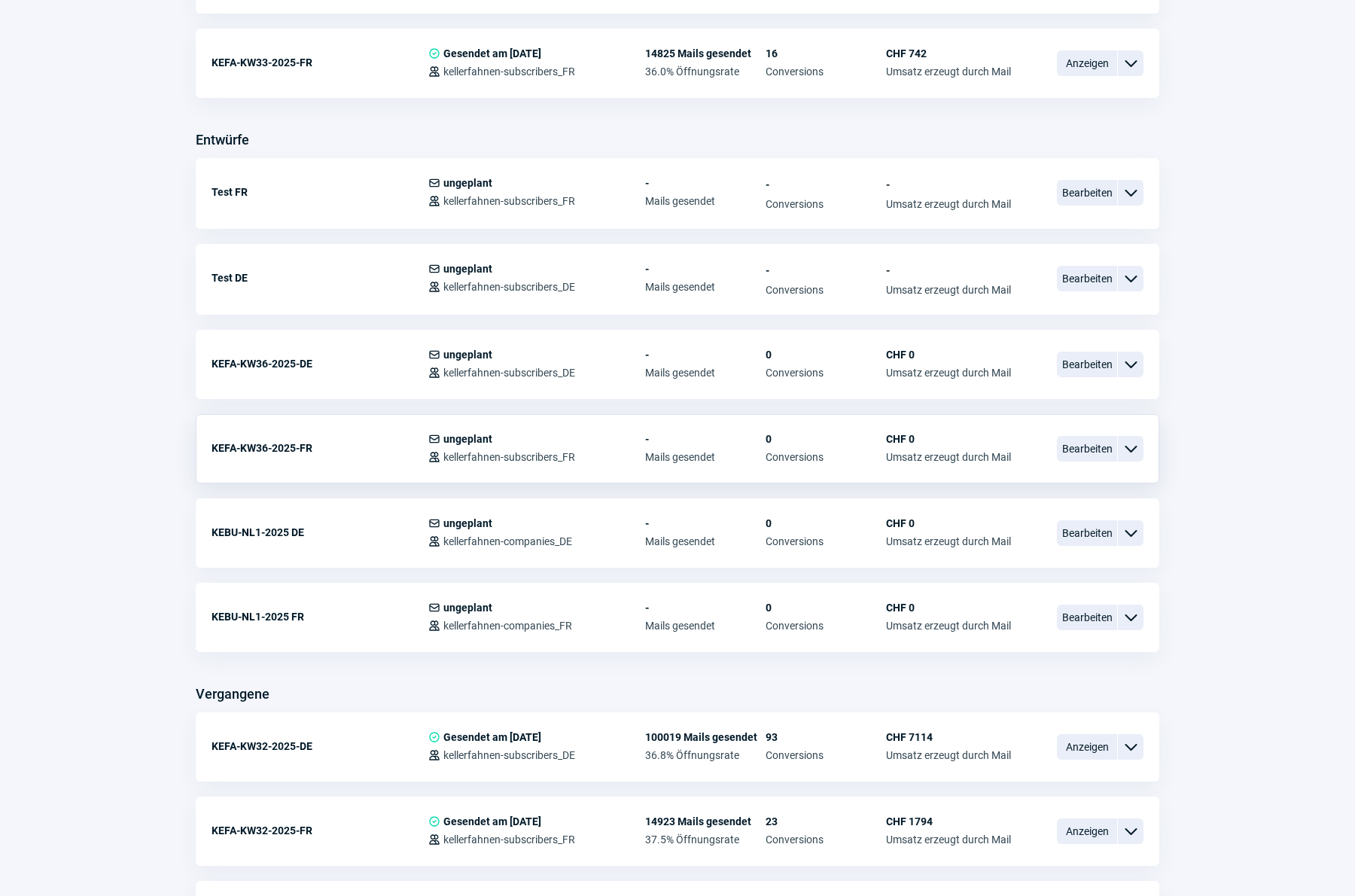
scroll to position [768, 0]
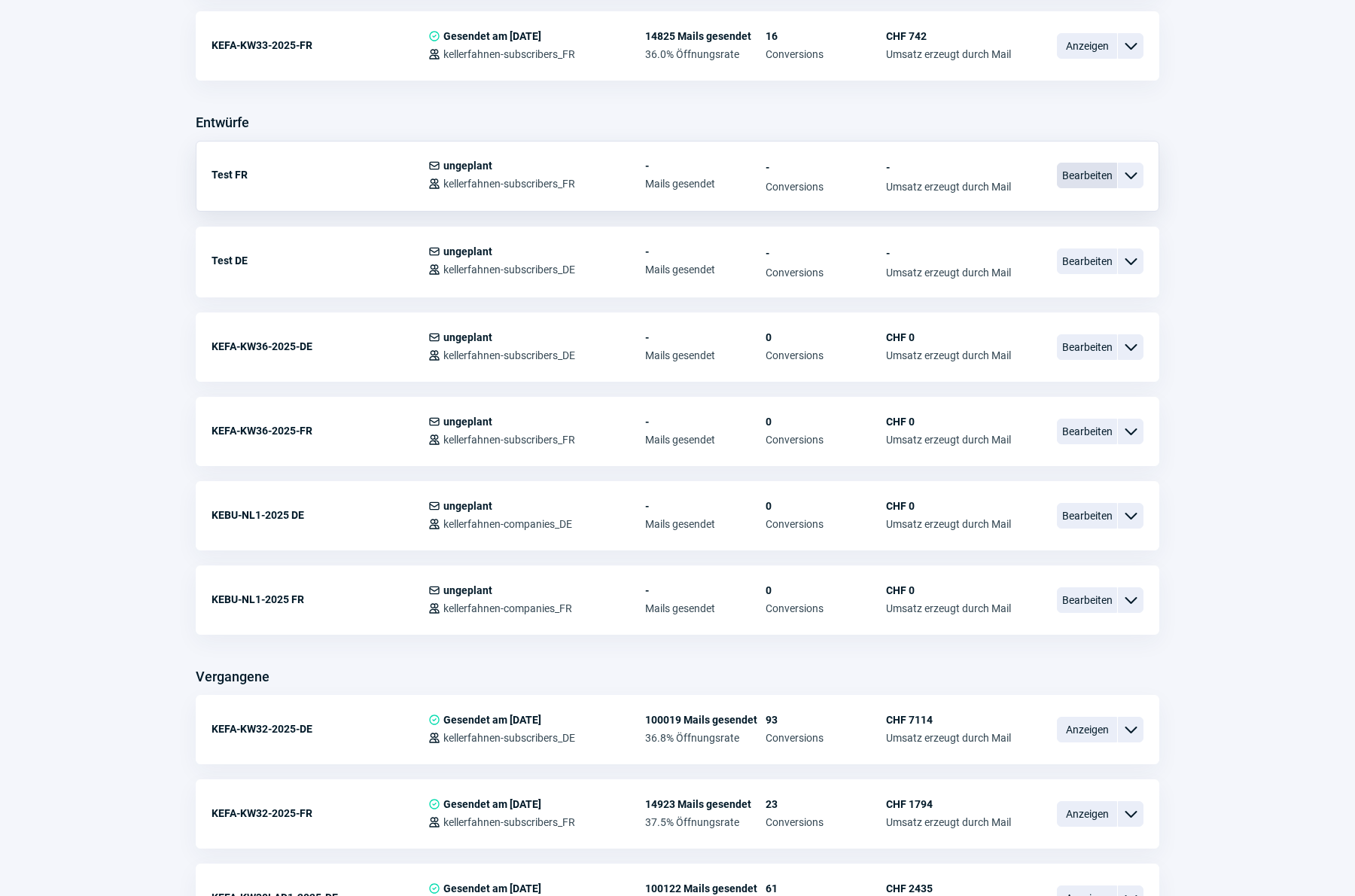
click at [1079, 178] on span "Bearbeiten" at bounding box center [1087, 175] width 61 height 26
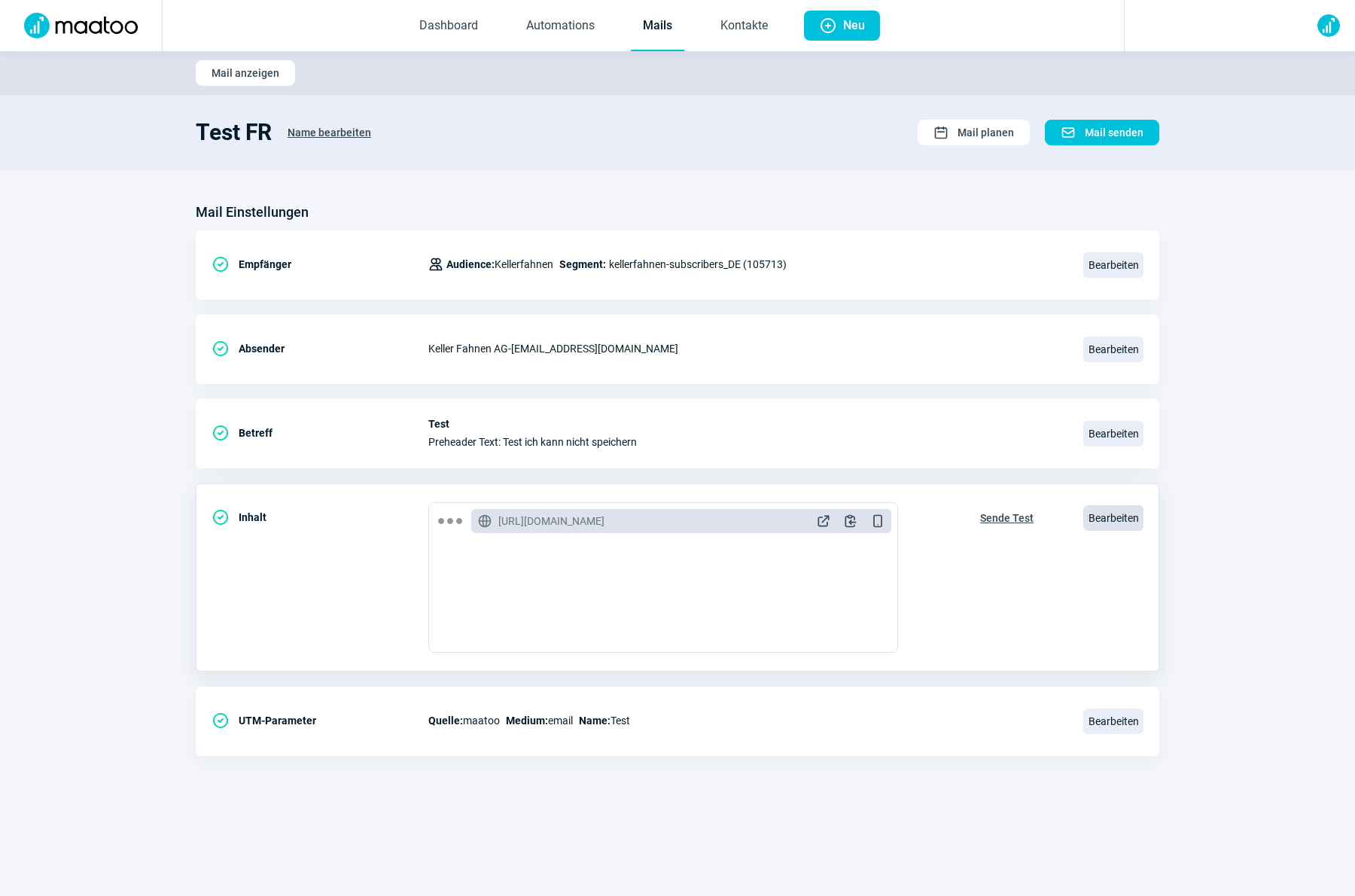
click at [1100, 515] on span "Bearbeiten" at bounding box center [1113, 518] width 61 height 26
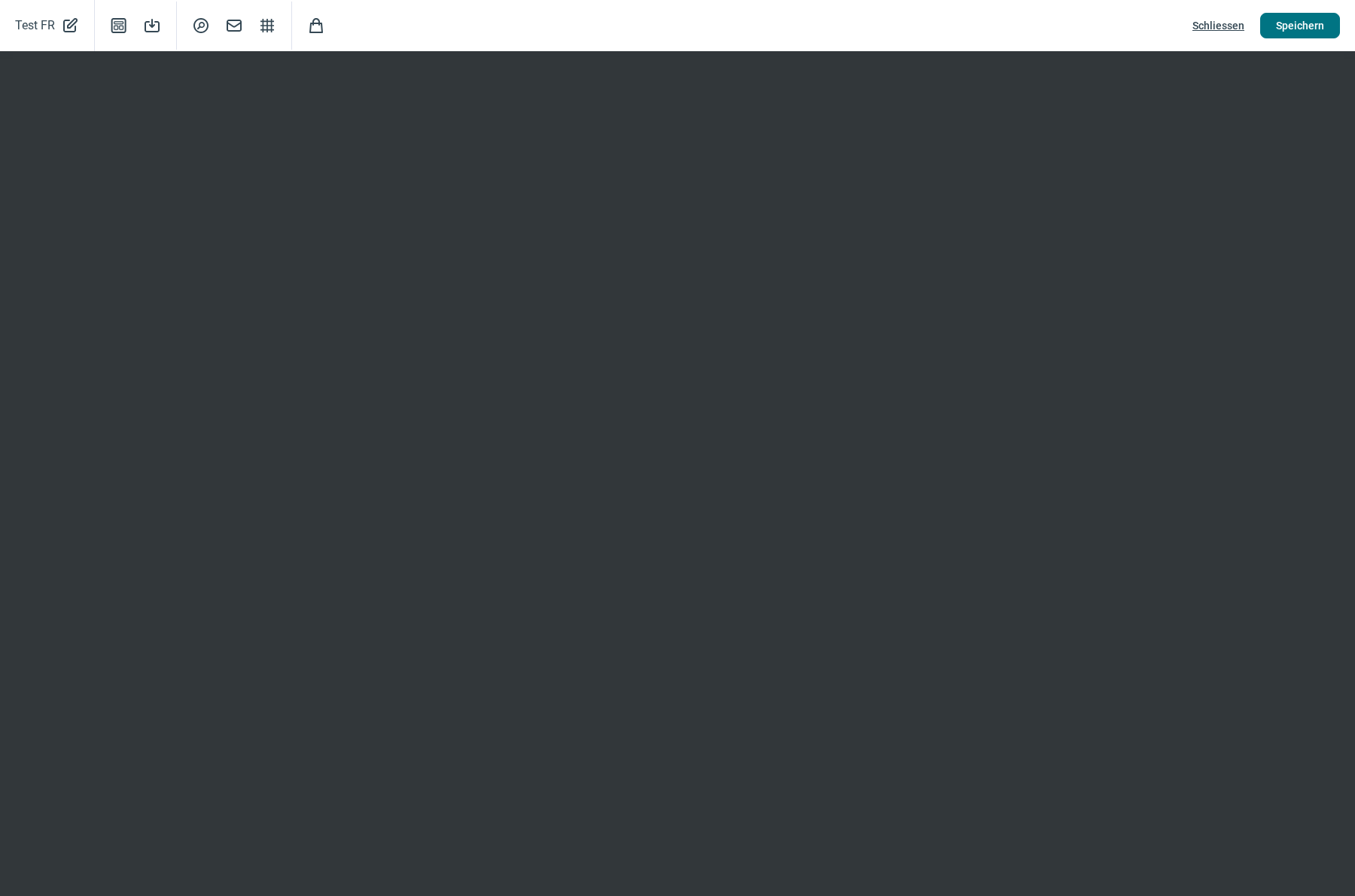
click at [1298, 27] on span "Speichern" at bounding box center [1300, 26] width 48 height 24
click at [1216, 26] on span "Schliessen" at bounding box center [1218, 26] width 52 height 24
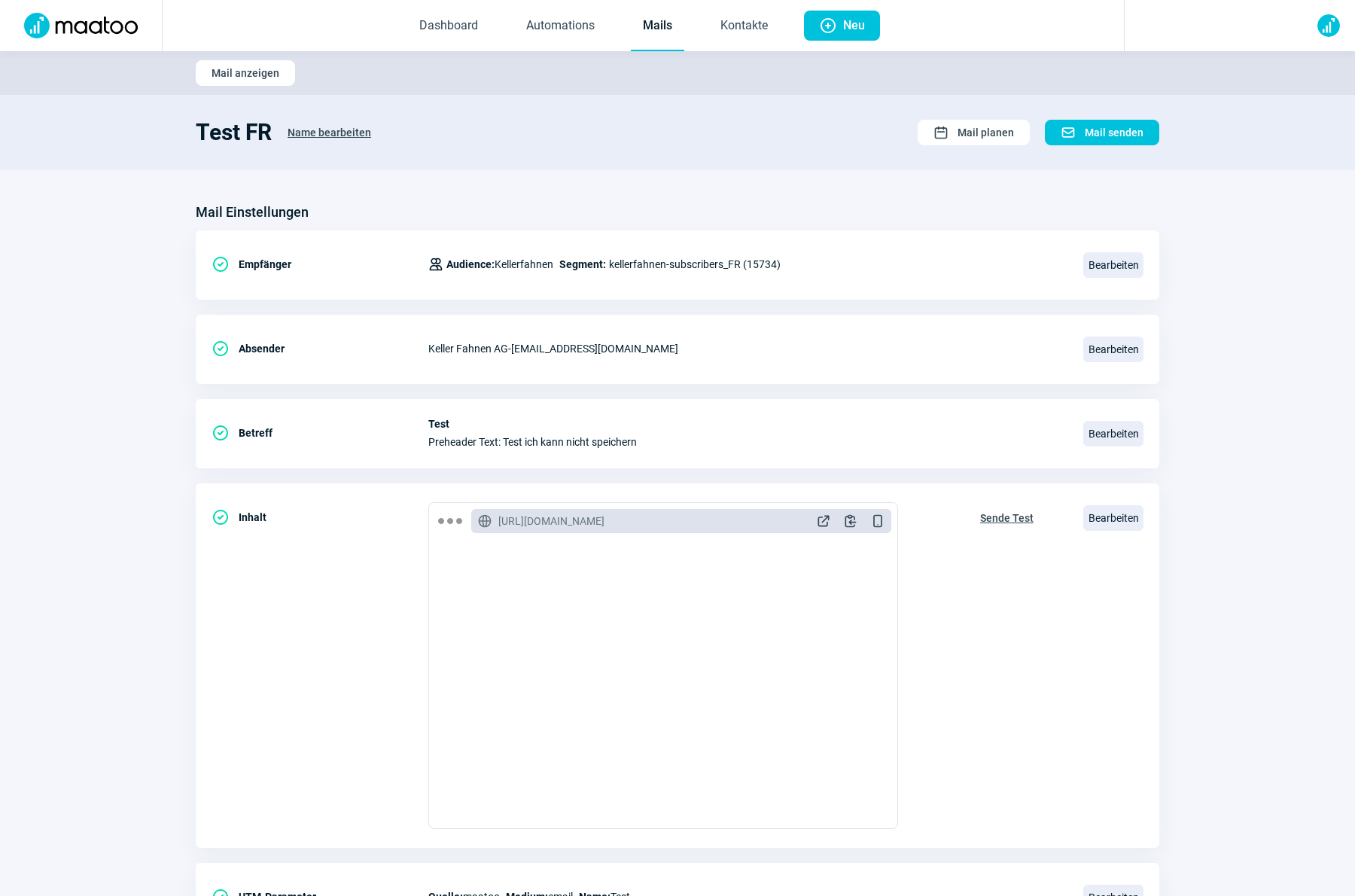
click at [649, 32] on link "Mails" at bounding box center [658, 26] width 53 height 49
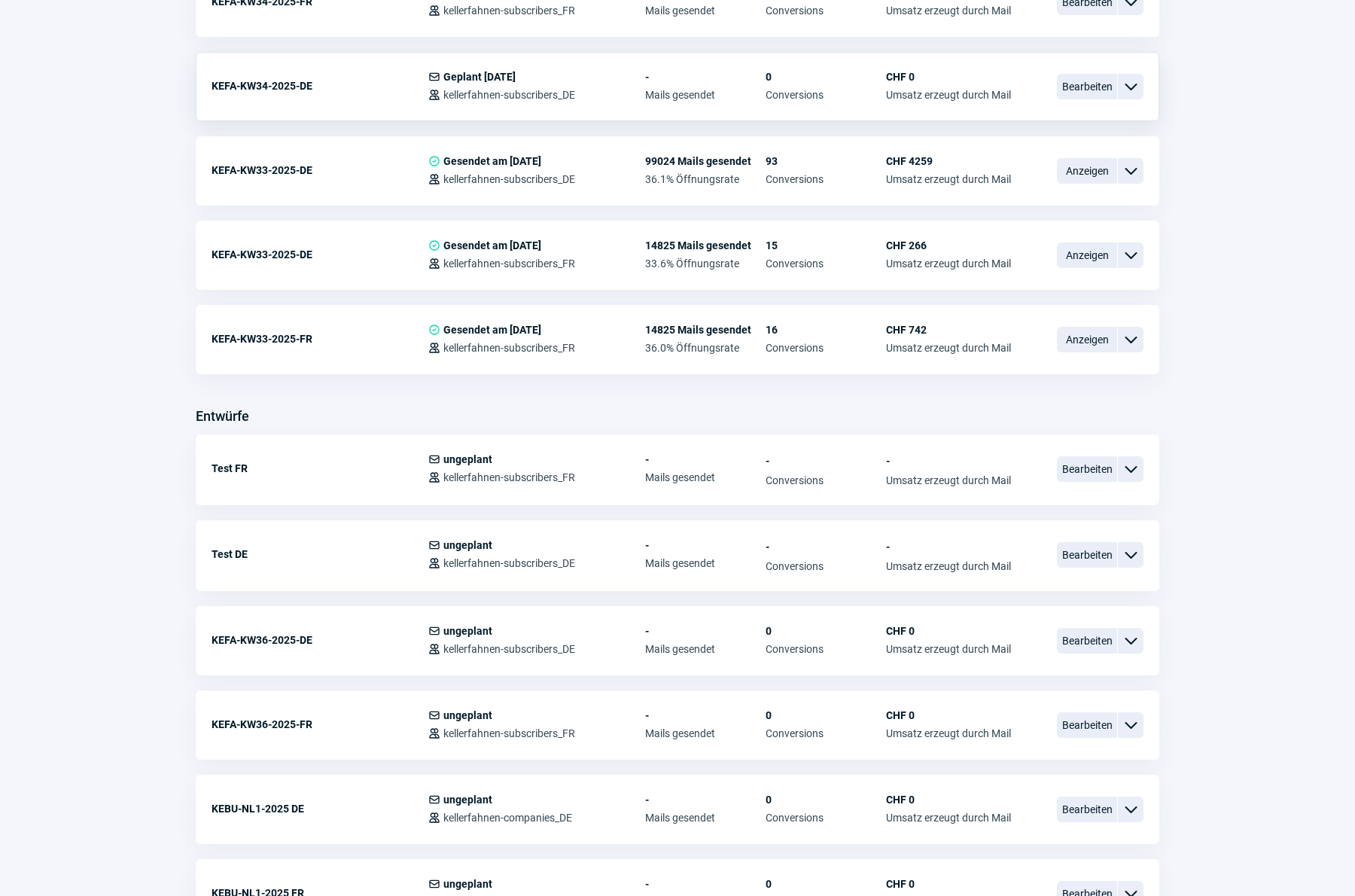
scroll to position [530, 0]
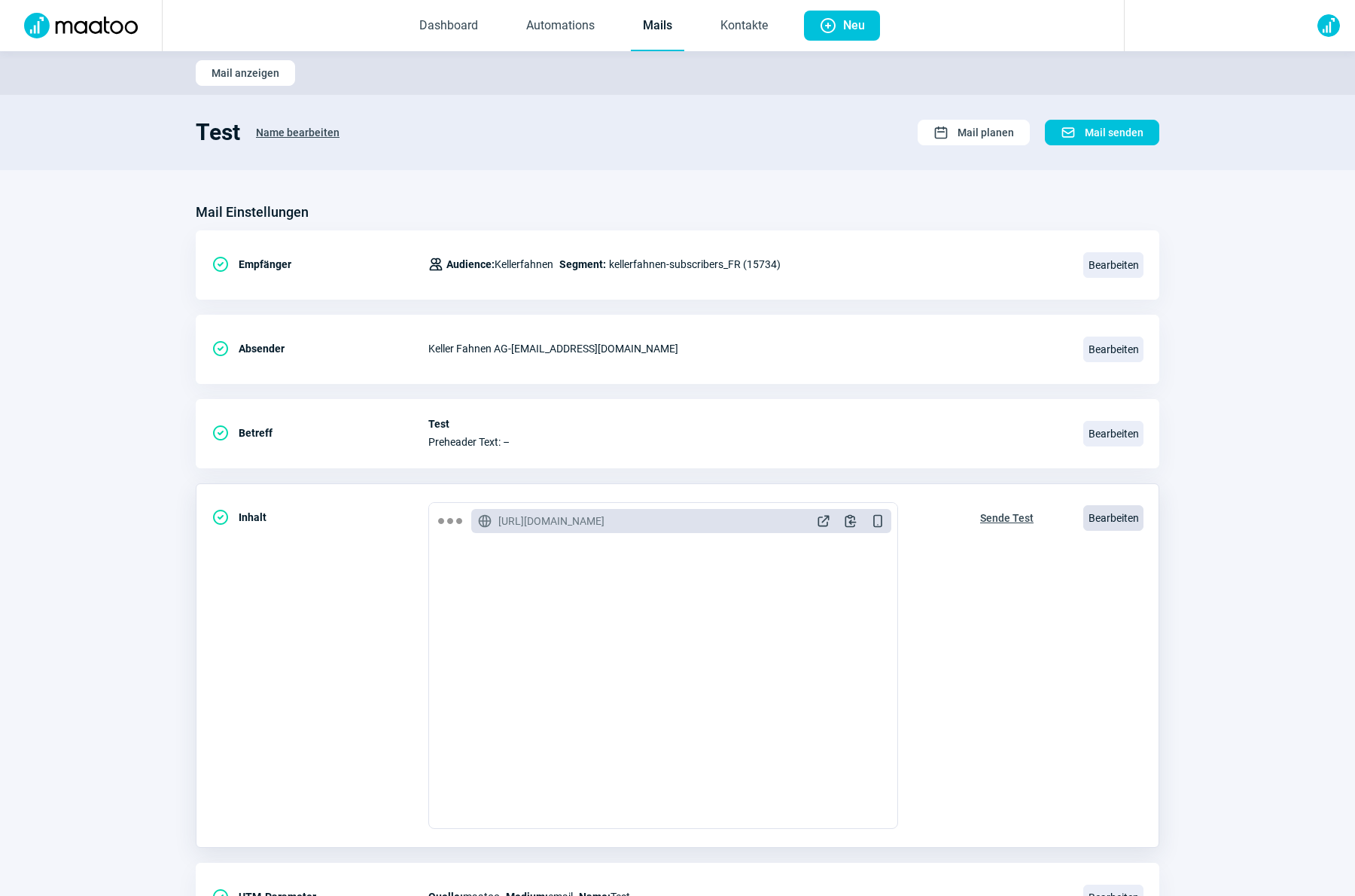
click at [1107, 519] on span "Bearbeiten" at bounding box center [1113, 518] width 61 height 26
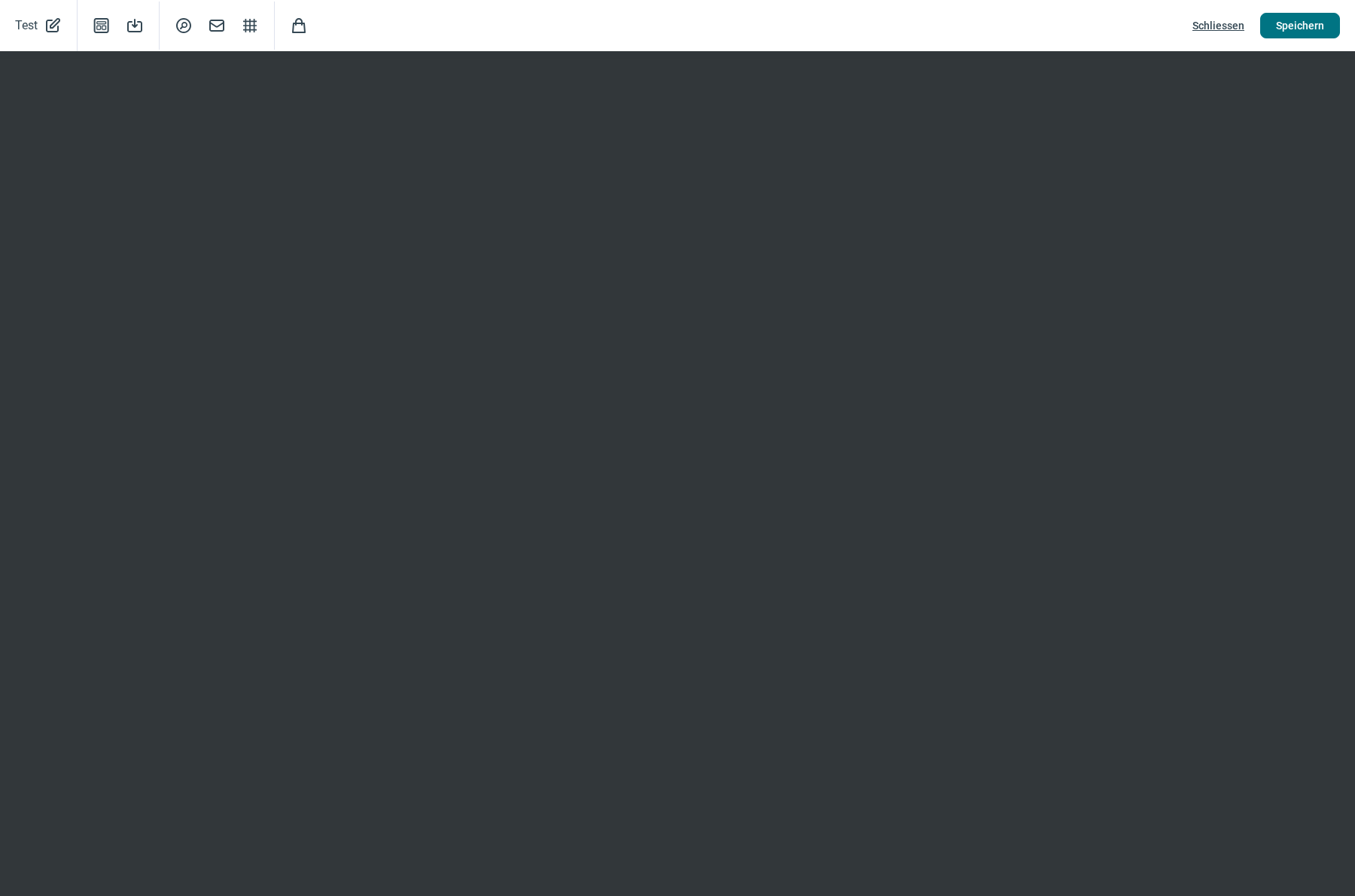
click at [1308, 28] on span "Speichern" at bounding box center [1300, 26] width 48 height 24
click at [1232, 32] on span "Schliessen" at bounding box center [1218, 26] width 52 height 24
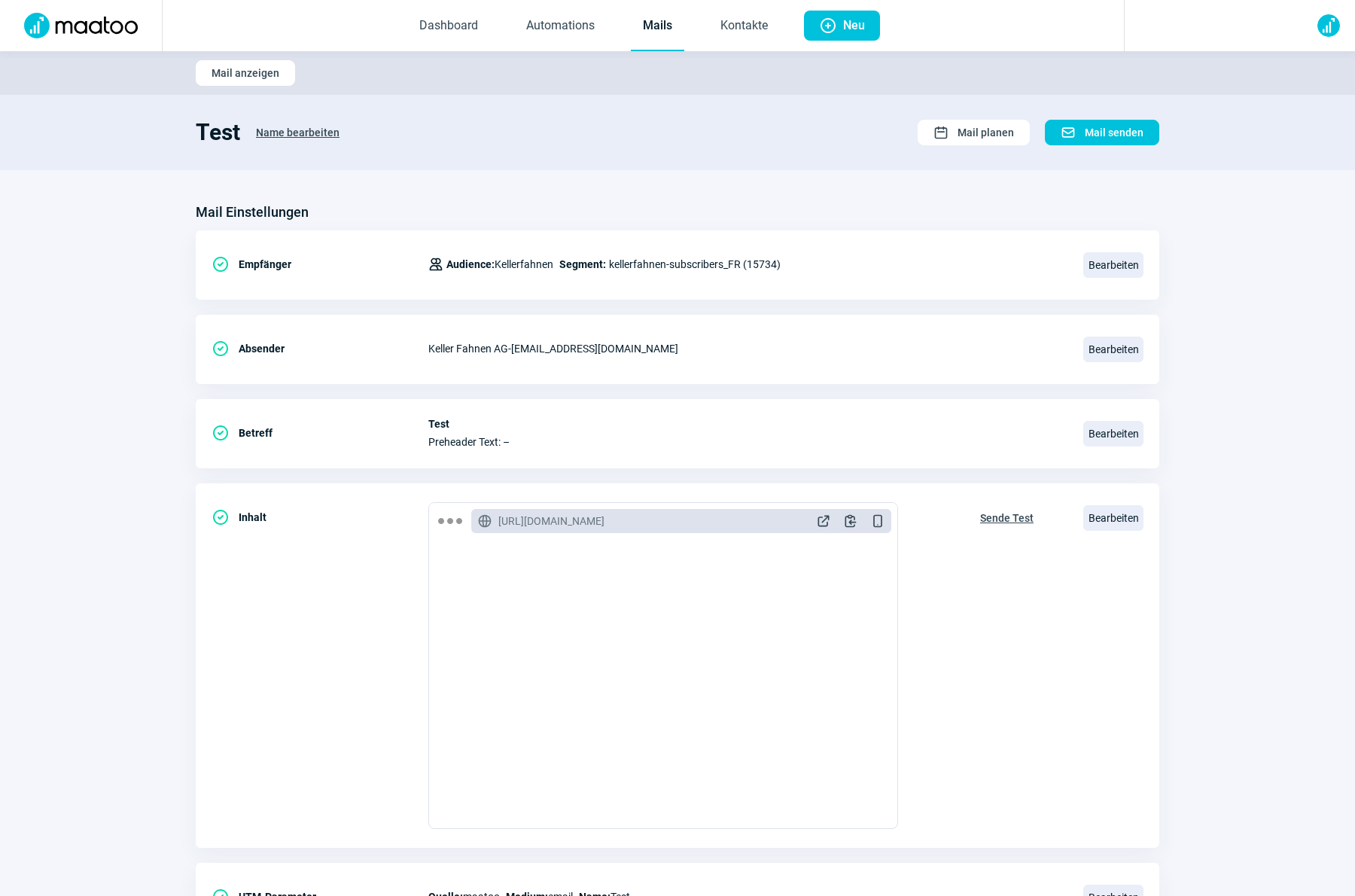
click at [1083, 210] on div "Mail Einstellungen" at bounding box center [677, 212] width 963 height 24
click at [316, 135] on span "Name bearbeiten" at bounding box center [297, 133] width 83 height 24
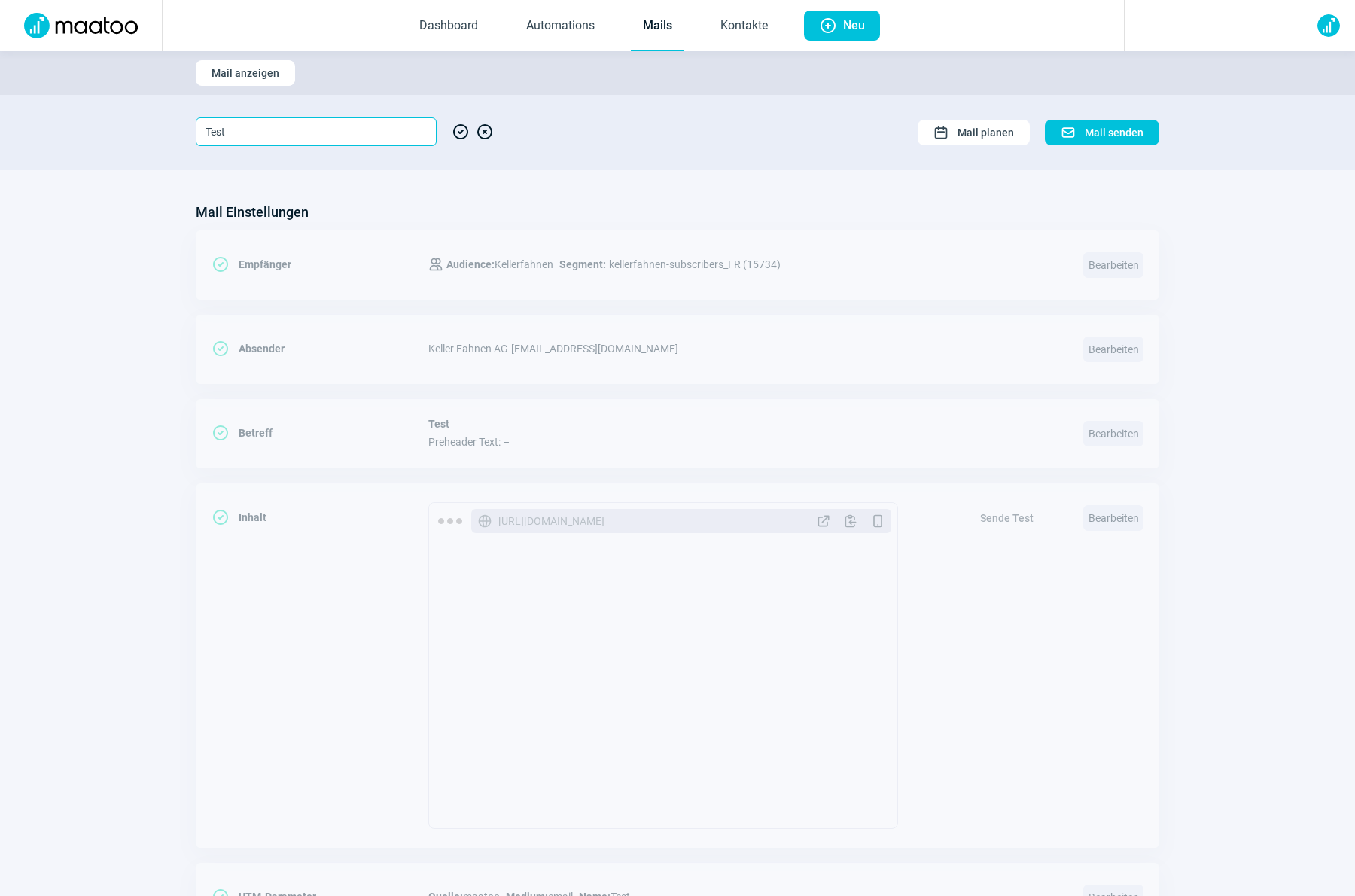
click at [269, 141] on input "Test" at bounding box center [316, 131] width 241 height 28
type input "Test FR"
click at [457, 129] on span "CheckCircle icon" at bounding box center [461, 131] width 18 height 28
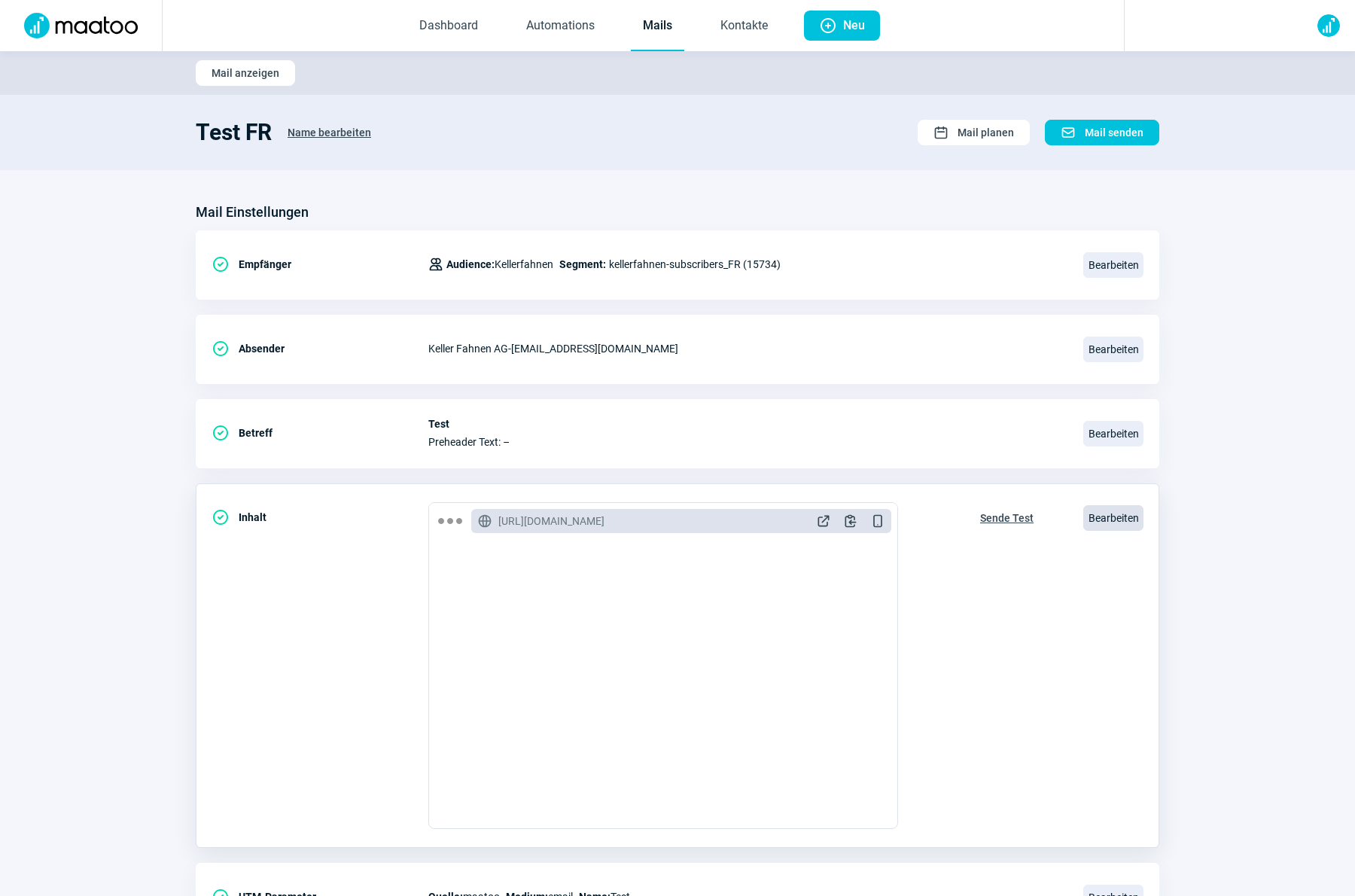
click at [1119, 520] on span "Bearbeiten" at bounding box center [1113, 518] width 61 height 26
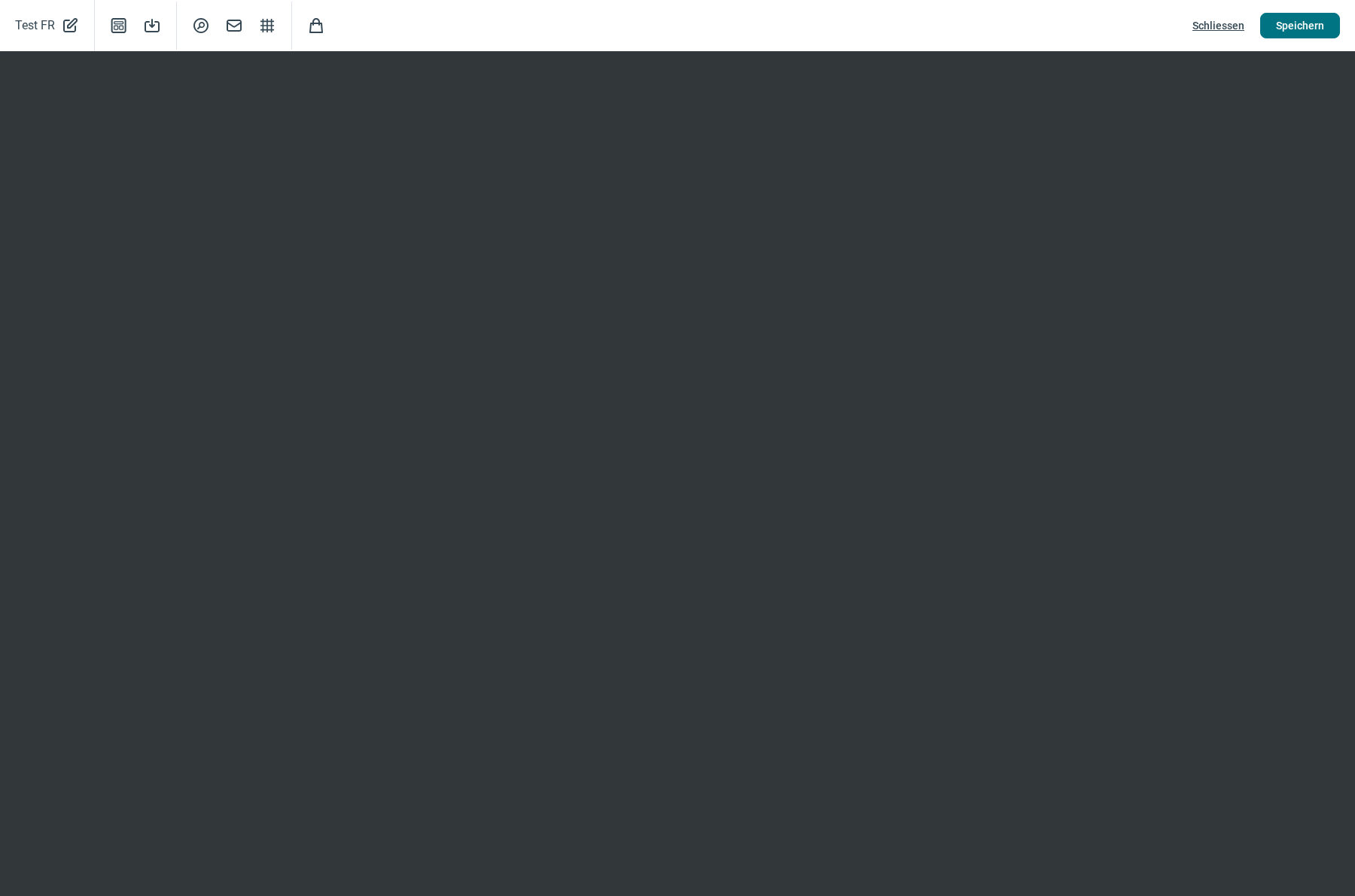
click at [1312, 30] on span "Speichern" at bounding box center [1300, 26] width 48 height 24
click at [1227, 23] on span "Schliessen" at bounding box center [1218, 26] width 52 height 24
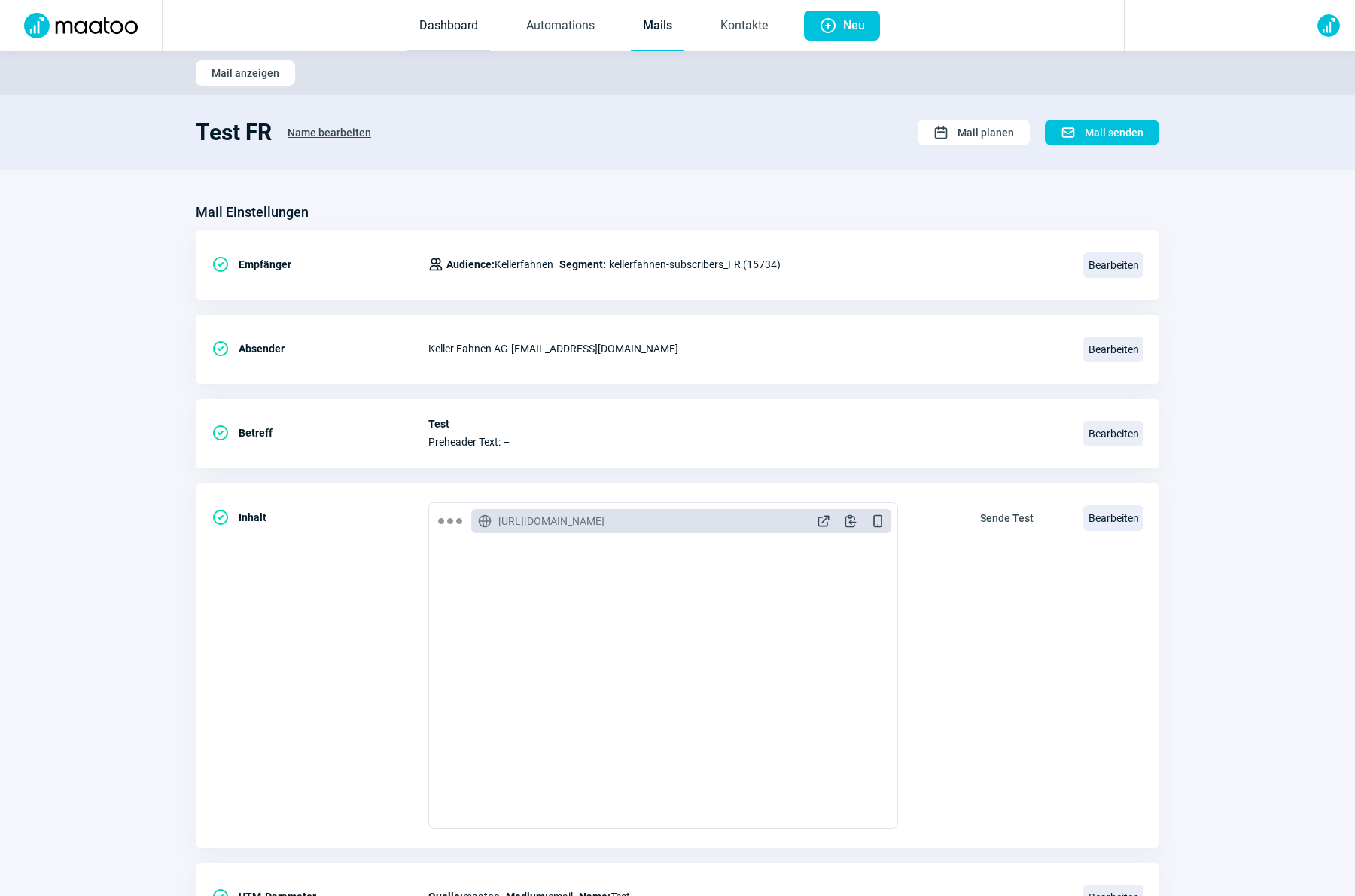
click at [447, 27] on link "Dashboard" at bounding box center [448, 26] width 82 height 49
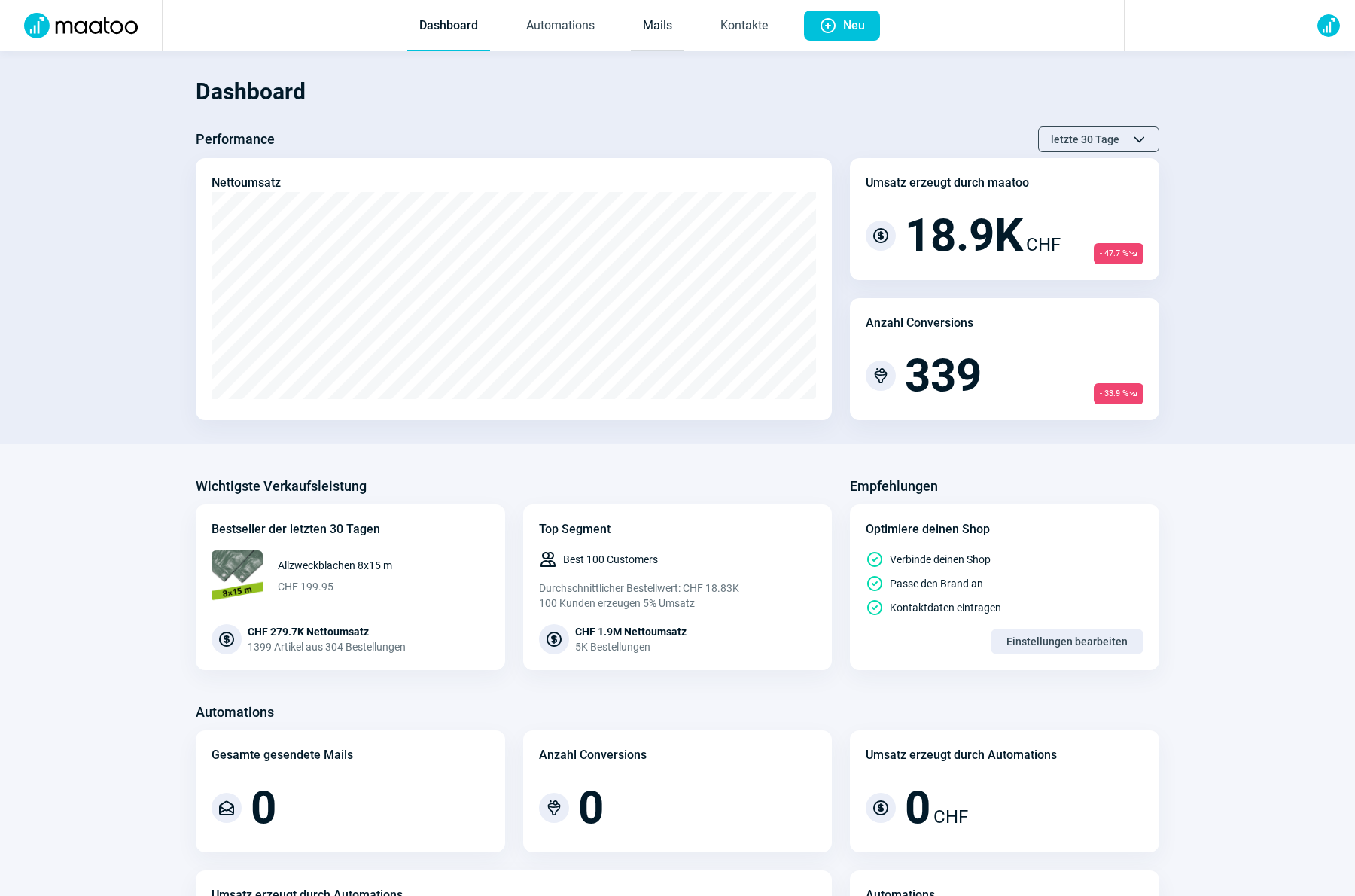
click at [681, 29] on link "Mails" at bounding box center [658, 26] width 53 height 49
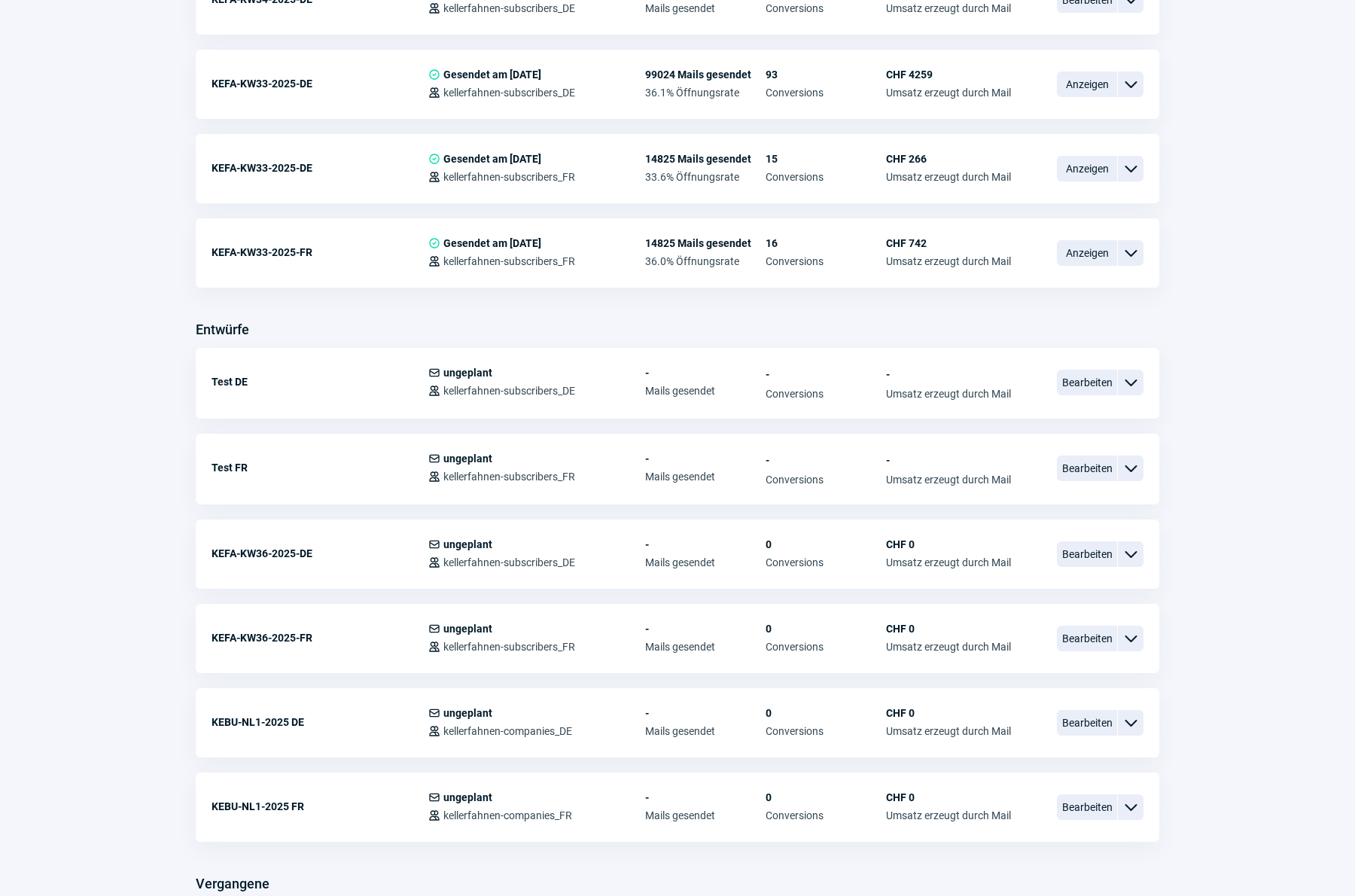
scroll to position [576, 0]
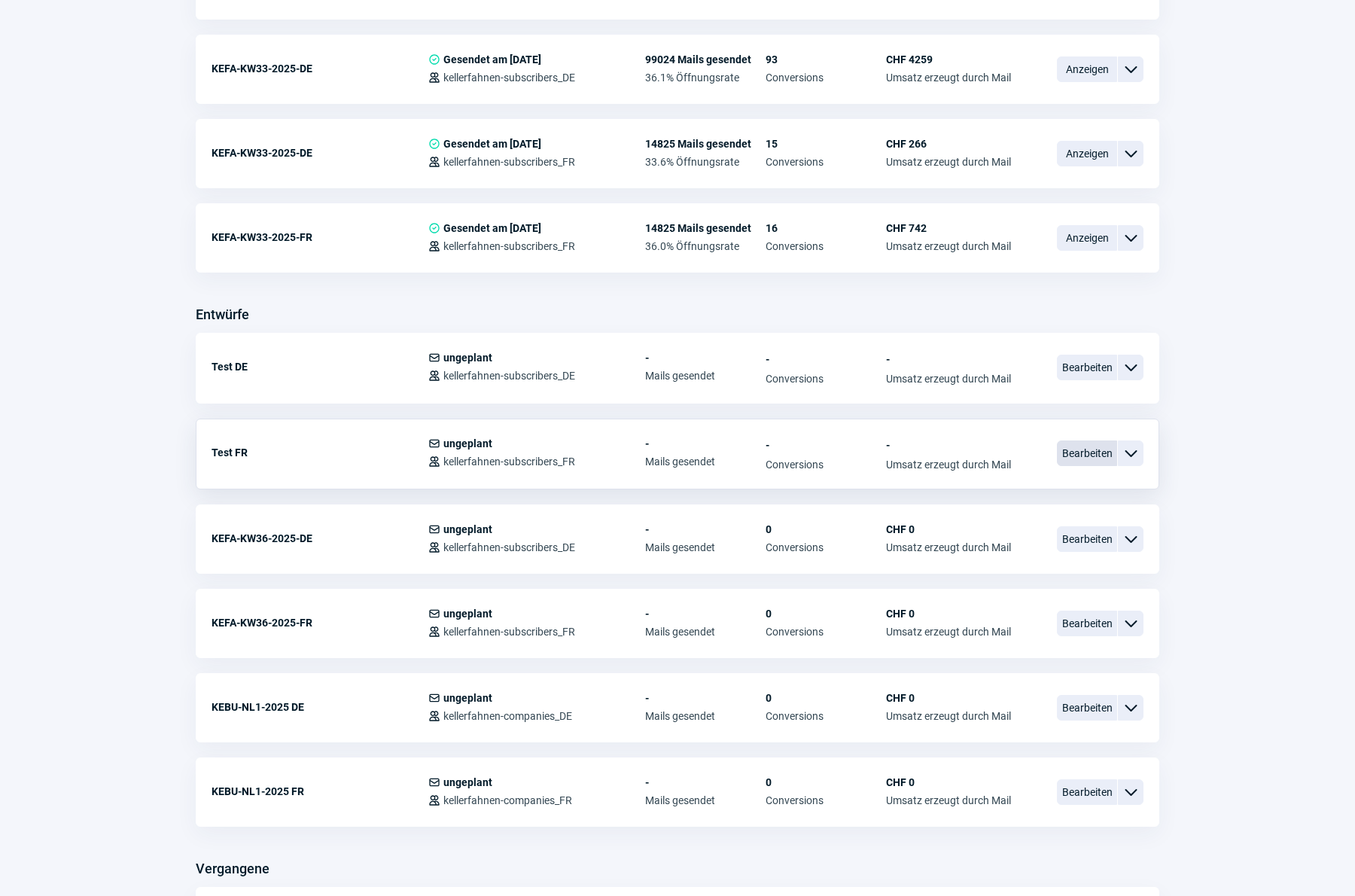
click at [1092, 458] on span "Bearbeiten" at bounding box center [1087, 453] width 61 height 26
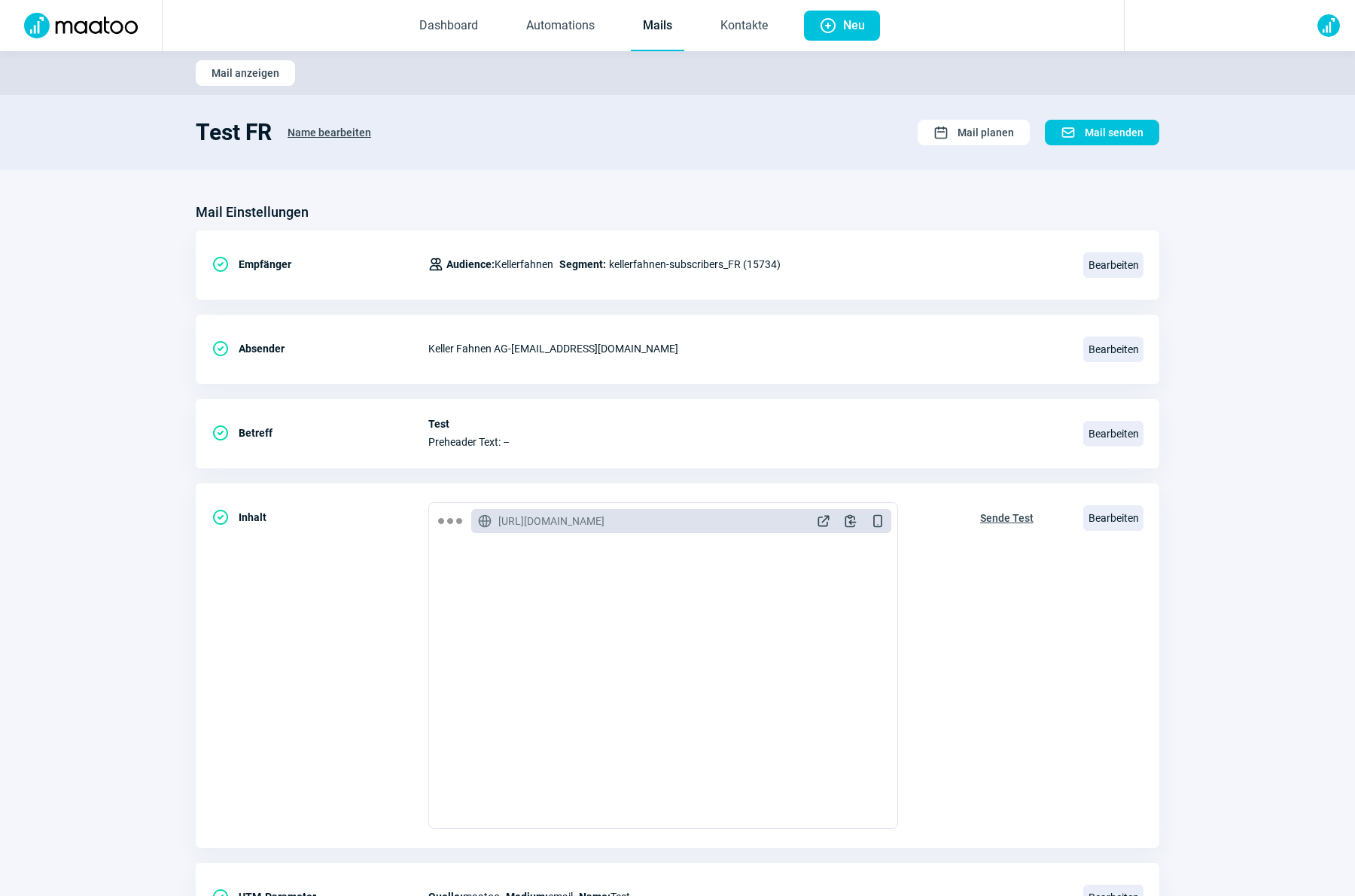
click at [598, 218] on div "Mail Einstellungen" at bounding box center [677, 212] width 963 height 24
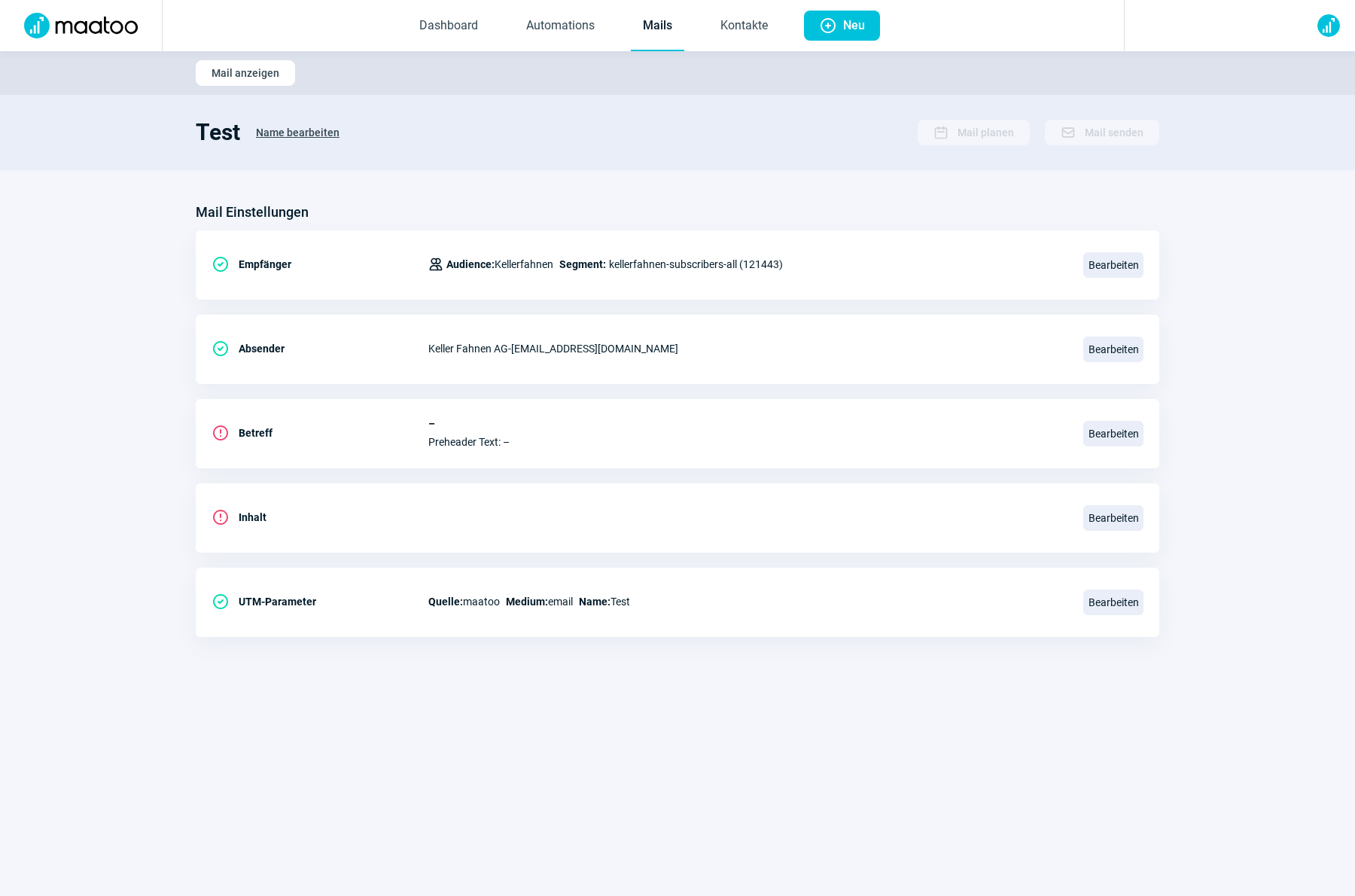
click at [431, 132] on div "Test Name bearbeiten Calendar icon Mail planen Mail icon Mail senden" at bounding box center [677, 133] width 963 height 27
click at [653, 35] on link "Mails" at bounding box center [658, 26] width 53 height 49
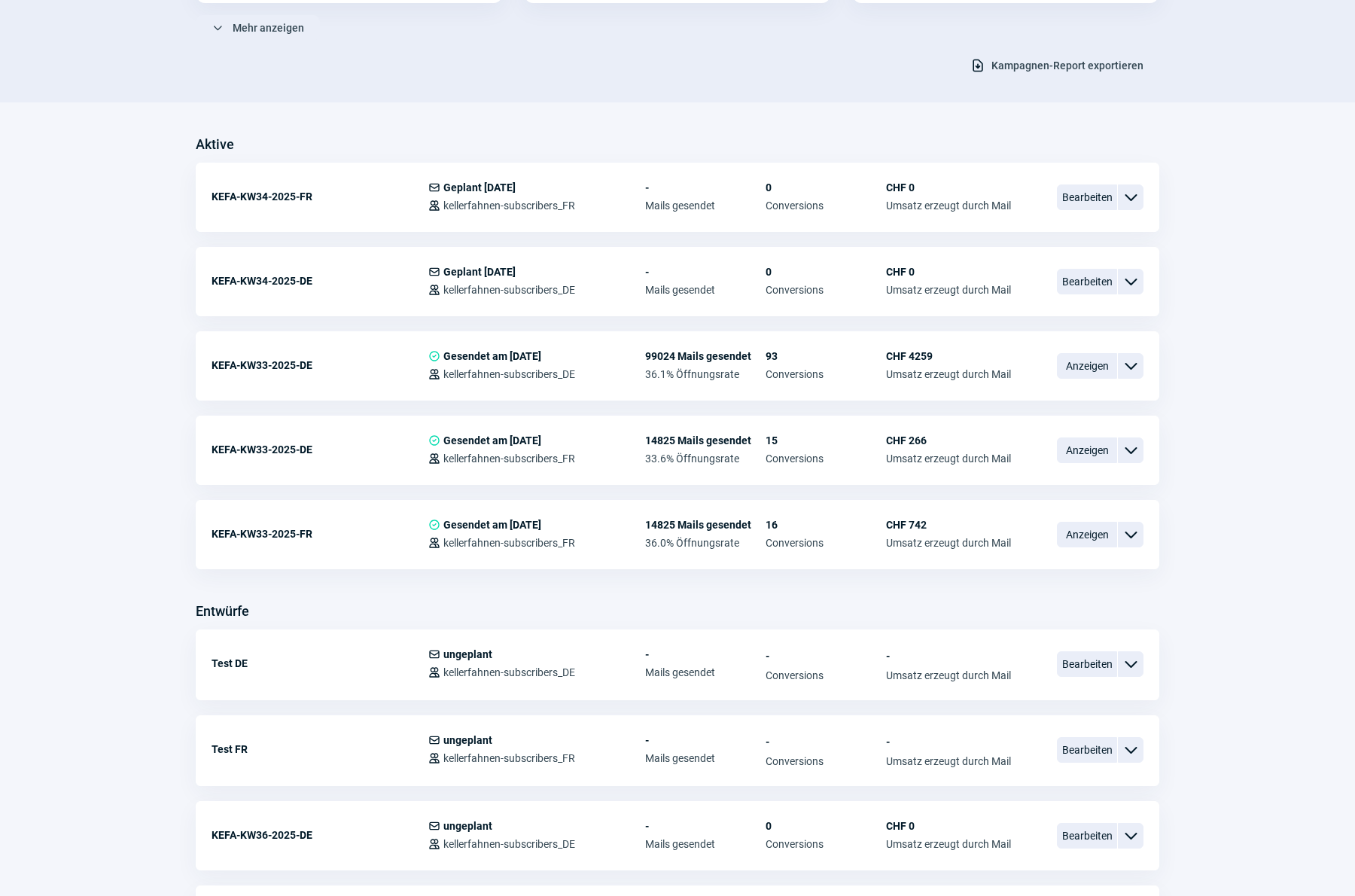
scroll to position [287, 0]
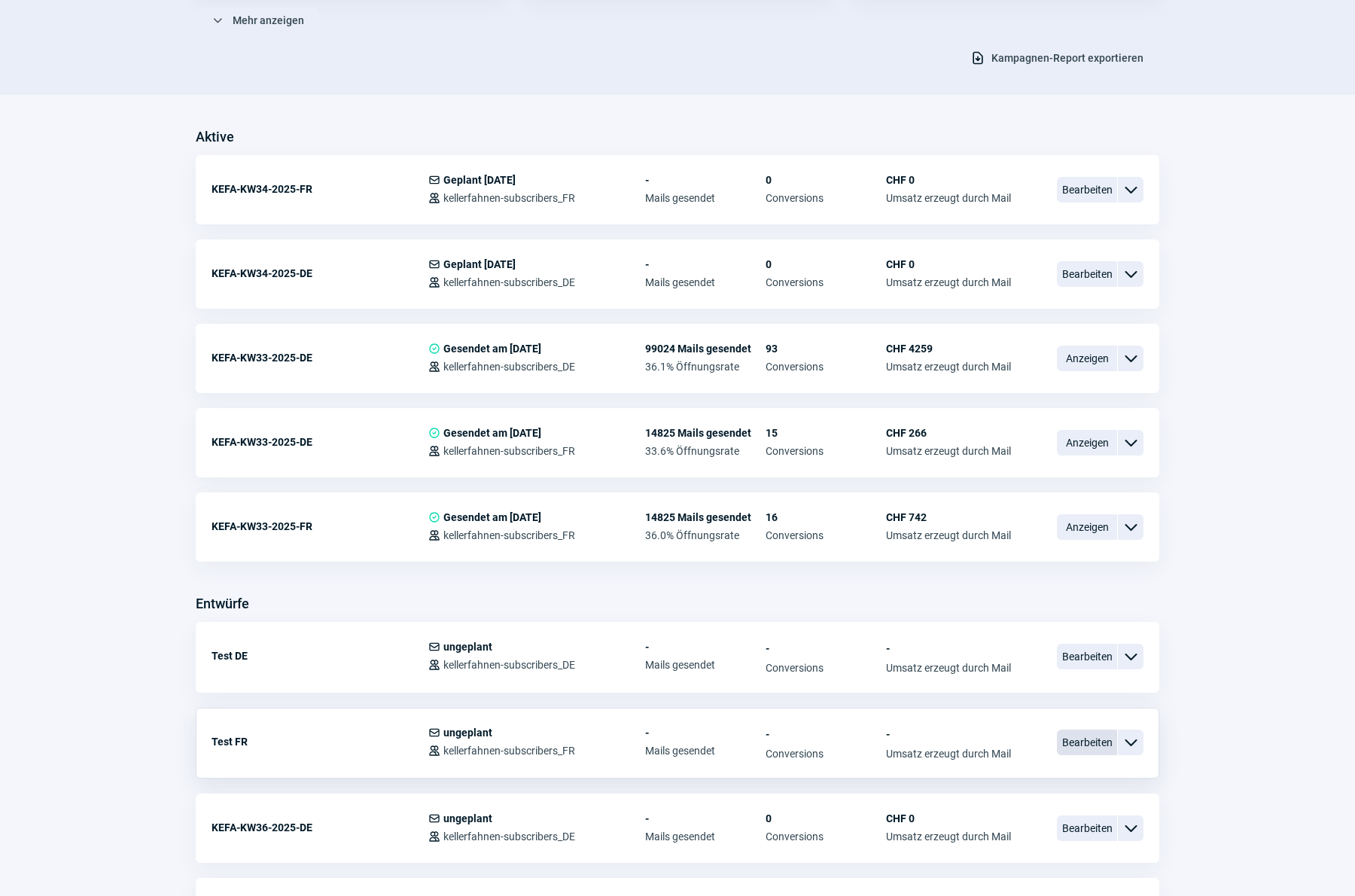
click at [1095, 745] on span "Bearbeiten" at bounding box center [1087, 742] width 61 height 26
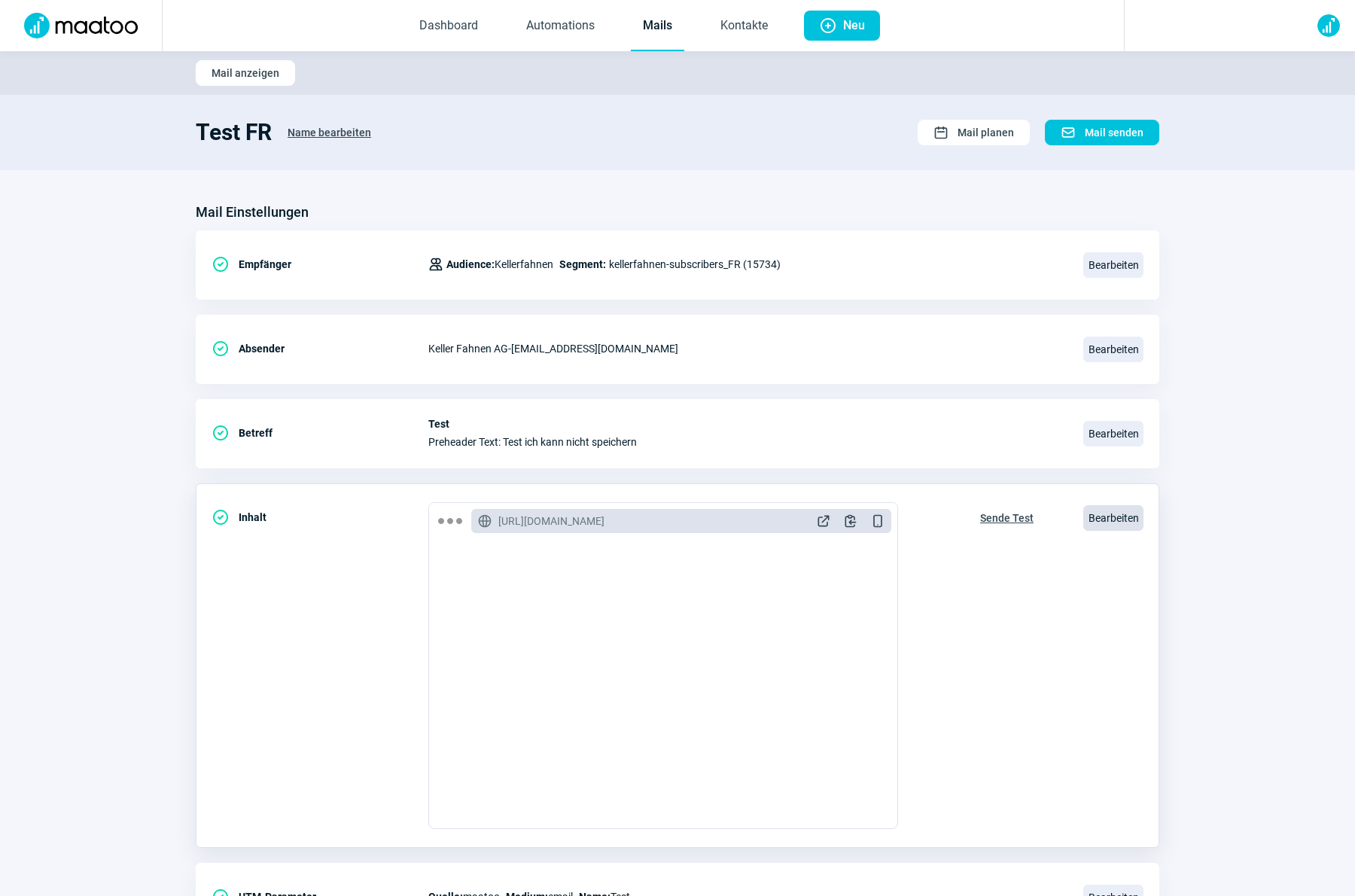
click at [1110, 517] on span "Bearbeiten" at bounding box center [1113, 518] width 61 height 26
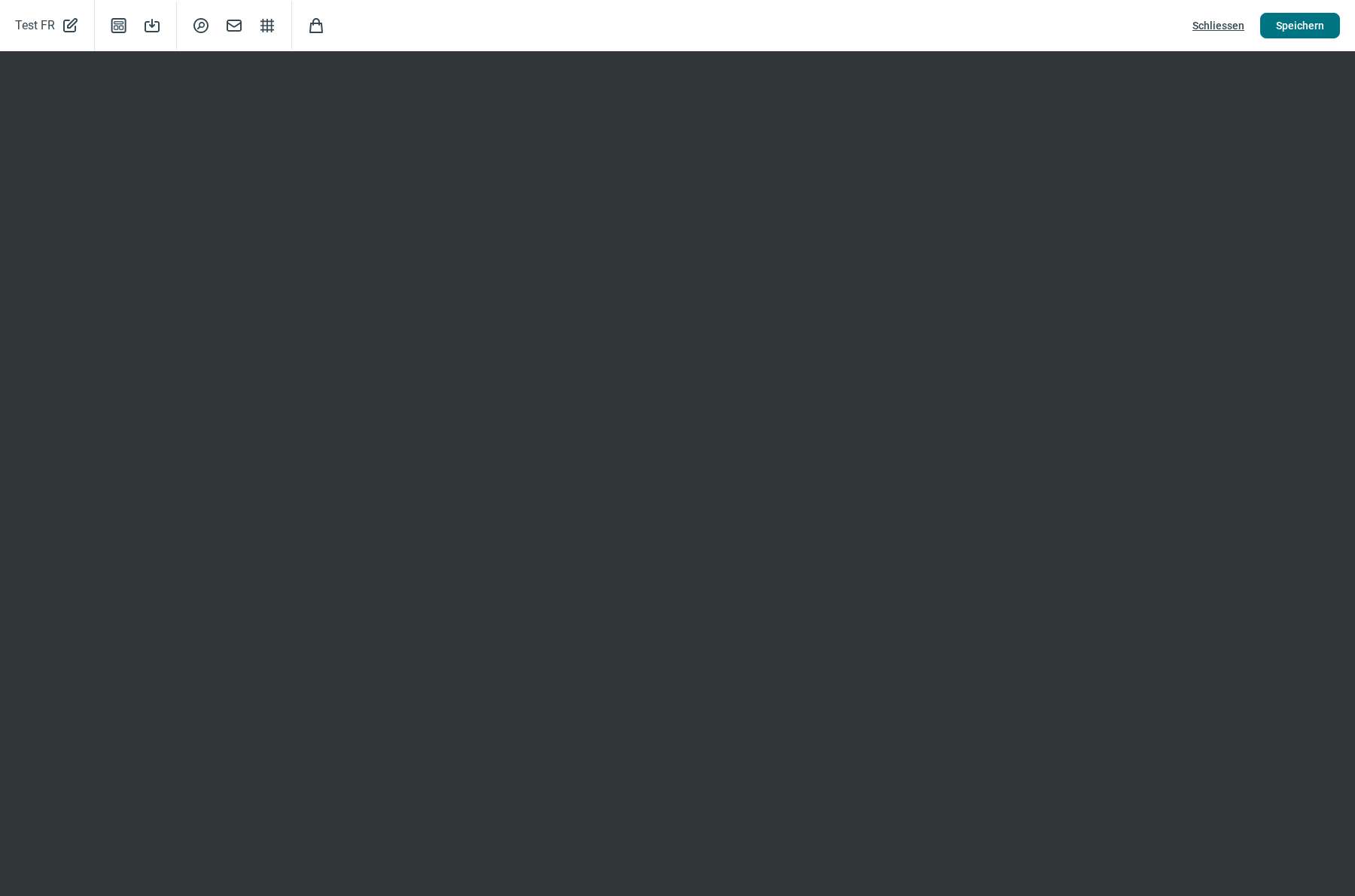
click at [1292, 31] on span "Speichern" at bounding box center [1300, 26] width 48 height 24
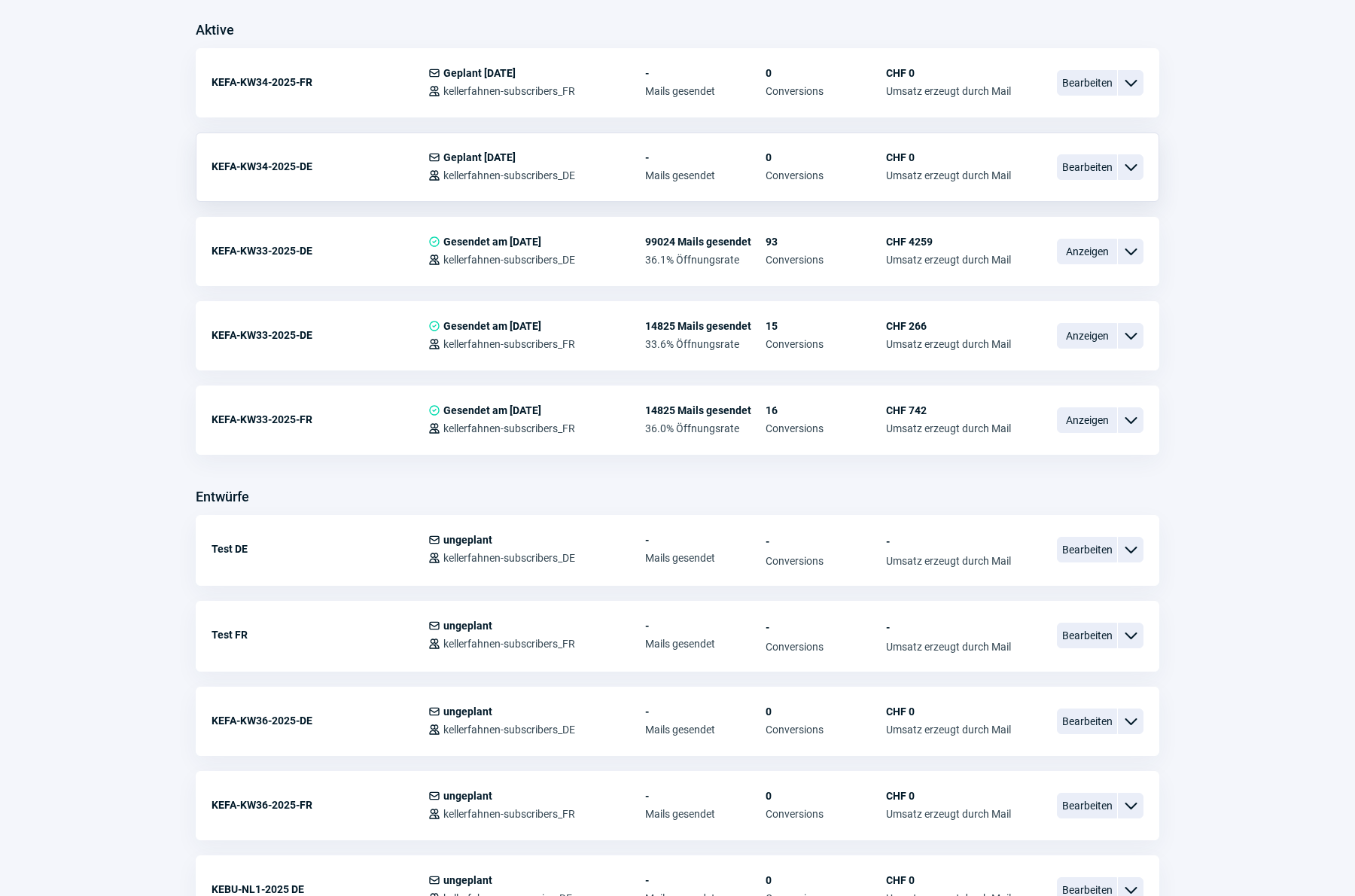
scroll to position [453, 0]
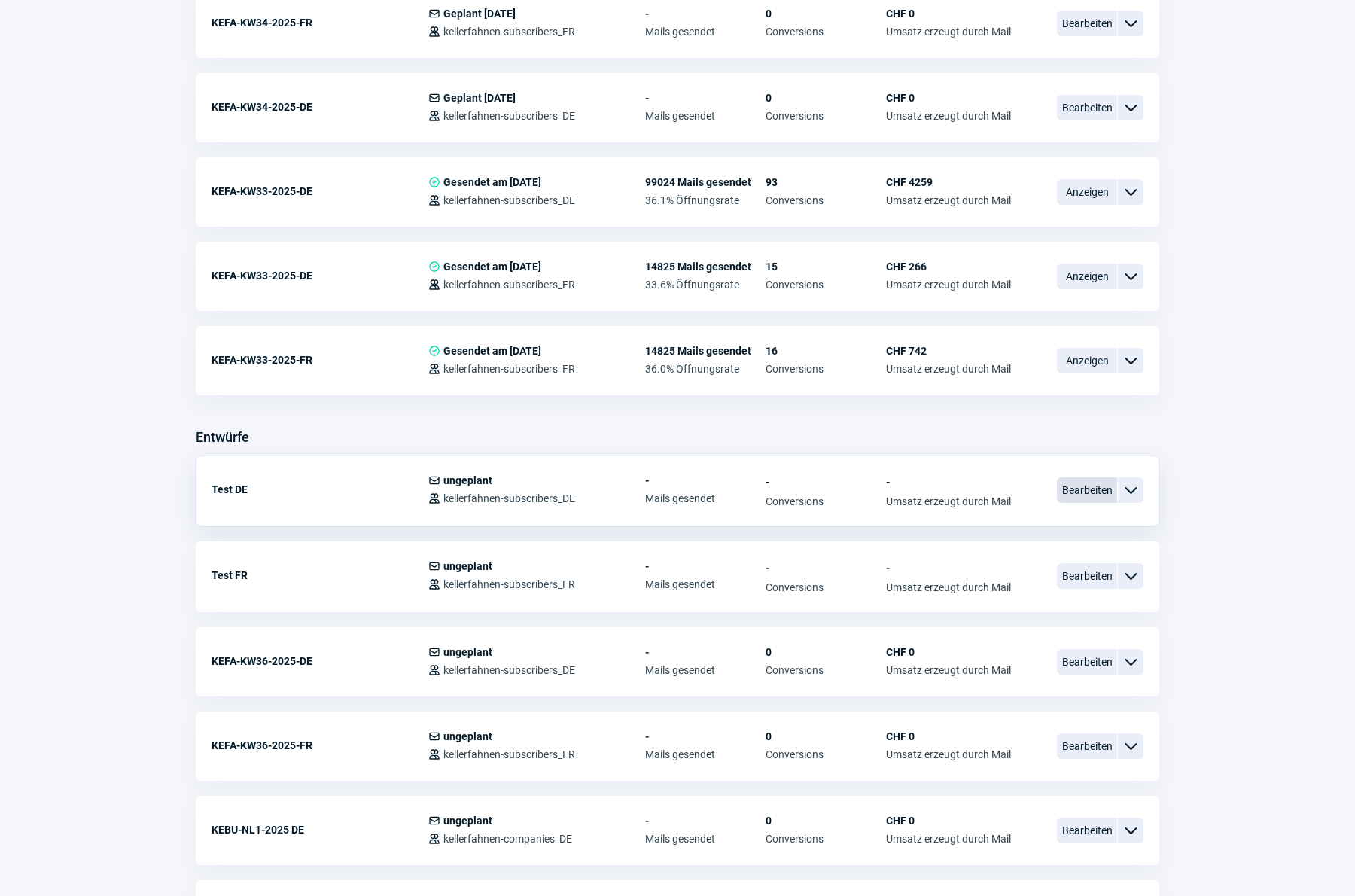
click at [1084, 489] on span "Bearbeiten" at bounding box center [1087, 490] width 61 height 26
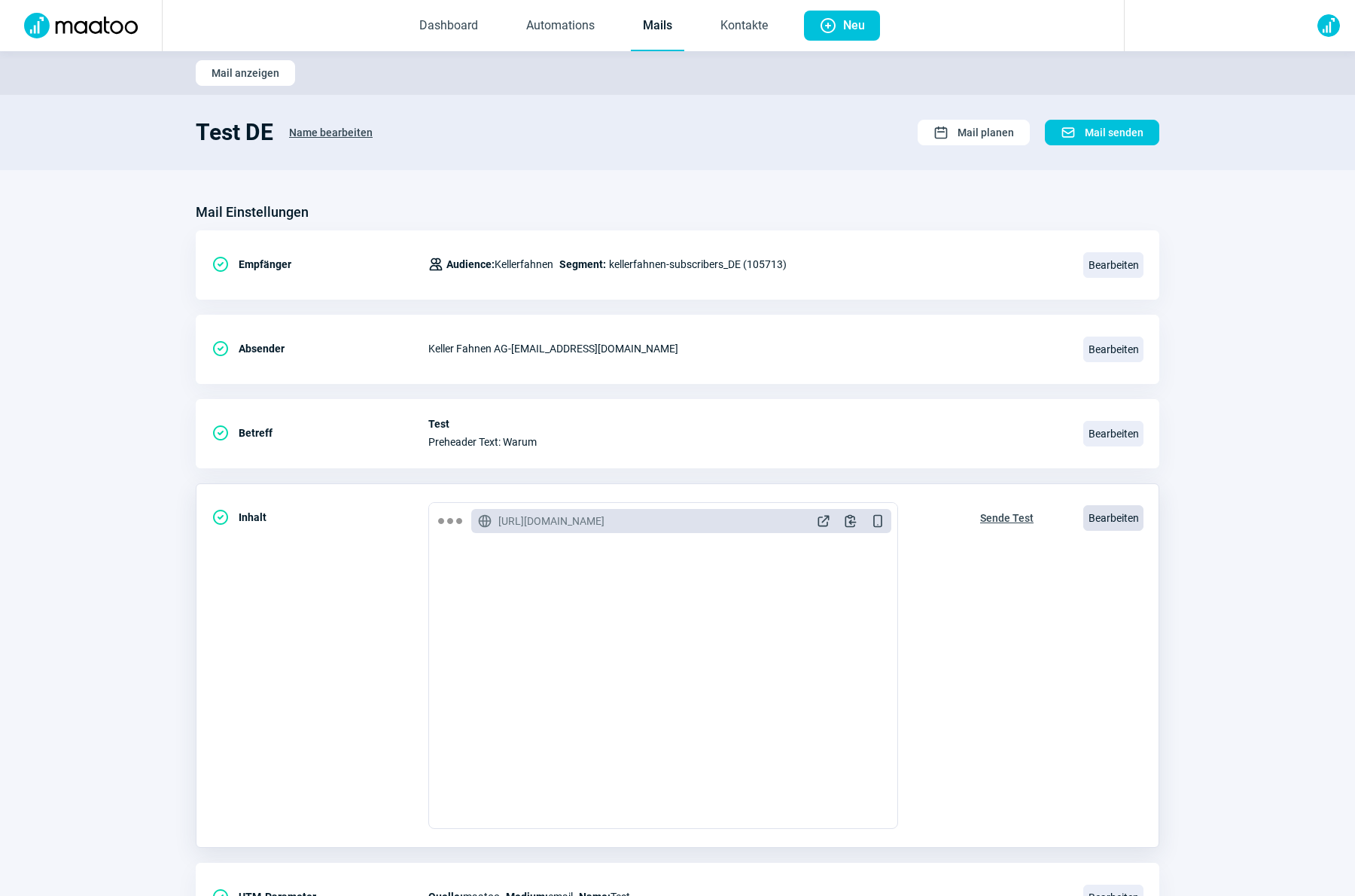
click at [1095, 516] on span "Bearbeiten" at bounding box center [1113, 518] width 61 height 26
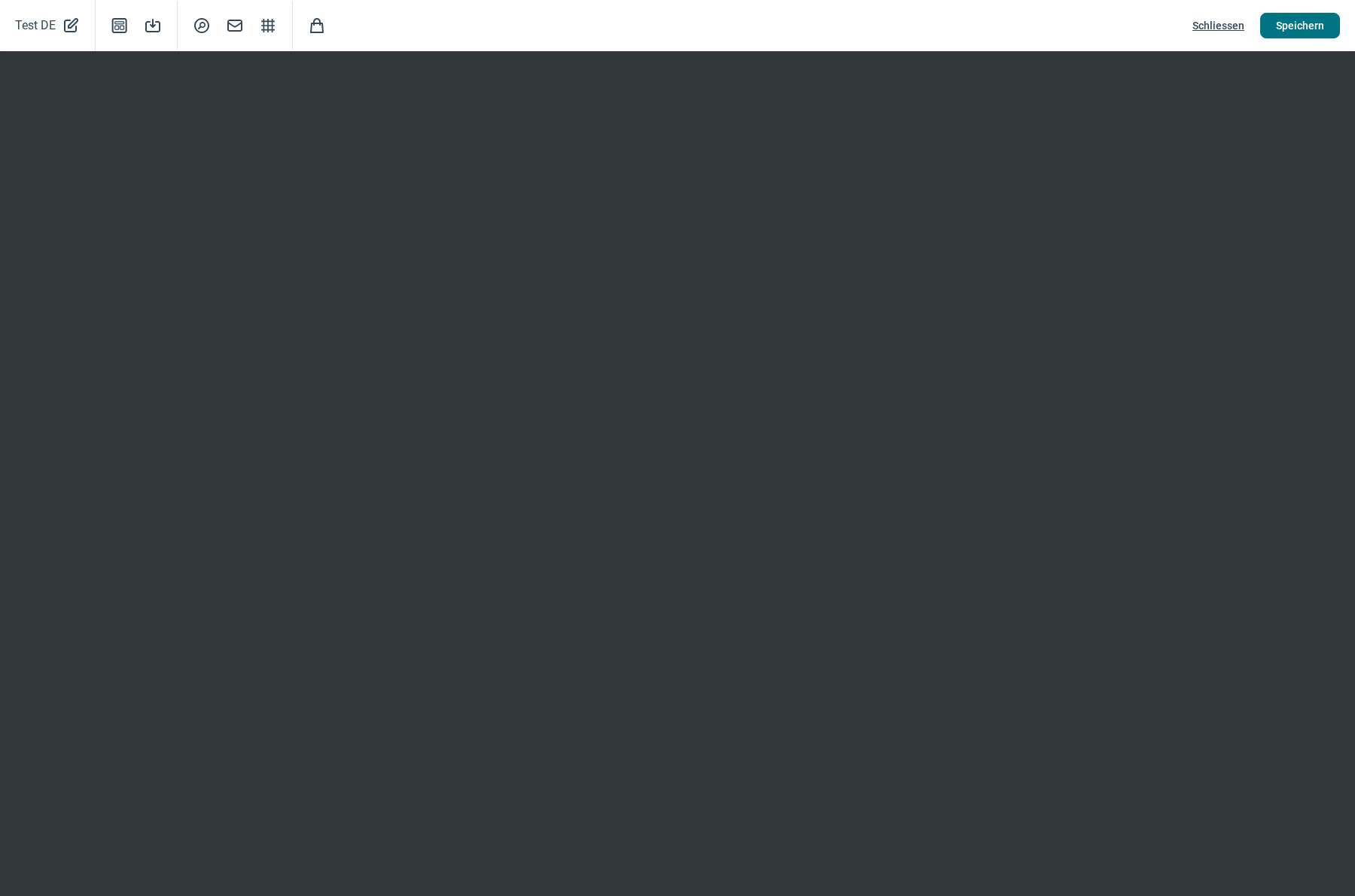
click at [1282, 32] on span "Speichern" at bounding box center [1300, 26] width 48 height 24
click at [1297, 31] on span "Speichern" at bounding box center [1300, 26] width 48 height 24
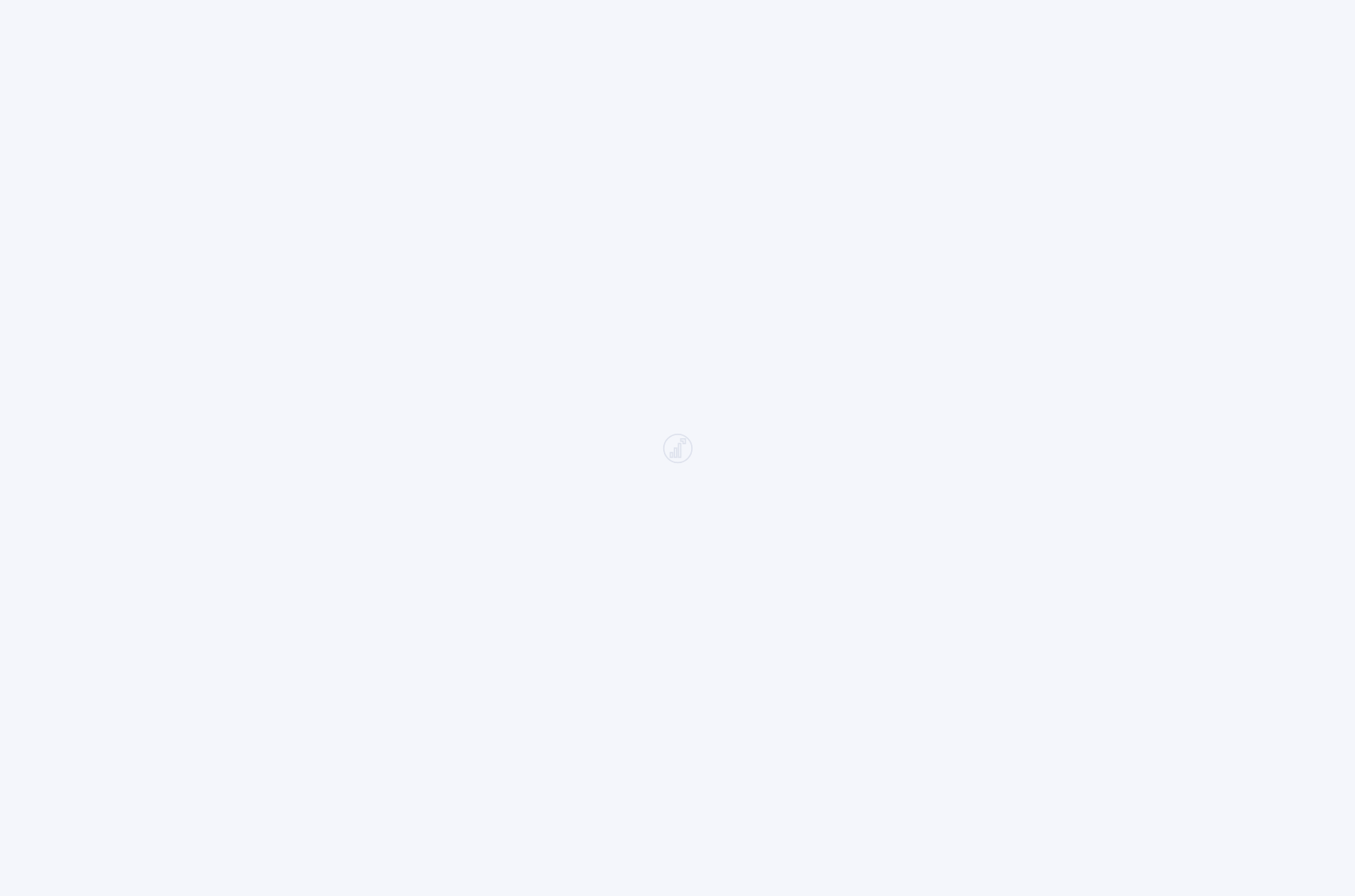
scroll to position [530, 0]
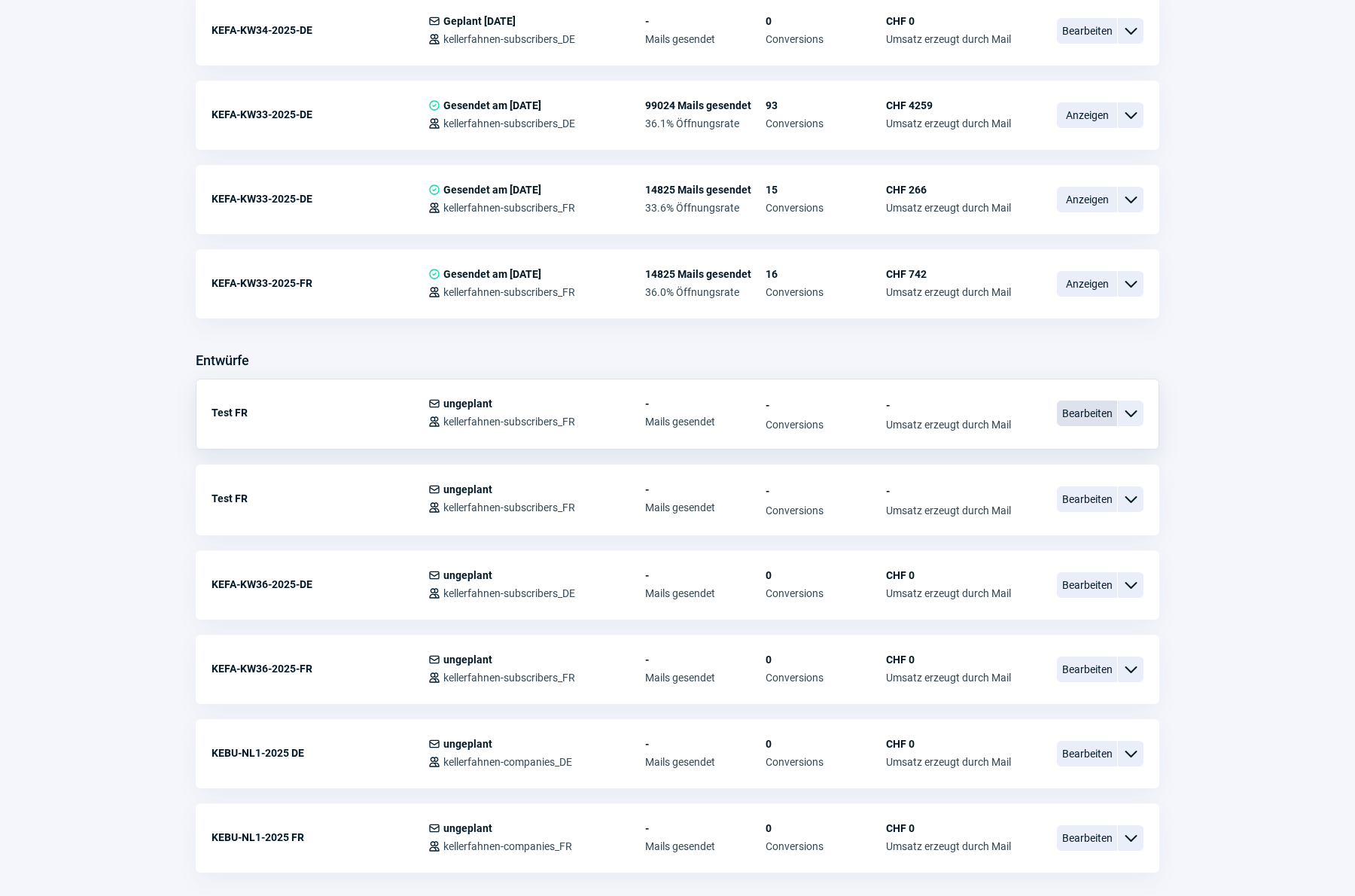
click at [1065, 412] on span "Bearbeiten" at bounding box center [1087, 414] width 61 height 26
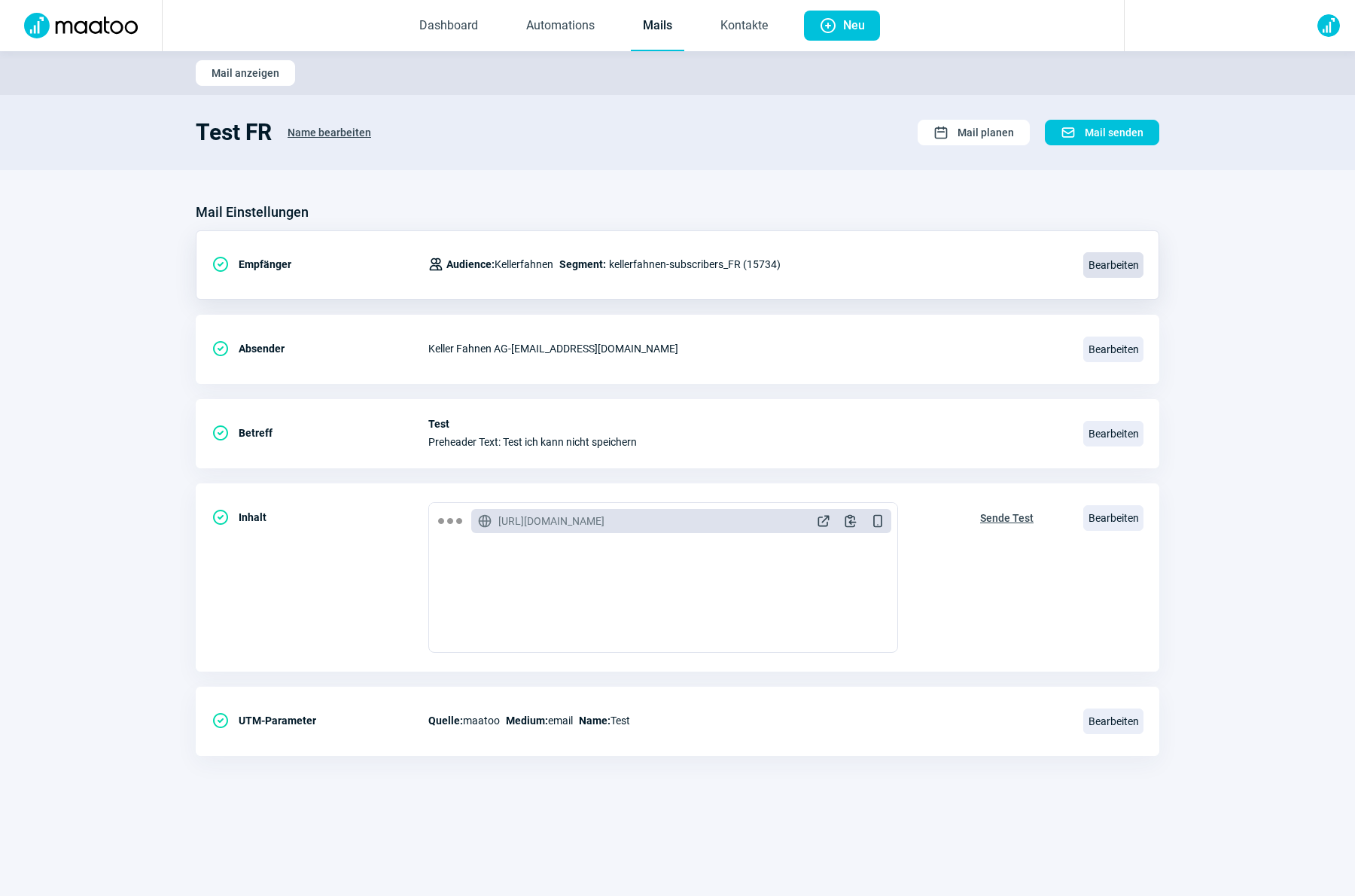
click at [1104, 263] on span "Bearbeiten" at bounding box center [1113, 265] width 61 height 26
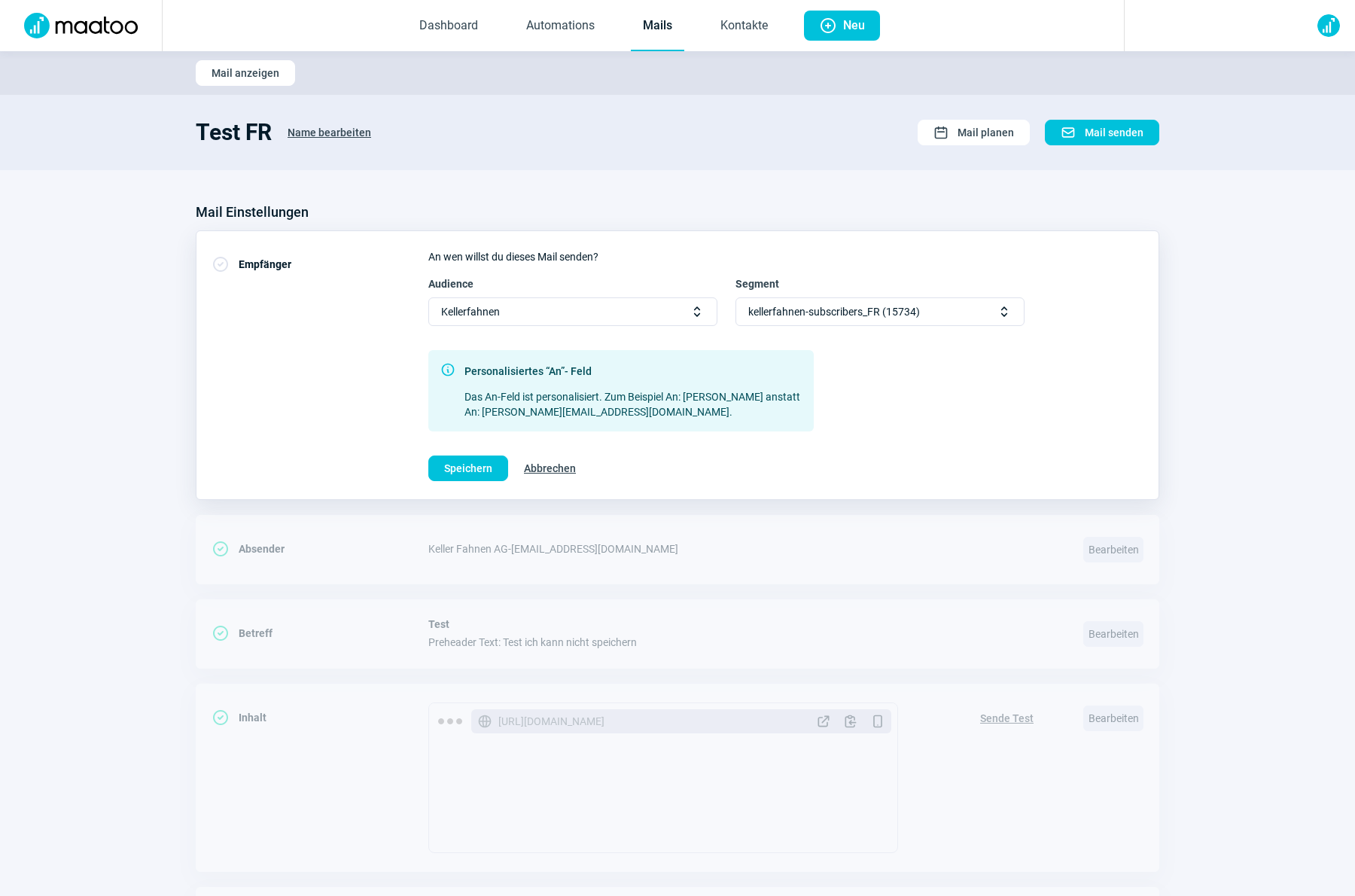
click at [840, 326] on div "Audience Kellerfahnen Selector icon Segment kellerfahnen-subscribers_FR (15734)…" at bounding box center [785, 354] width 715 height 155
click at [840, 319] on span "kellerfahnen-subscribers_FR (15734)" at bounding box center [834, 312] width 171 height 27
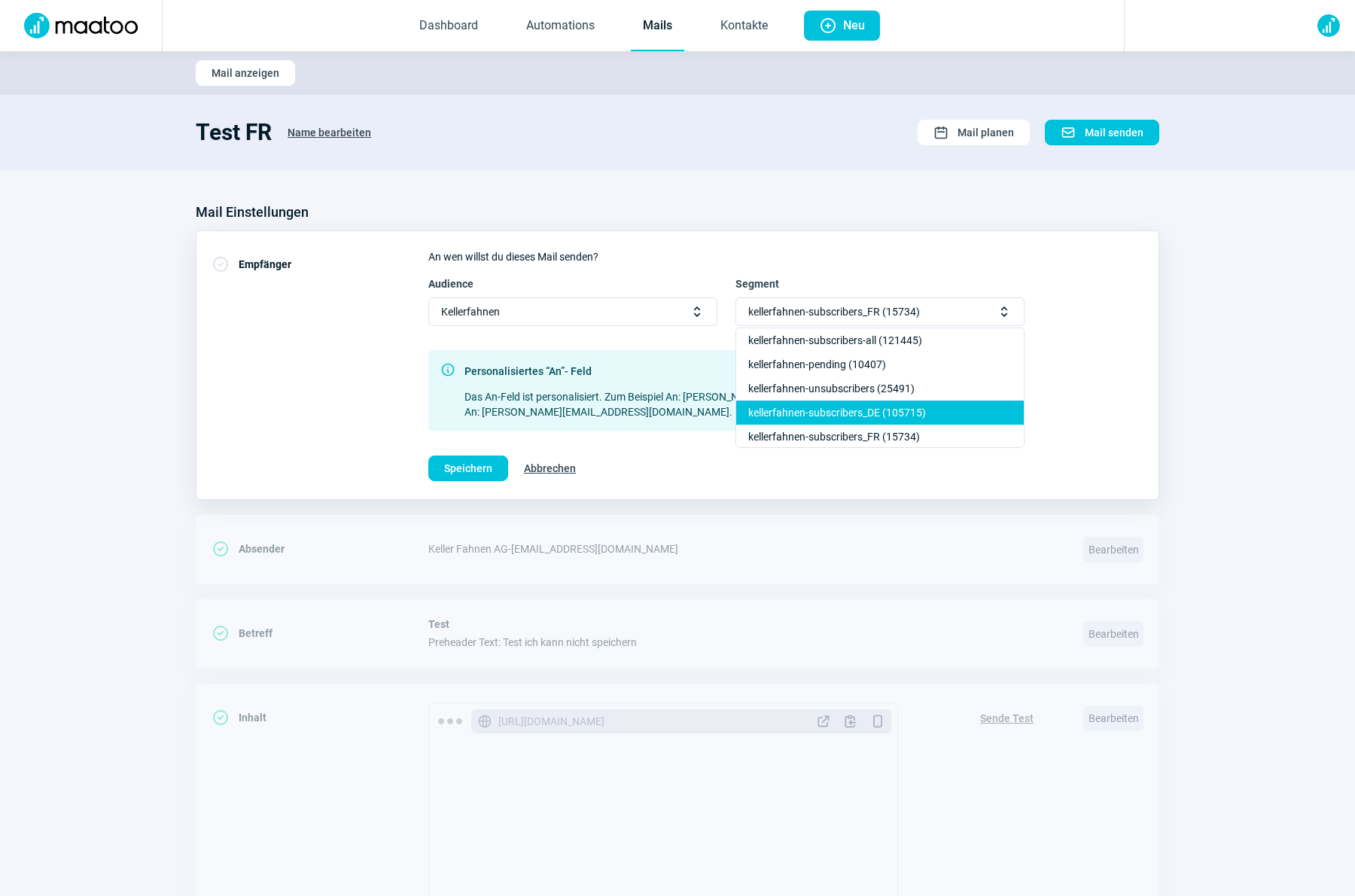
click at [835, 424] on div "kellerfahnen-subscribers_DE (105715)" at bounding box center [880, 436] width 288 height 24
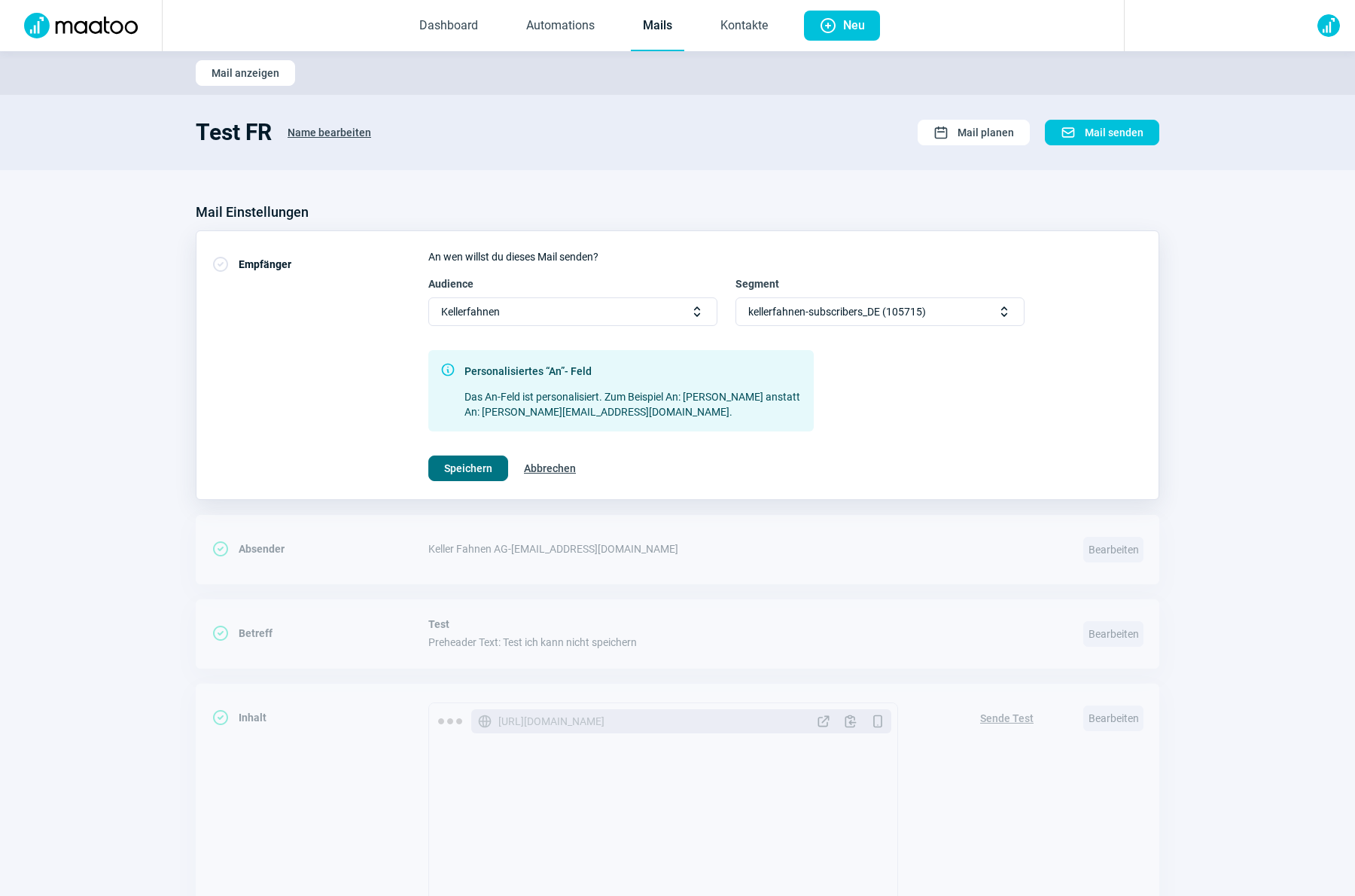
click at [476, 463] on span "Speichern" at bounding box center [469, 469] width 48 height 24
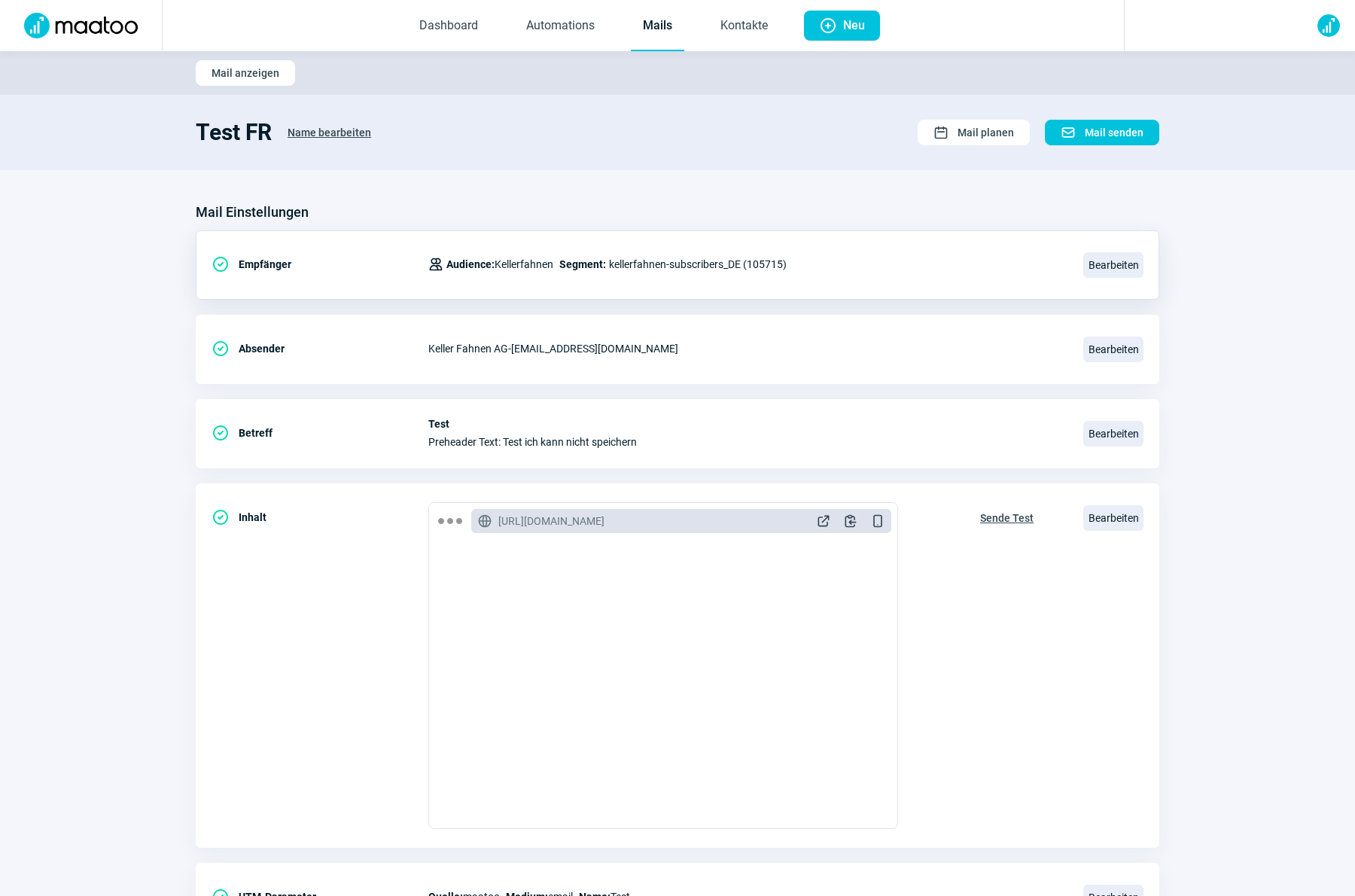
click at [335, 131] on span "Name bearbeiten" at bounding box center [329, 133] width 83 height 24
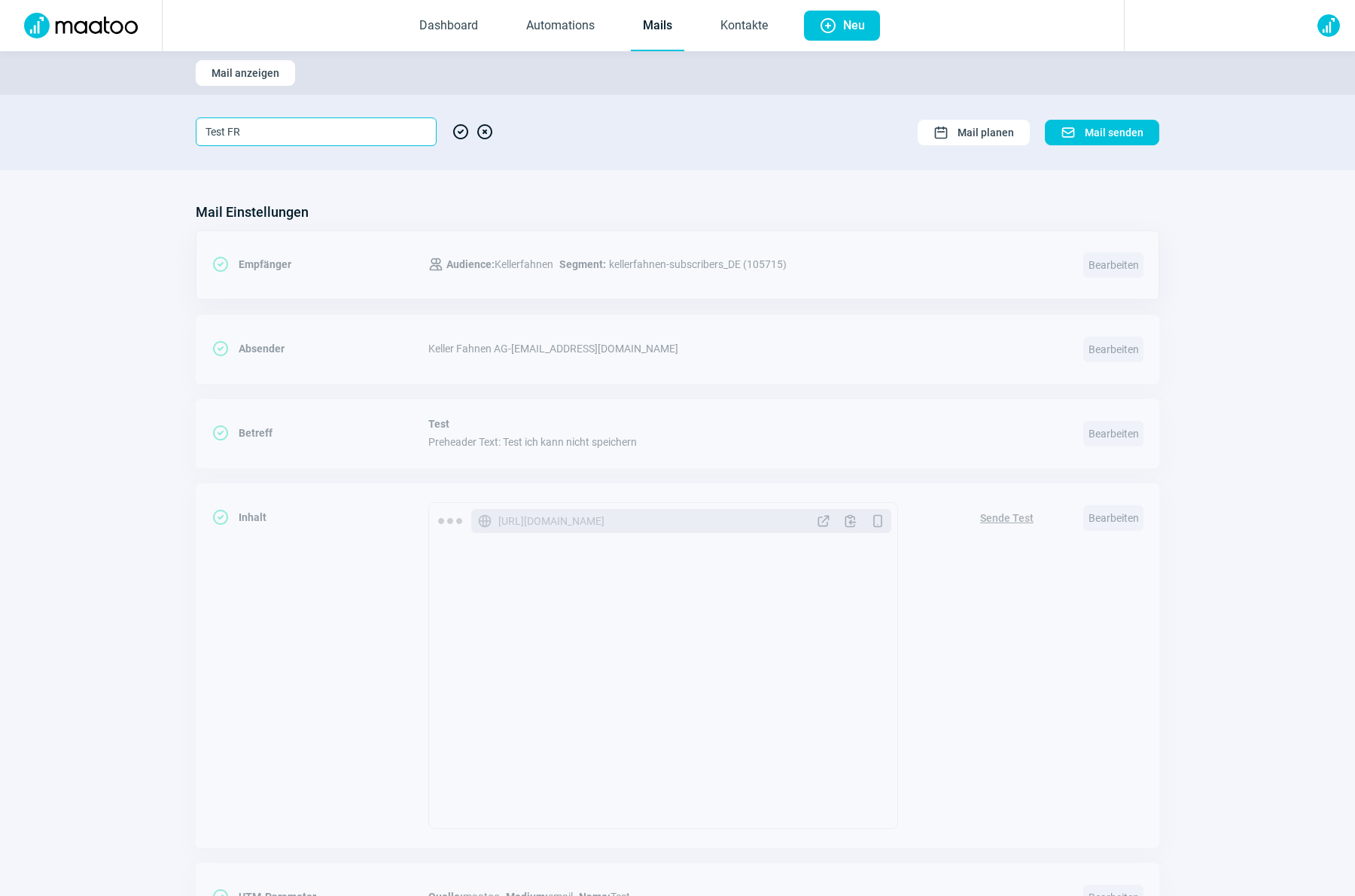
click at [303, 134] on input "Test FR" at bounding box center [316, 131] width 241 height 28
drag, startPoint x: 229, startPoint y: 131, endPoint x: 314, endPoint y: 132, distance: 85.0
click at [314, 132] on input "Test FR" at bounding box center [316, 131] width 241 height 28
type input "Test DE"
click at [462, 132] on span "CheckCircle icon" at bounding box center [461, 131] width 18 height 28
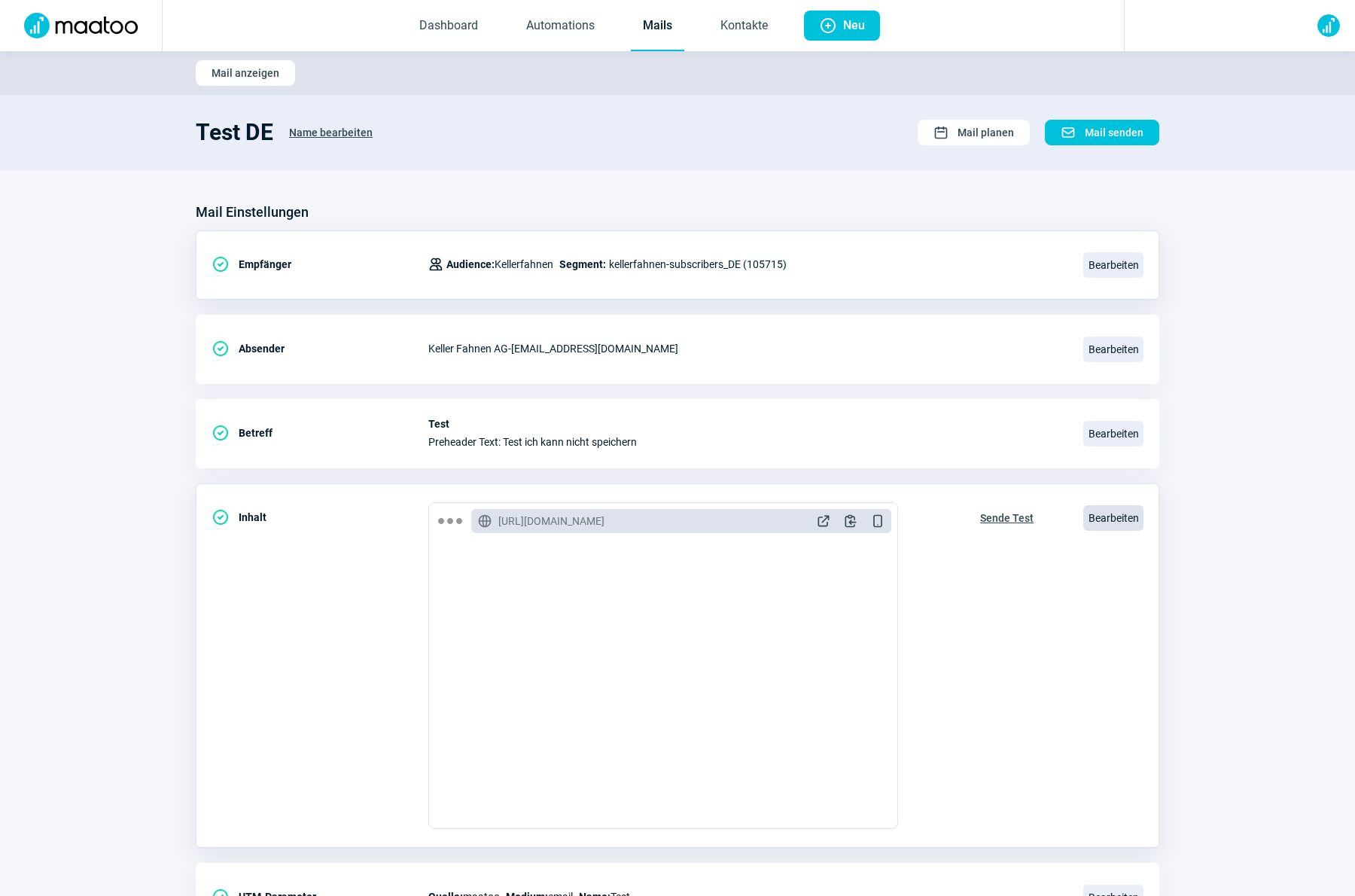
click at [1112, 518] on span "Bearbeiten" at bounding box center [1113, 518] width 61 height 26
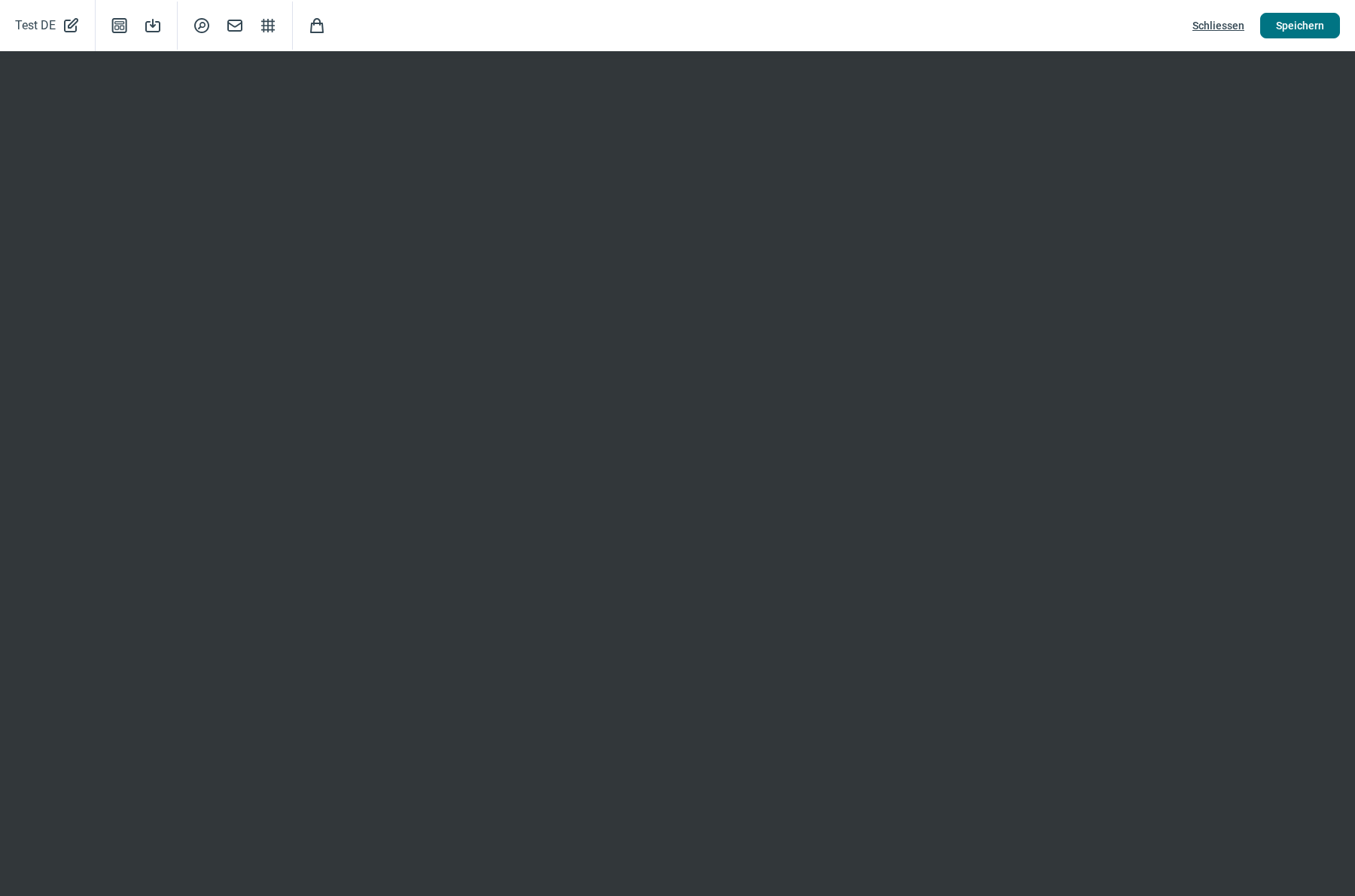
click at [1283, 36] on span "Speichern" at bounding box center [1300, 26] width 48 height 24
click at [1201, 27] on span "Schliessen" at bounding box center [1218, 26] width 52 height 24
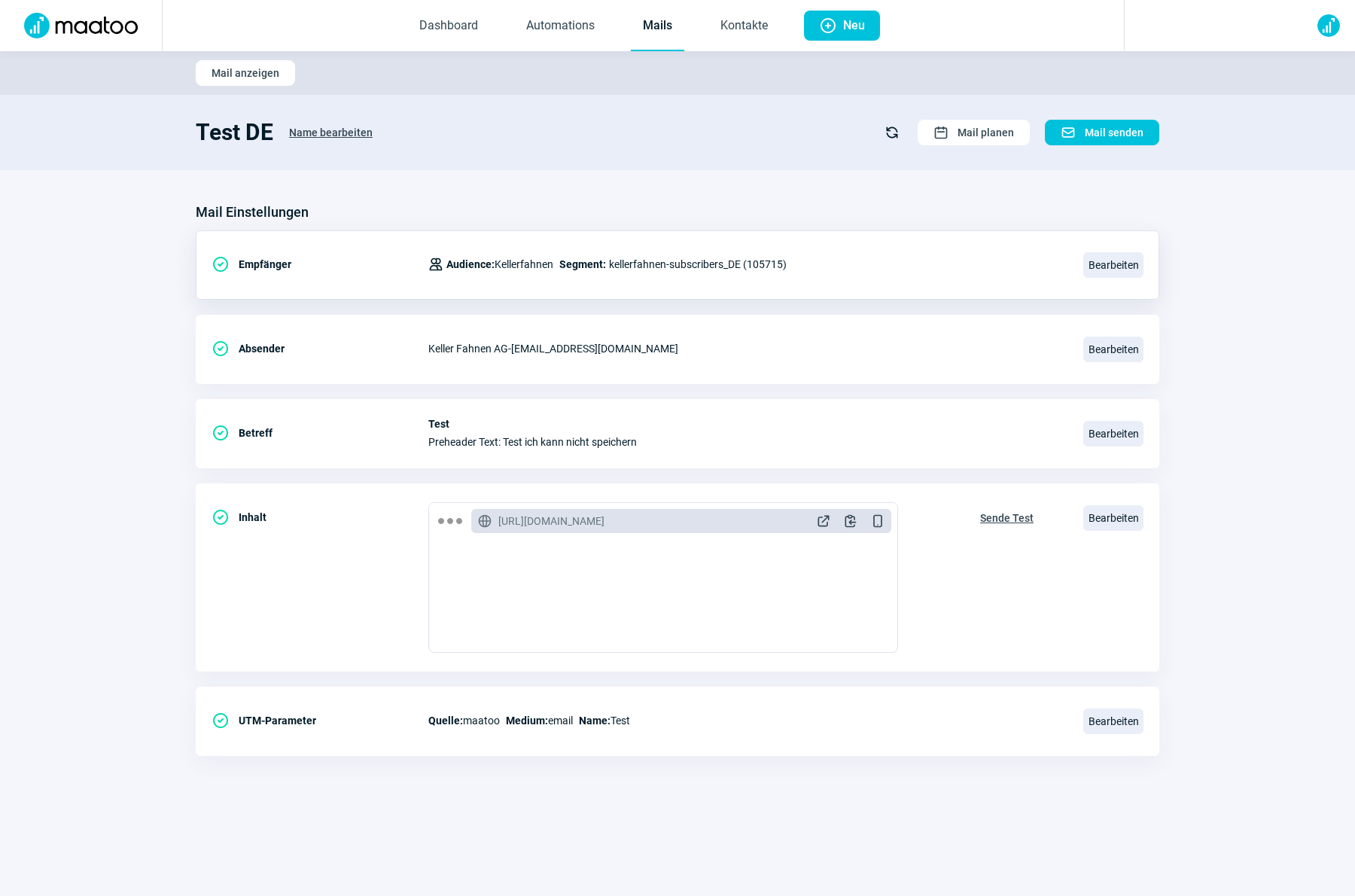
click at [665, 28] on link "Mails" at bounding box center [658, 26] width 53 height 49
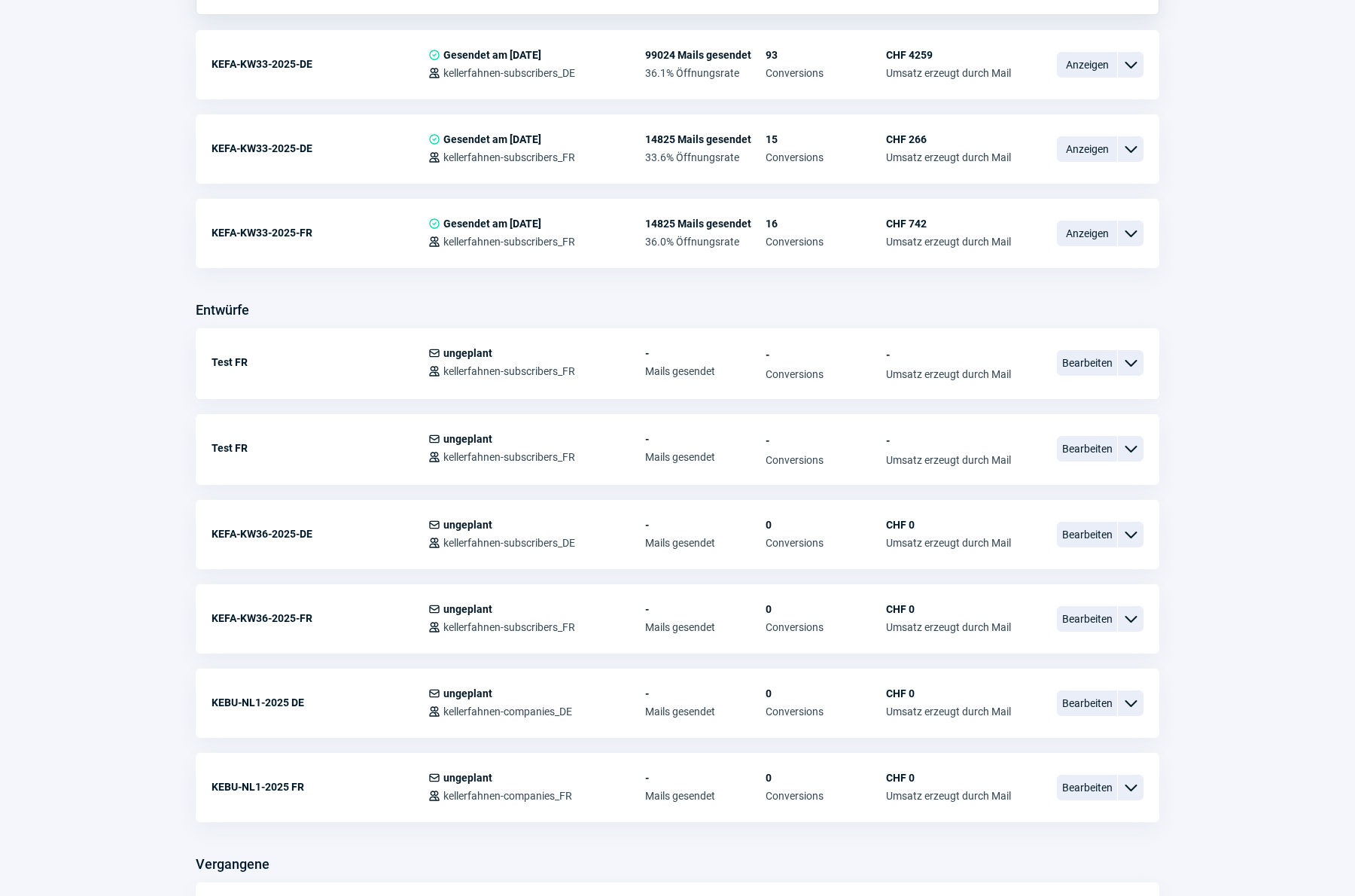
scroll to position [593, 0]
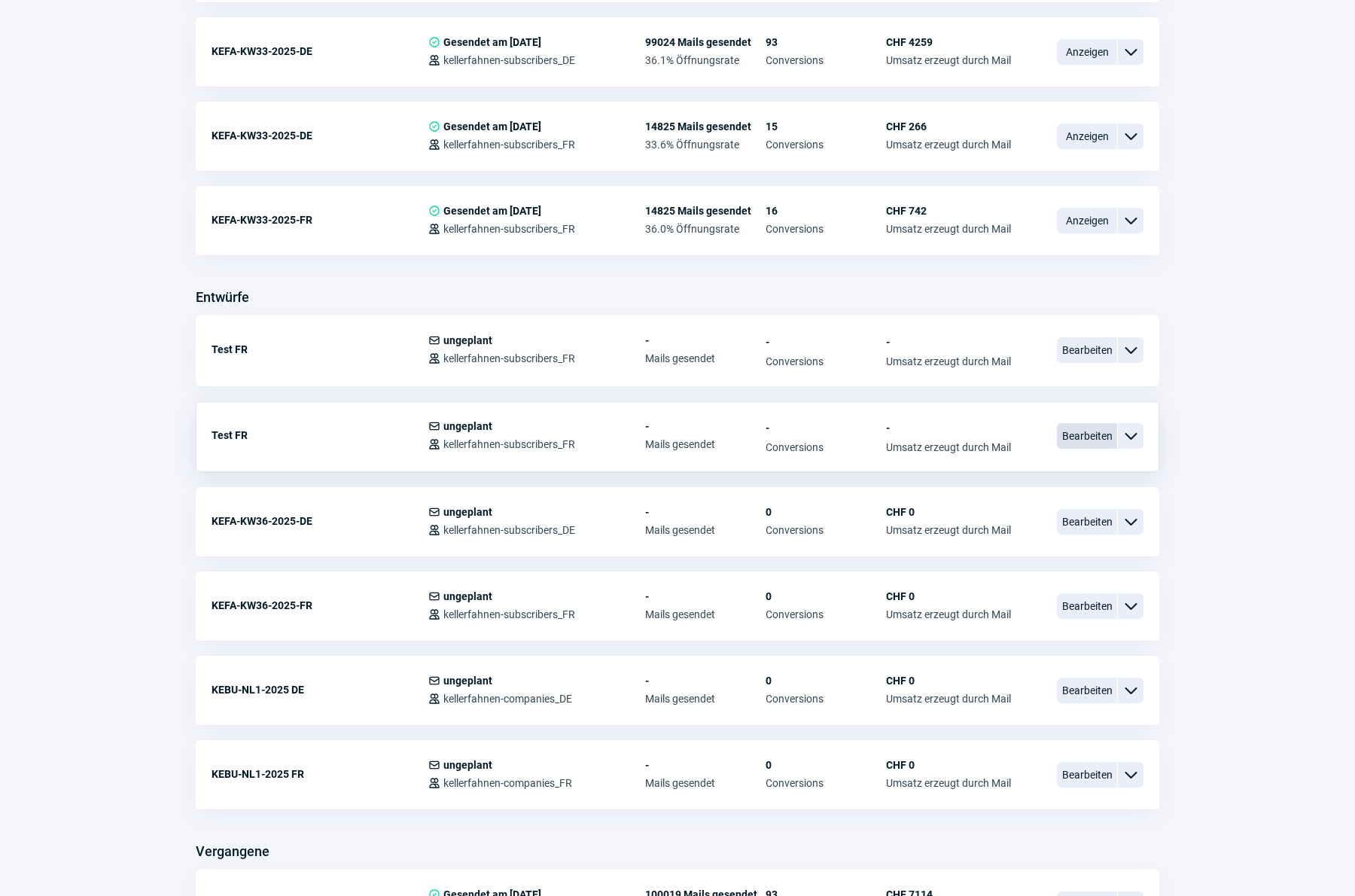
click at [1076, 439] on span "Bearbeiten" at bounding box center [1087, 436] width 61 height 26
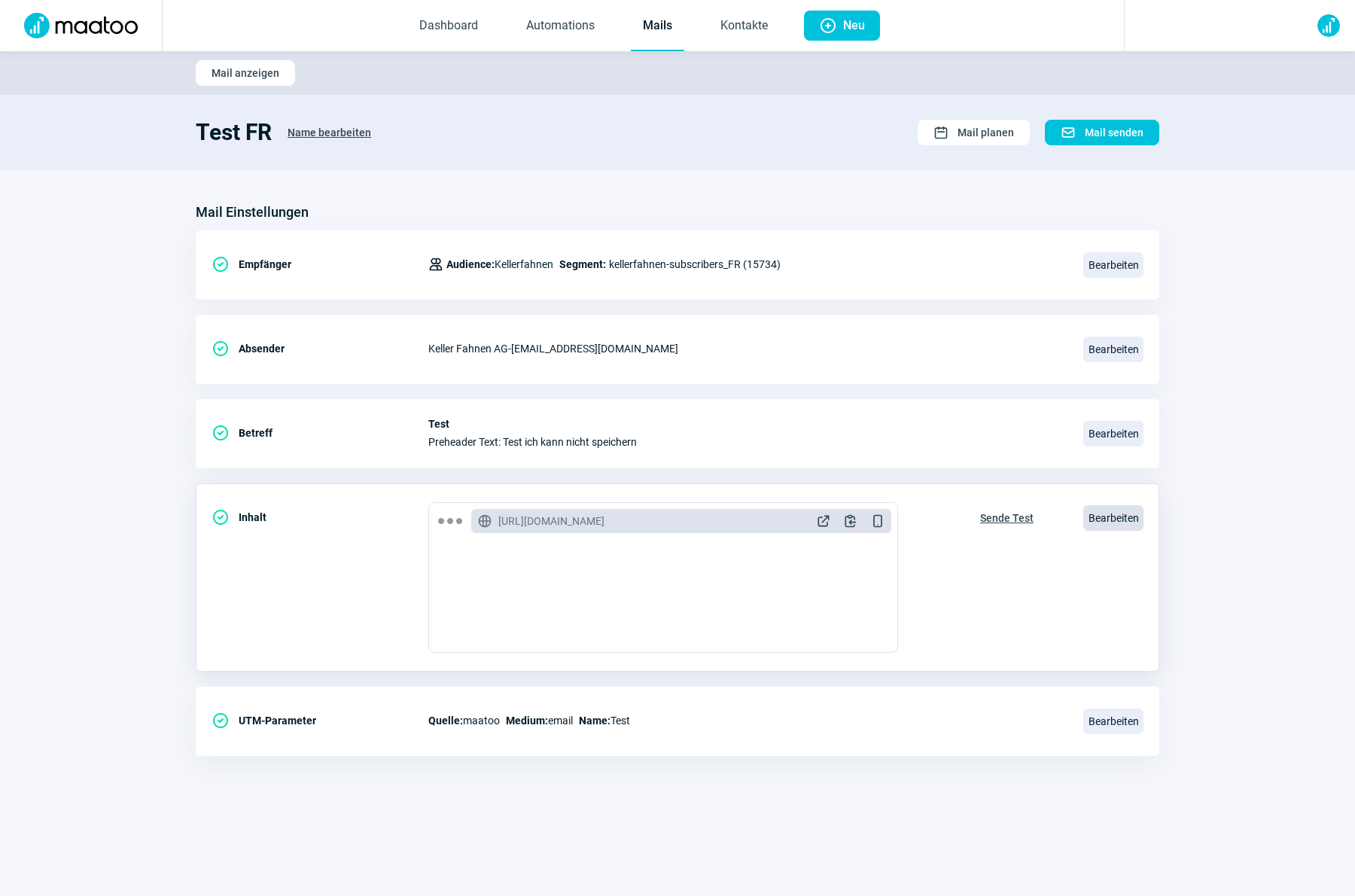
click at [1105, 517] on span "Bearbeiten" at bounding box center [1113, 518] width 61 height 26
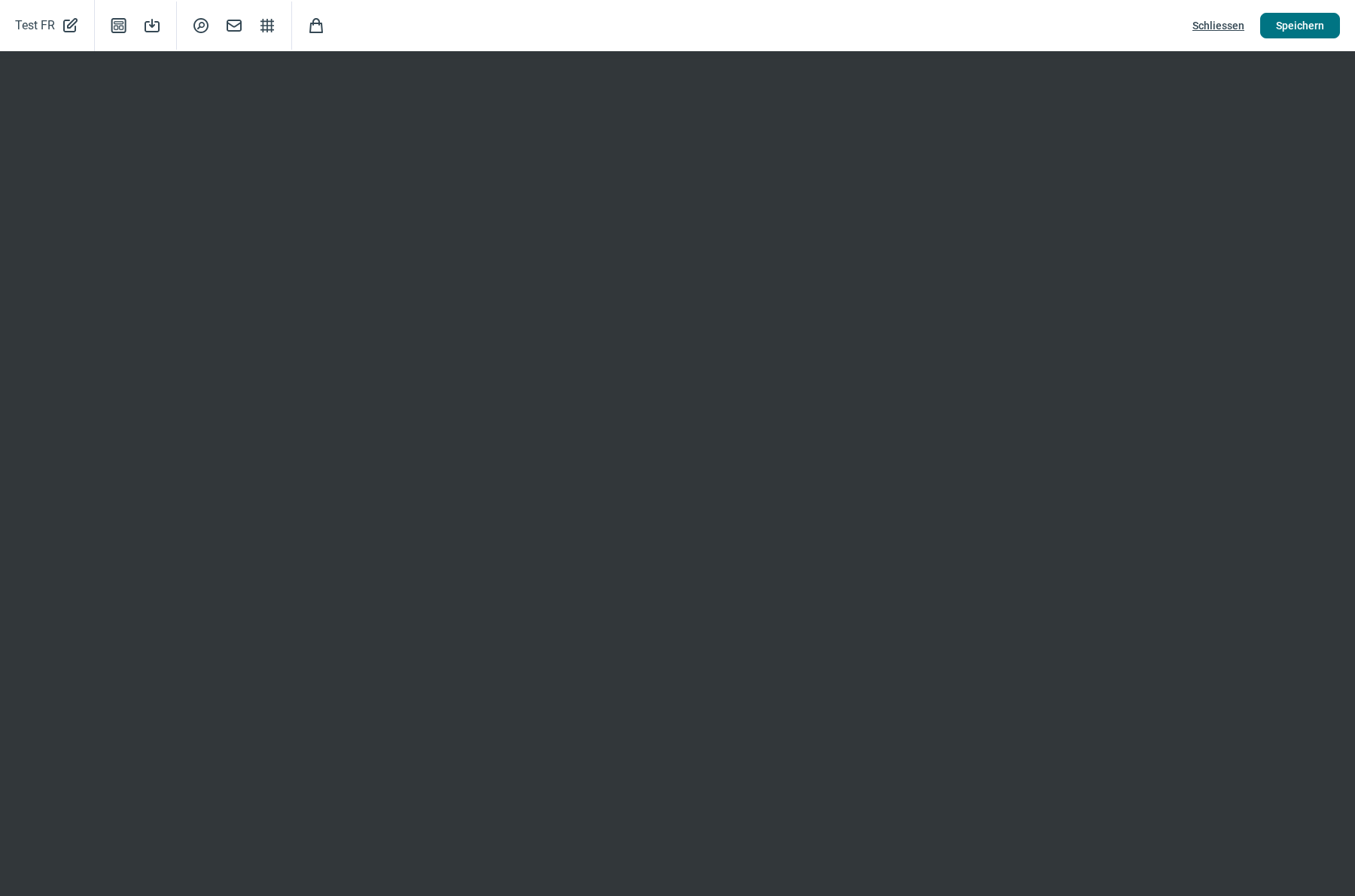
click at [1277, 31] on span "Speichern" at bounding box center [1300, 26] width 48 height 24
click at [1220, 27] on span "Schliessen" at bounding box center [1218, 26] width 52 height 24
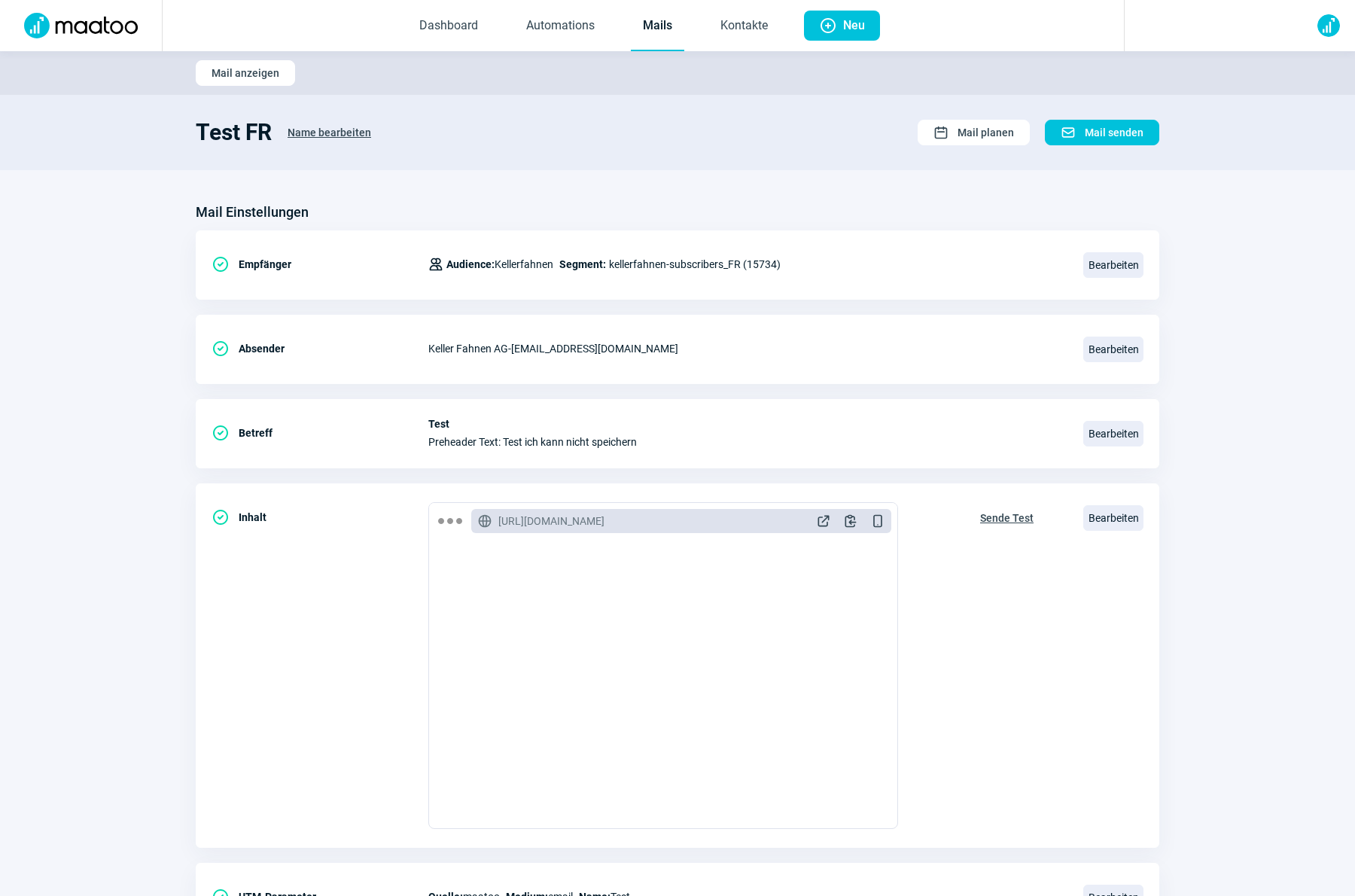
click at [645, 23] on link "Mails" at bounding box center [658, 26] width 53 height 49
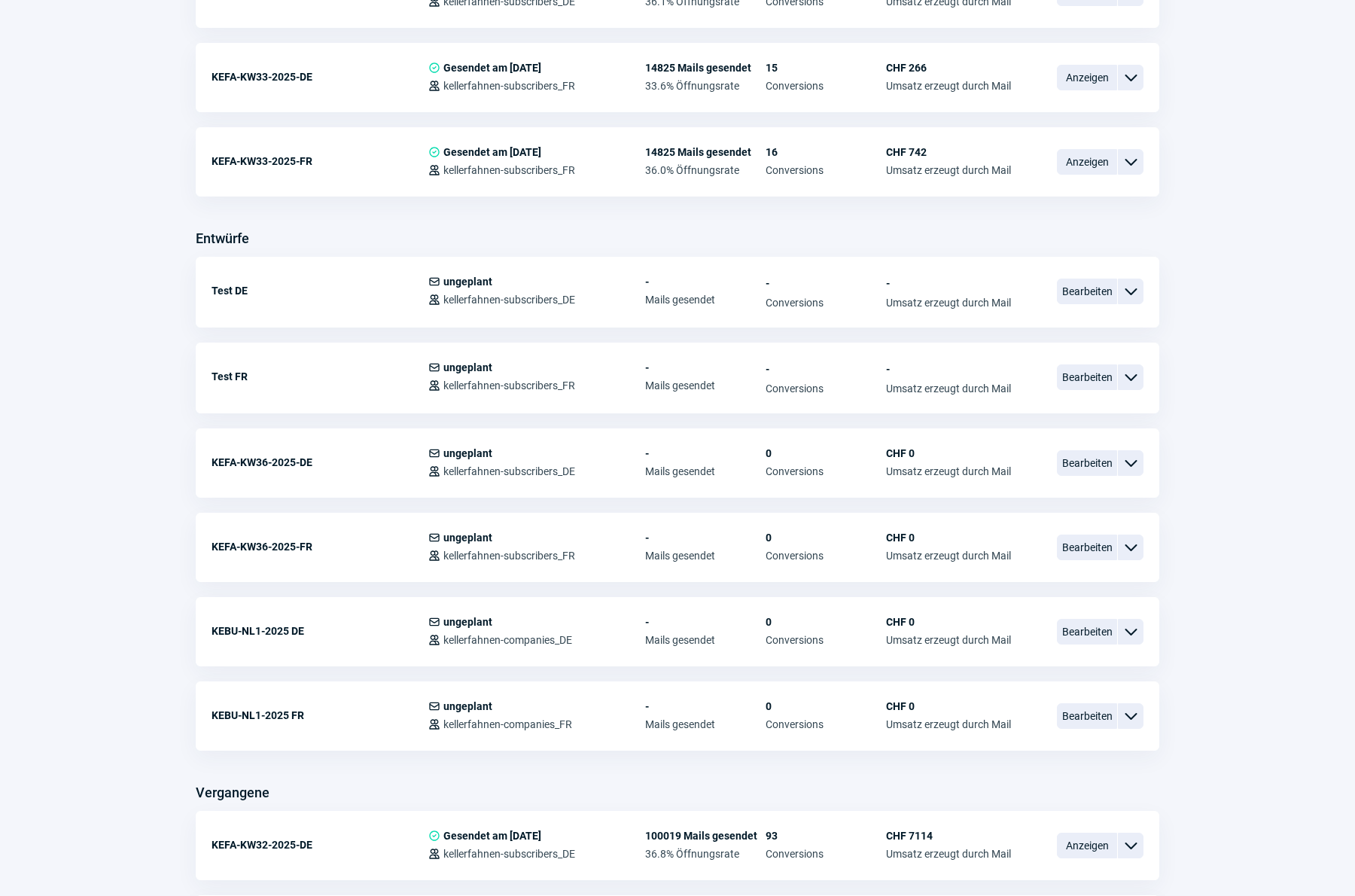
scroll to position [658, 0]
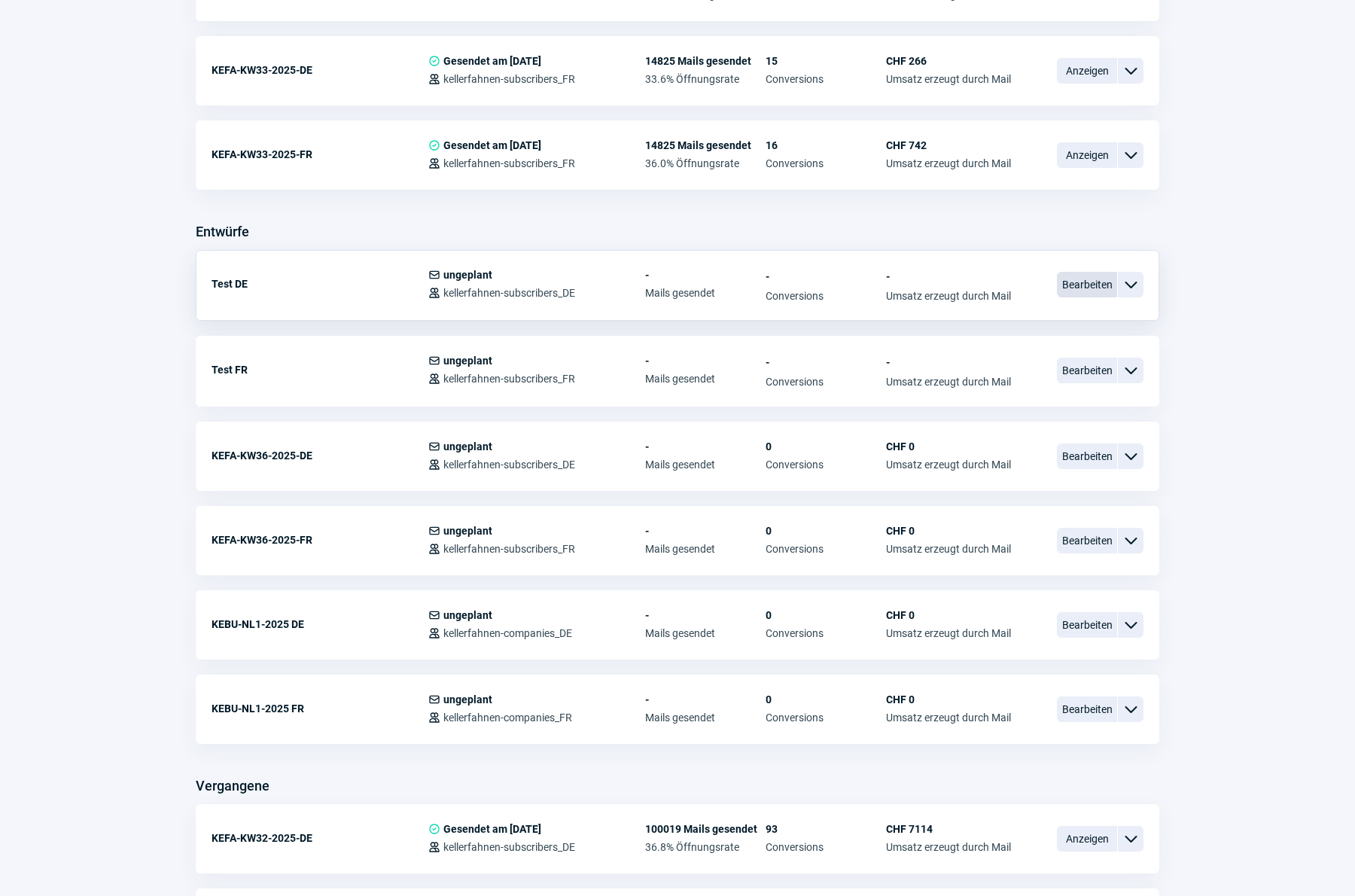
click at [1067, 282] on span "Bearbeiten" at bounding box center [1087, 284] width 61 height 26
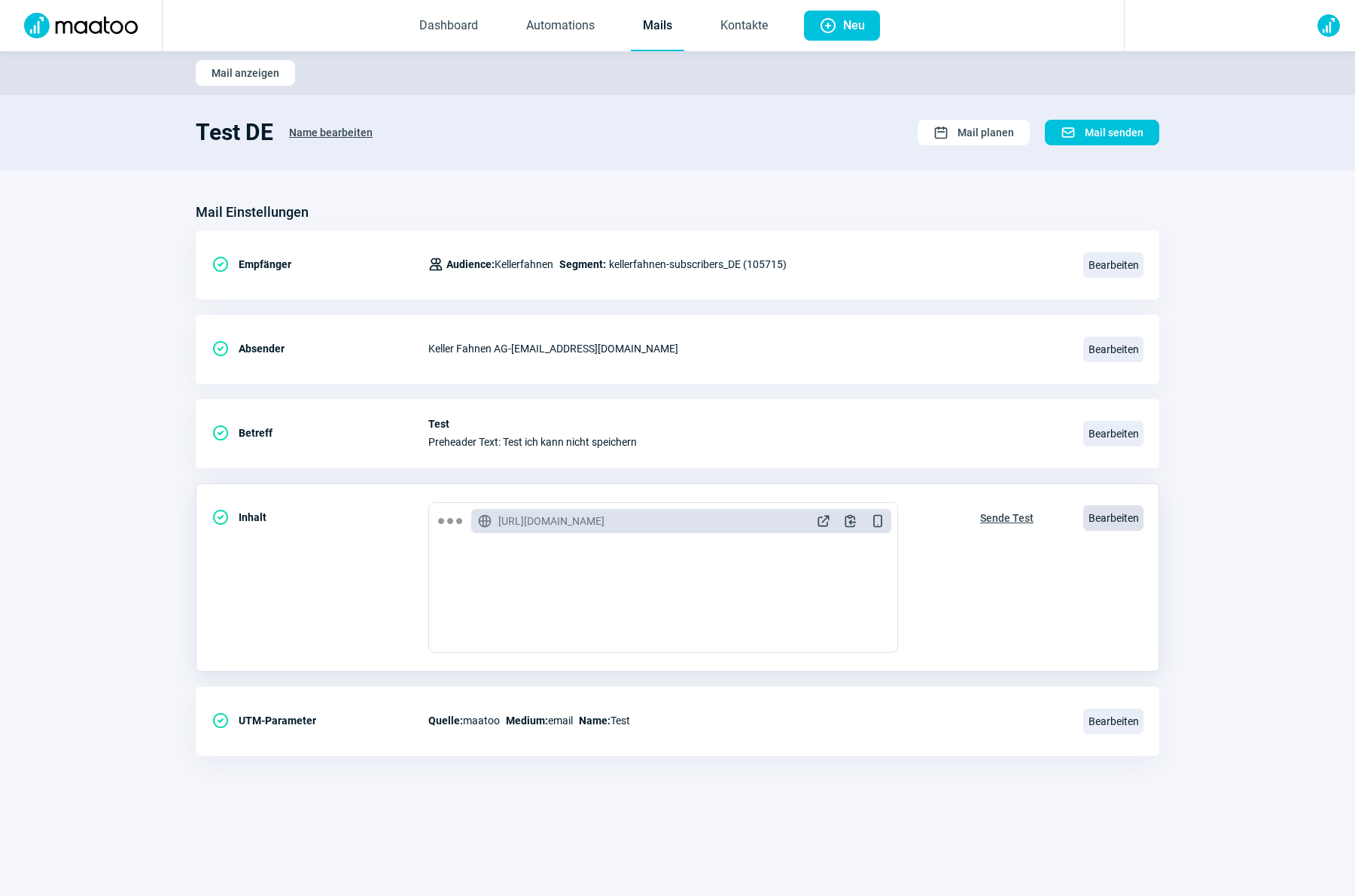
click at [1096, 520] on span "Bearbeiten" at bounding box center [1113, 518] width 61 height 26
